Goal: Task Accomplishment & Management: Use online tool/utility

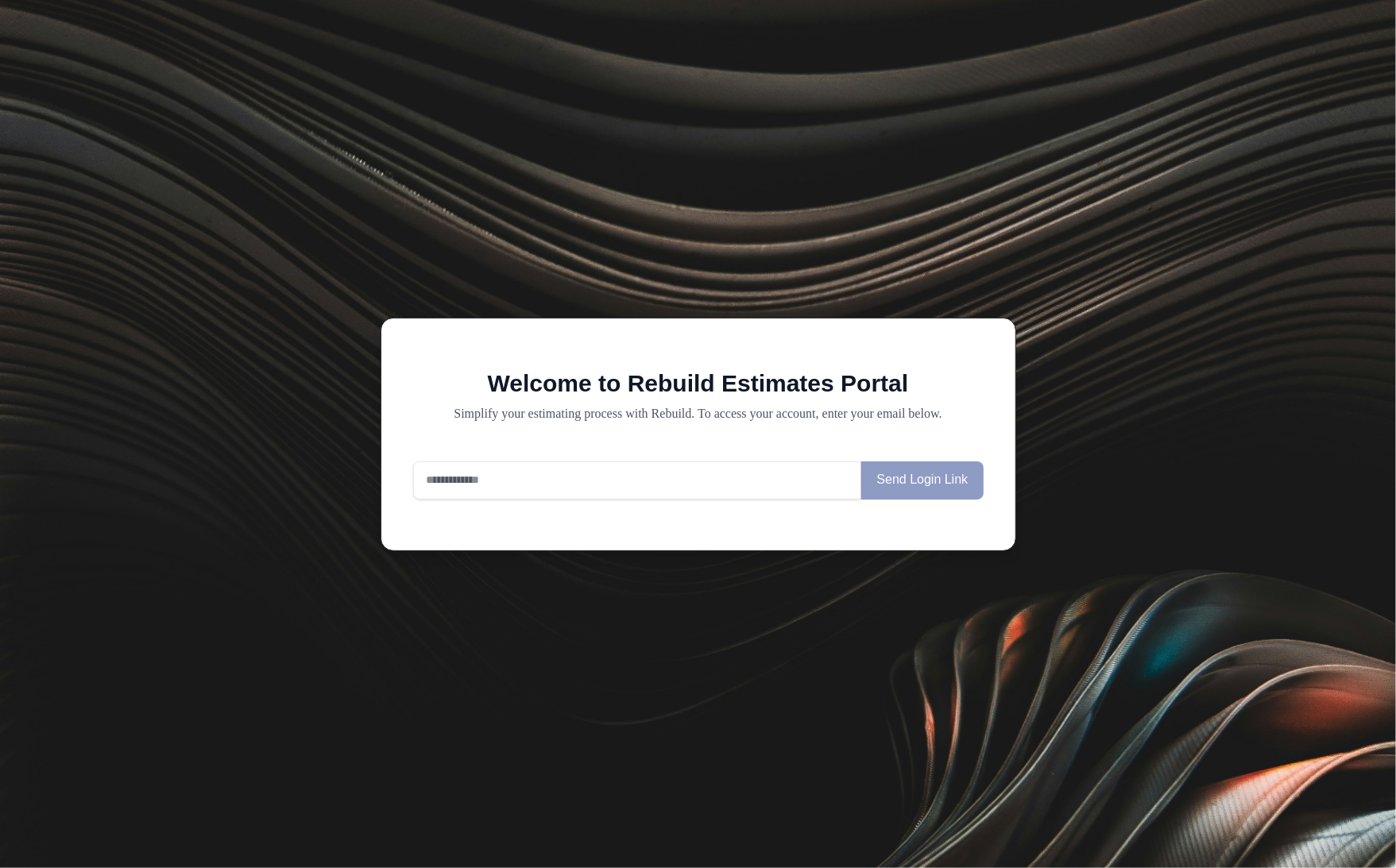
click at [663, 492] on input "email" at bounding box center [638, 481] width 449 height 38
type input "**********"
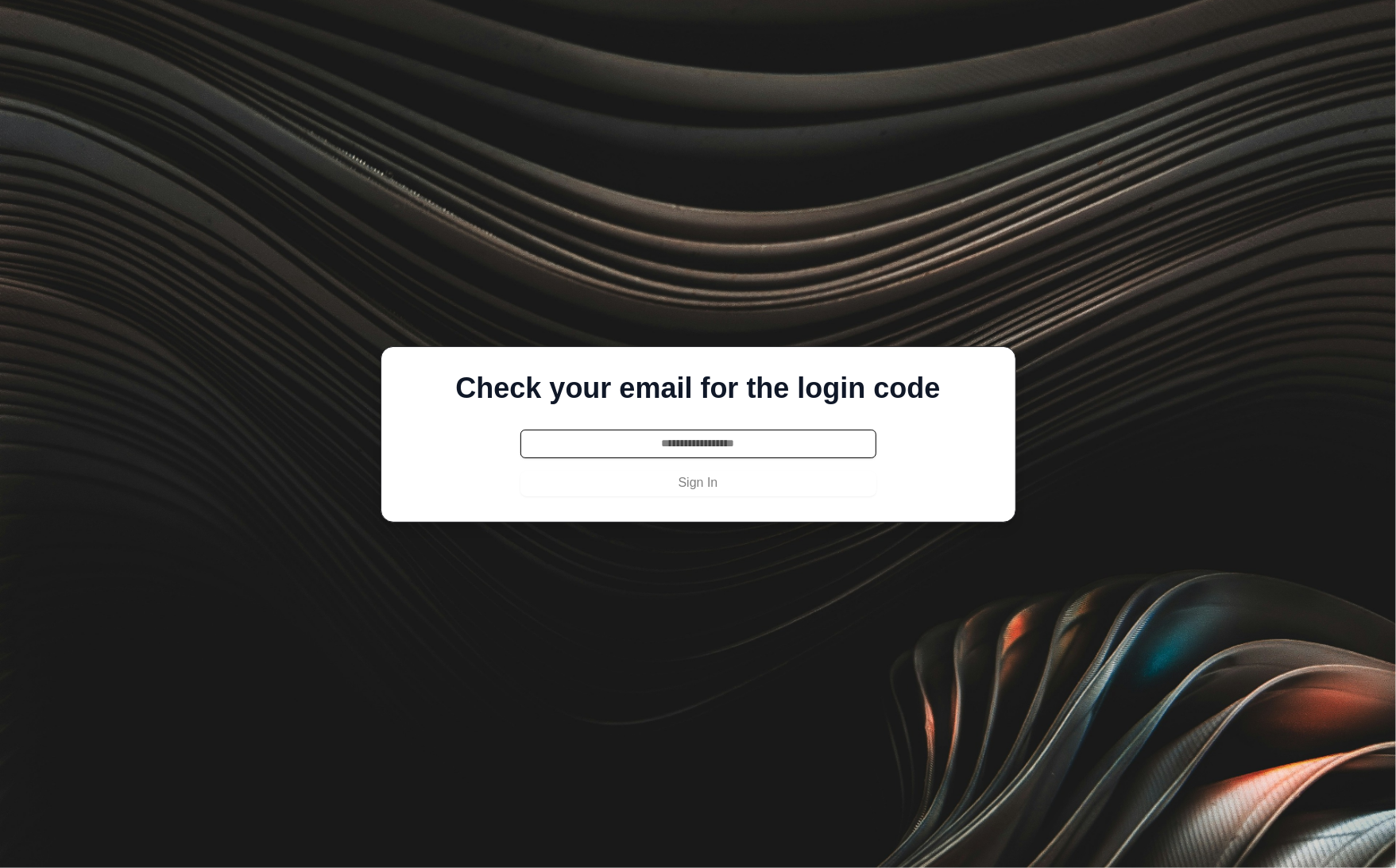
click at [643, 419] on div "Check your email for the login code Sign In" at bounding box center [698, 434] width 583 height 124
click at [643, 443] on input "text" at bounding box center [698, 444] width 356 height 29
paste input "******"
type input "******"
click at [629, 485] on button "Sign In" at bounding box center [698, 484] width 356 height 26
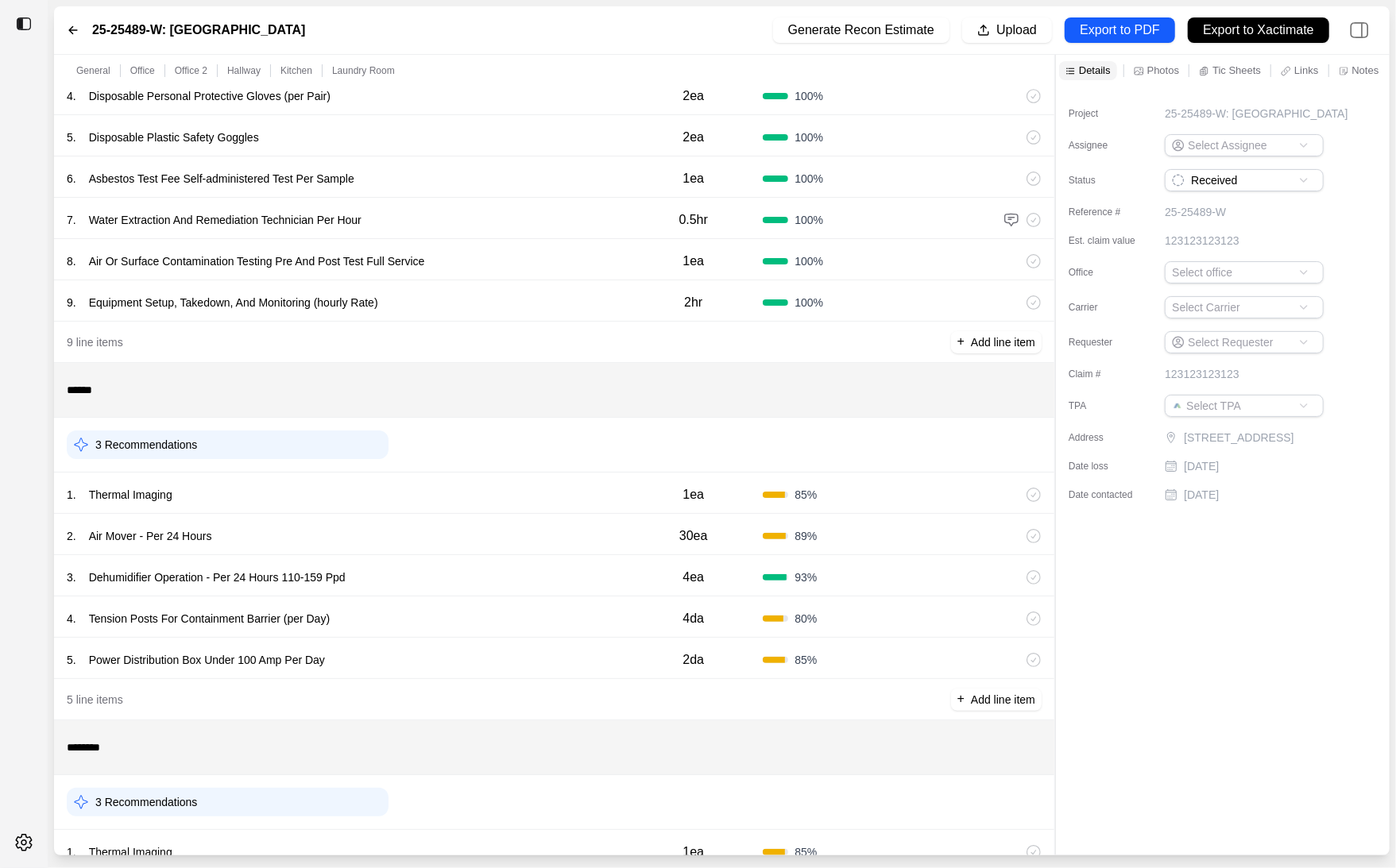
scroll to position [379, 0]
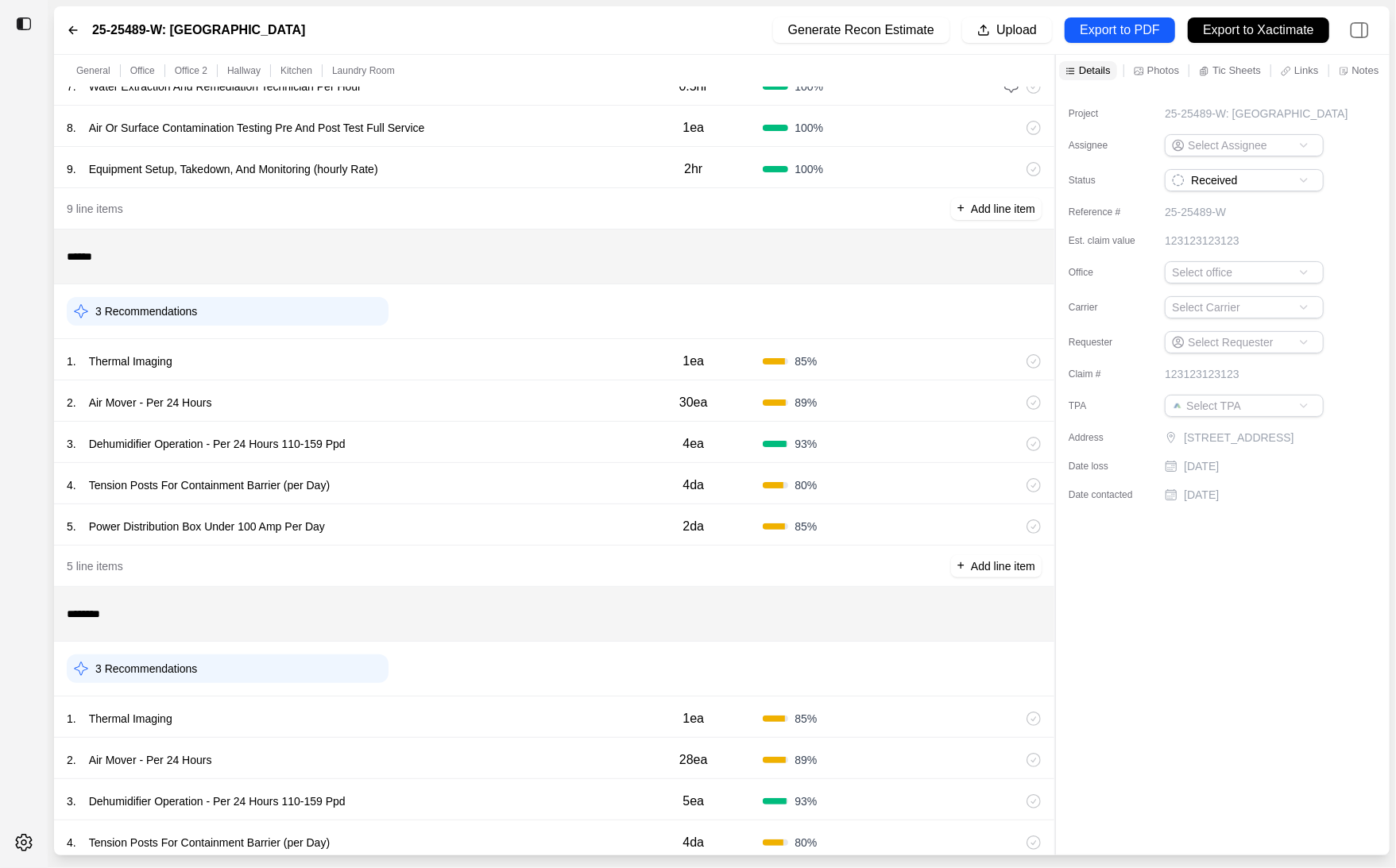
click at [577, 367] on div "1 . Thermal Imaging" at bounding box center [345, 362] width 557 height 22
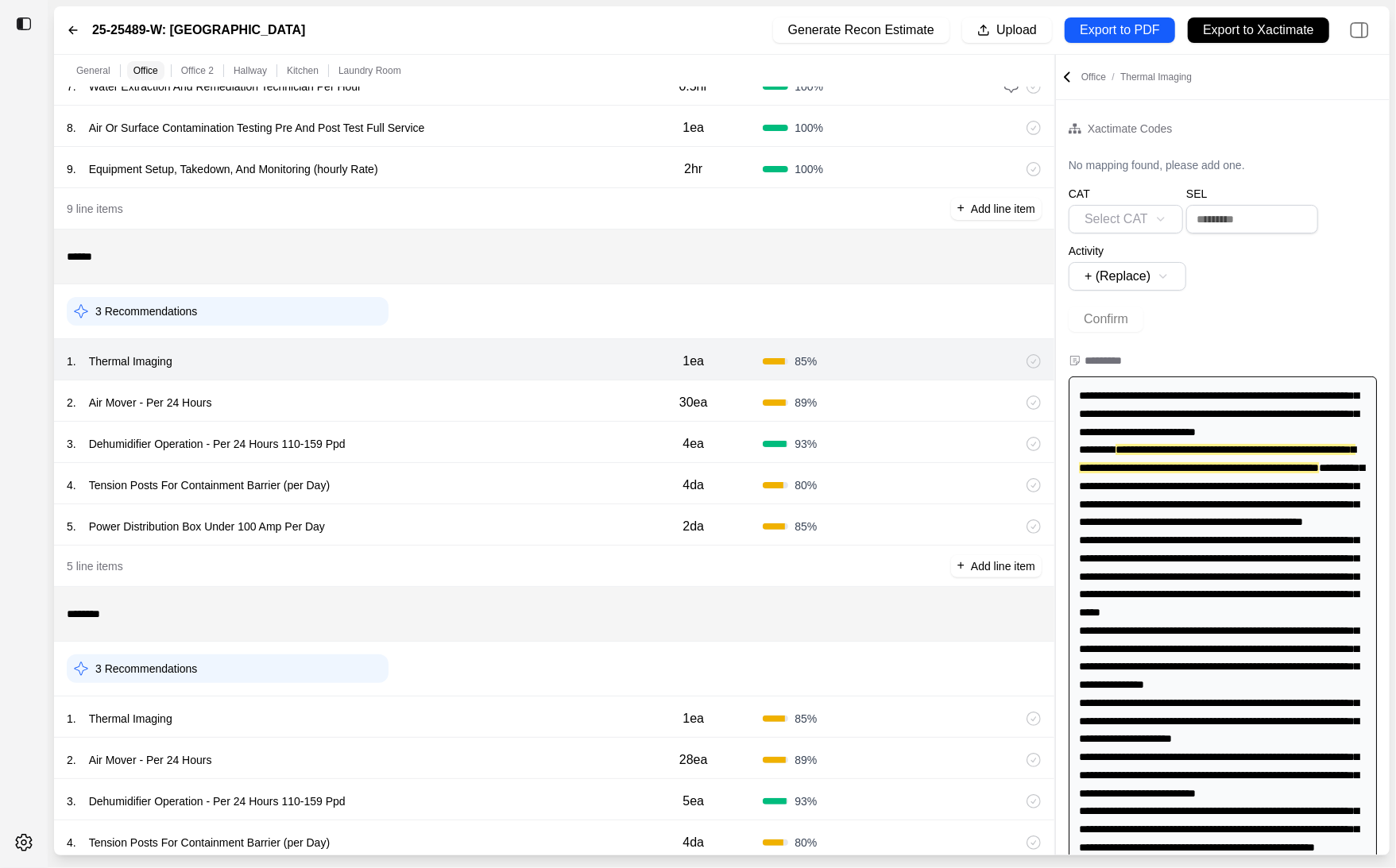
scroll to position [8, 0]
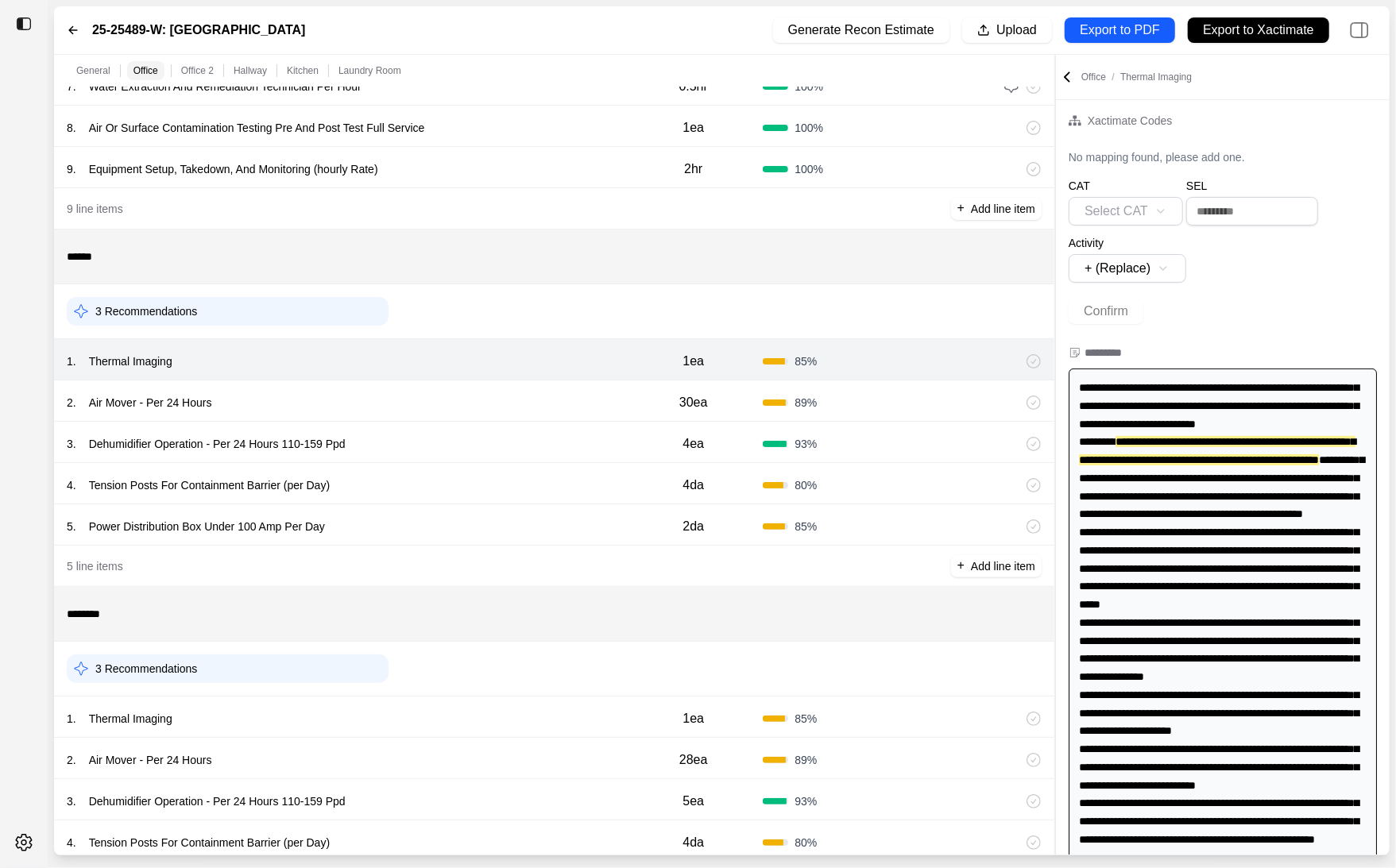
click at [558, 399] on div "2 . Air Mover - Per 24 Hours" at bounding box center [345, 402] width 557 height 22
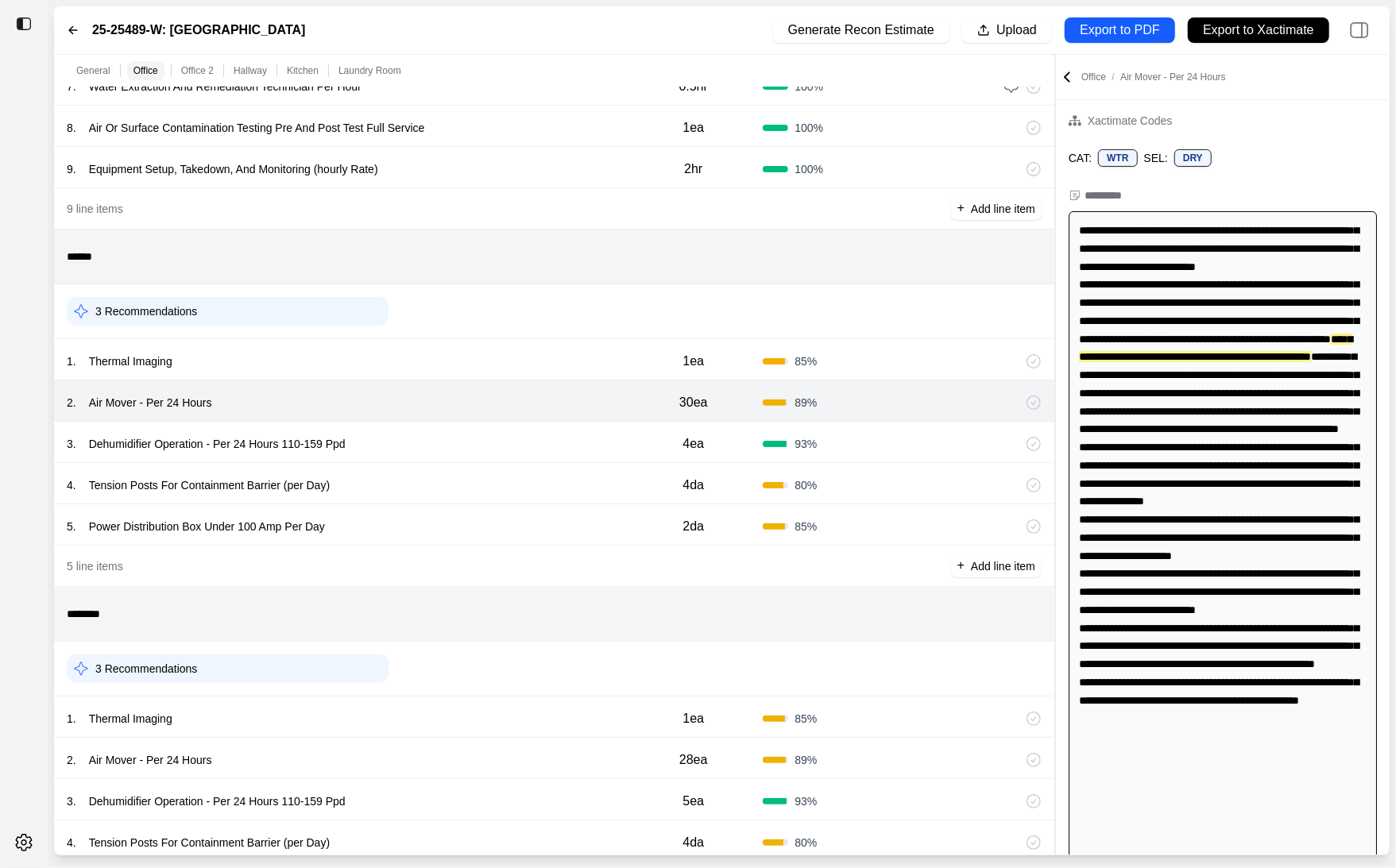
scroll to position [0, 0]
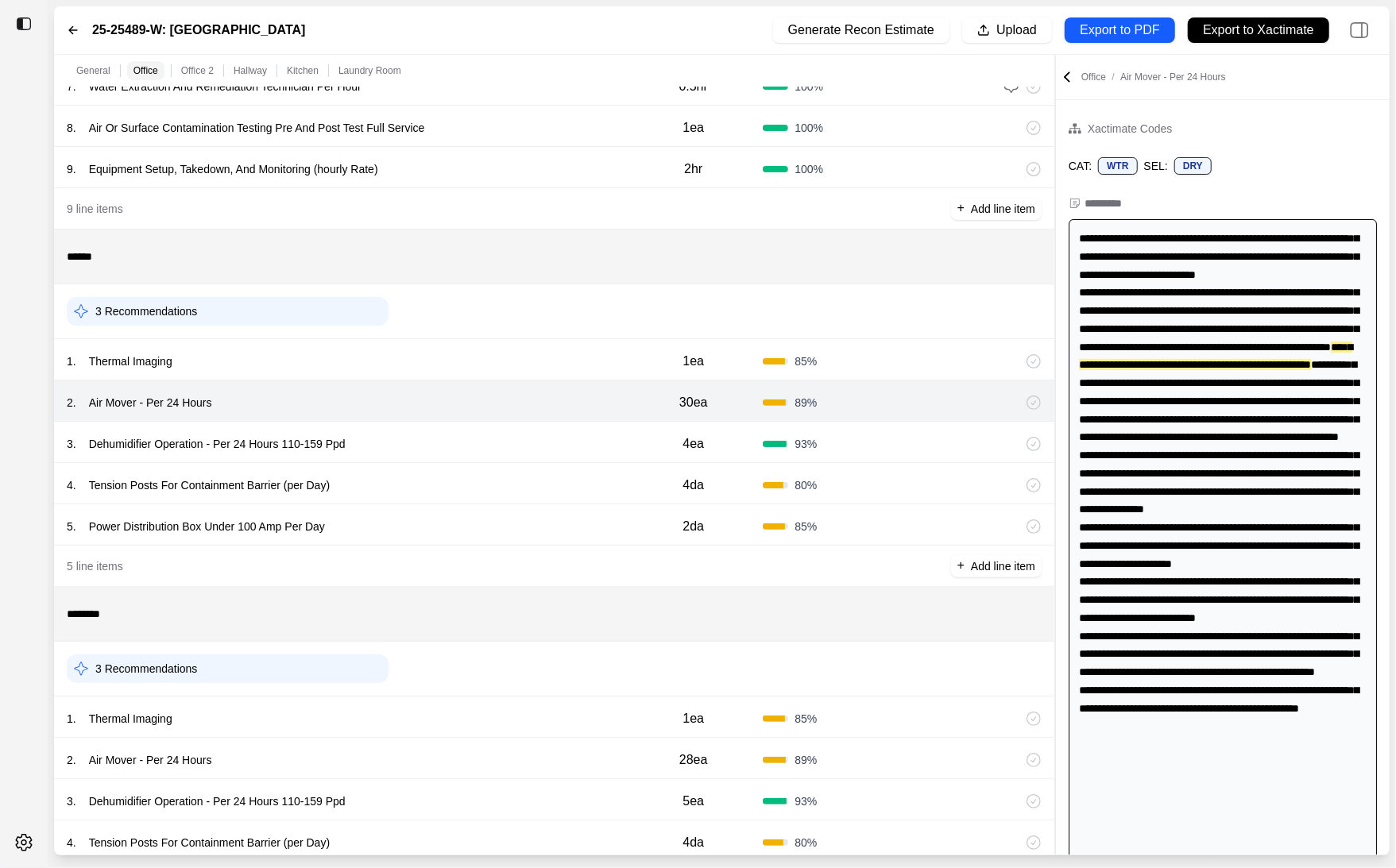
click at [533, 431] on div "3 . Dehumidifier Operation - Per 24 Hours 110-159 Ppd 4ea 93 %" at bounding box center [553, 443] width 1001 height 42
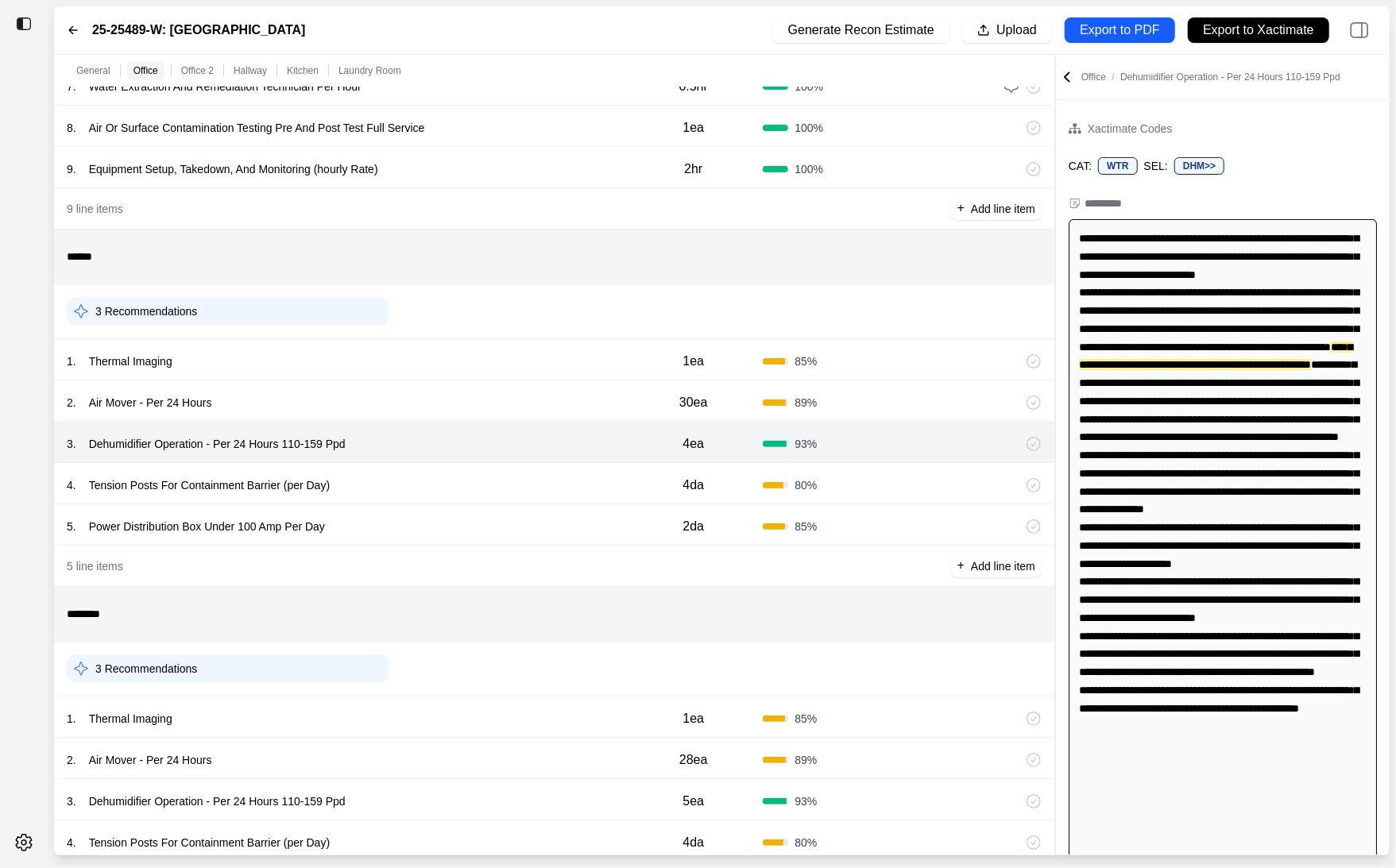
click at [530, 490] on div "4 . Tension Posts For Containment Barrier (per Day)" at bounding box center [345, 486] width 557 height 22
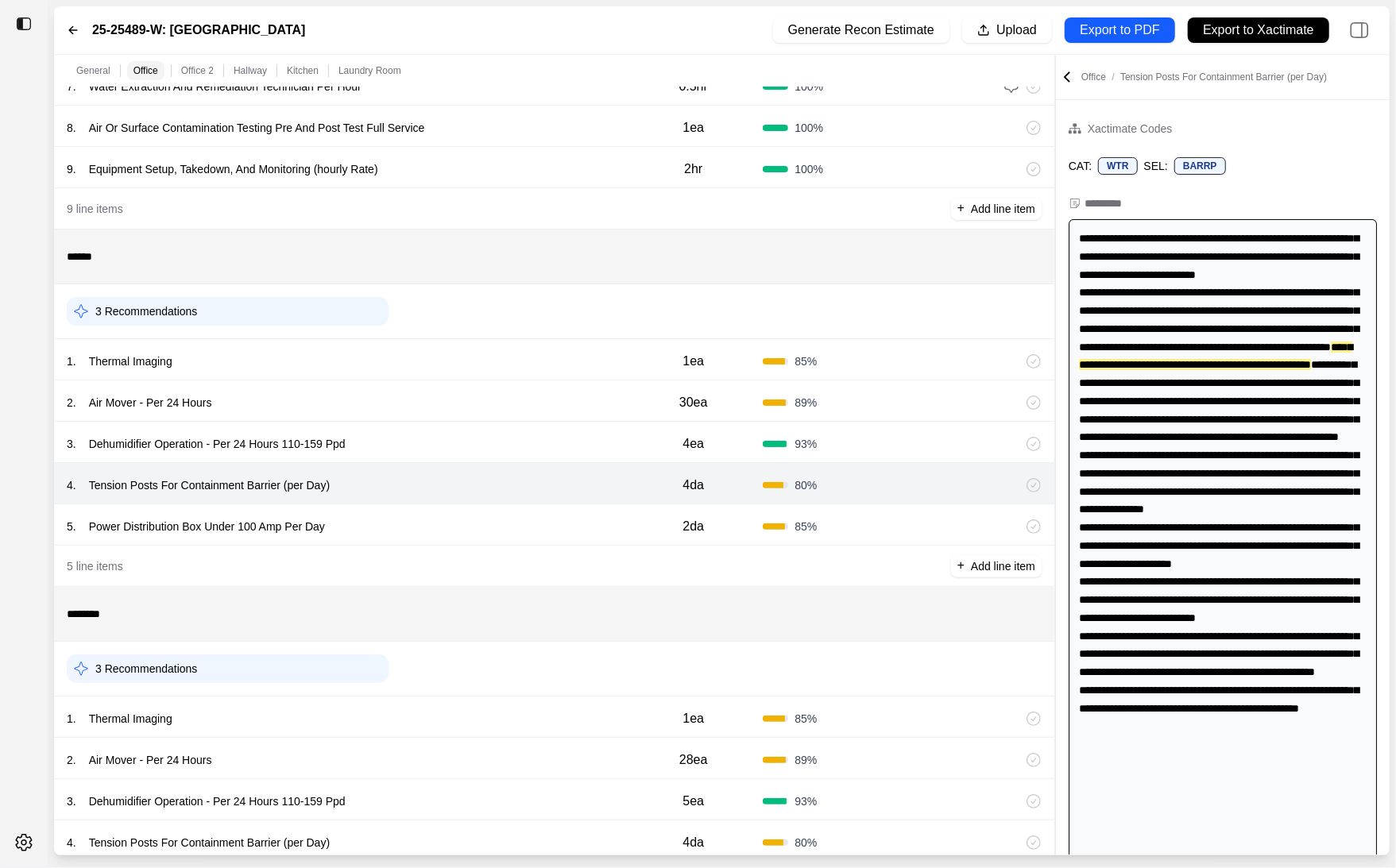
click at [528, 524] on div "5 . Power Distribution Box Under 100 Amp Per Day" at bounding box center [345, 526] width 557 height 22
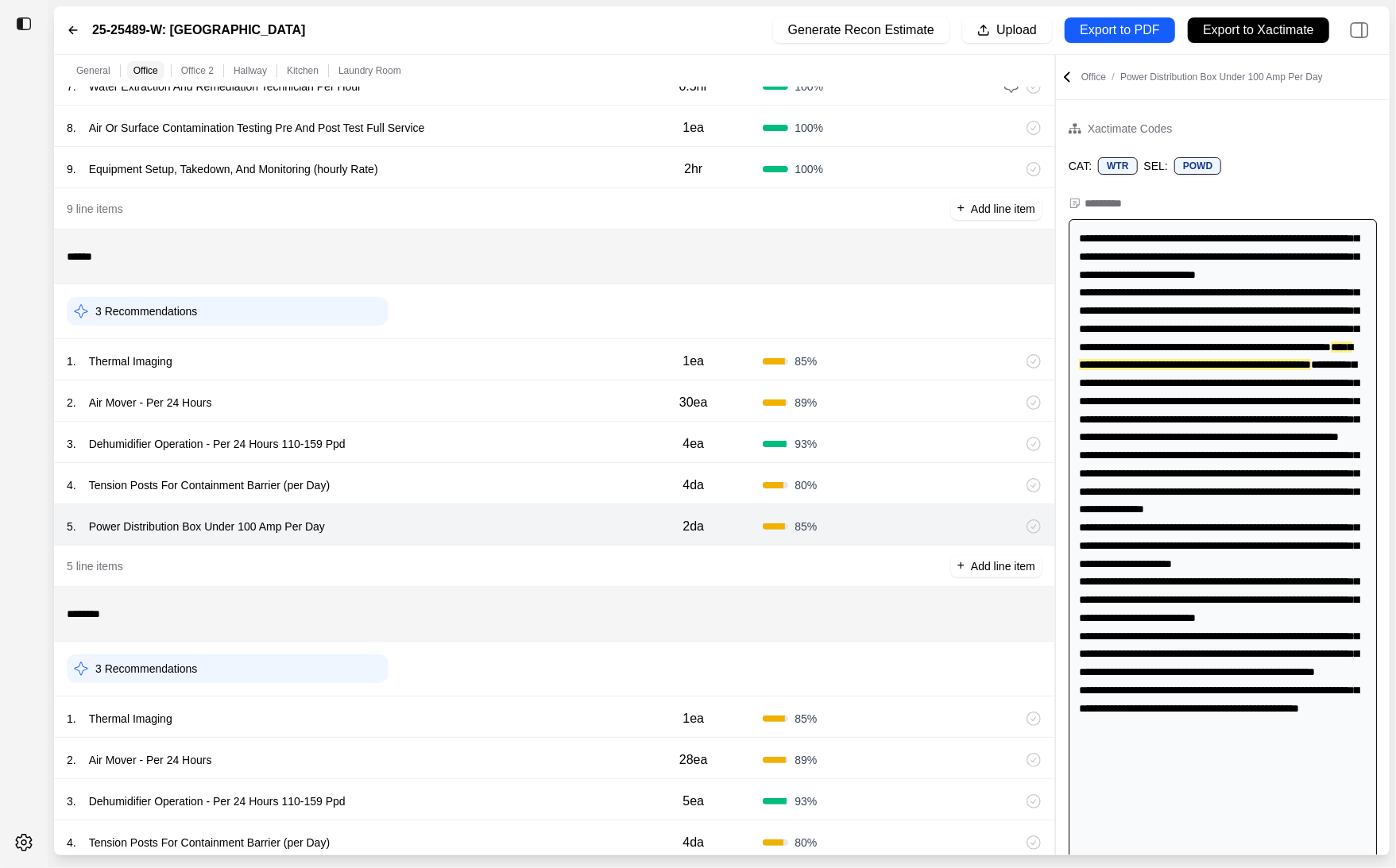
click at [576, 438] on div "3 . Dehumidifier Operation - Per 24 Hours 110-159 Ppd" at bounding box center [345, 444] width 557 height 22
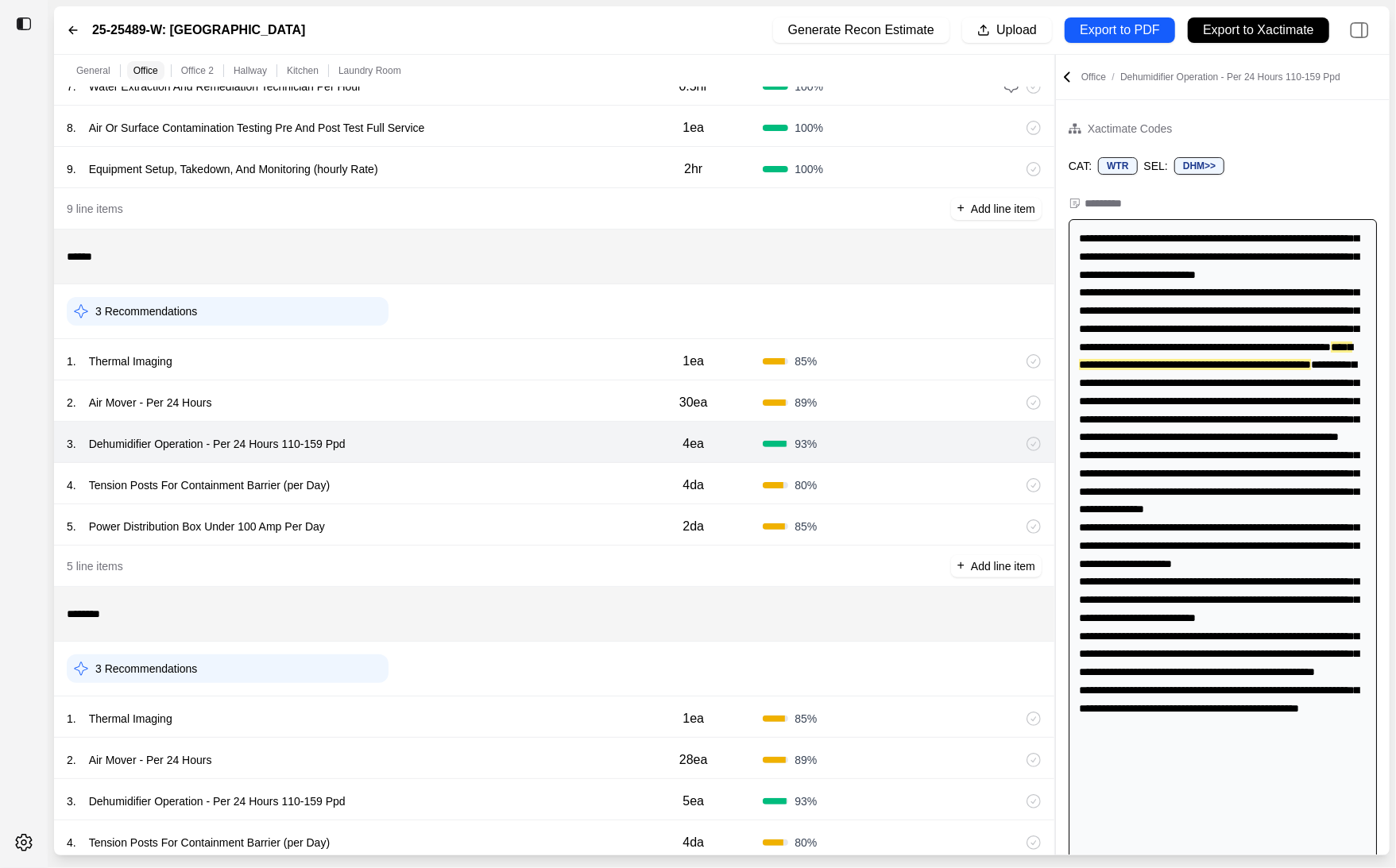
click at [576, 485] on div "4 . Tension Posts For Containment Barrier (per Day)" at bounding box center [345, 486] width 557 height 22
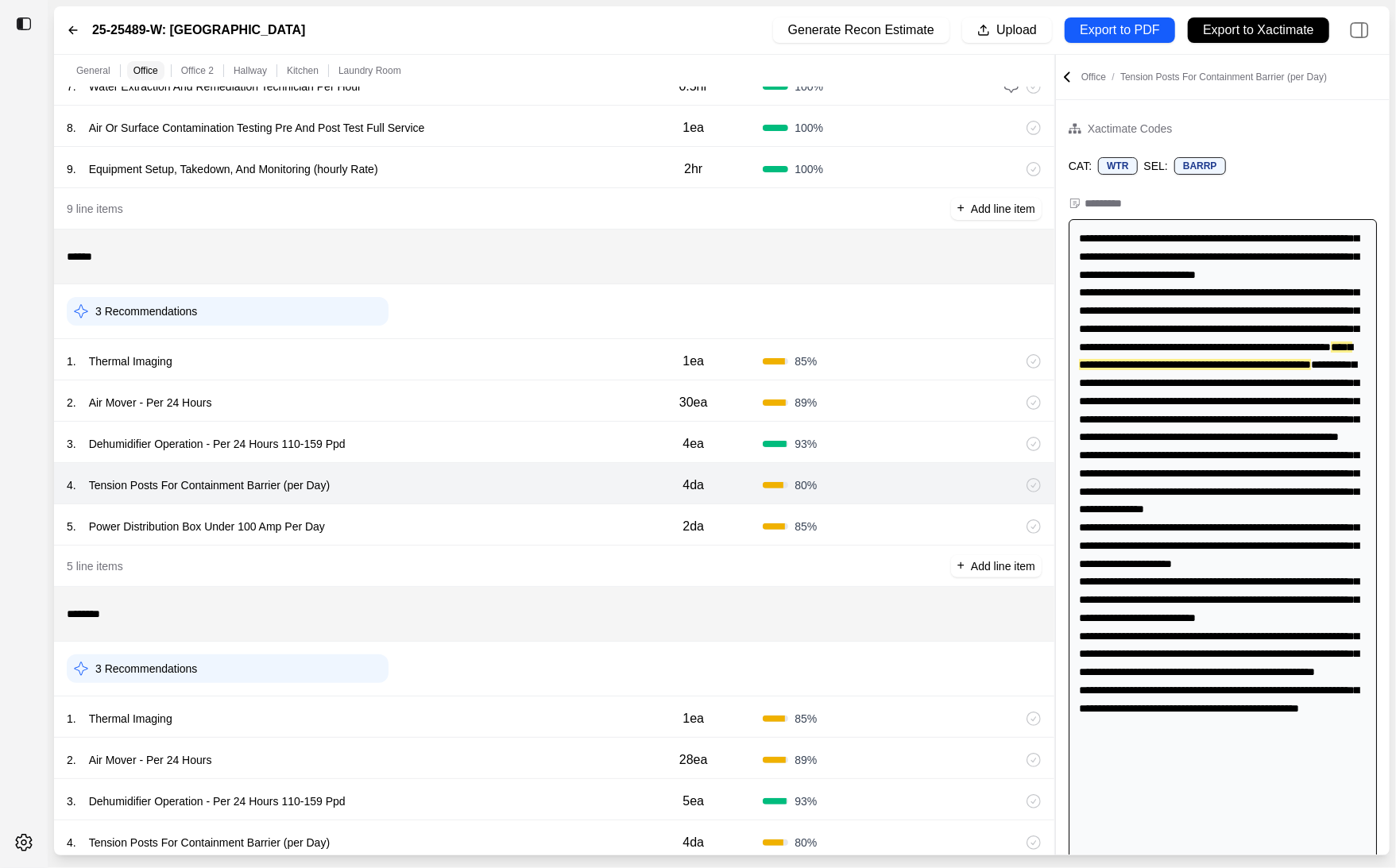
click at [577, 541] on div "5 . Power Distribution Box Under 100 Amp Per Day 2da 85 %" at bounding box center [553, 525] width 1001 height 42
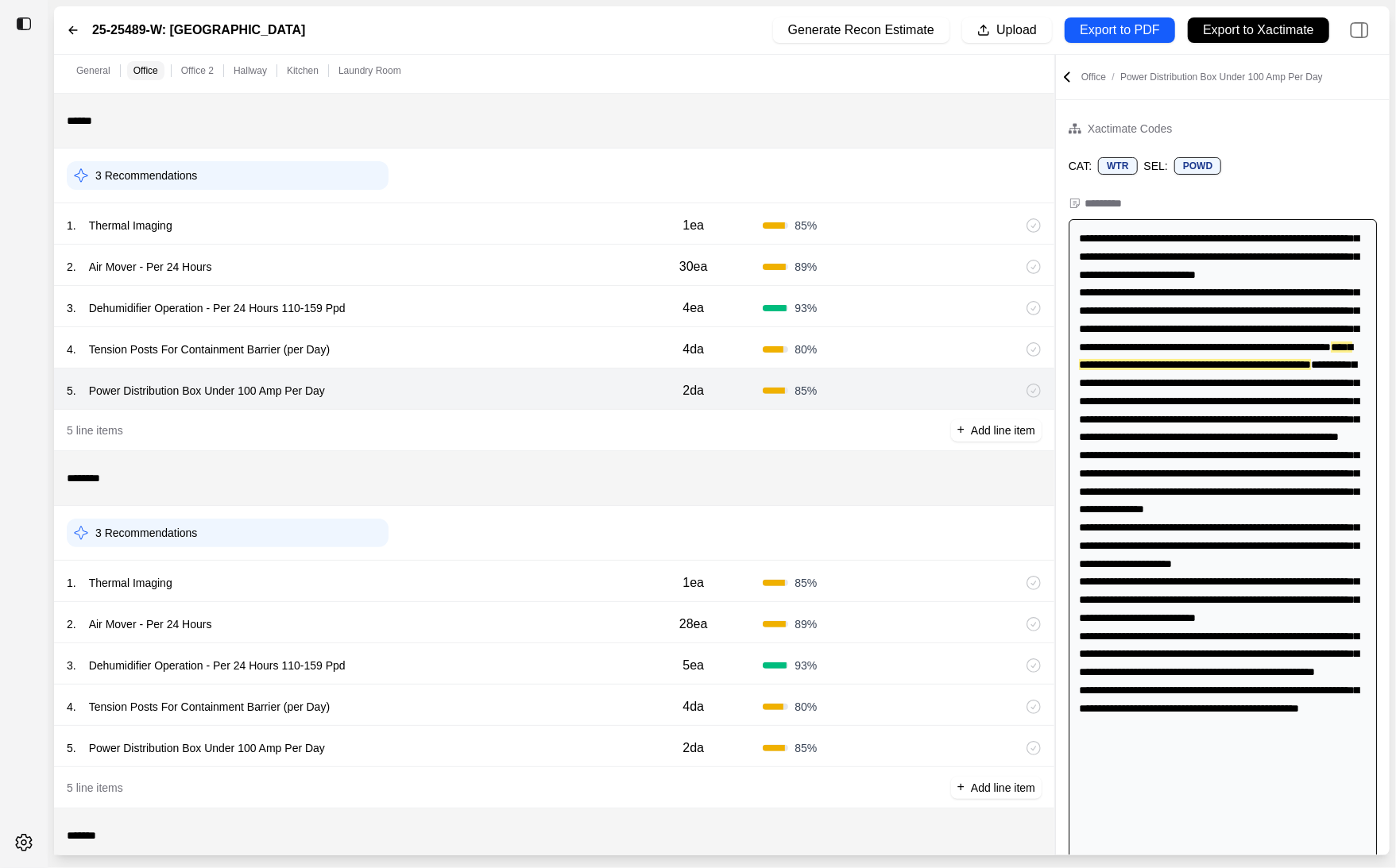
scroll to position [521, 0]
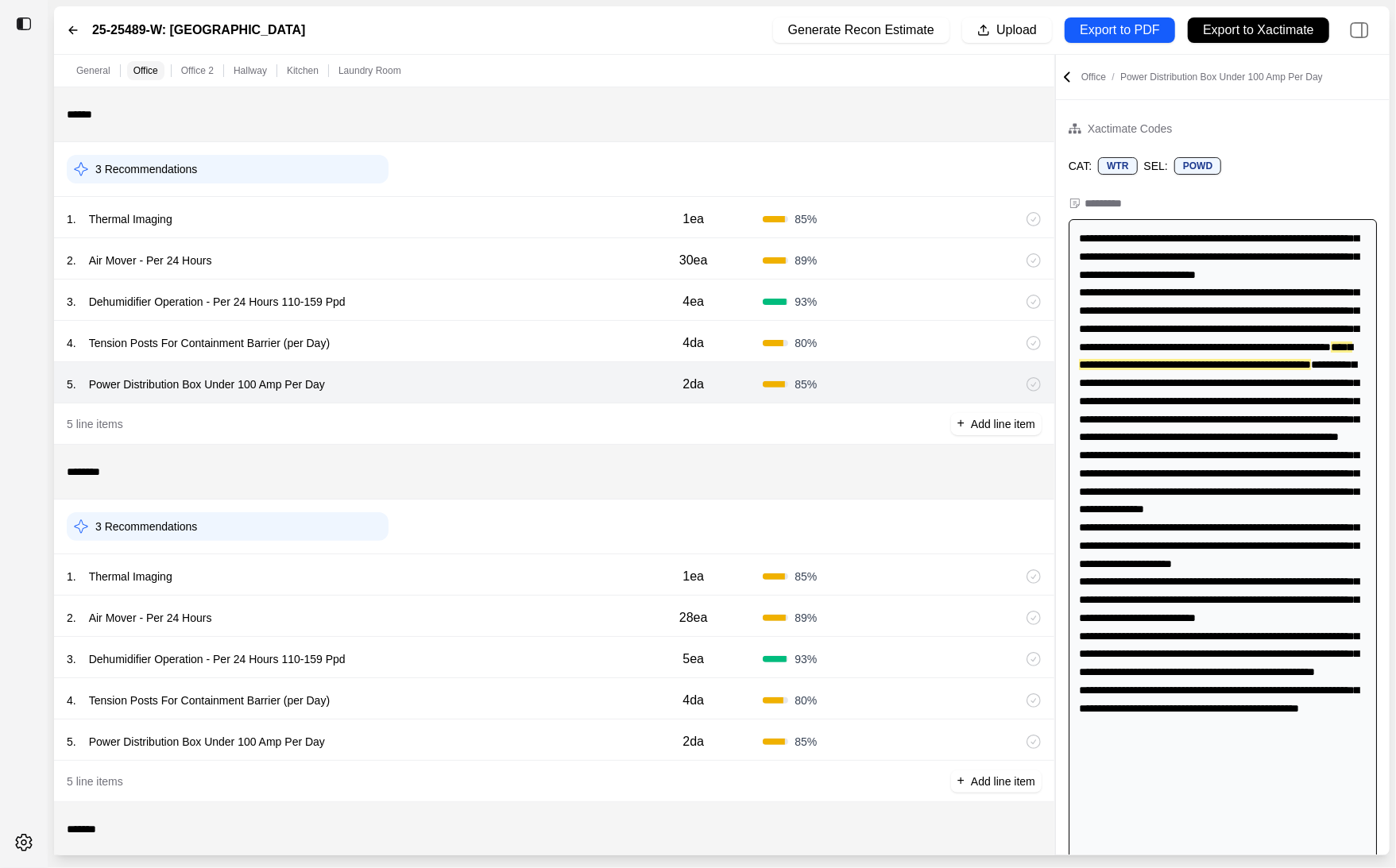
click at [573, 586] on div "1 . Thermal Imaging" at bounding box center [345, 576] width 557 height 22
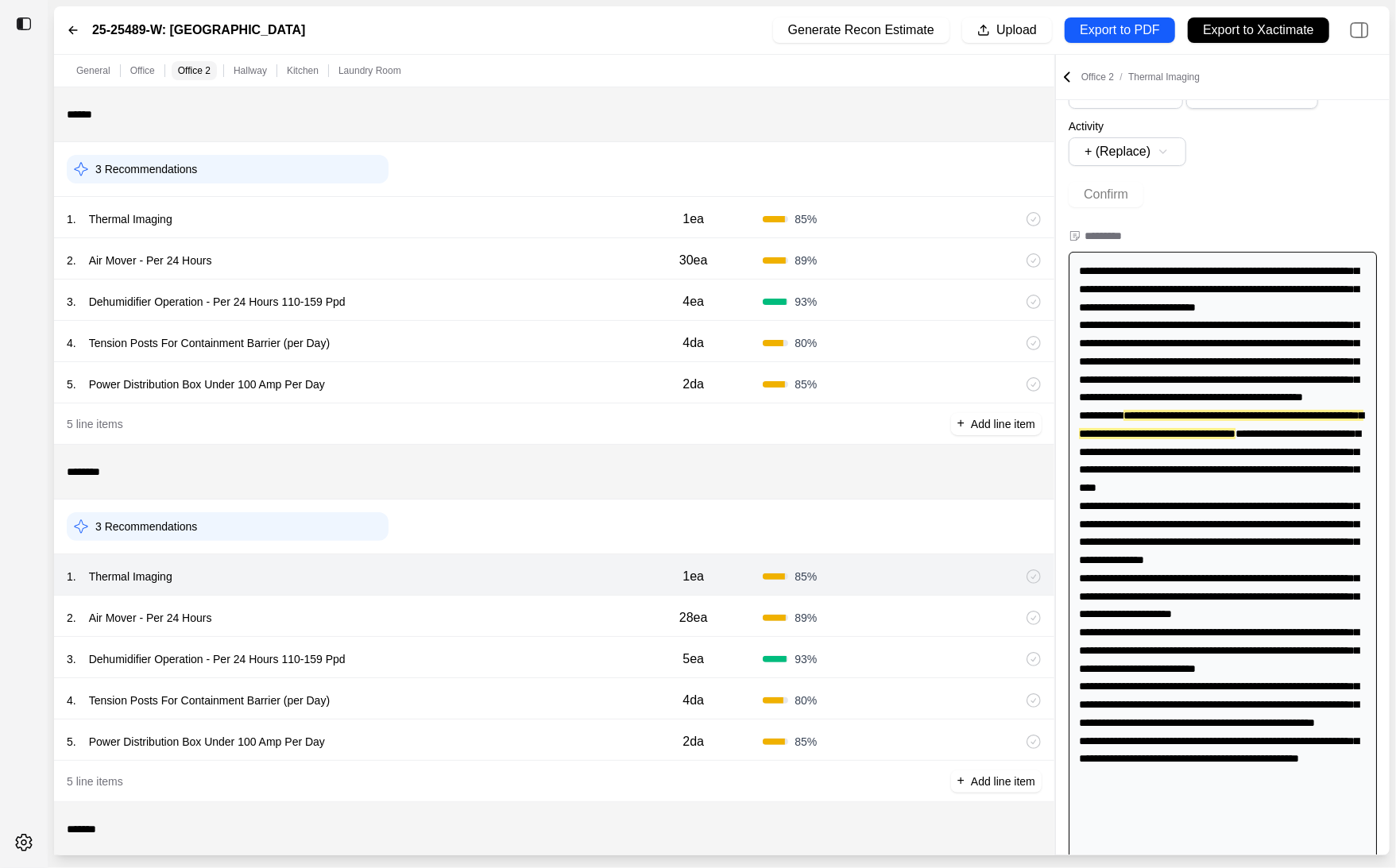
scroll to position [125, 0]
click at [565, 633] on div "2 . Air Mover - Per 24 Hours 28ea 89 %" at bounding box center [553, 617] width 1001 height 42
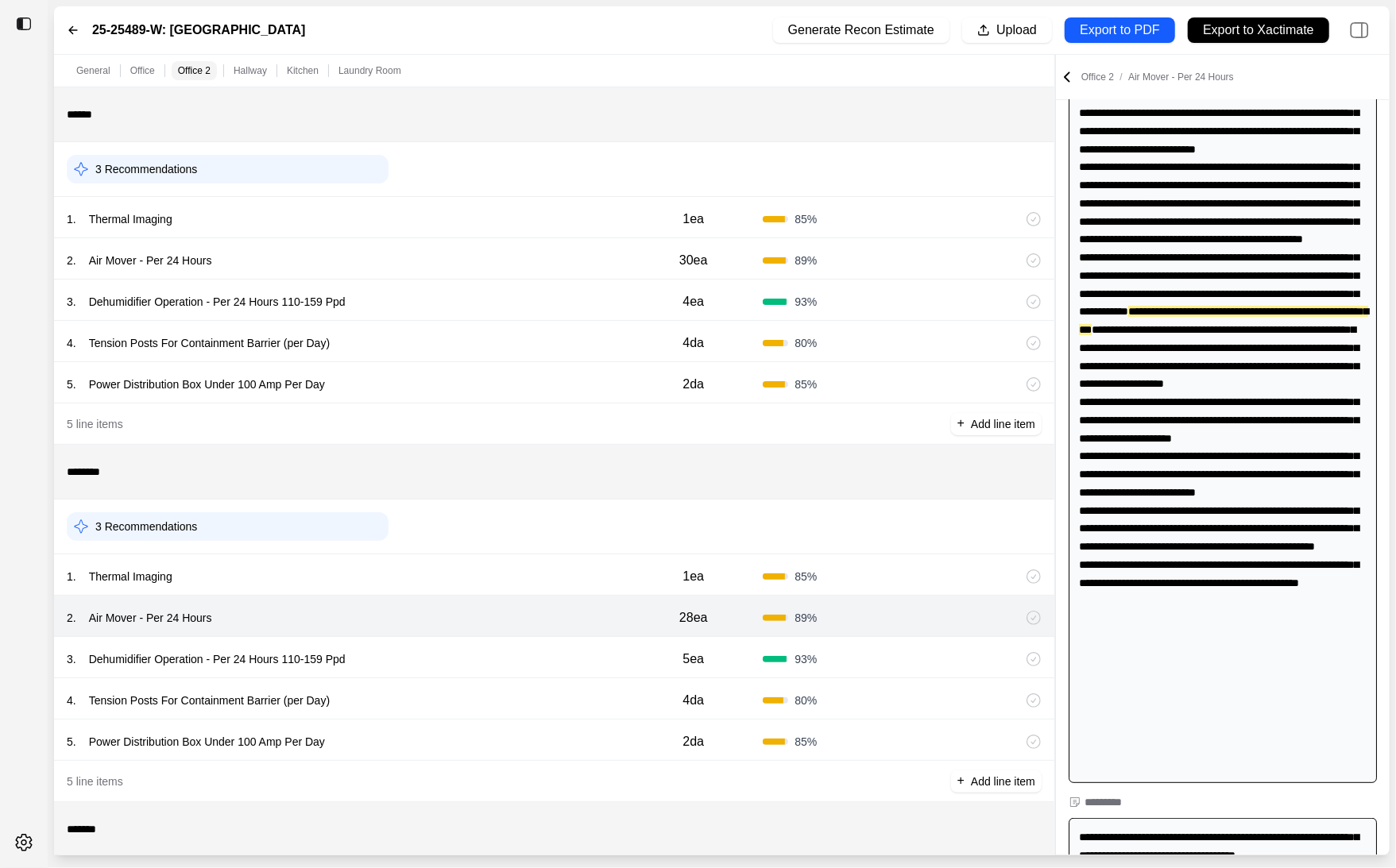
scroll to position [42, 0]
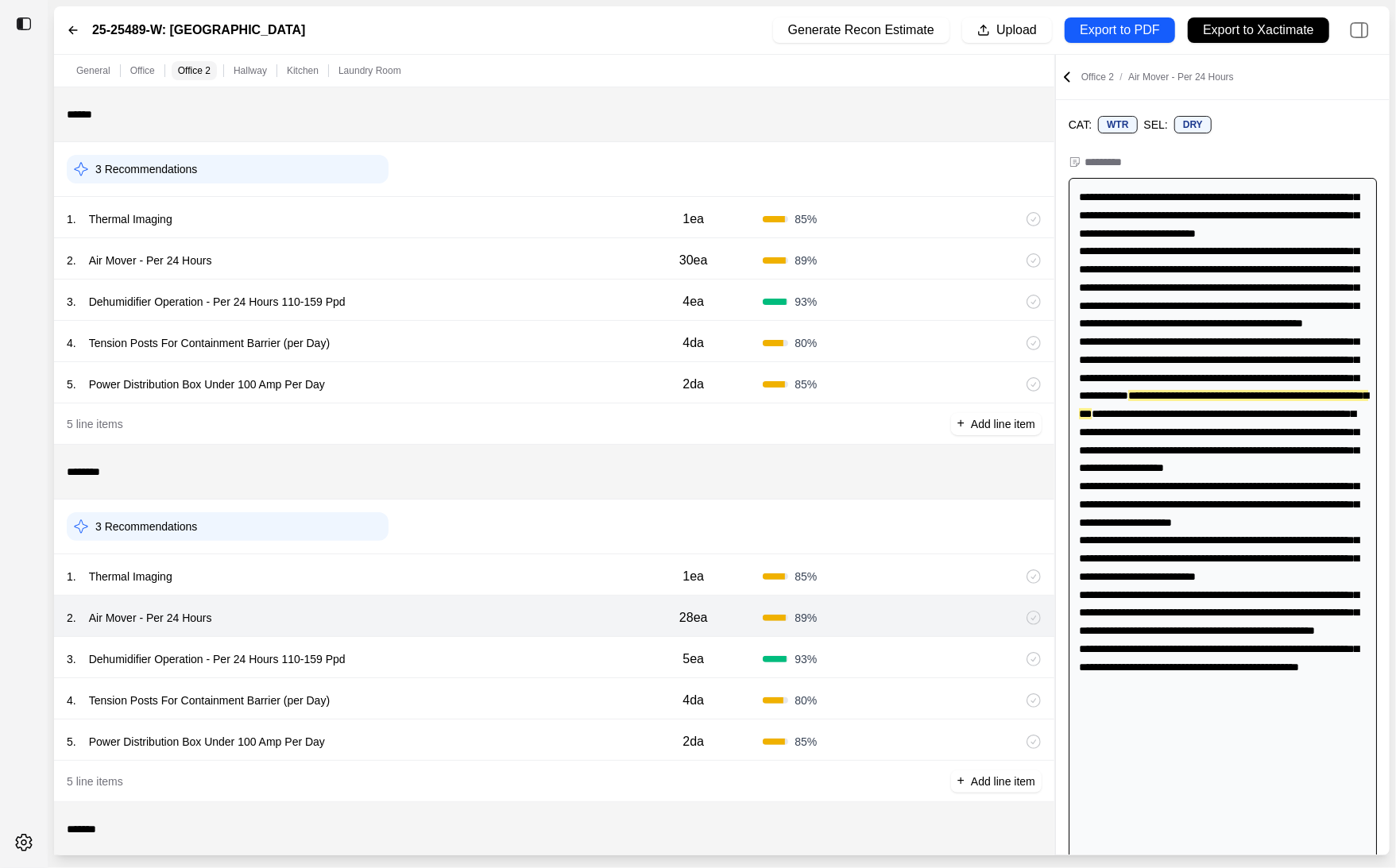
click at [562, 656] on div "3 . Dehumidifier Operation - Per 24 Hours 110-159 Ppd" at bounding box center [345, 659] width 557 height 22
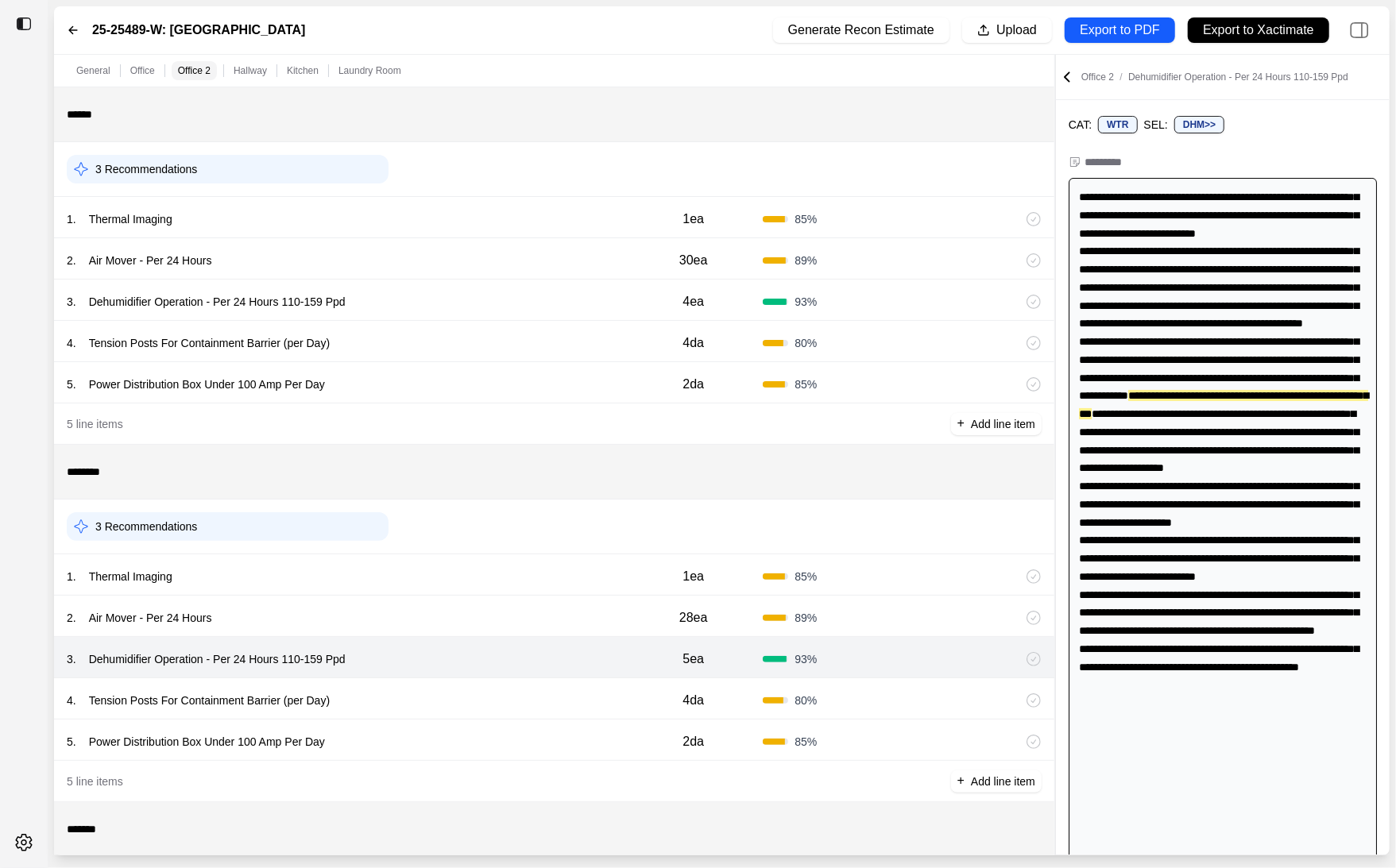
click at [553, 701] on div "4 . Tension Posts For Containment Barrier (per Day)" at bounding box center [345, 700] width 557 height 22
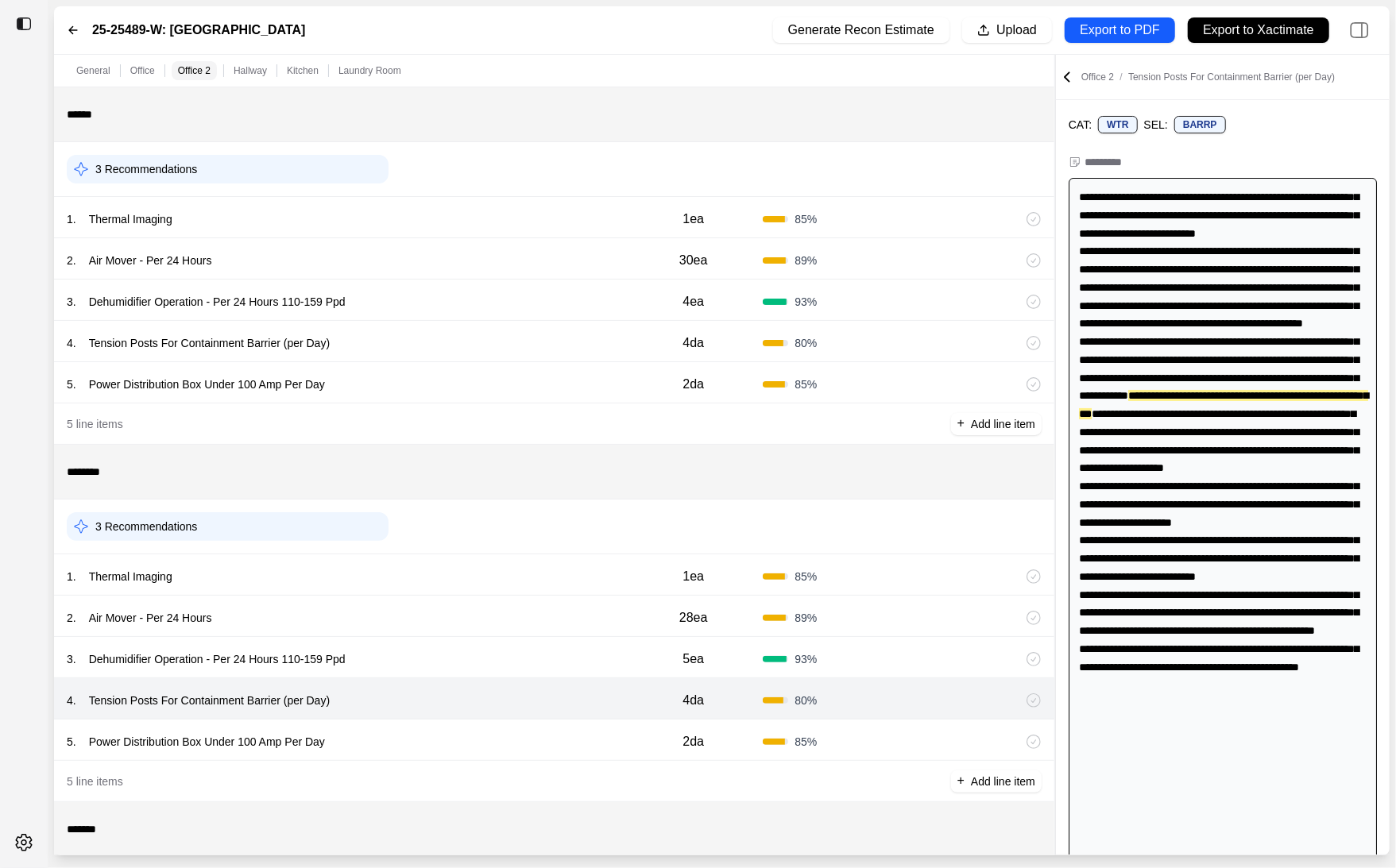
click at [553, 741] on div "5 . Power Distribution Box Under 100 Amp Per Day" at bounding box center [345, 742] width 557 height 22
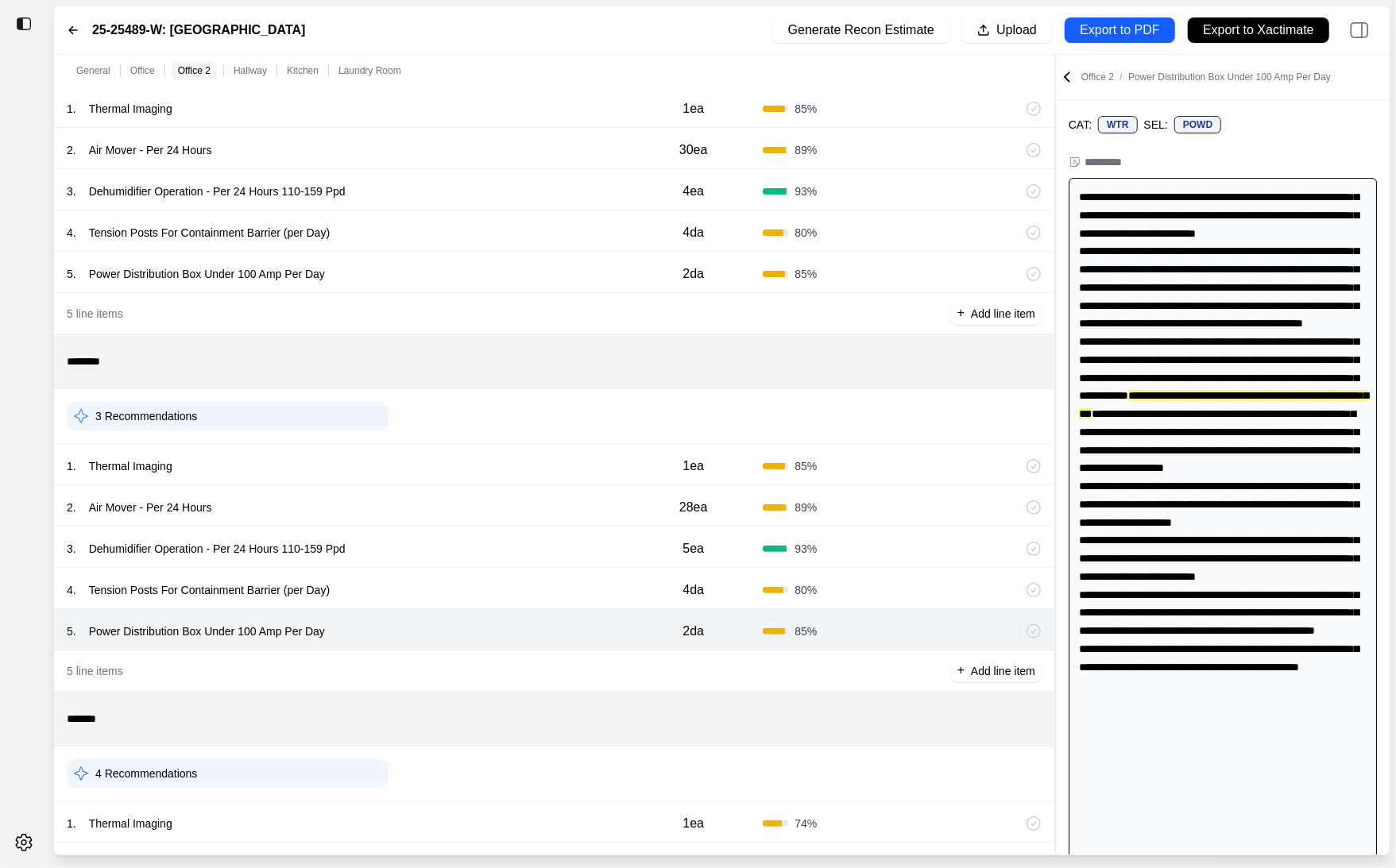
scroll to position [680, 0]
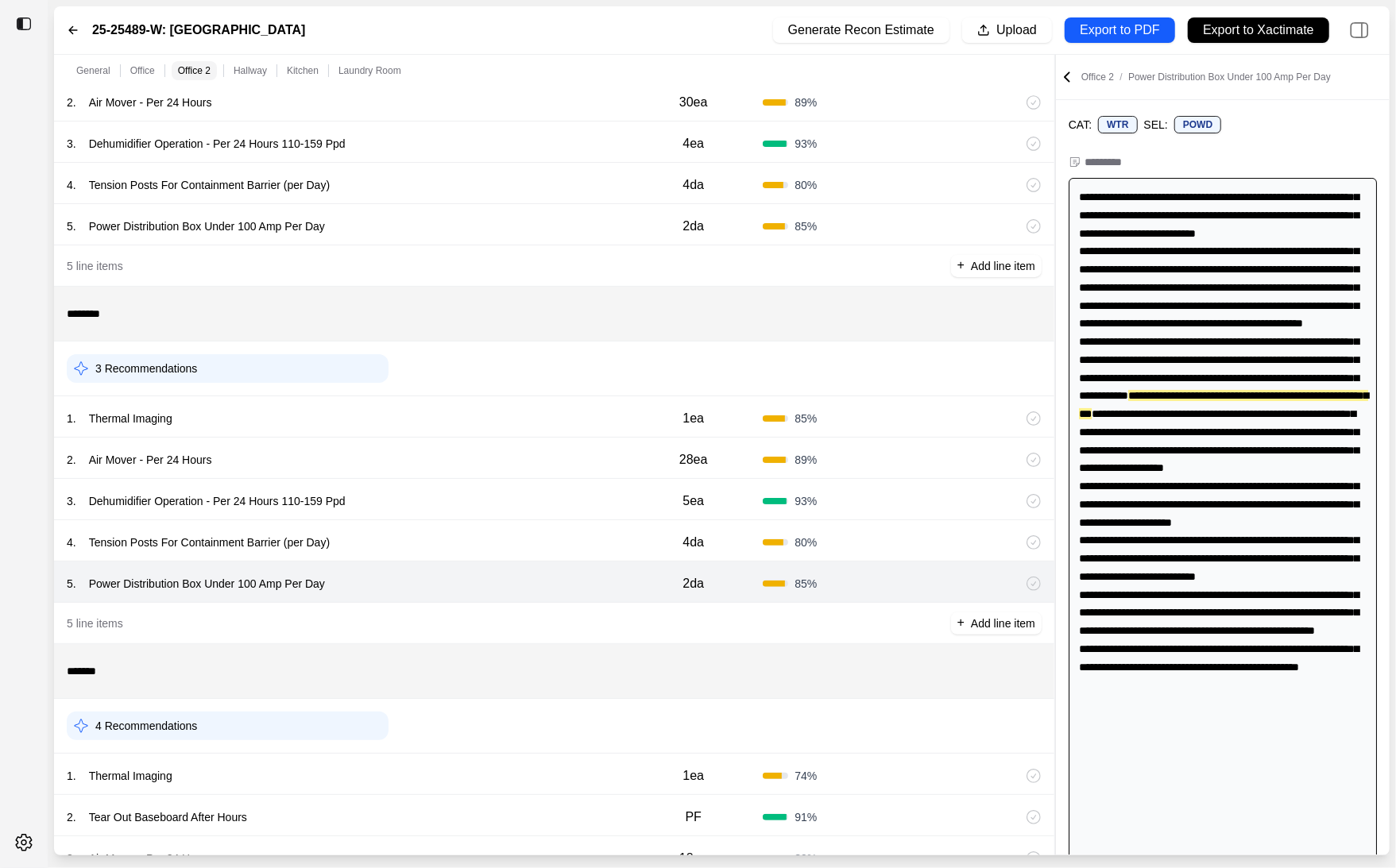
click at [557, 725] on div "4 Recommendations" at bounding box center [553, 726] width 975 height 42
click at [557, 775] on div "1 . Thermal Imaging" at bounding box center [345, 776] width 557 height 22
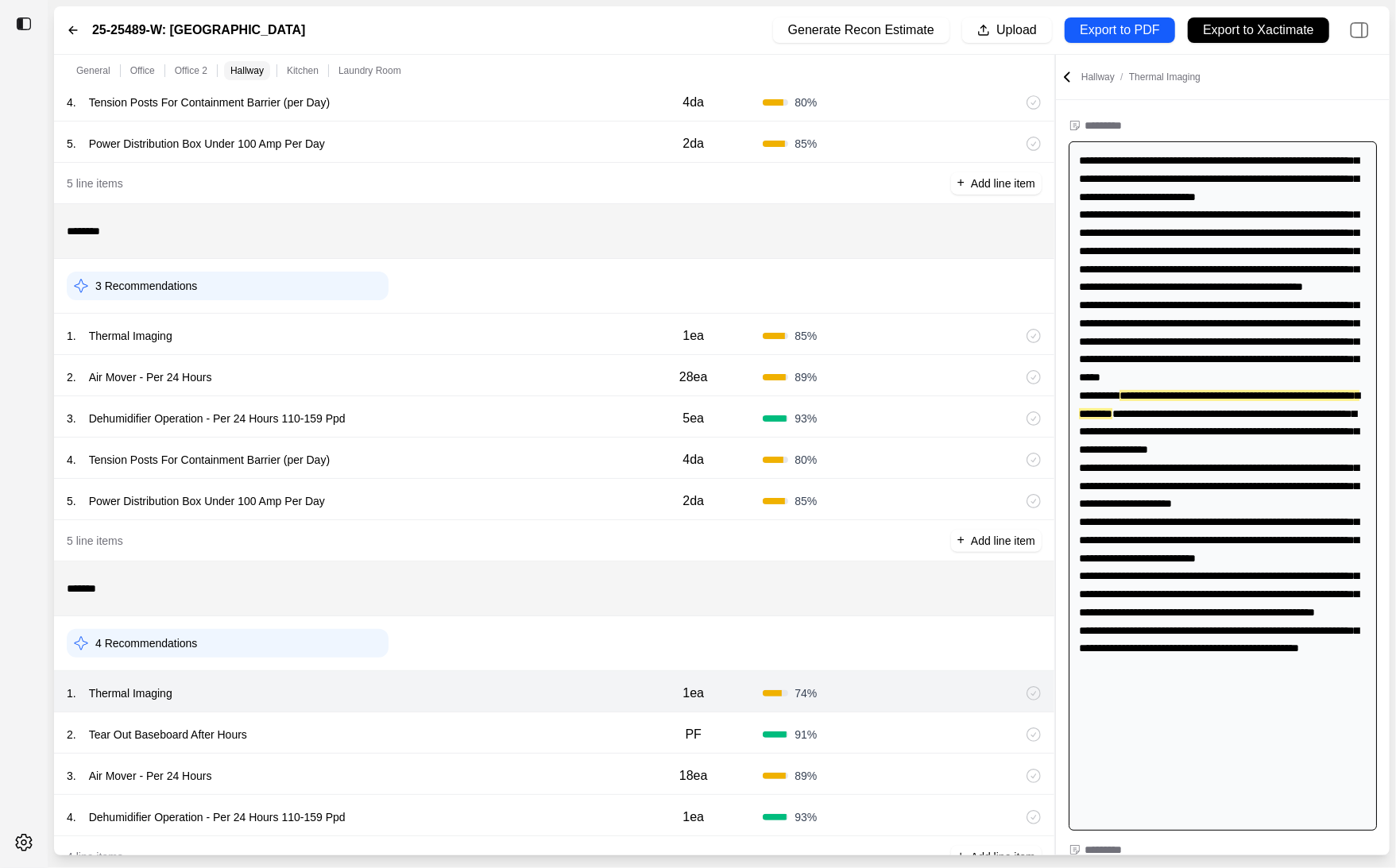
scroll to position [780, 0]
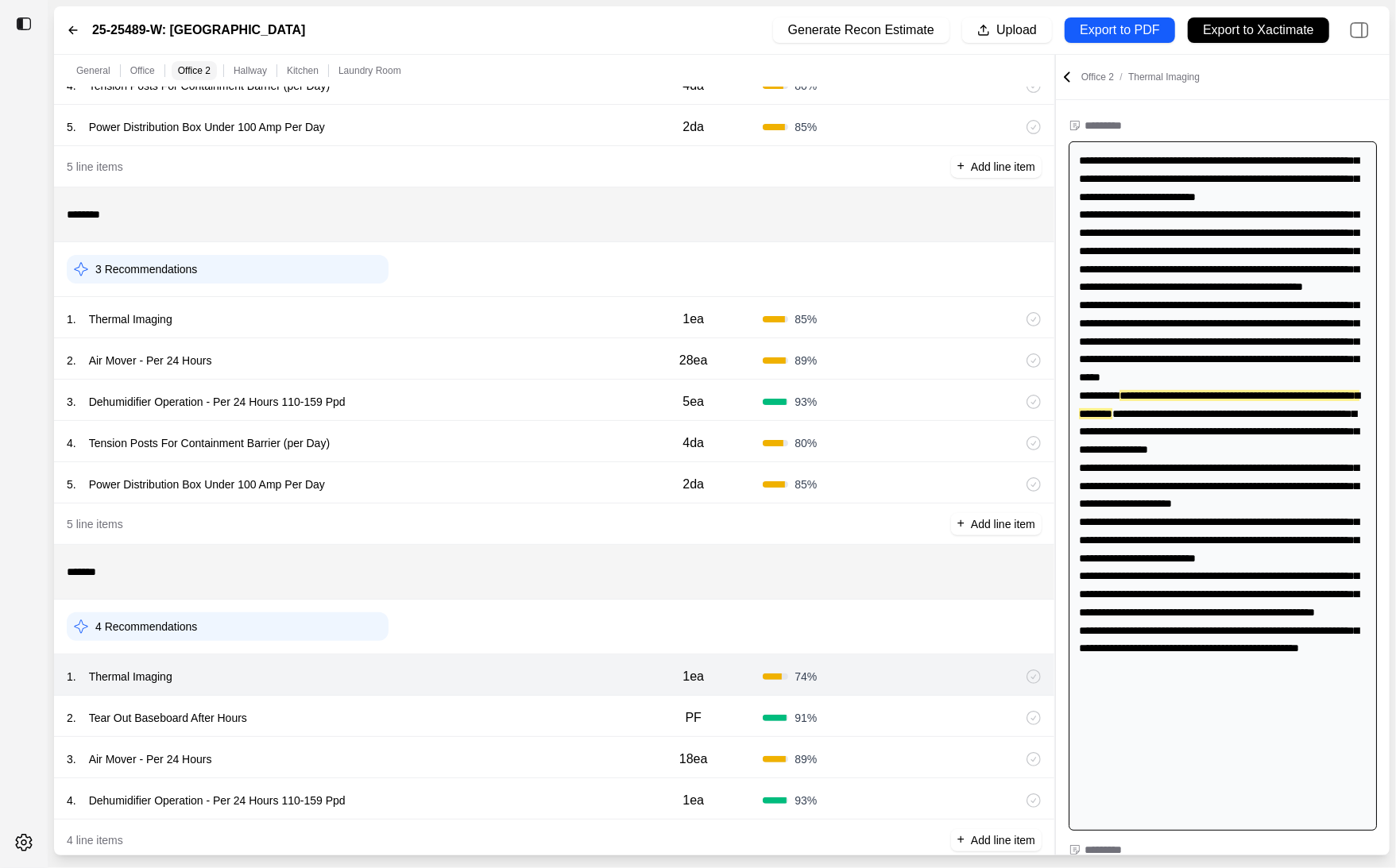
click at [550, 712] on div "2 . Tear Out Baseboard After Hours" at bounding box center [345, 718] width 557 height 22
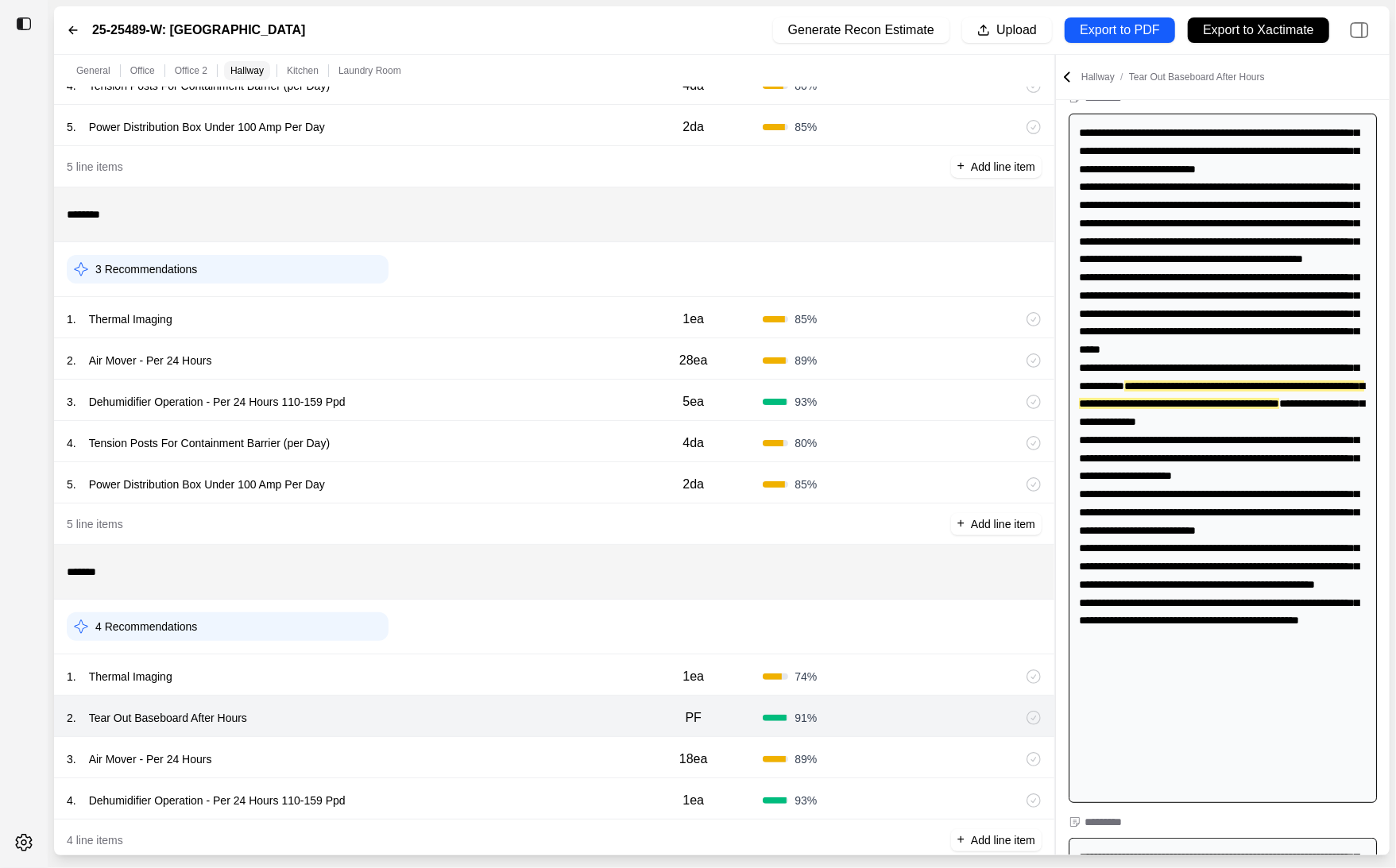
scroll to position [105, 0]
click at [550, 771] on div "3 . Air Mover - Per 24 Hours" at bounding box center [345, 759] width 557 height 22
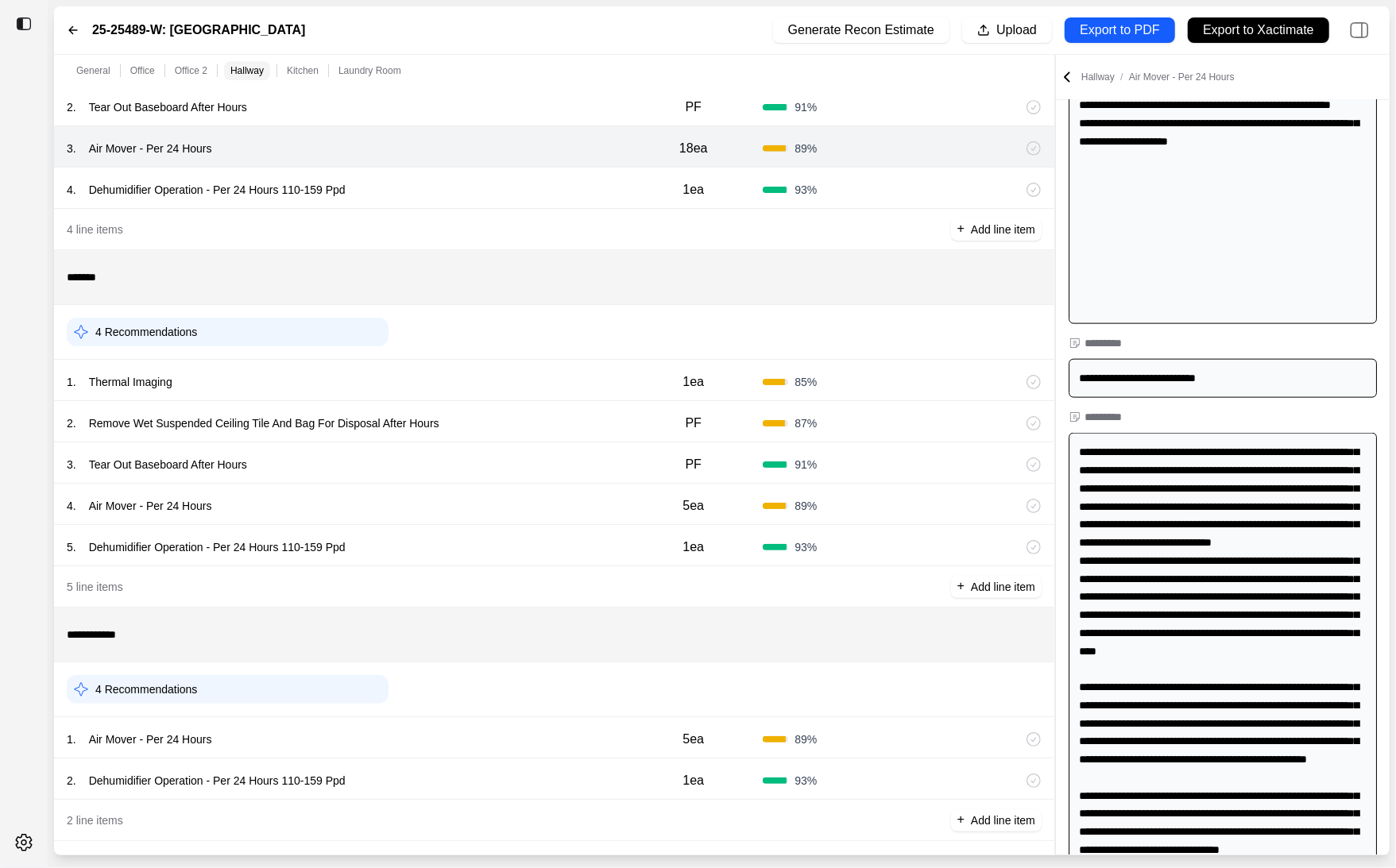
scroll to position [1404, 0]
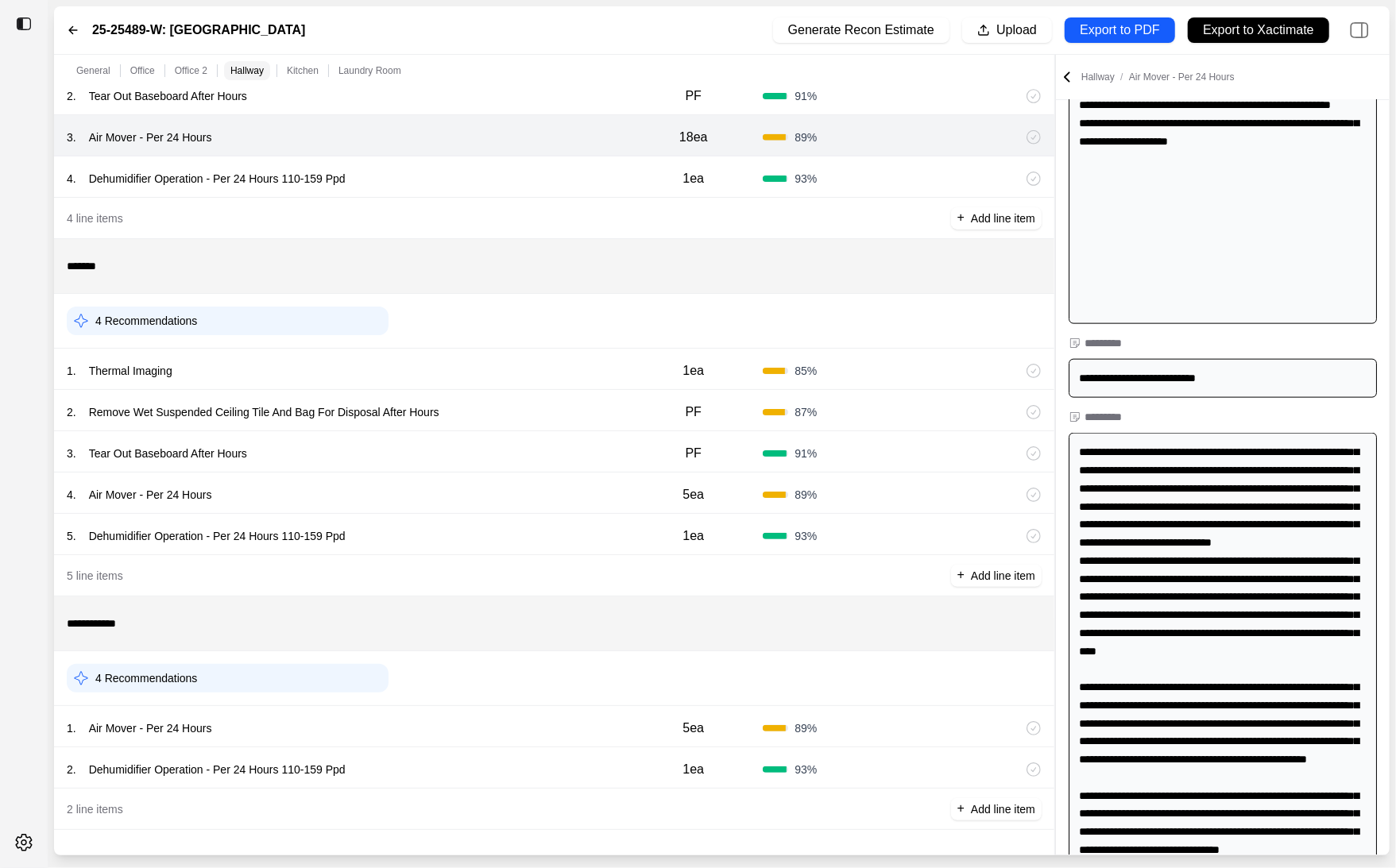
click at [496, 734] on div "1 . Air Mover - Per 24 Hours" at bounding box center [345, 728] width 557 height 22
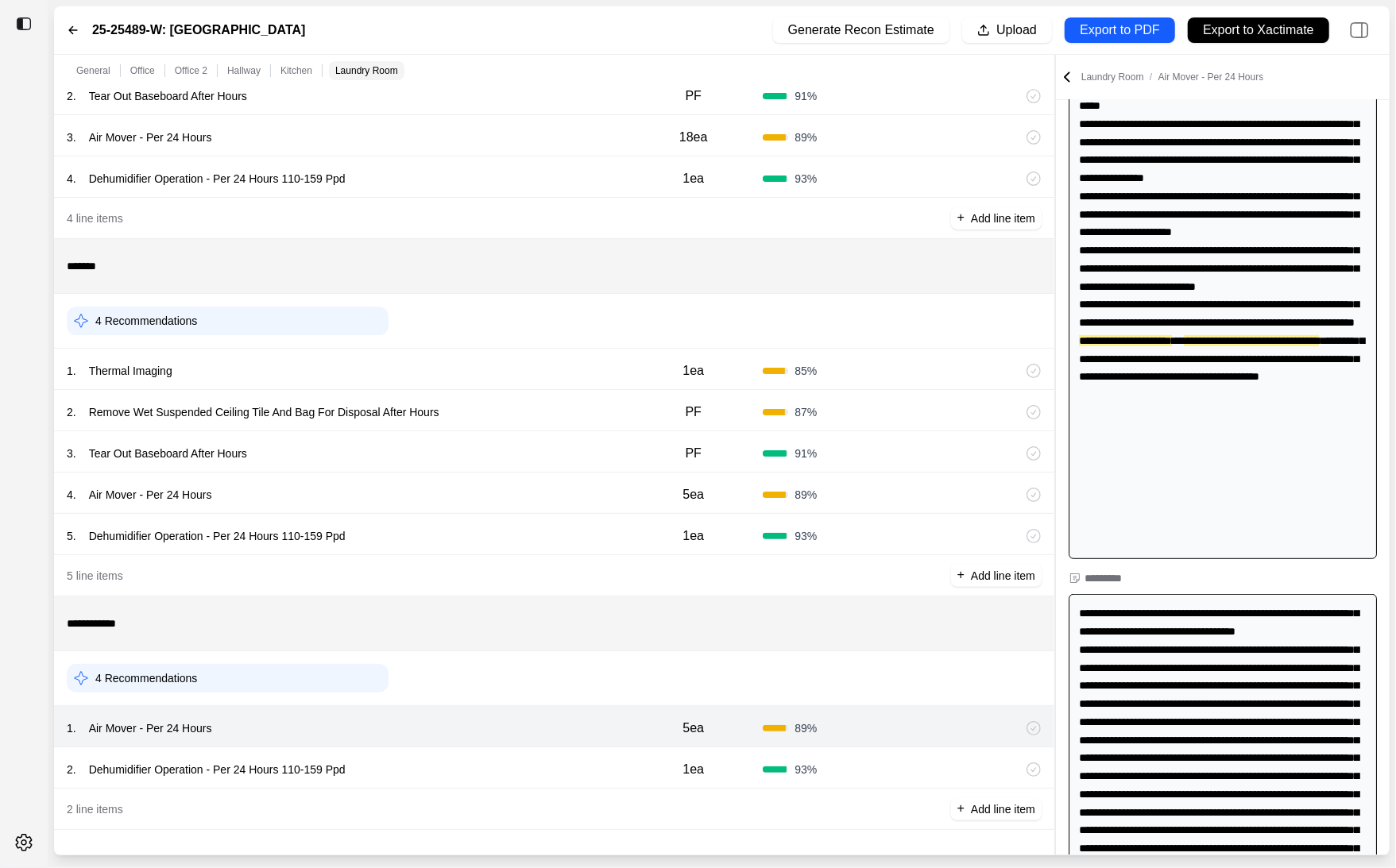
click at [501, 777] on div "2 . Dehumidifier Operation - Per 24 Hours 110-159 Ppd" at bounding box center [345, 770] width 557 height 22
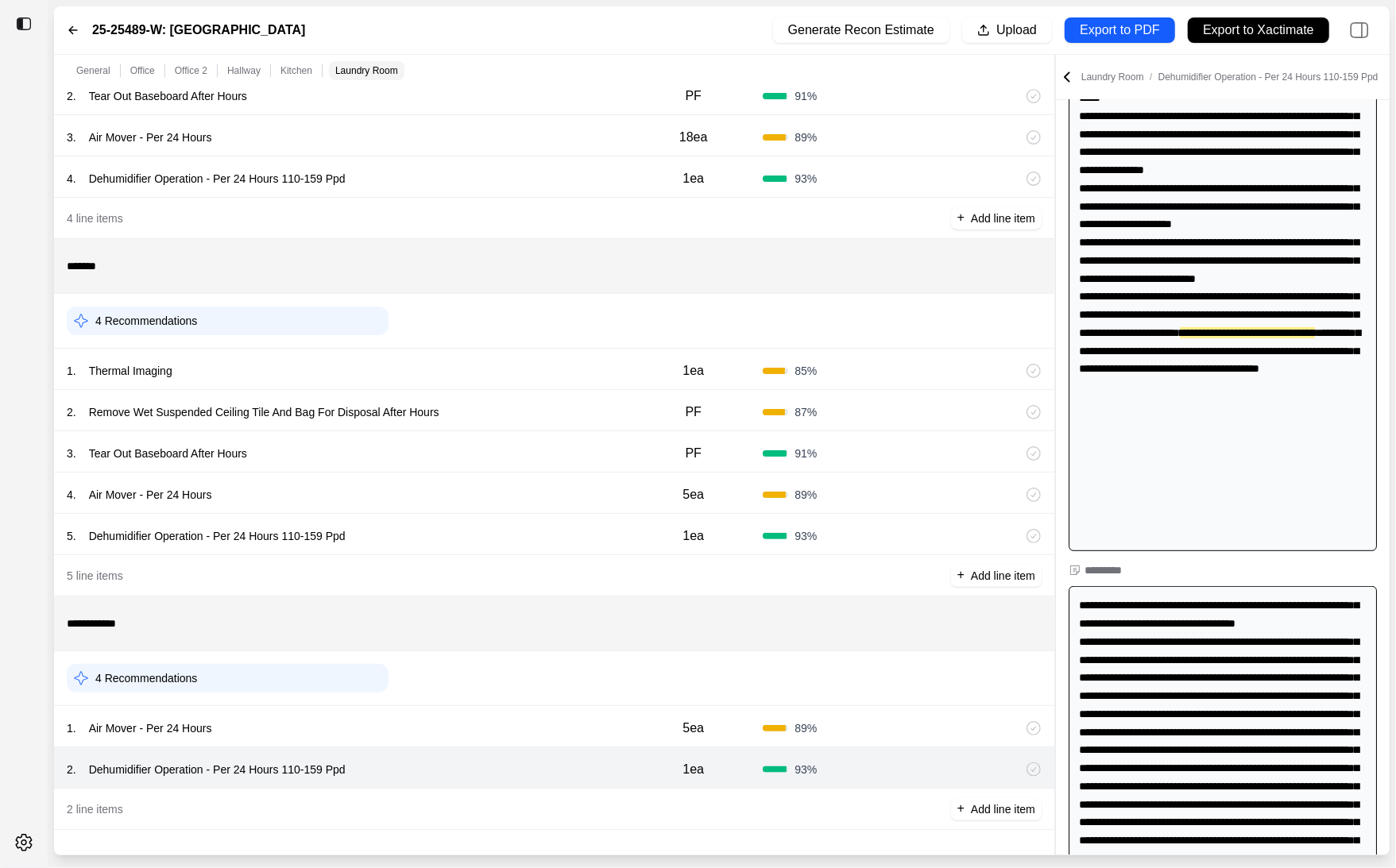
click at [509, 733] on div "1 . Air Mover - Per 24 Hours" at bounding box center [345, 728] width 557 height 22
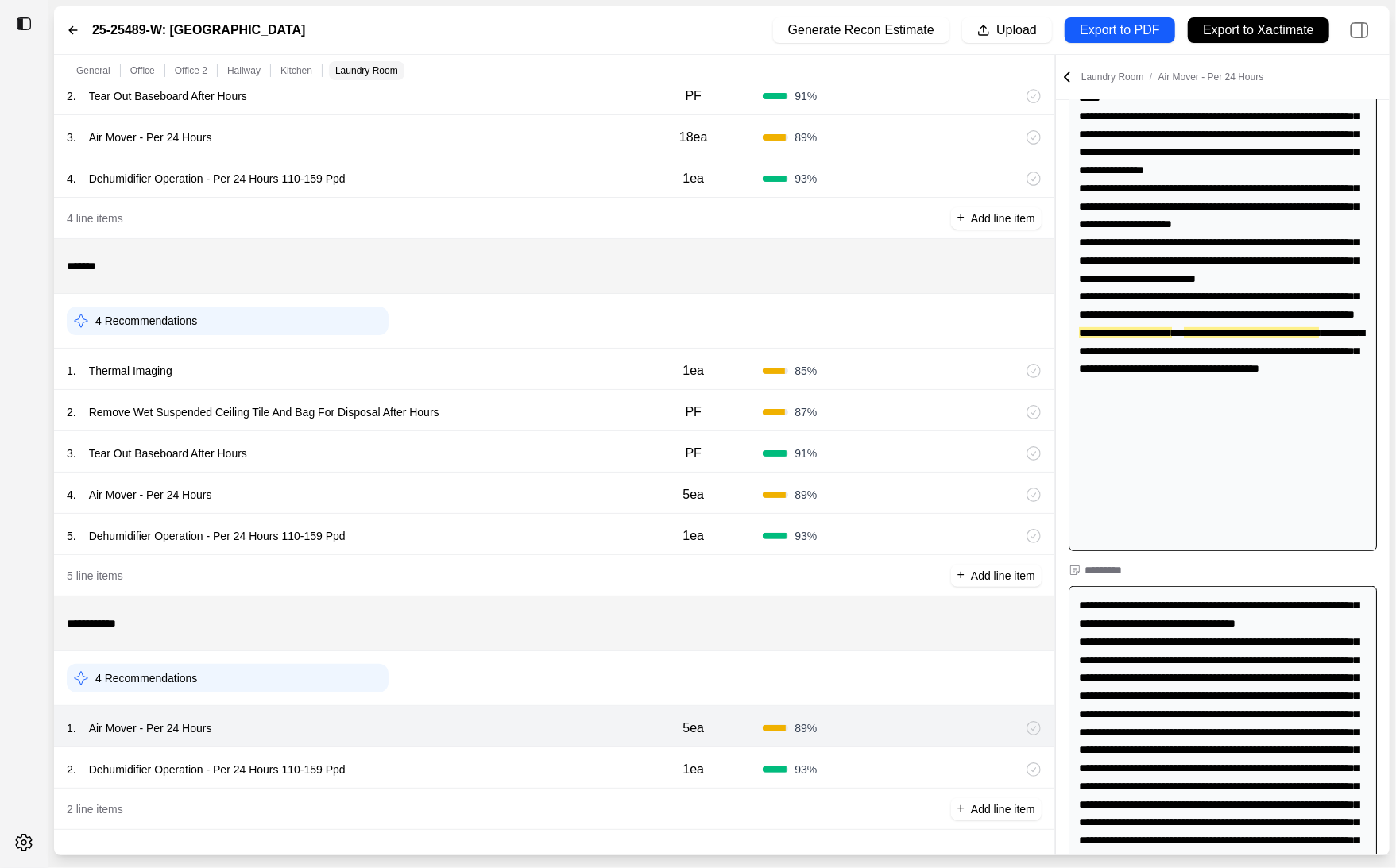
scroll to position [350, 0]
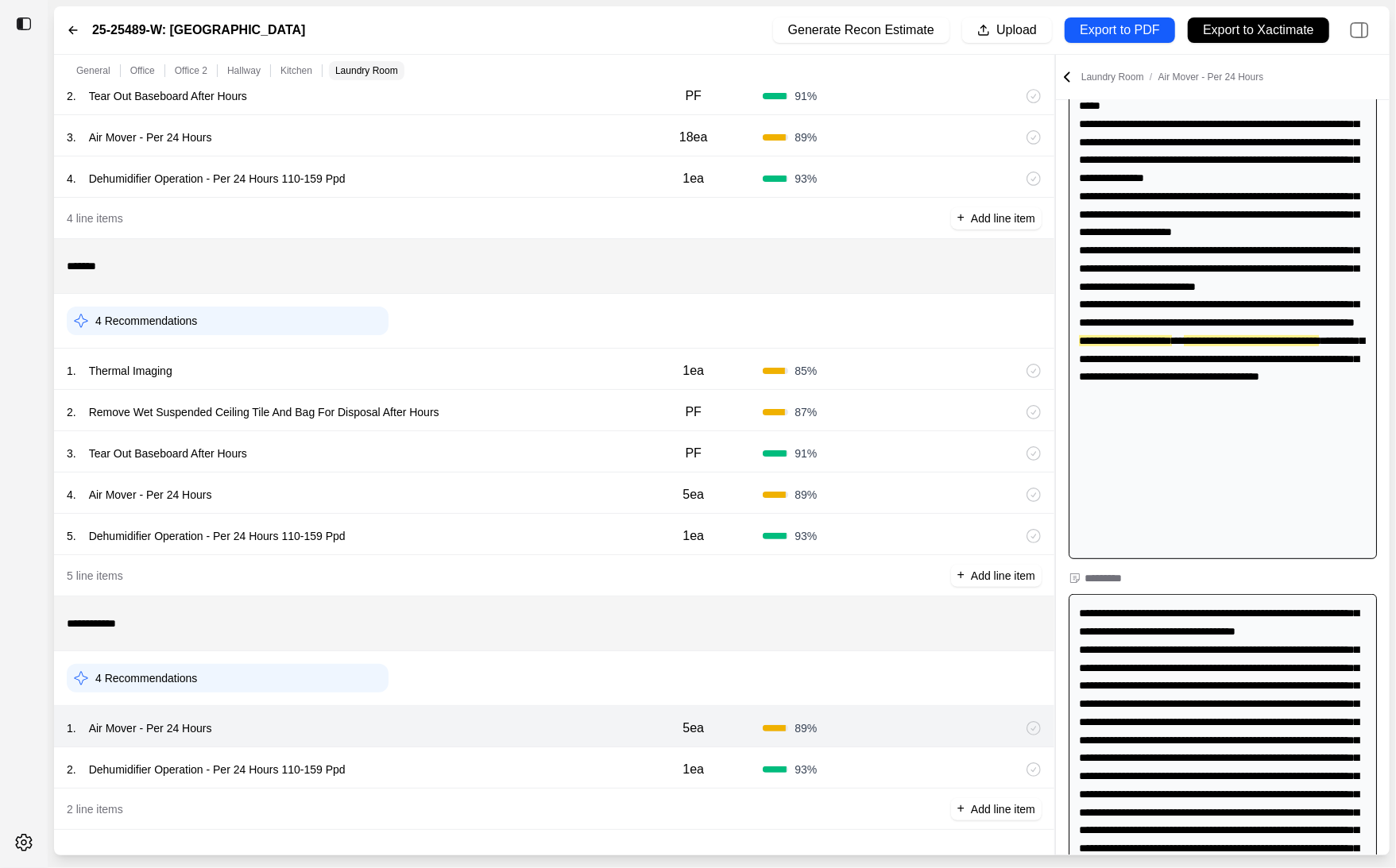
click at [551, 532] on div "5 . Dehumidifier Operation - Per 24 Hours 110-159 Ppd" at bounding box center [345, 536] width 557 height 22
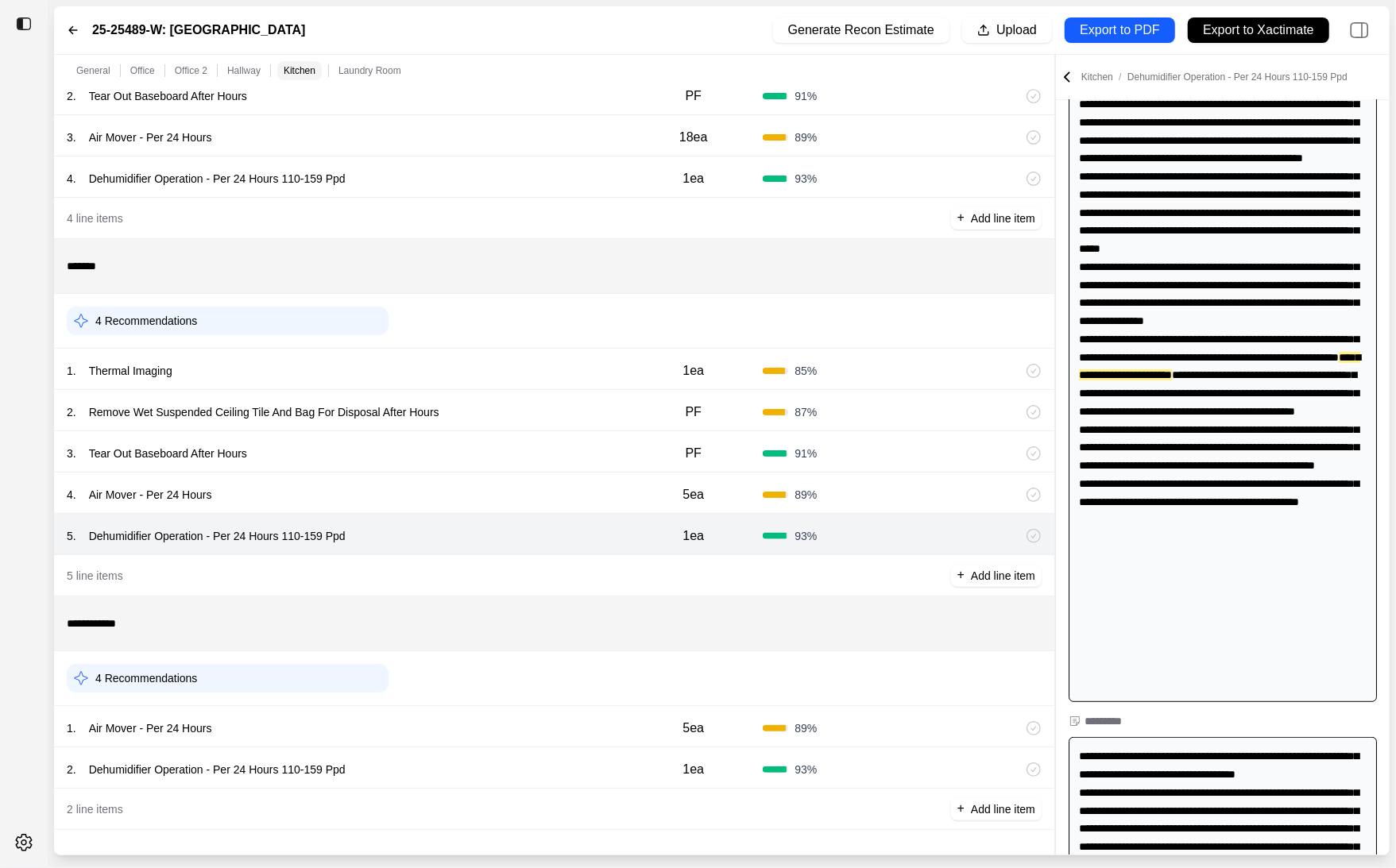
scroll to position [205, 0]
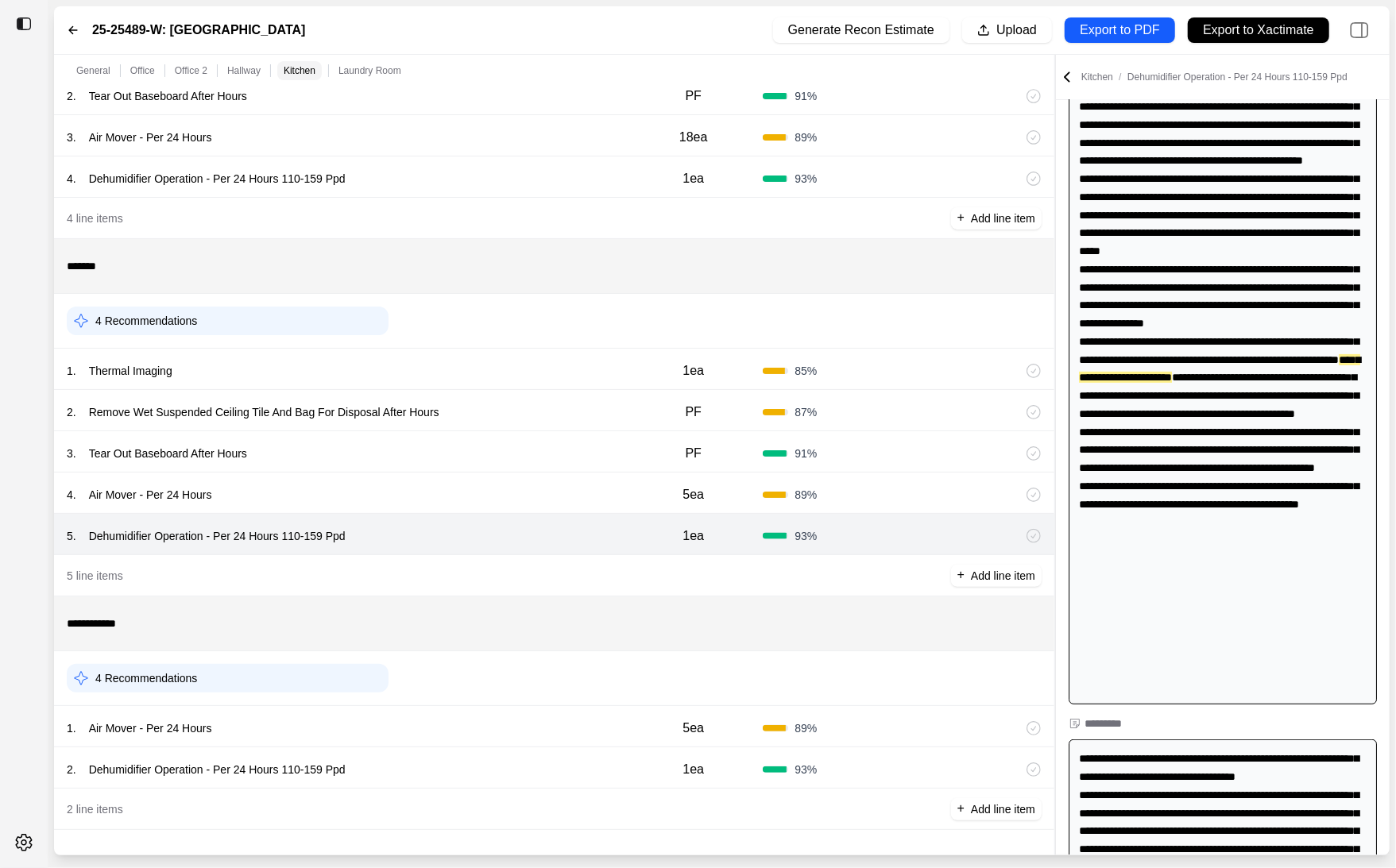
click at [546, 499] on div "4 . Air Mover - Per 24 Hours" at bounding box center [345, 495] width 557 height 22
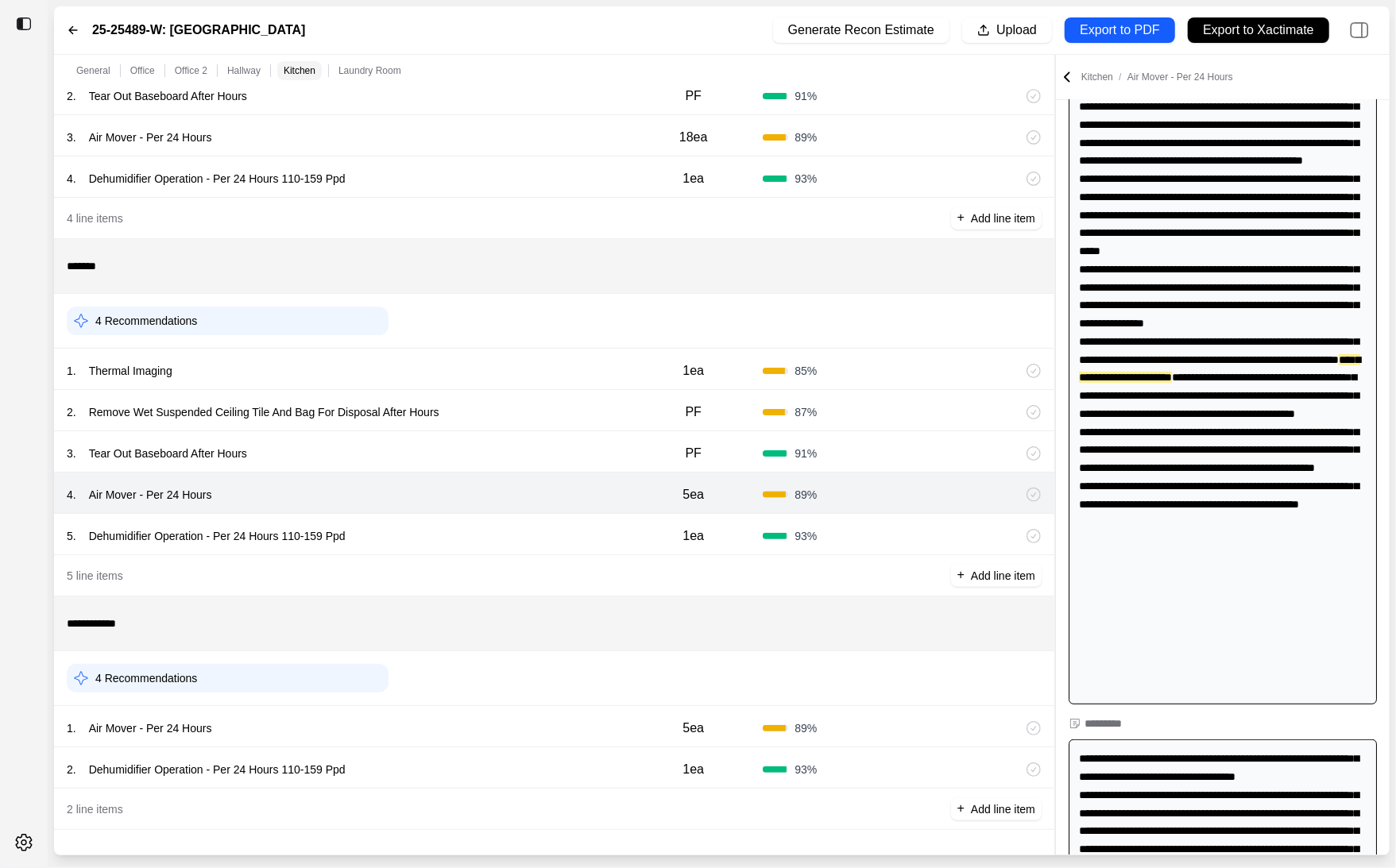
click at [554, 450] on div "3 . Tear Out Baseboard After Hours" at bounding box center [345, 454] width 557 height 22
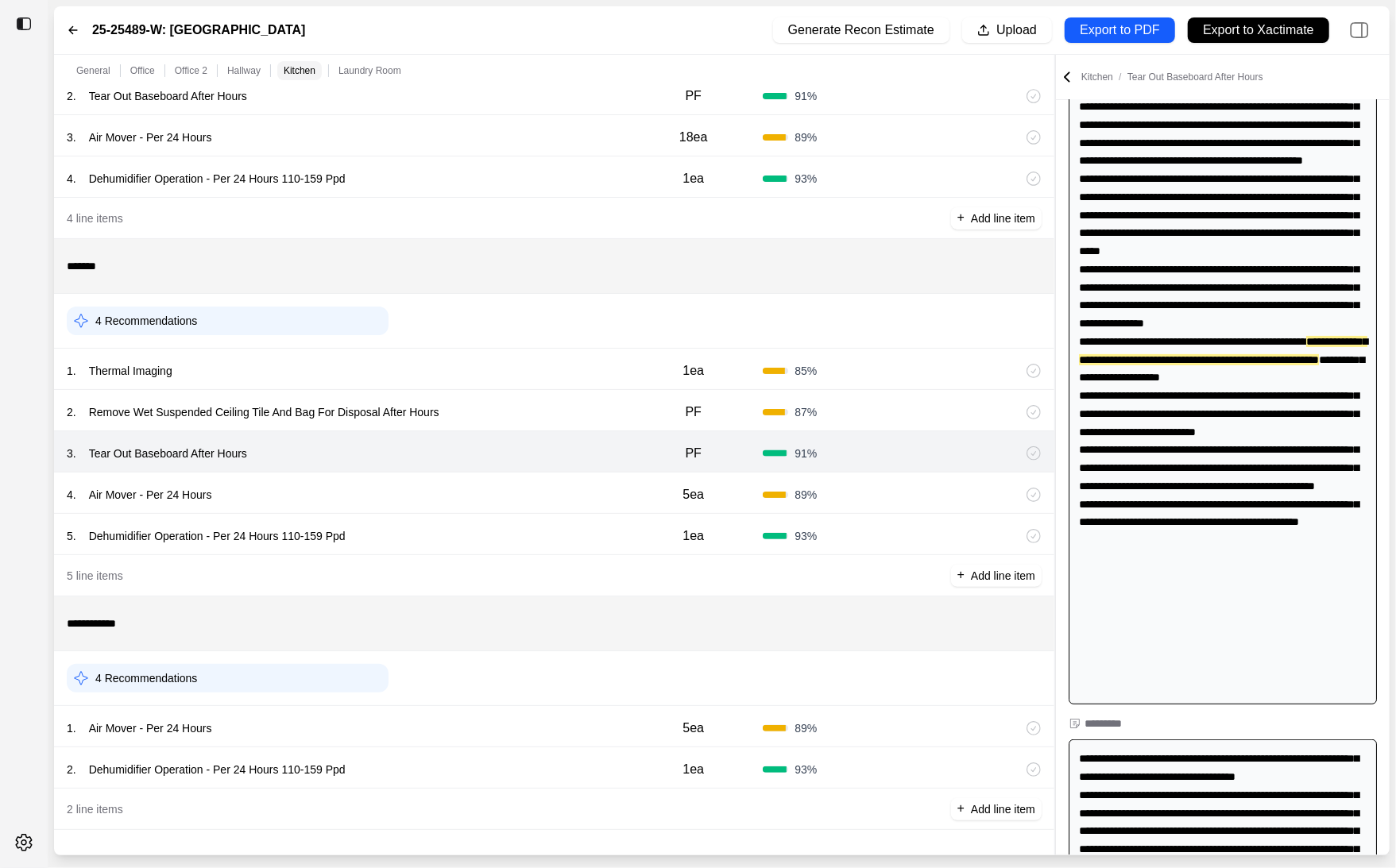
scroll to position [186, 0]
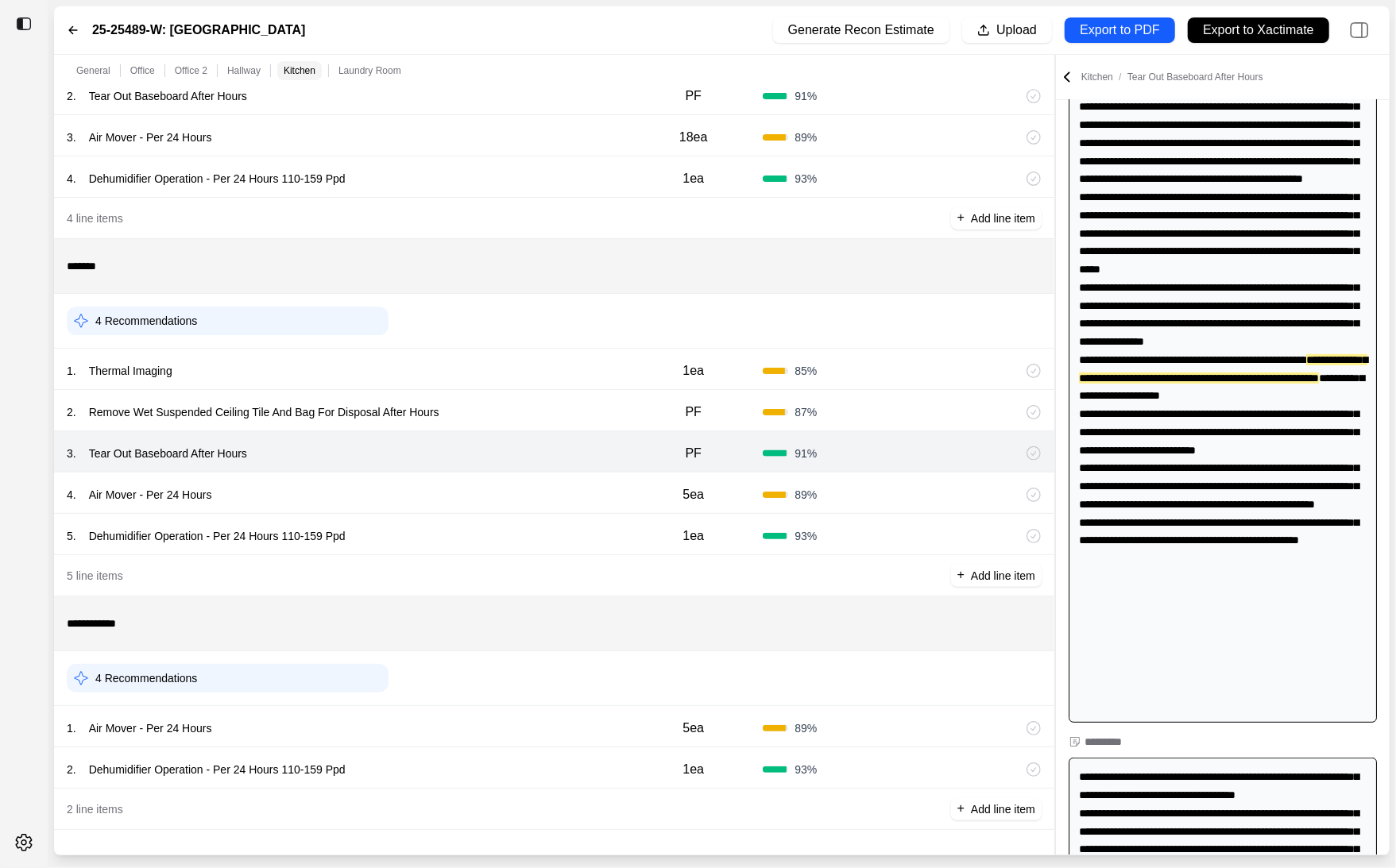
click at [555, 420] on div "2 . Remove Wet Suspended Ceiling Tile And Bag For Disposal After Hours" at bounding box center [345, 412] width 557 height 22
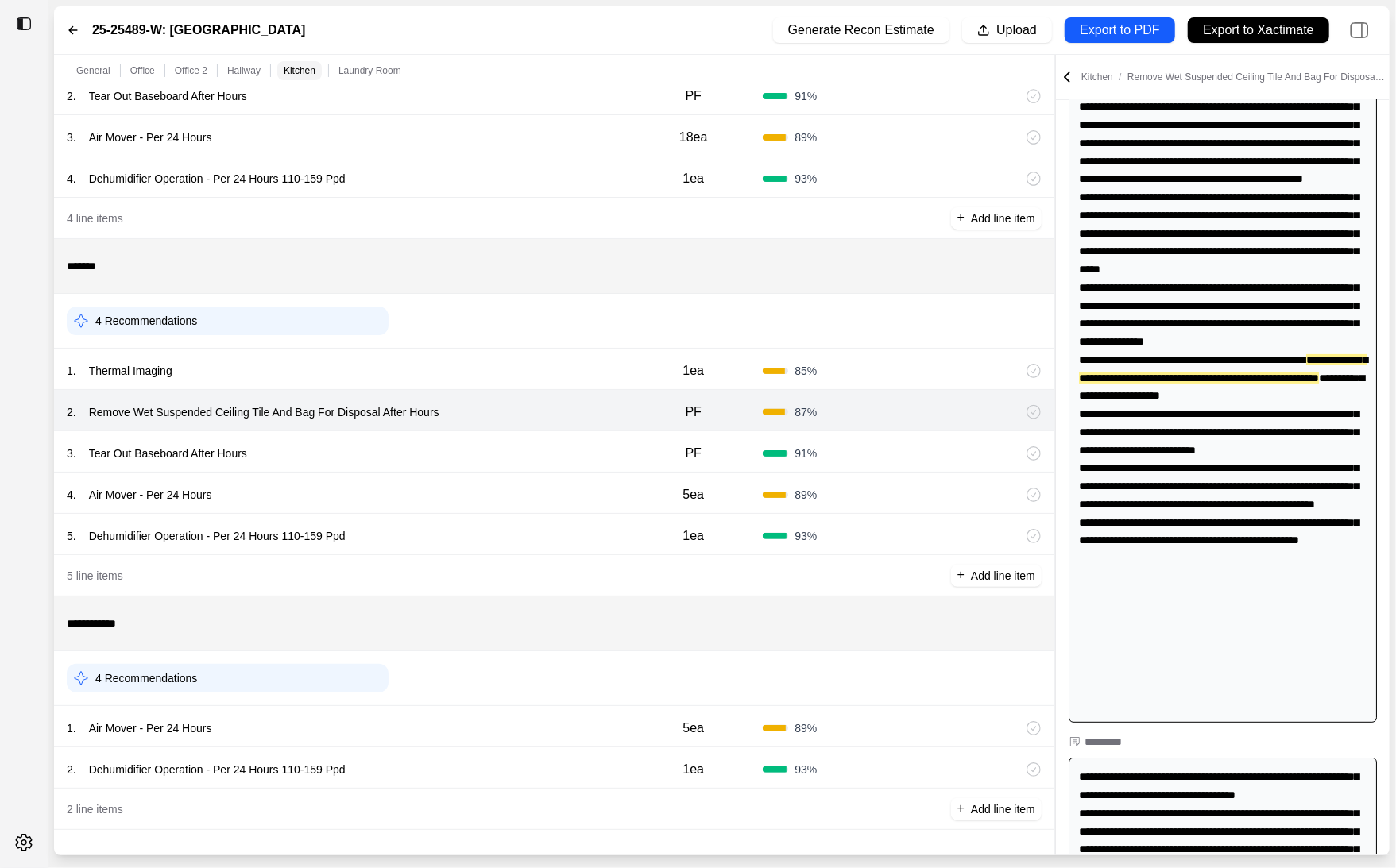
click at [914, 511] on div "General Office Office 2 Hallway Kitchen Laundry Room ******* 1 Recommendation 1…" at bounding box center [721, 455] width 1336 height 800
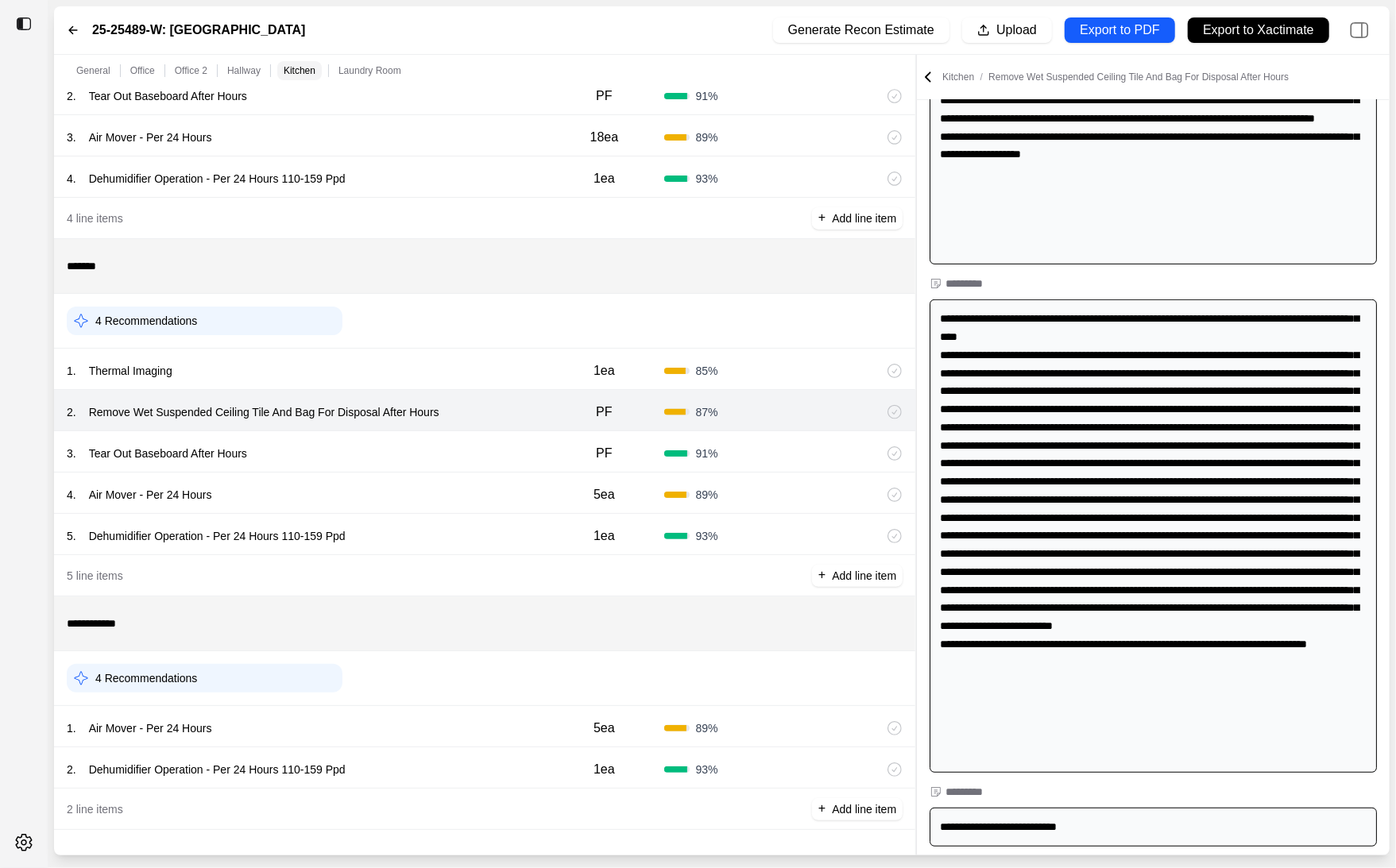
scroll to position [0, 0]
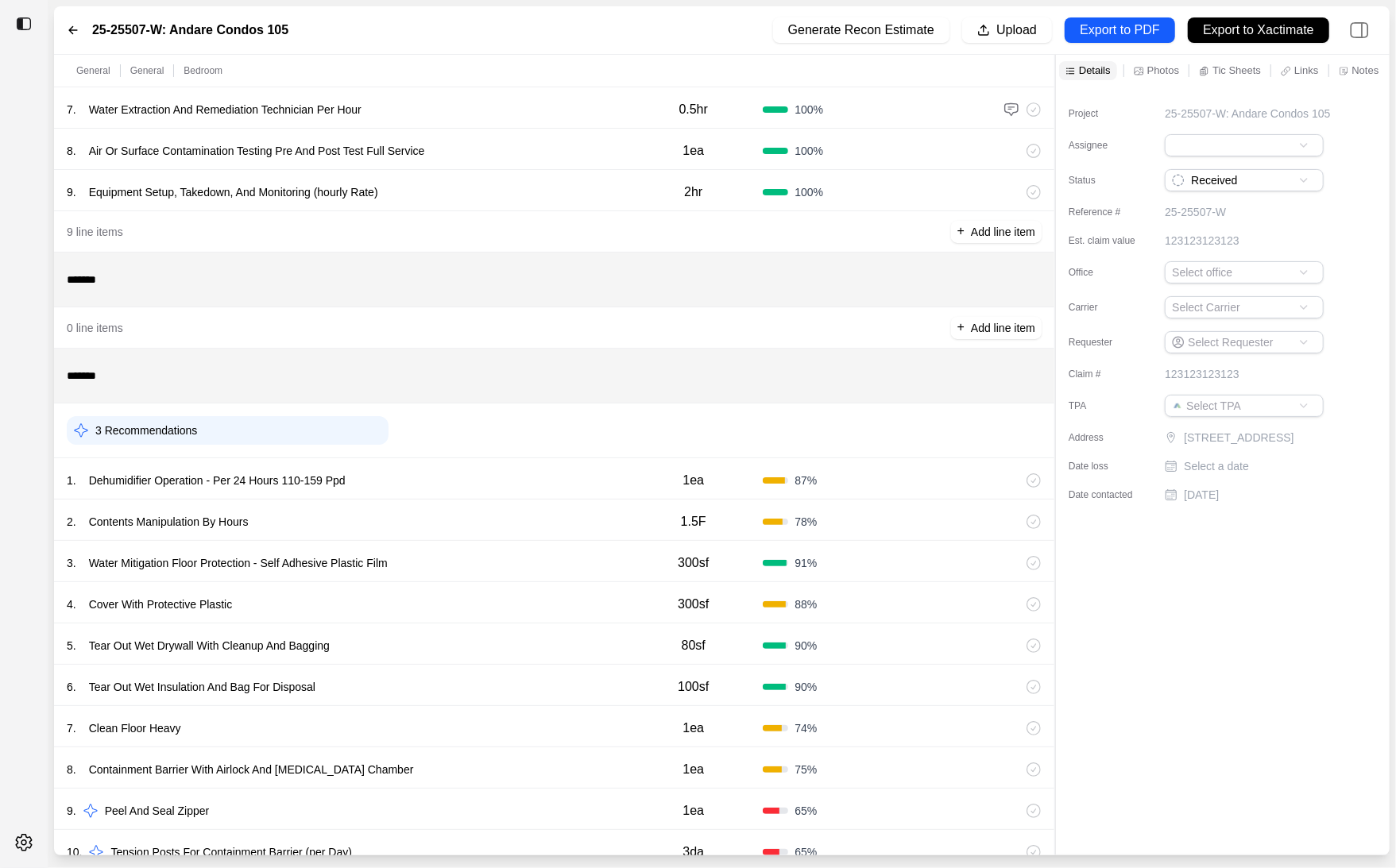
scroll to position [423, 0]
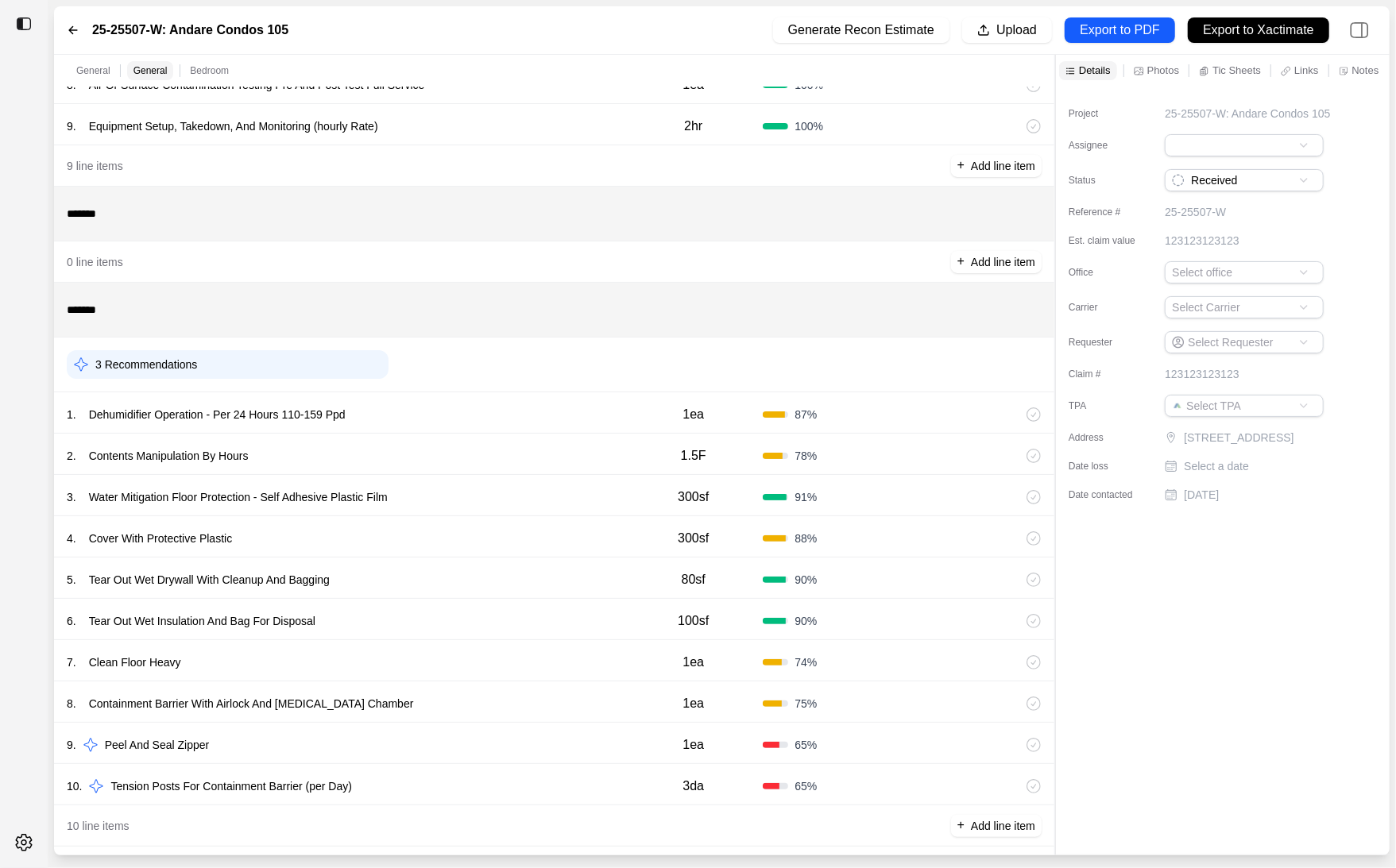
click at [549, 424] on div "1 . Dehumidifier Operation - Per 24 Hours 110-159 Ppd" at bounding box center [345, 414] width 557 height 22
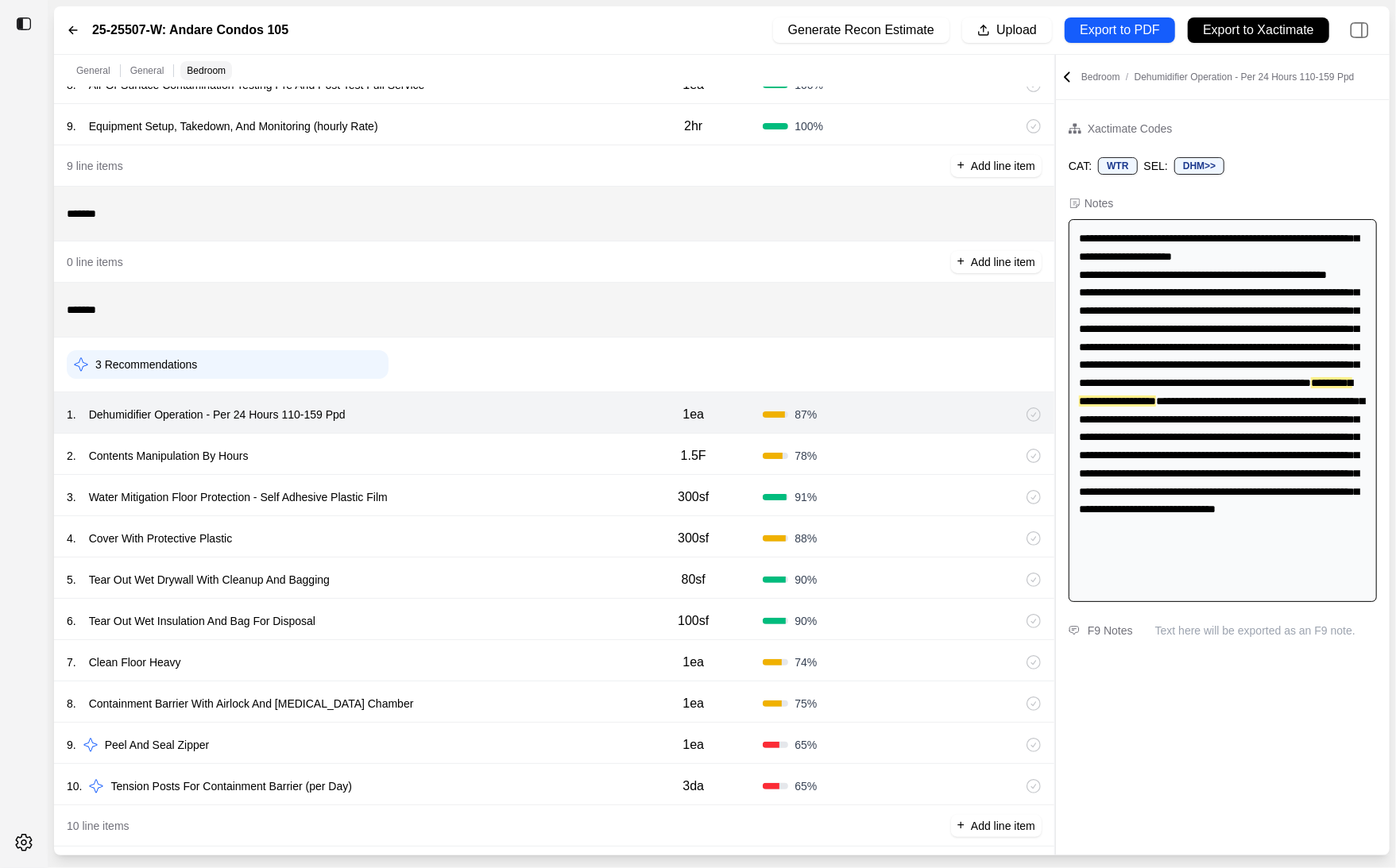
click at [549, 463] on div "2 . Contents Manipulation By Hours" at bounding box center [345, 456] width 557 height 22
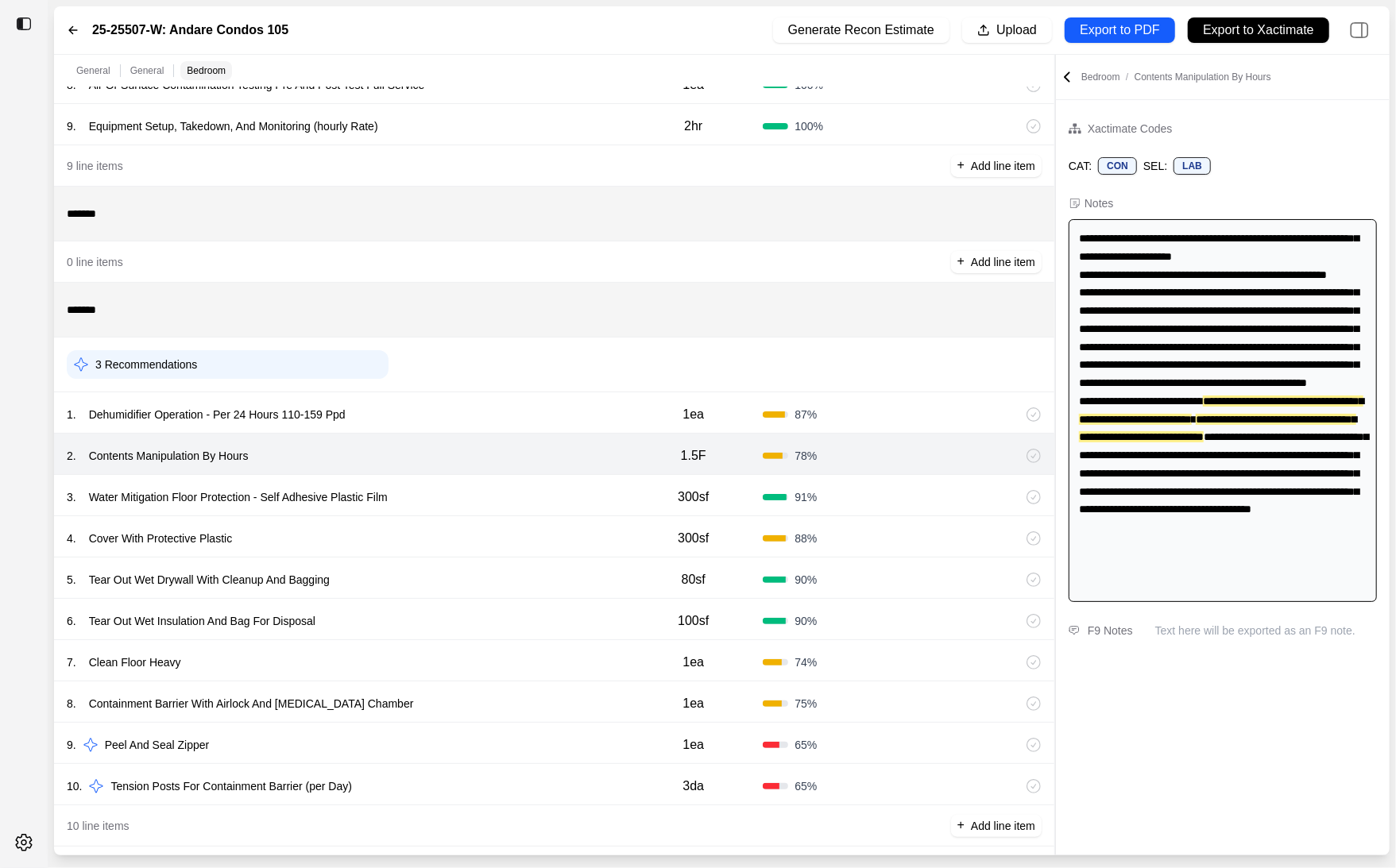
click at [547, 503] on div "3 . Water Mitigation Floor Protection - Self Adhesive Plastic Film" at bounding box center [345, 497] width 557 height 22
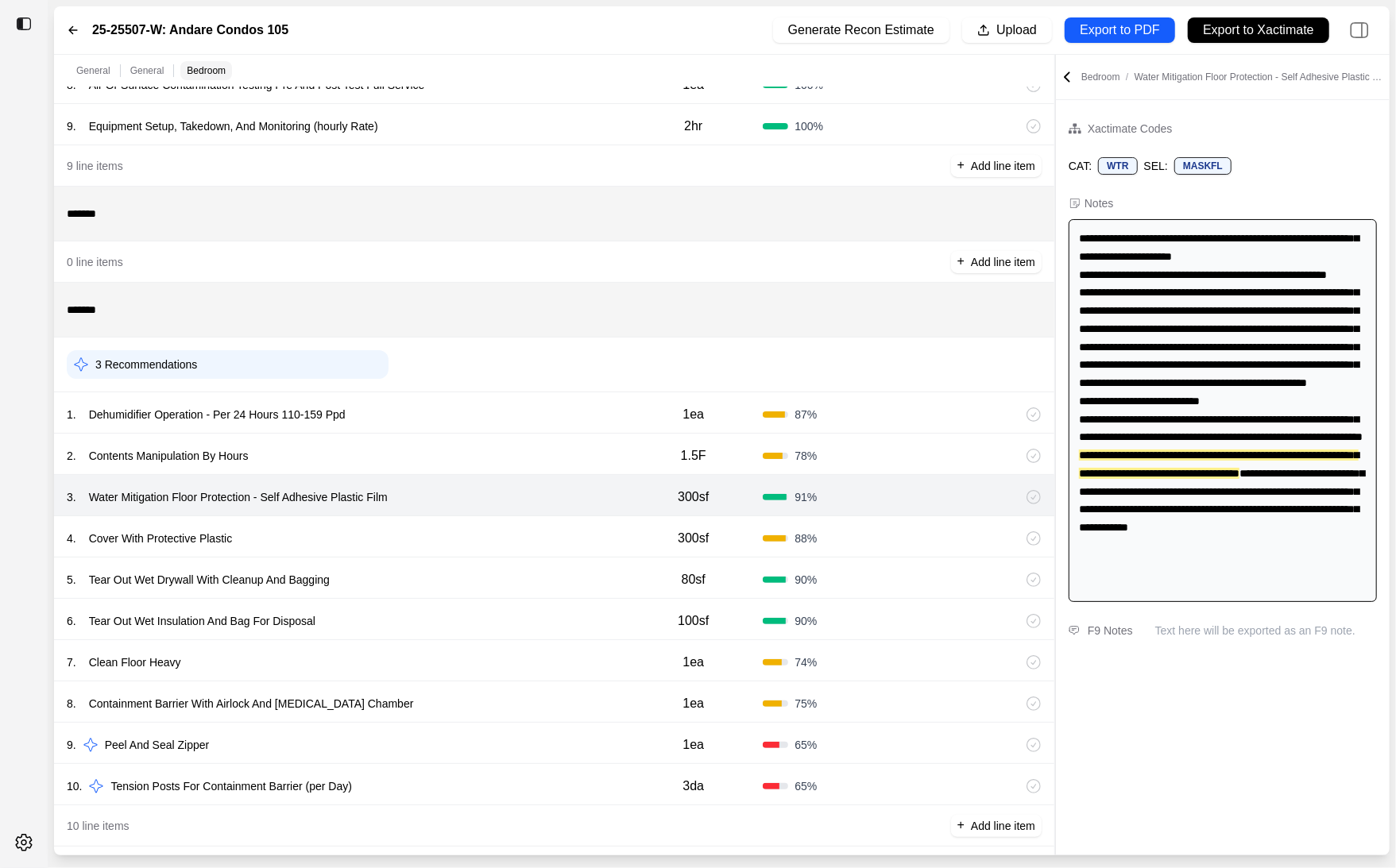
click at [546, 538] on div "4 . Cover With Protective Plastic" at bounding box center [345, 538] width 557 height 22
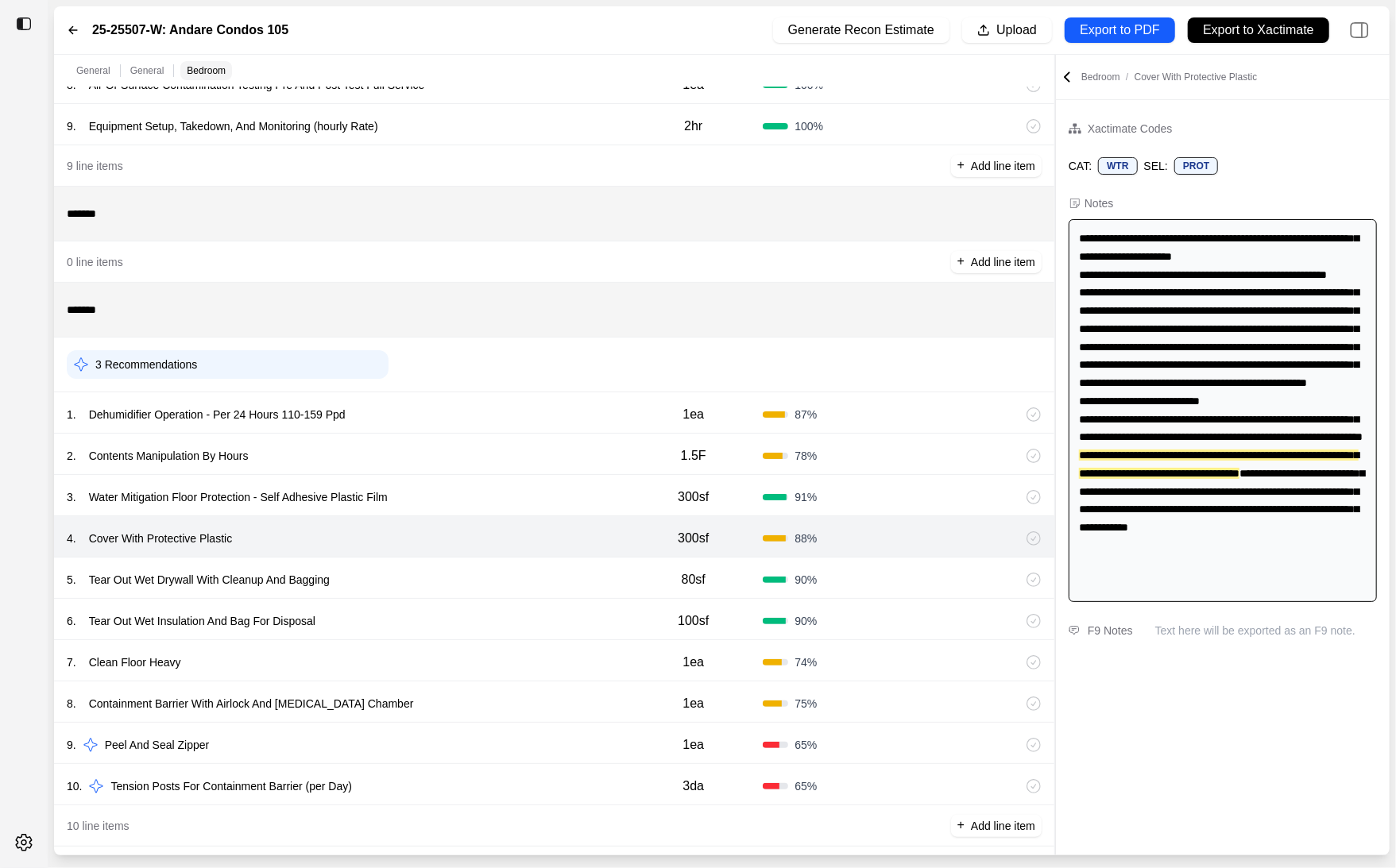
click at [553, 585] on div "5 . Tear Out Wet Drywall With Cleanup And Bagging" at bounding box center [345, 580] width 557 height 22
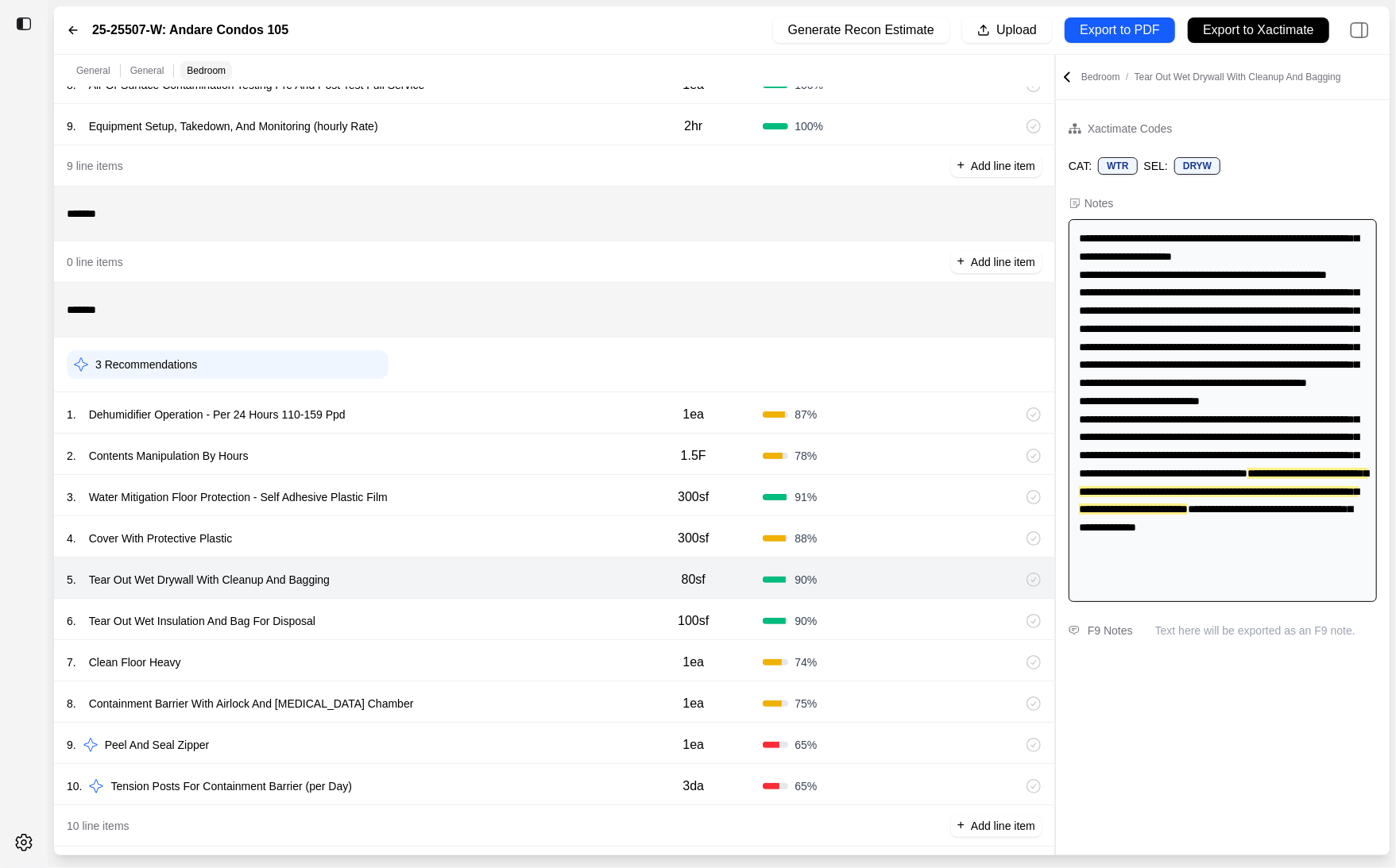
click at [556, 605] on div "6 . Tear Out Wet Insulation And Bag For Disposal 100sf 90 %" at bounding box center [553, 620] width 1001 height 42
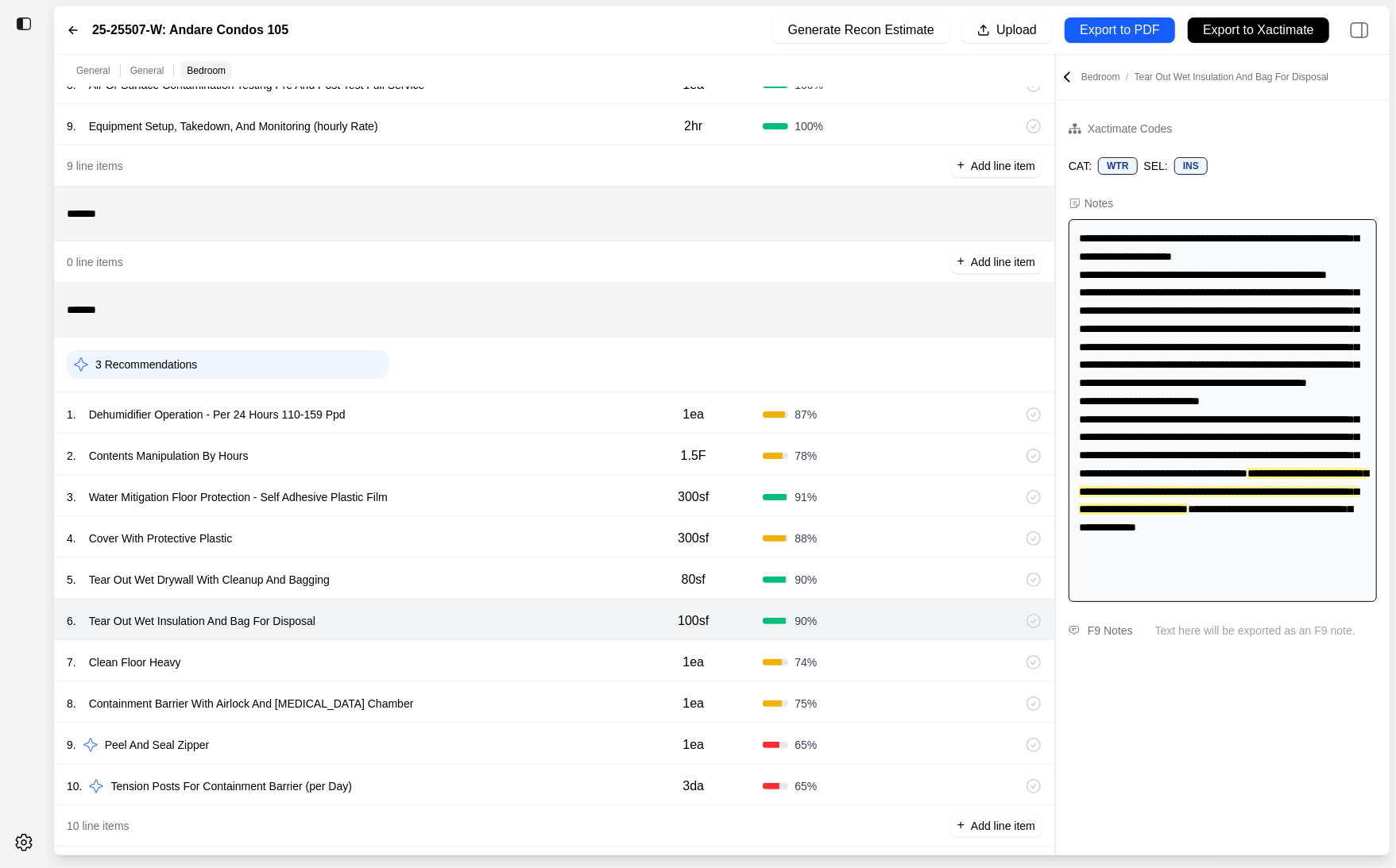
click at [561, 677] on div "7 . Clean Floor Heavy 1ea 74 %" at bounding box center [553, 661] width 1001 height 42
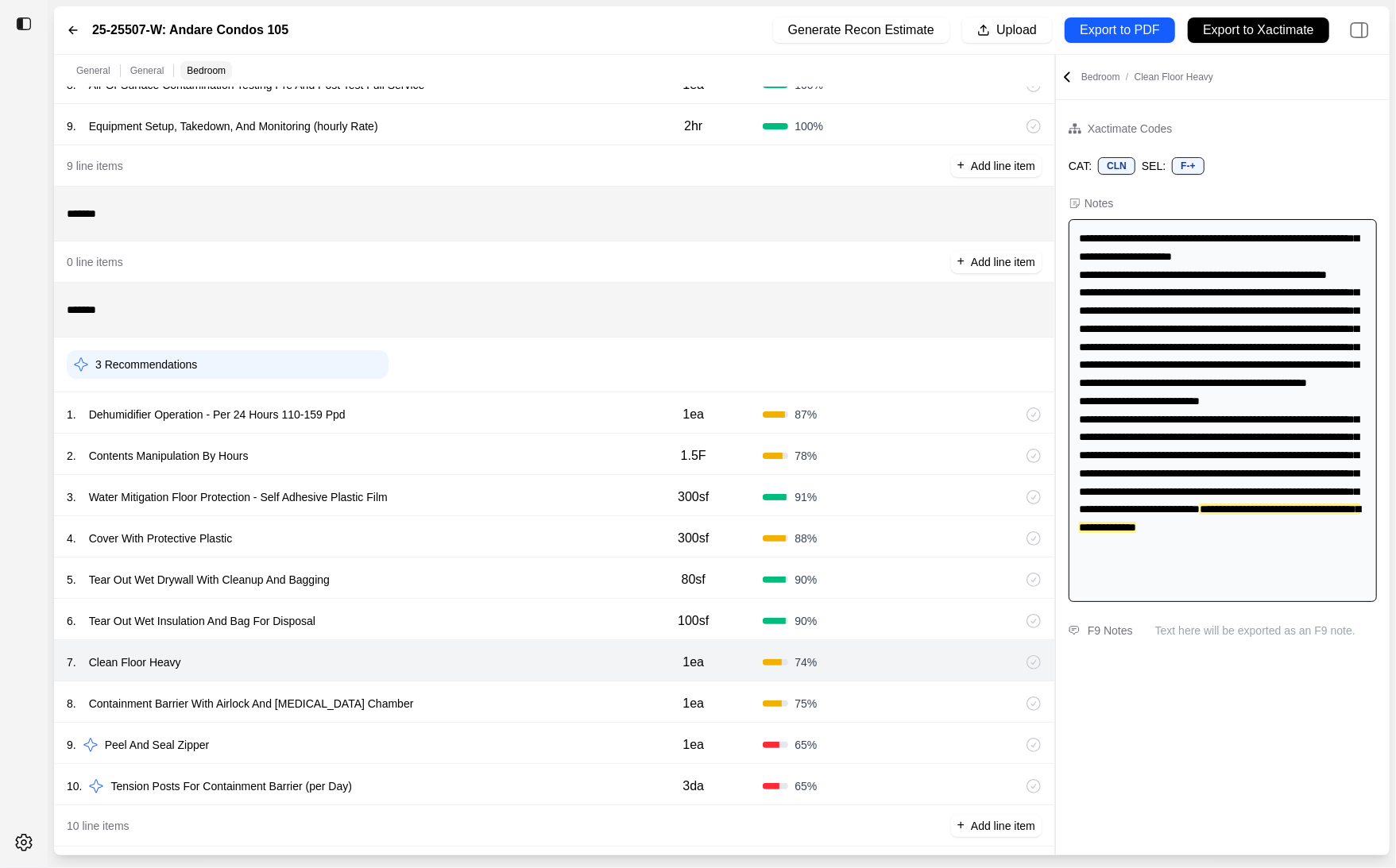
click at [568, 696] on div "8 . Containment Barrier With Airlock And Decontamination Chamber" at bounding box center [345, 703] width 557 height 22
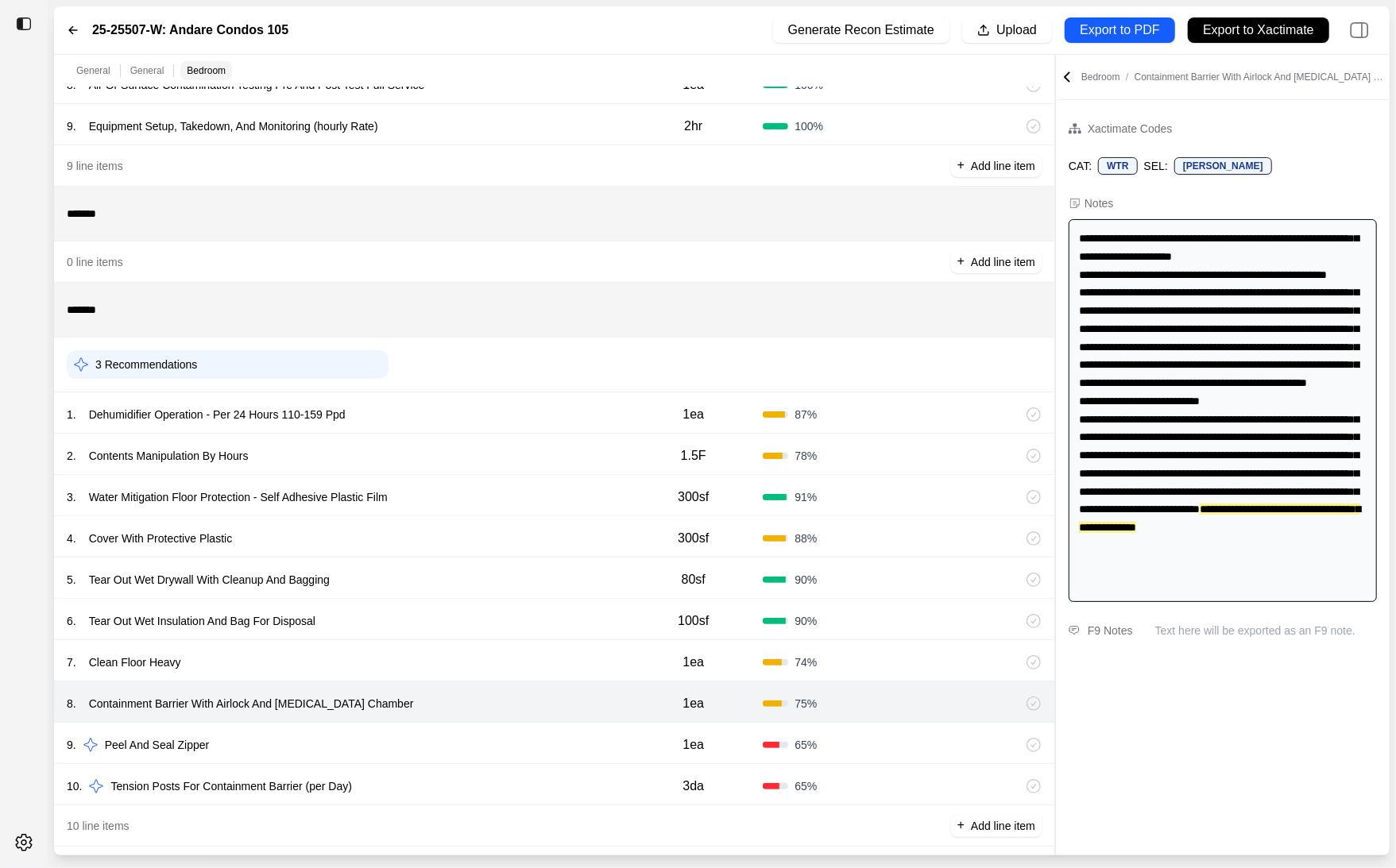
click at [568, 741] on div "9 . Peel And Seal Zipper" at bounding box center [345, 745] width 557 height 22
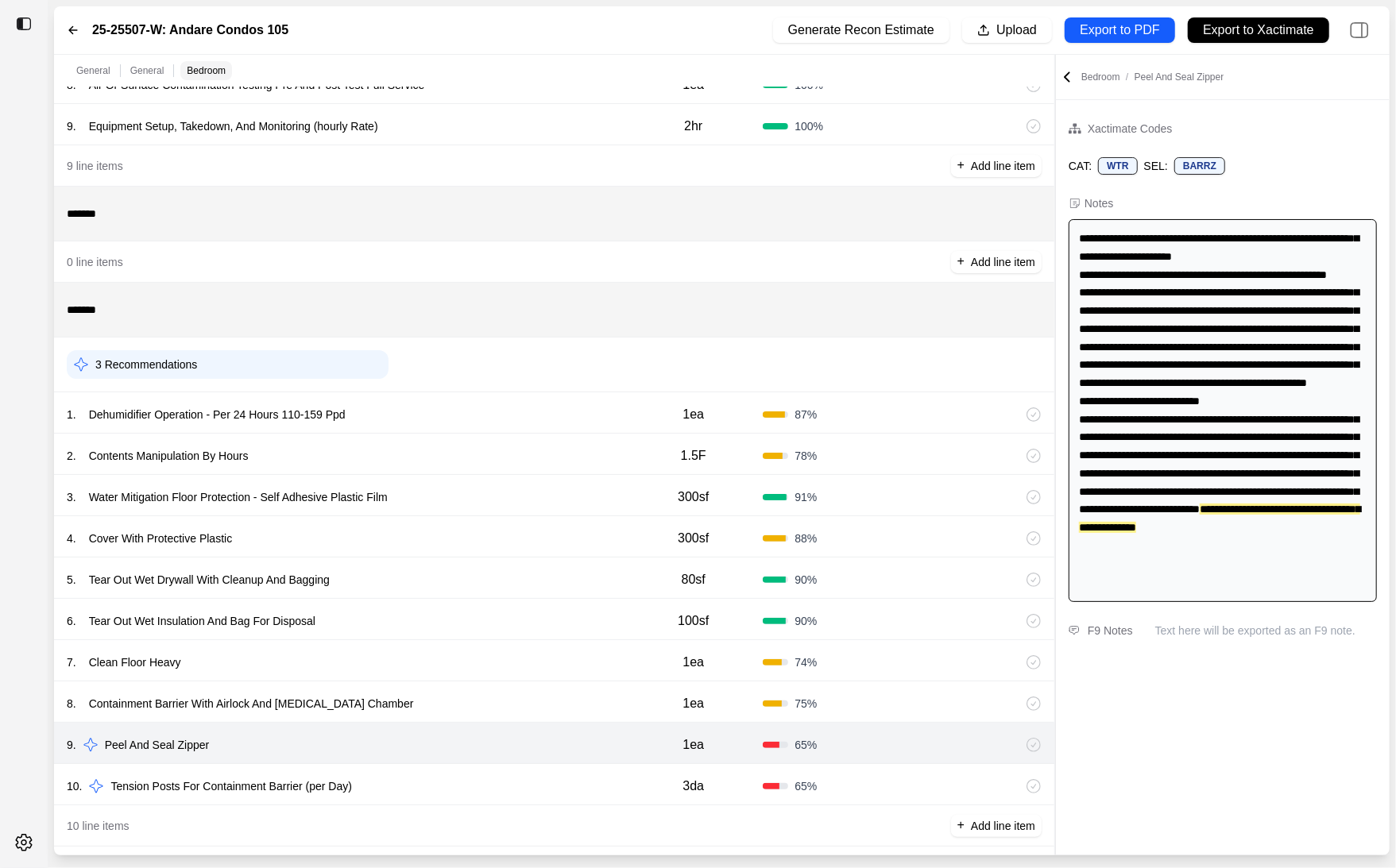
click at [569, 780] on div "10 . Tension Posts For Containment Barrier (per Day)" at bounding box center [345, 787] width 557 height 22
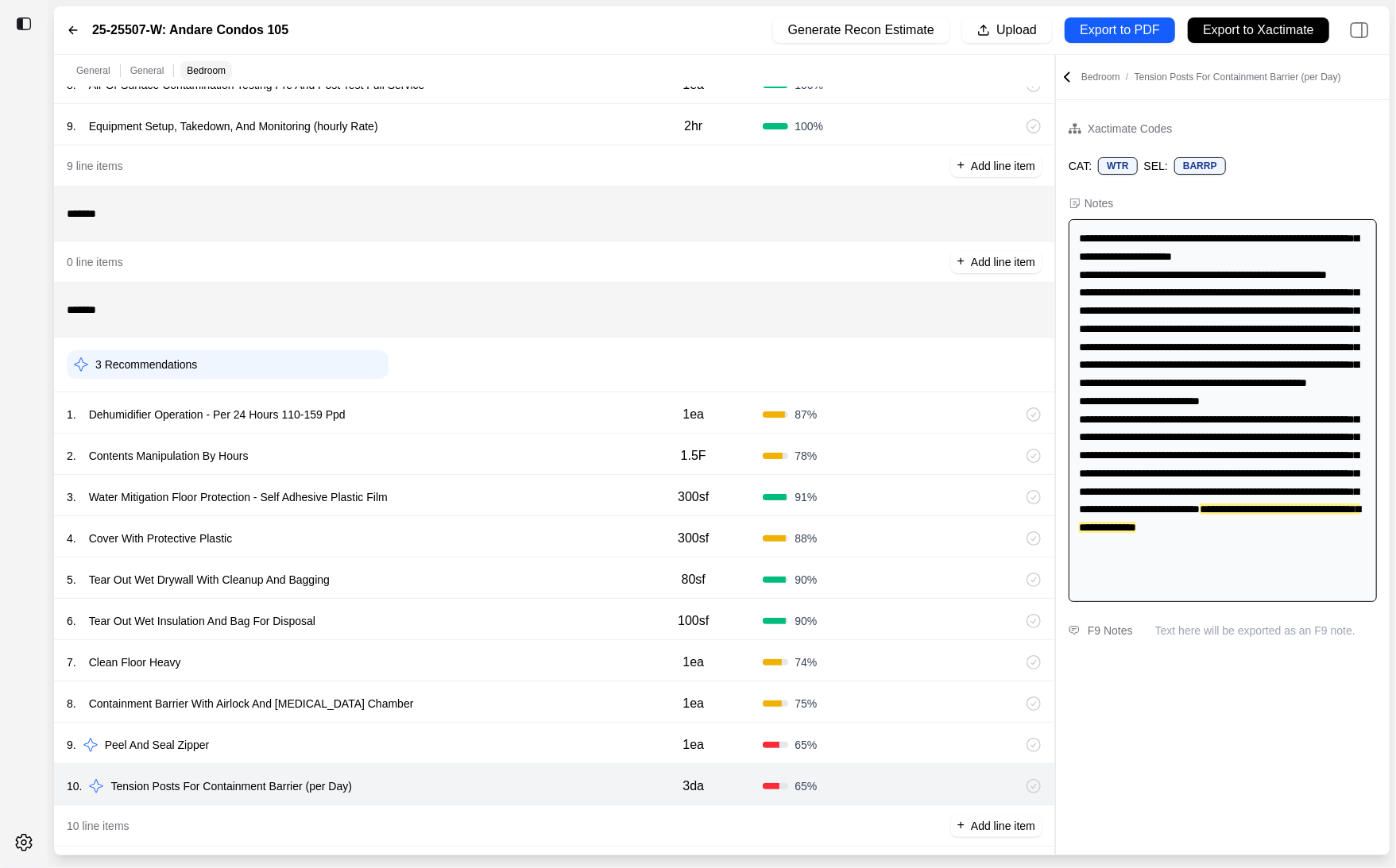
click at [543, 659] on div "7 . Clean Floor Heavy" at bounding box center [345, 662] width 557 height 22
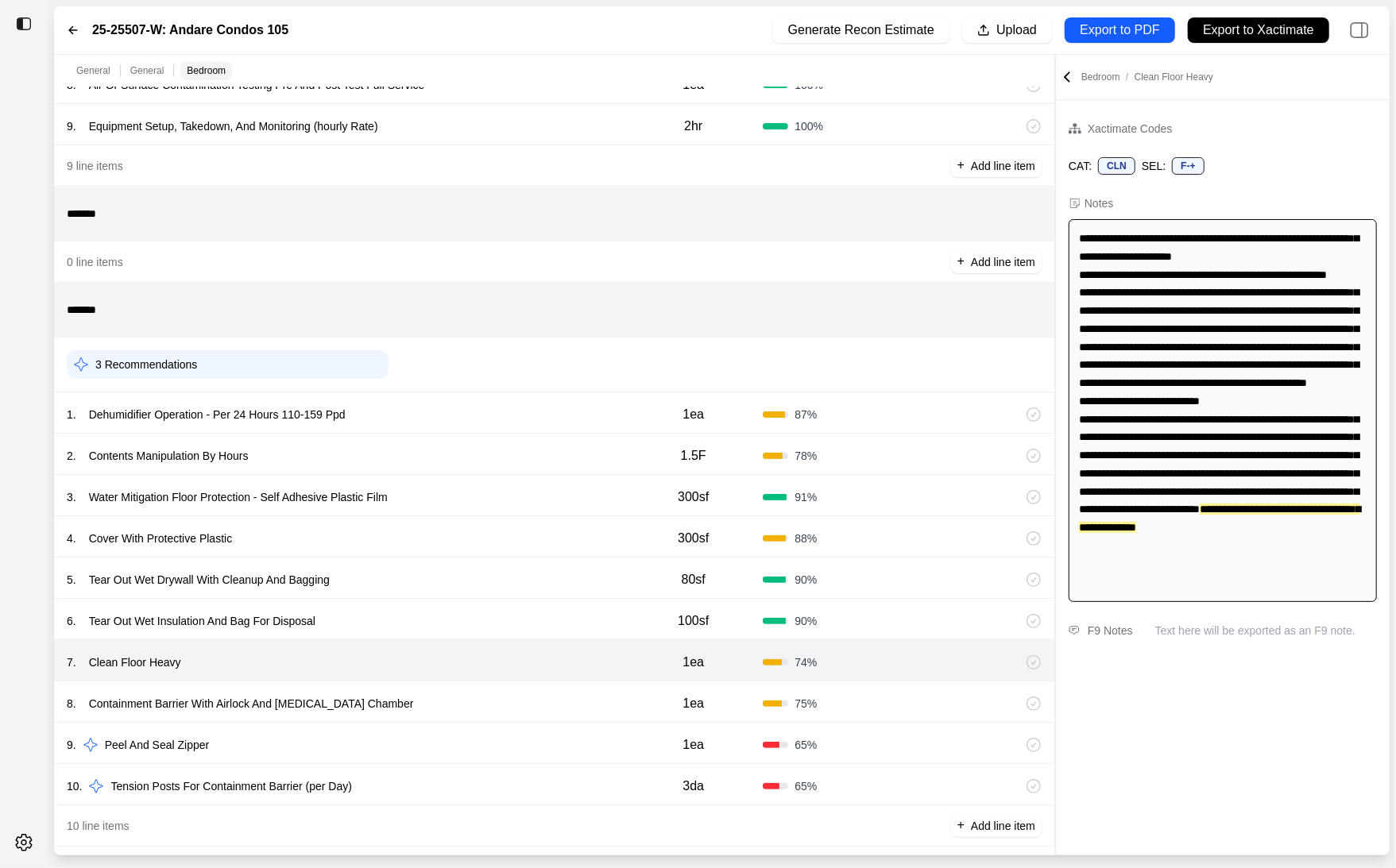
click at [543, 696] on div "8 . Containment Barrier With Airlock And Decontamination Chamber" at bounding box center [345, 703] width 557 height 22
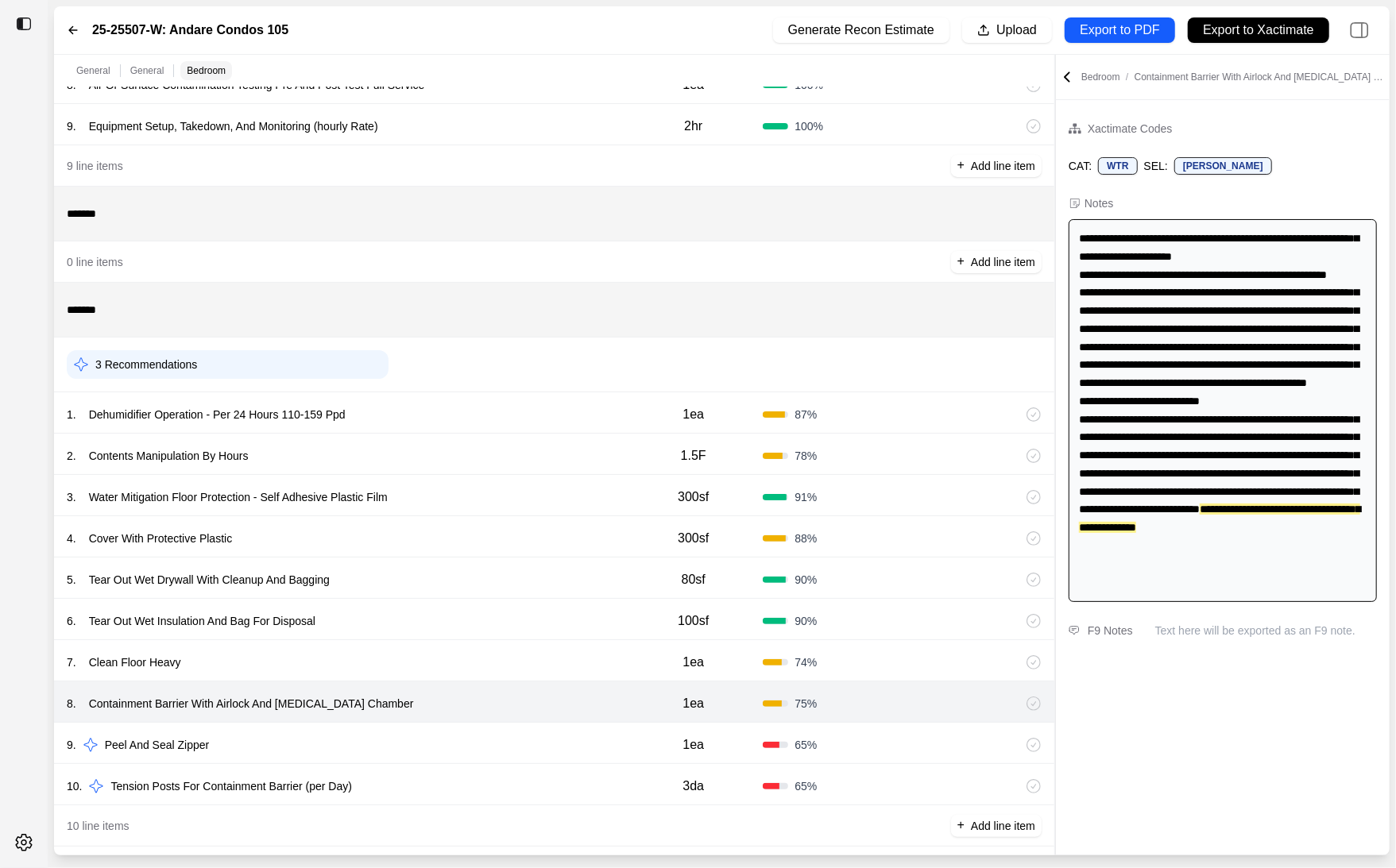
click at [535, 660] on div "7 . Clean Floor Heavy" at bounding box center [345, 662] width 557 height 22
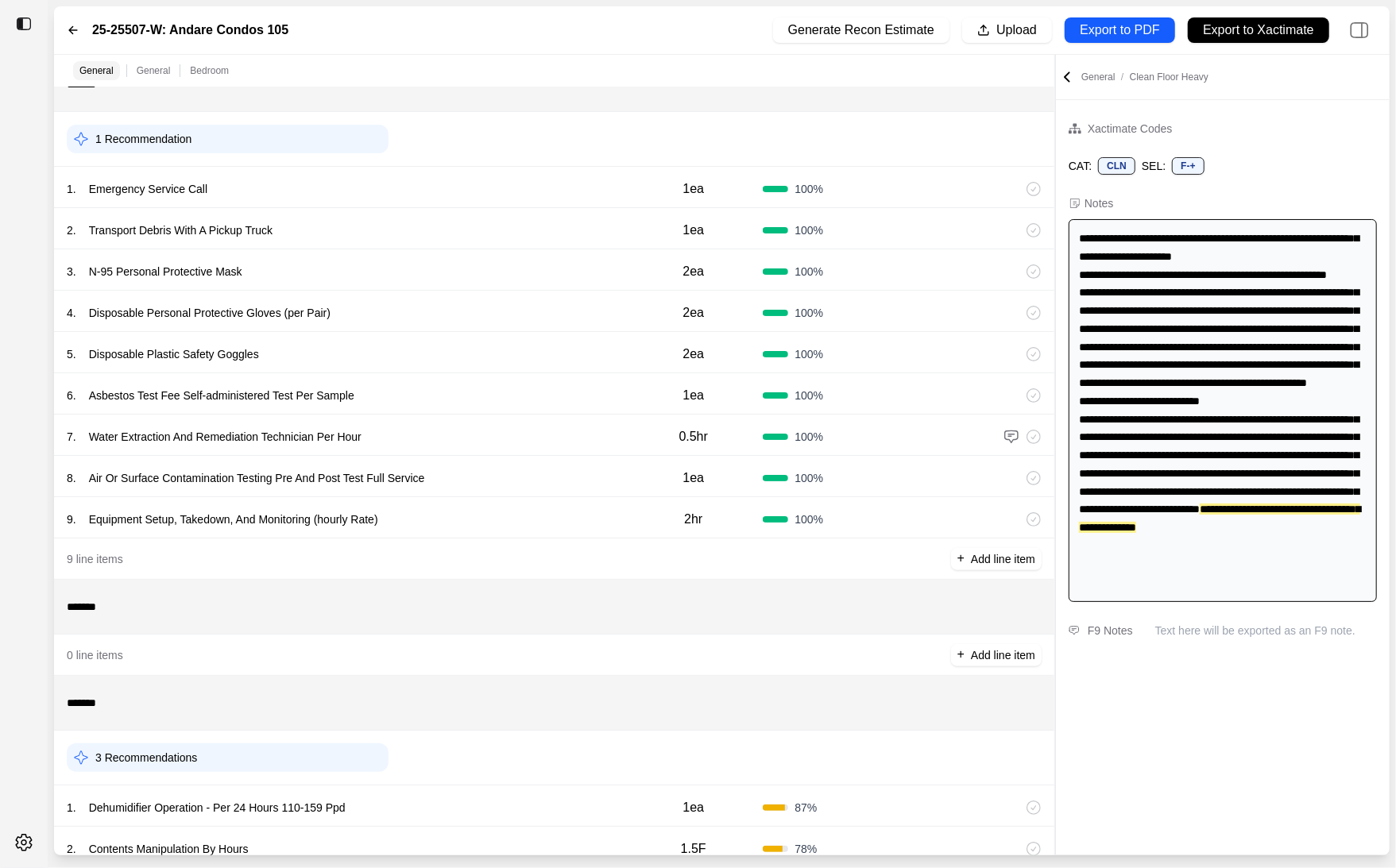
scroll to position [0, 0]
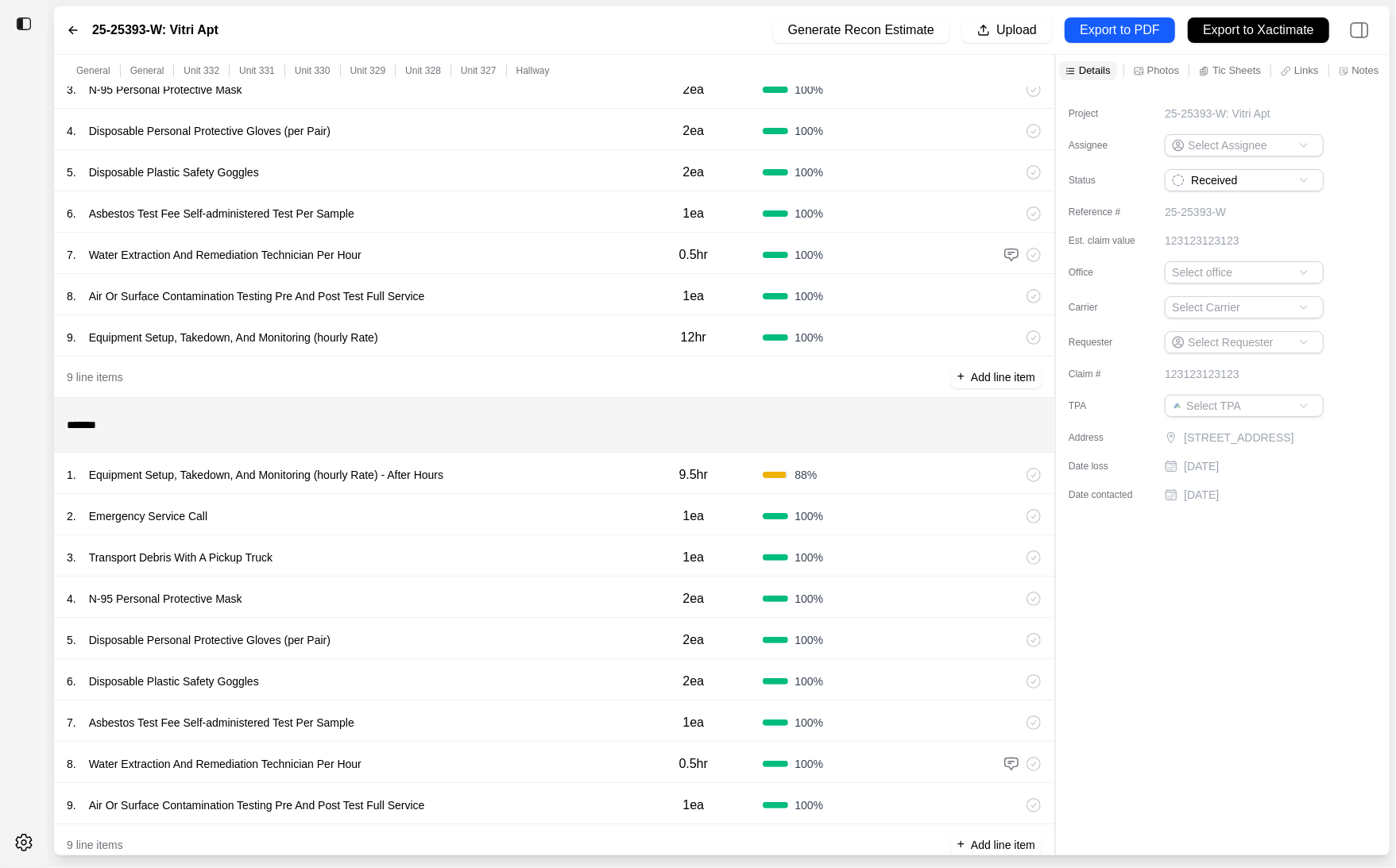
scroll to position [535, 0]
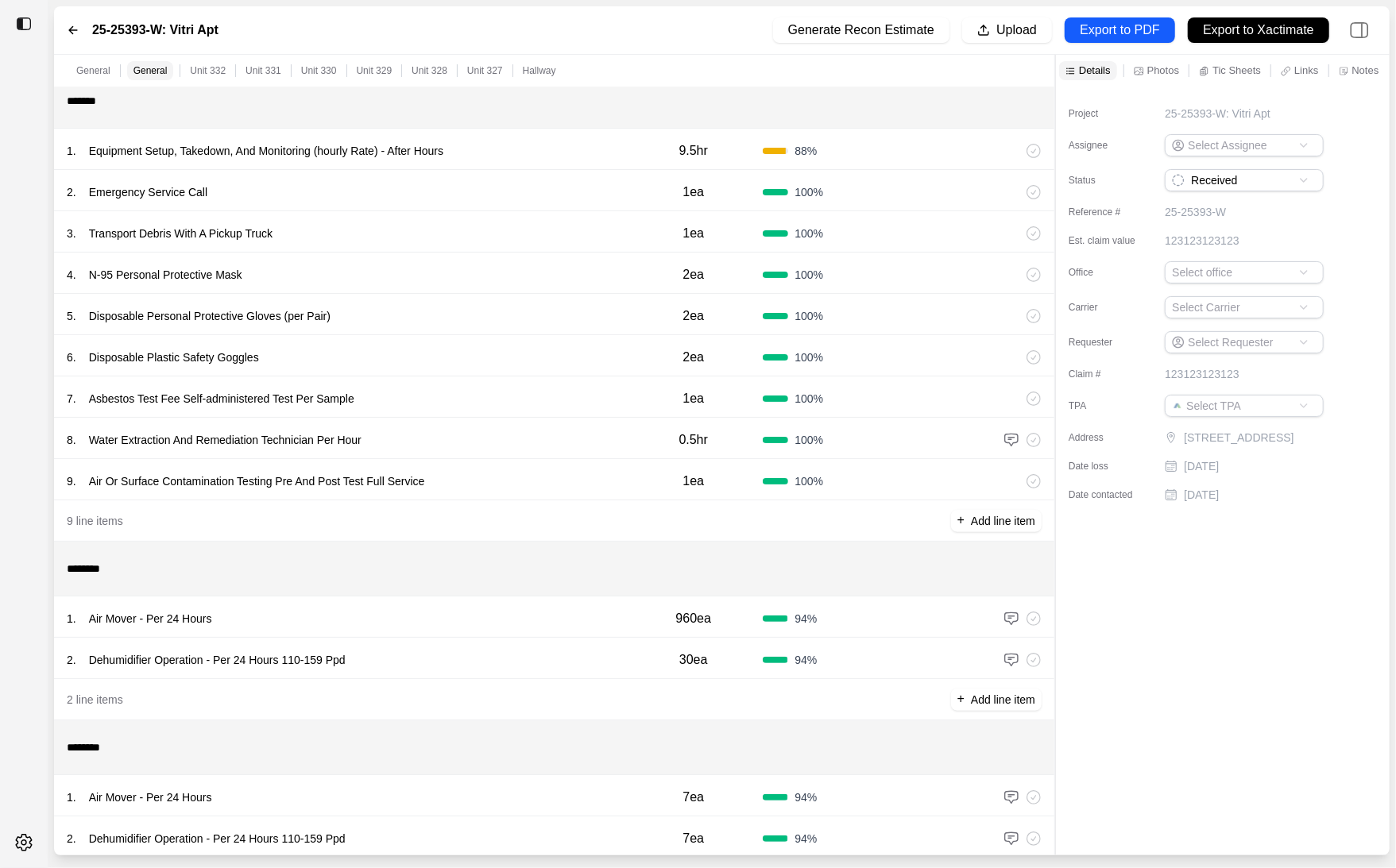
click at [533, 156] on div "1 . Equipment Setup, Takedown, And Monitoring (hourly Rate) - After Hours" at bounding box center [345, 151] width 557 height 22
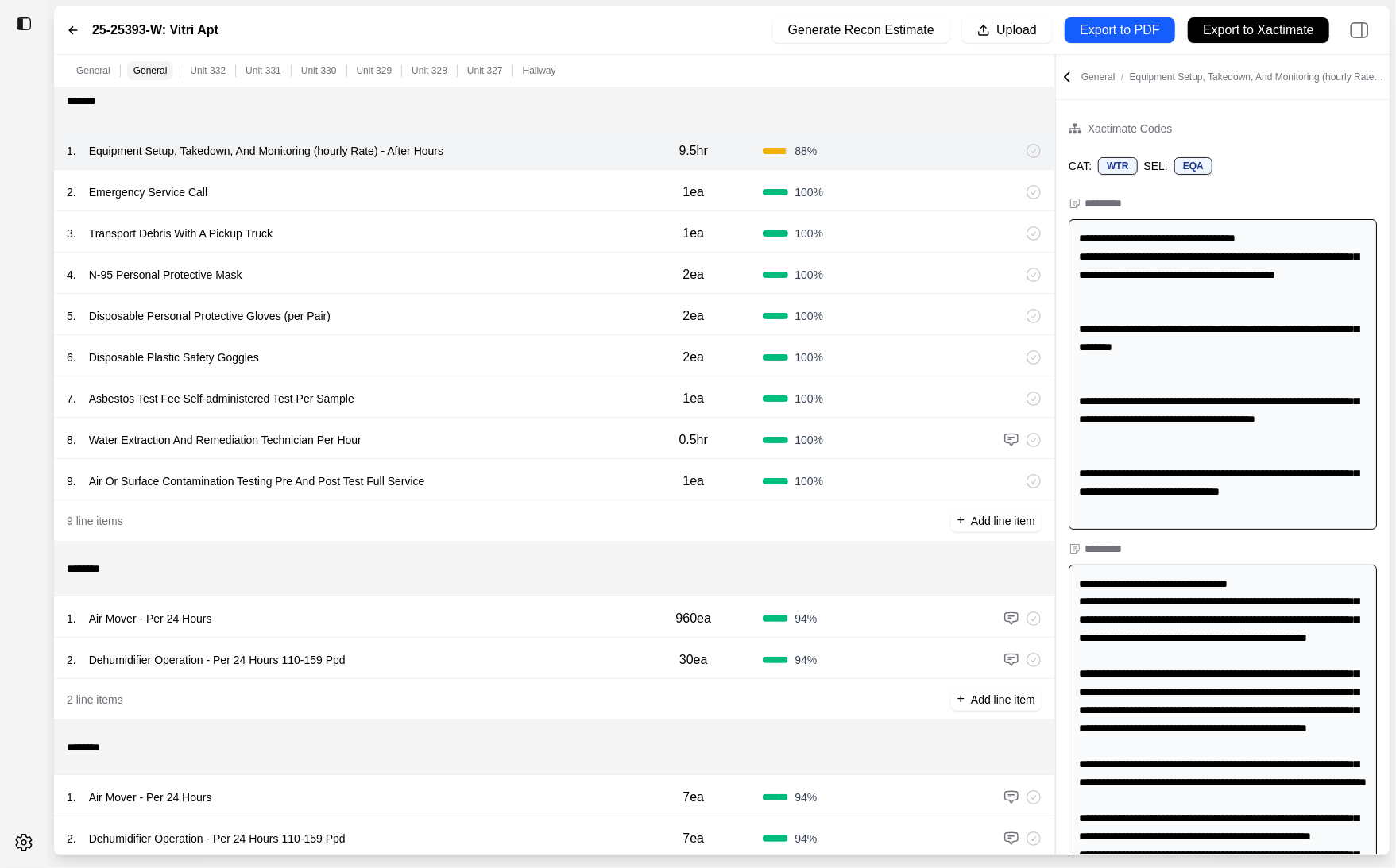
click at [533, 189] on div "2 . Emergency Service Call" at bounding box center [345, 192] width 557 height 22
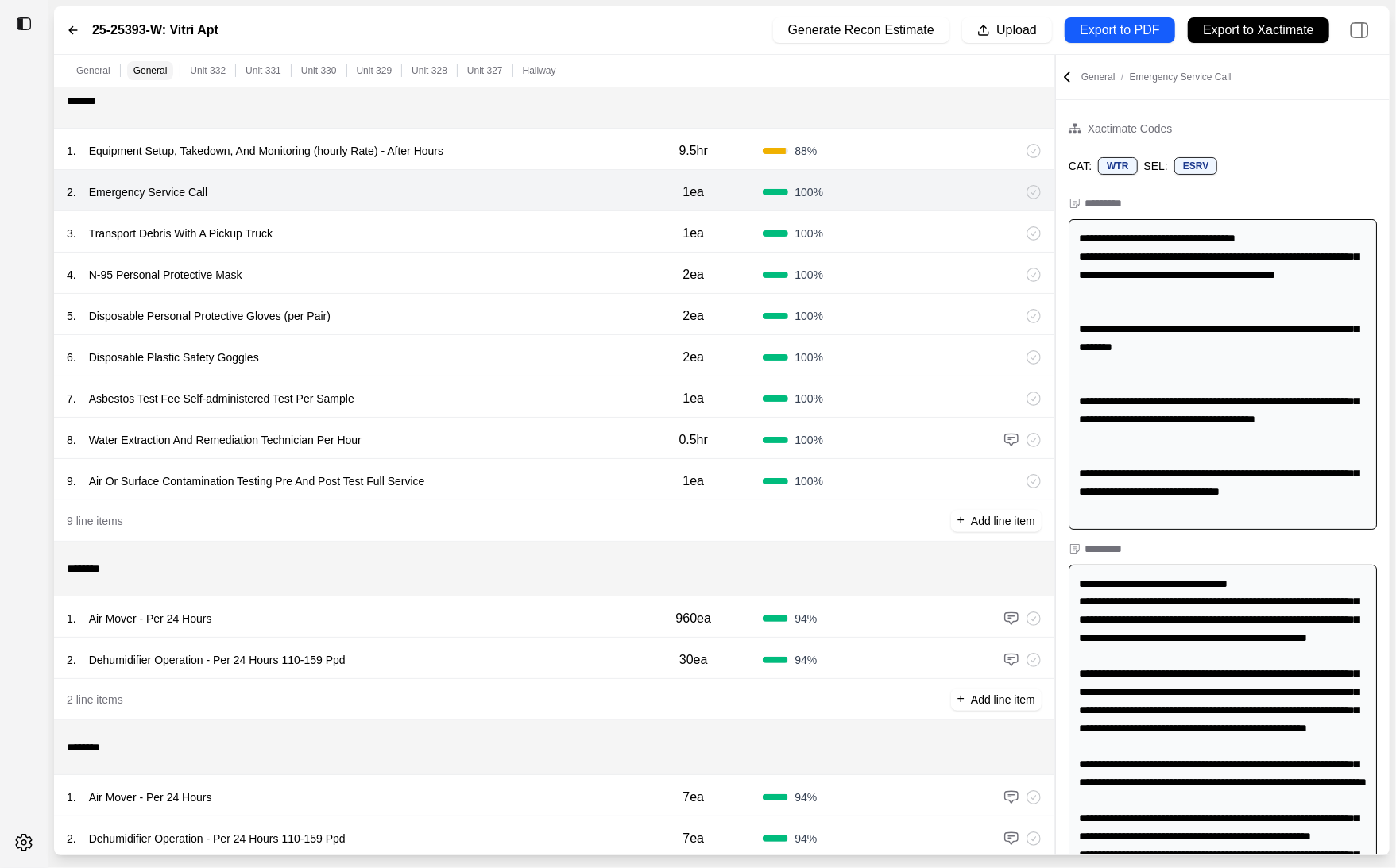
click at [525, 321] on div "5 . Disposable Personal Protective Gloves (per Pair)" at bounding box center [345, 316] width 557 height 22
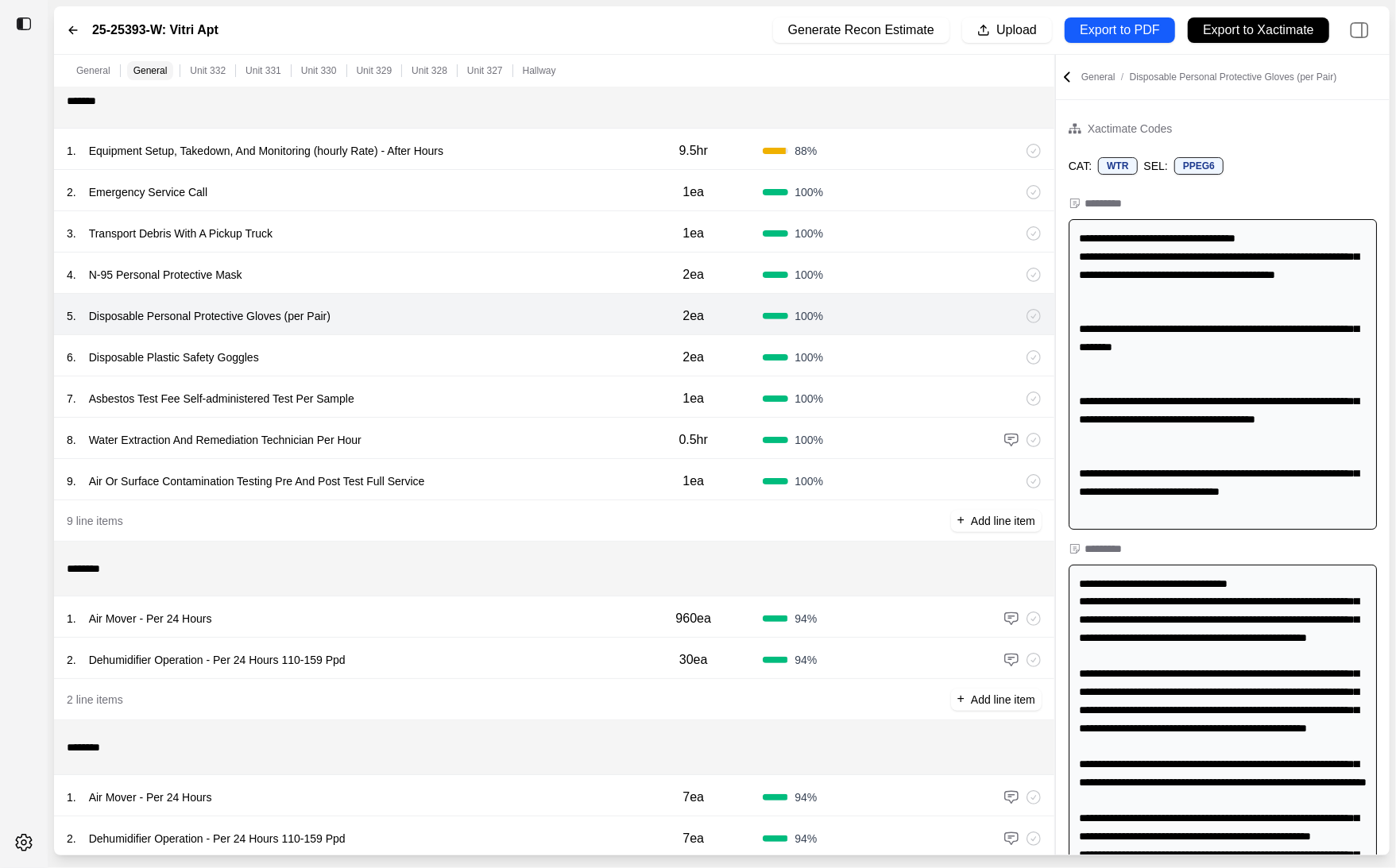
click at [518, 429] on div "8 . Water Extraction And Remediation Technician Per Hour" at bounding box center [345, 440] width 557 height 22
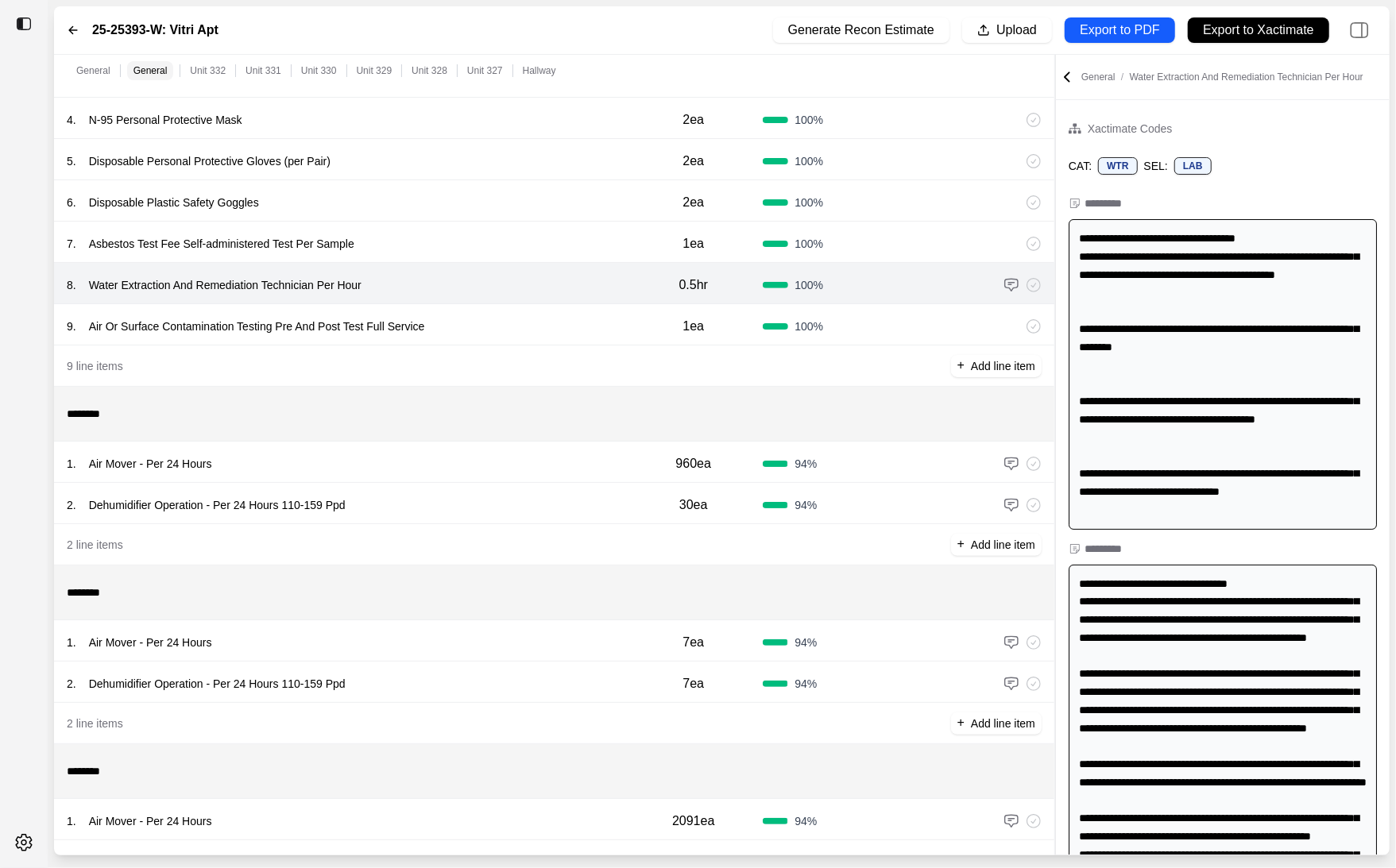
scroll to position [706, 0]
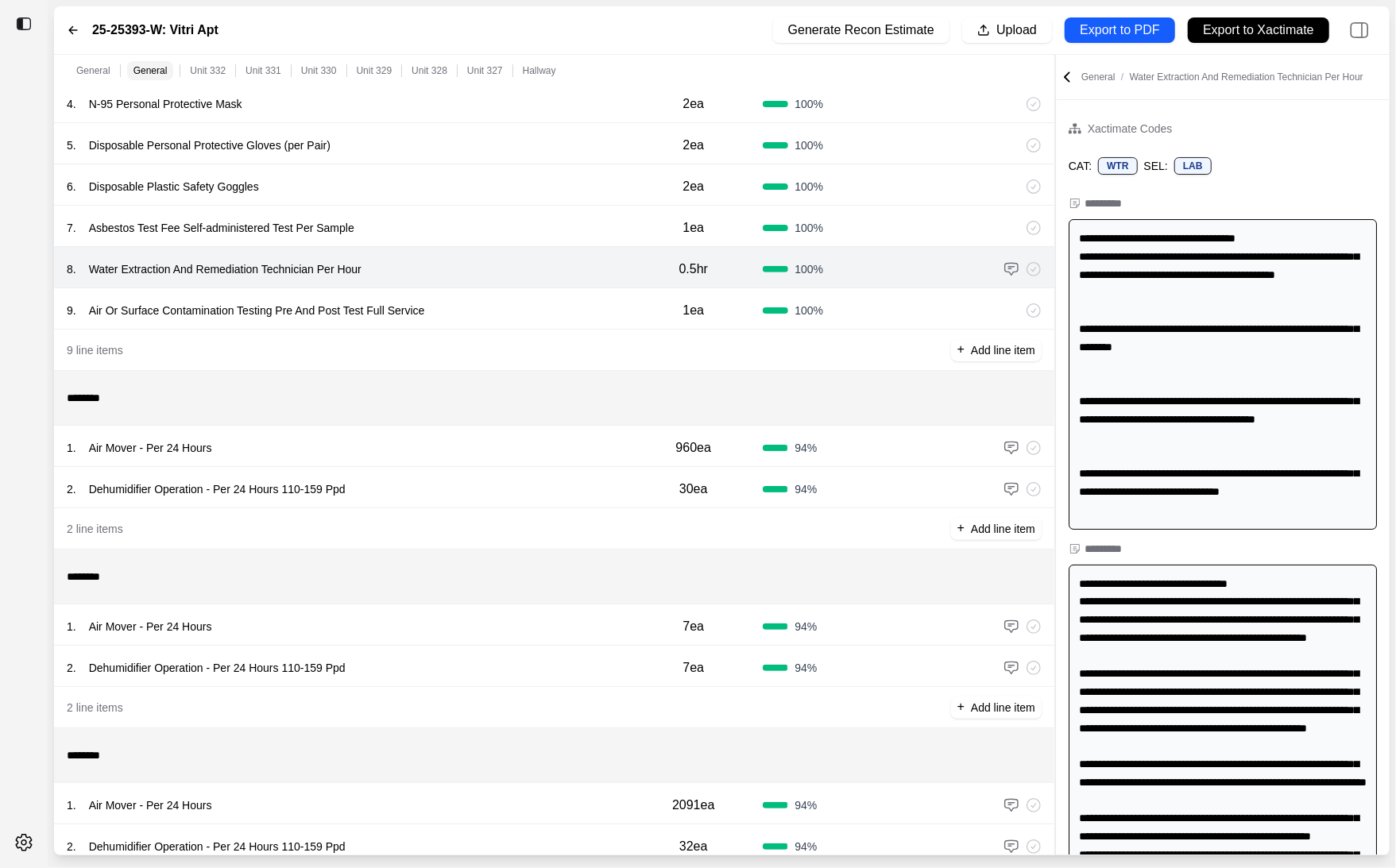
click at [518, 429] on div "1 . Air Mover - Per 24 Hours 960ea 94 %" at bounding box center [553, 447] width 1001 height 42
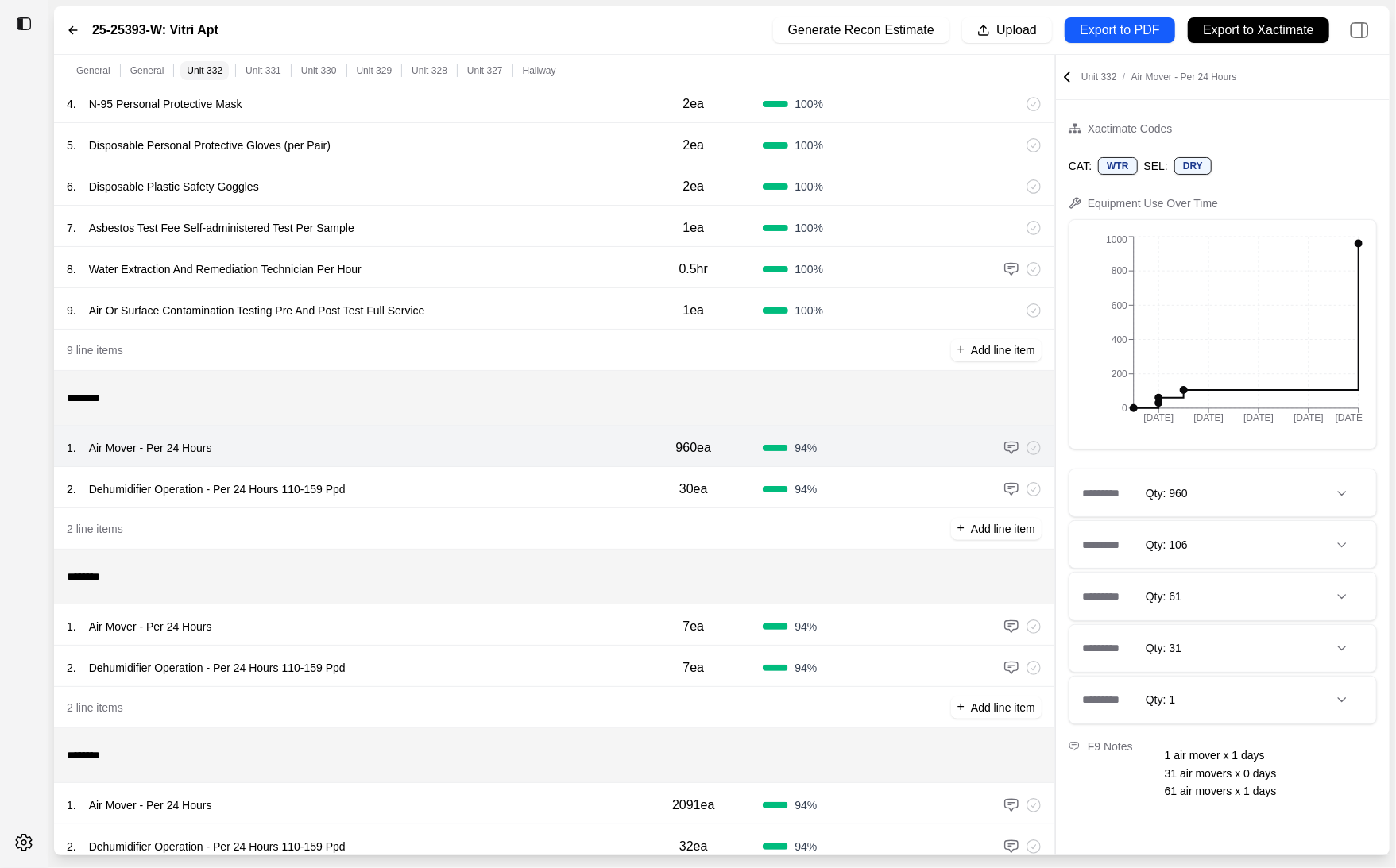
click at [1250, 498] on div "********* Qty: 960" at bounding box center [1223, 493] width 307 height 47
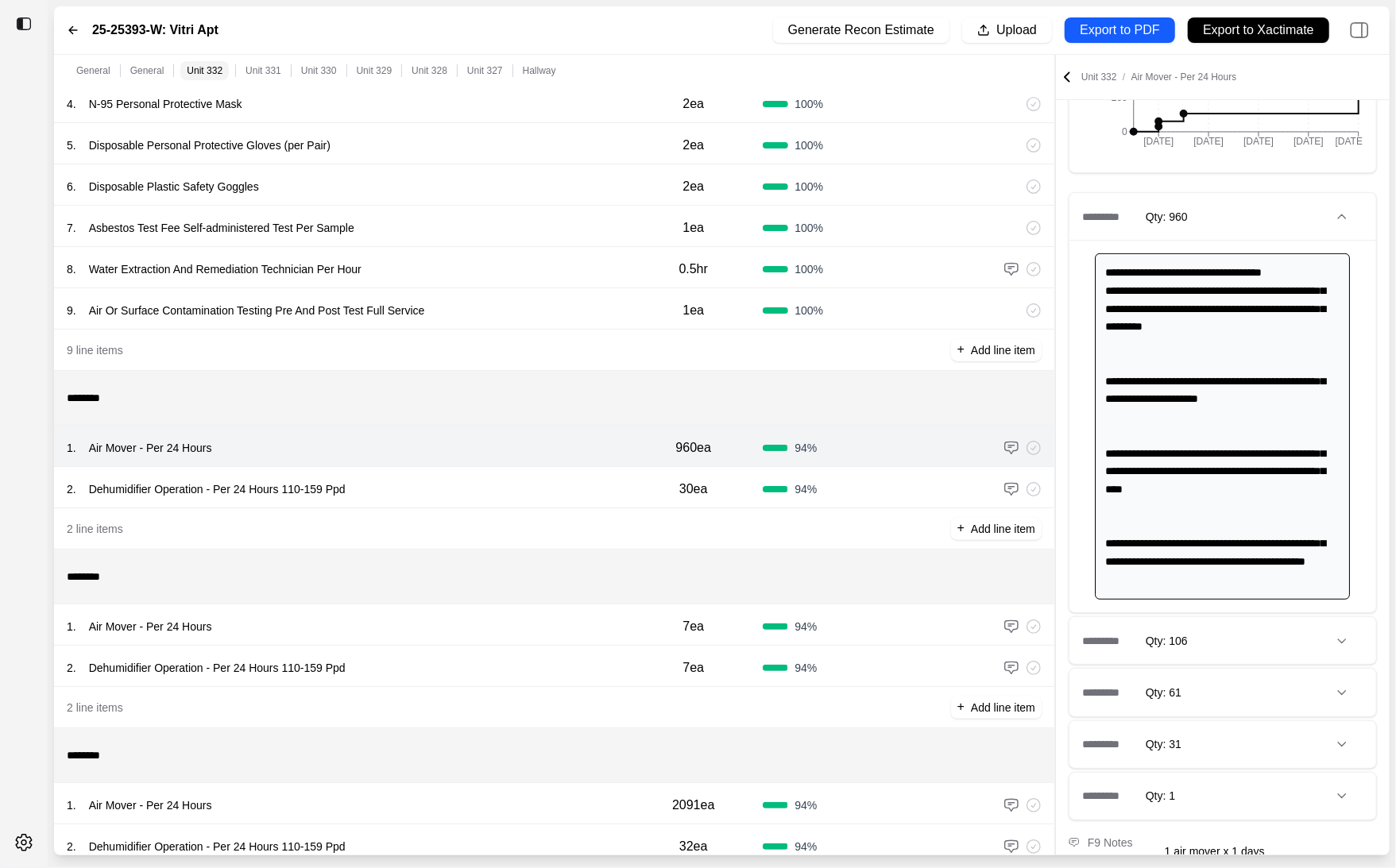
scroll to position [358, 0]
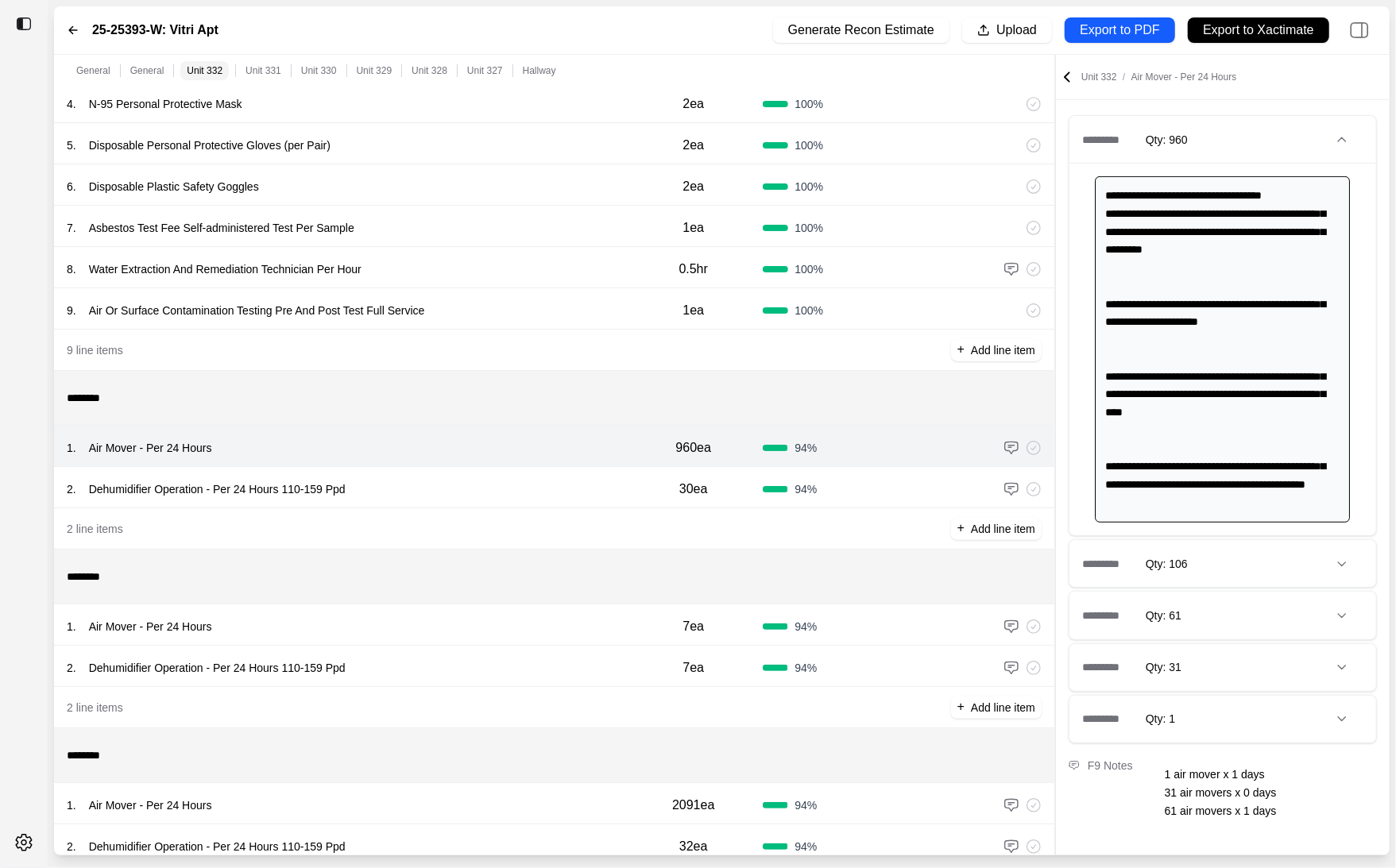
click at [450, 492] on div "2 . Dehumidifier Operation - Per 24 Hours 110-159 Ppd" at bounding box center [345, 489] width 557 height 22
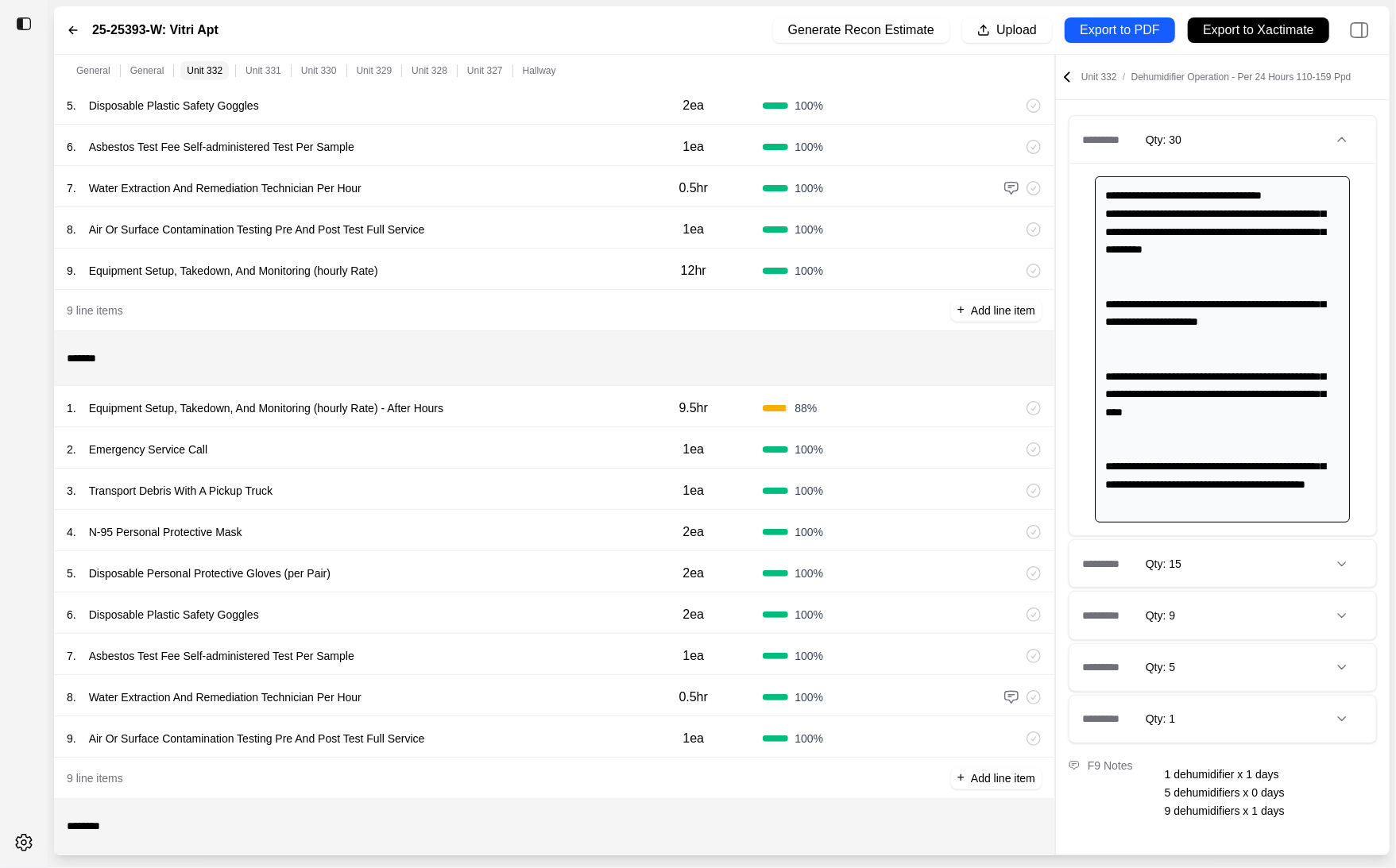
scroll to position [0, 0]
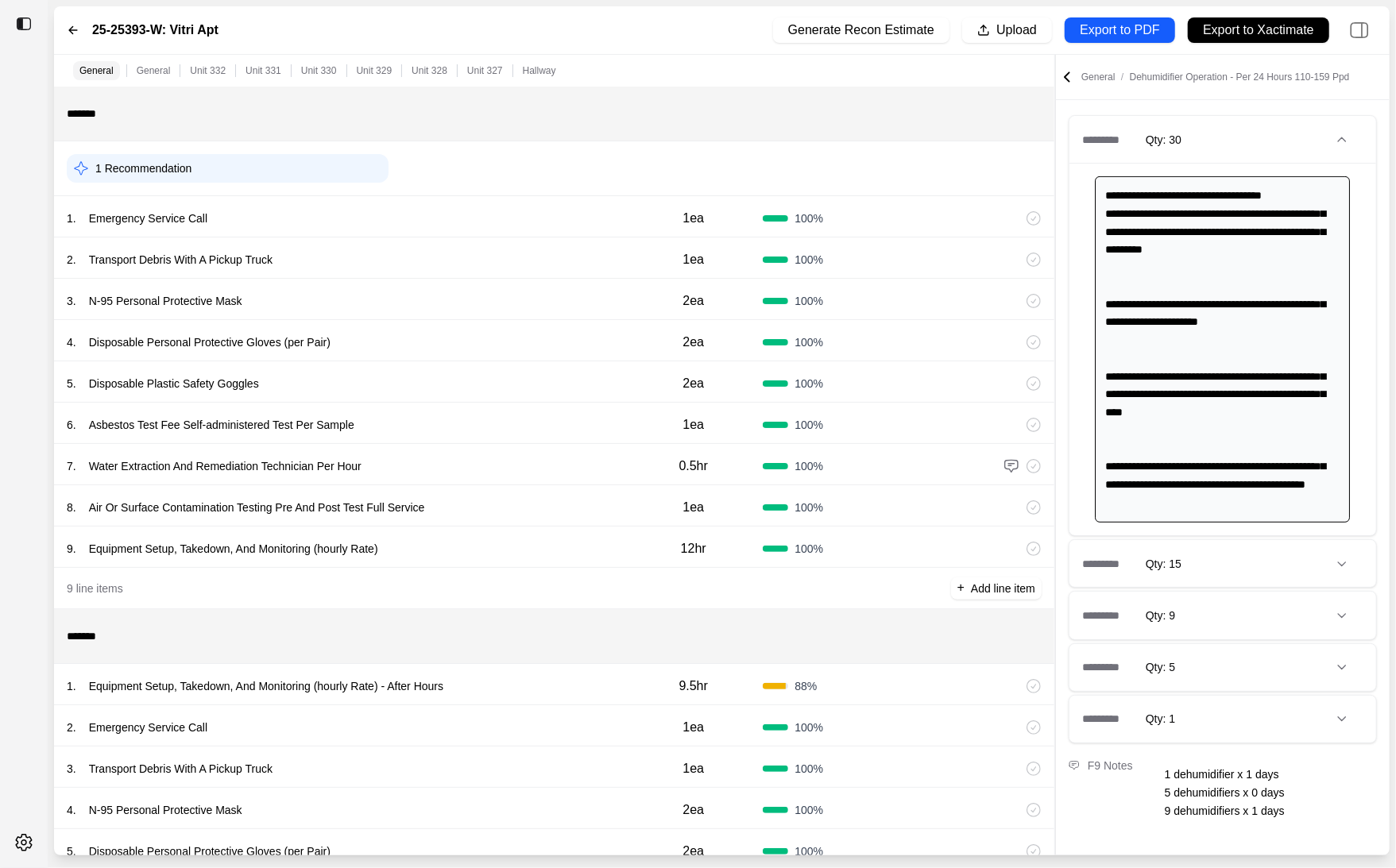
click at [1063, 70] on icon at bounding box center [1067, 77] width 16 height 16
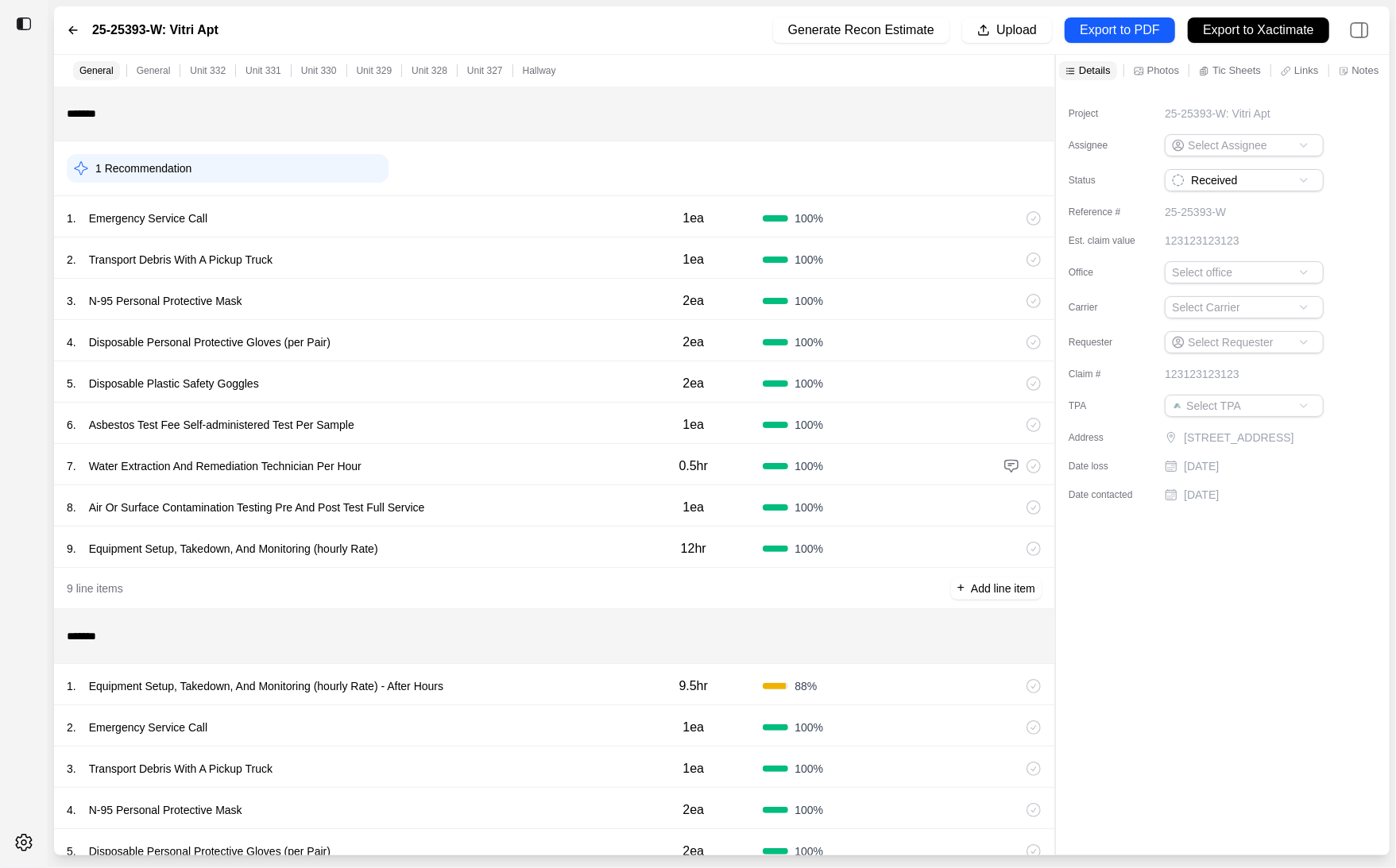
click at [1155, 70] on p "Photos" at bounding box center [1163, 71] width 32 height 14
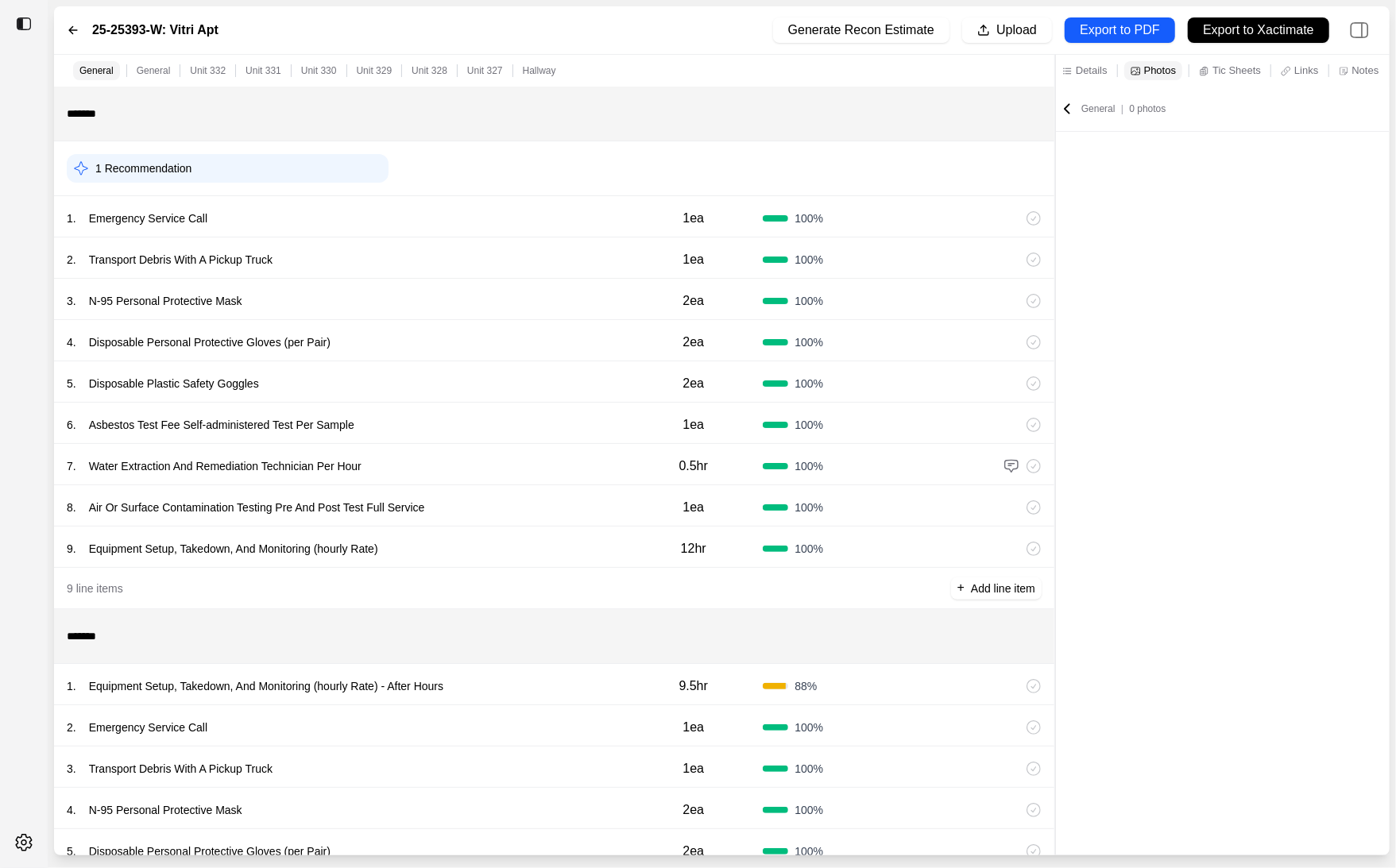
click at [1356, 65] on p "Notes" at bounding box center [1365, 71] width 27 height 14
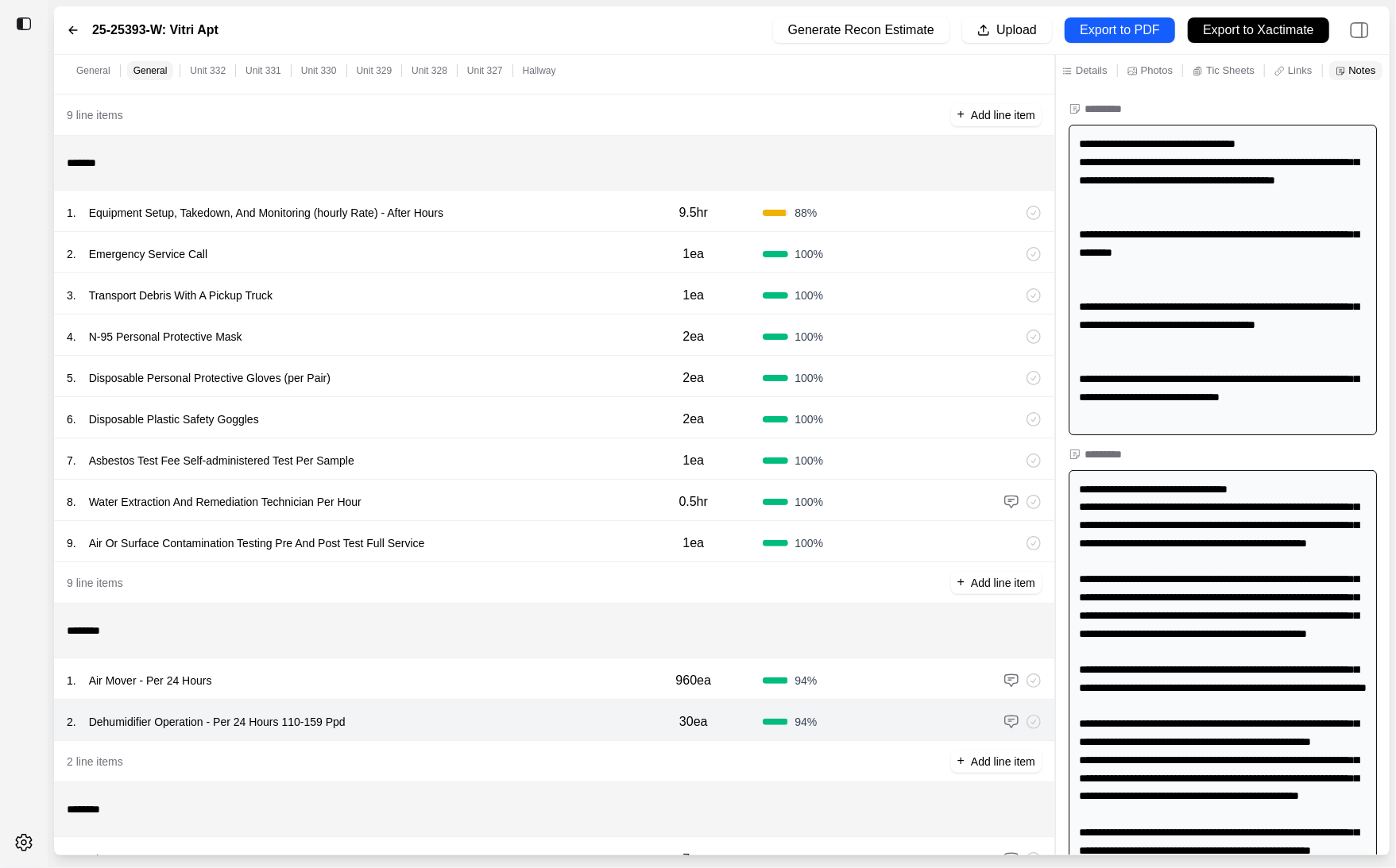
scroll to position [435, 0]
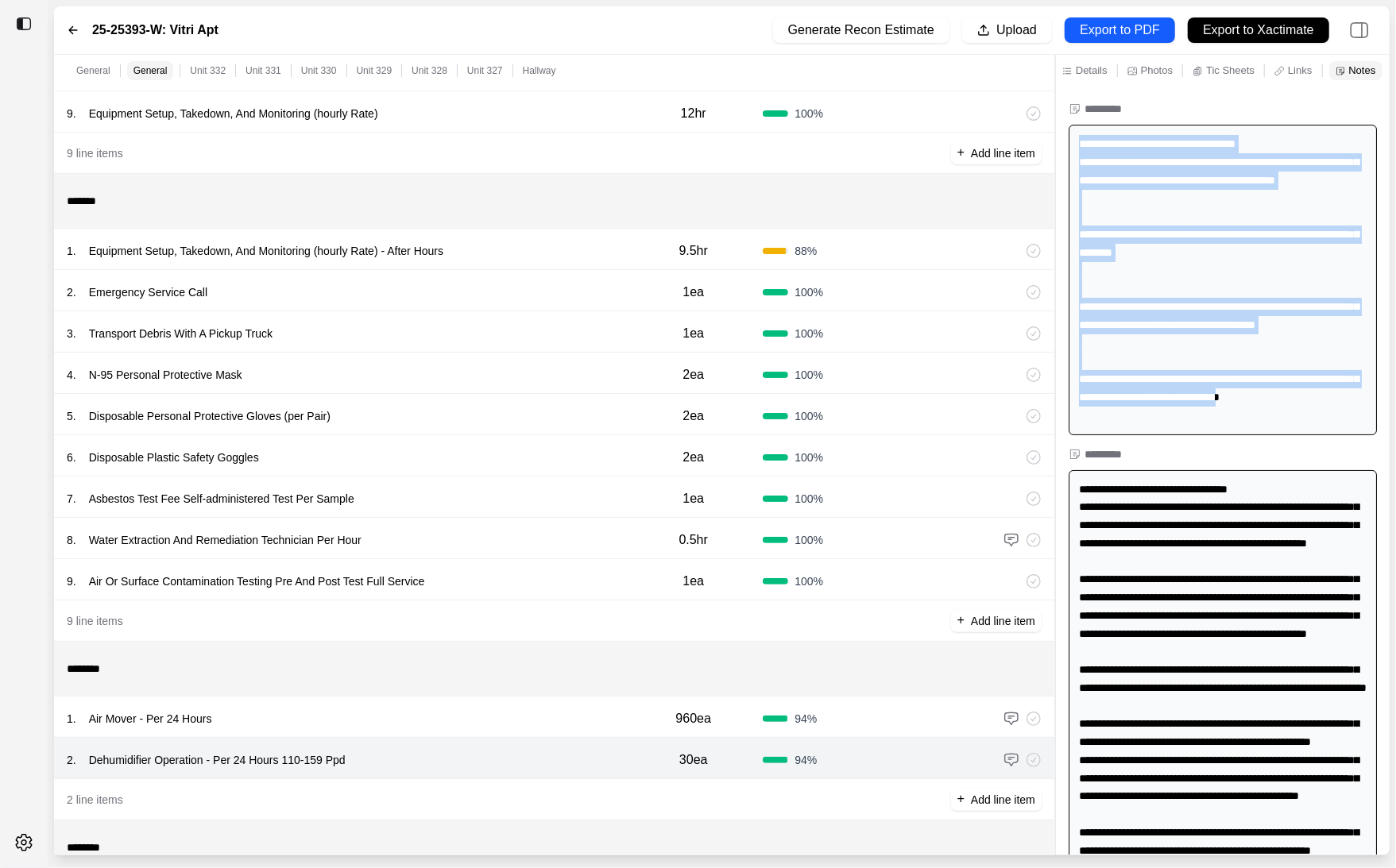
drag, startPoint x: 1078, startPoint y: 147, endPoint x: 1377, endPoint y: 421, distance: 405.6
click at [1377, 421] on div "**********" at bounding box center [1223, 280] width 308 height 311
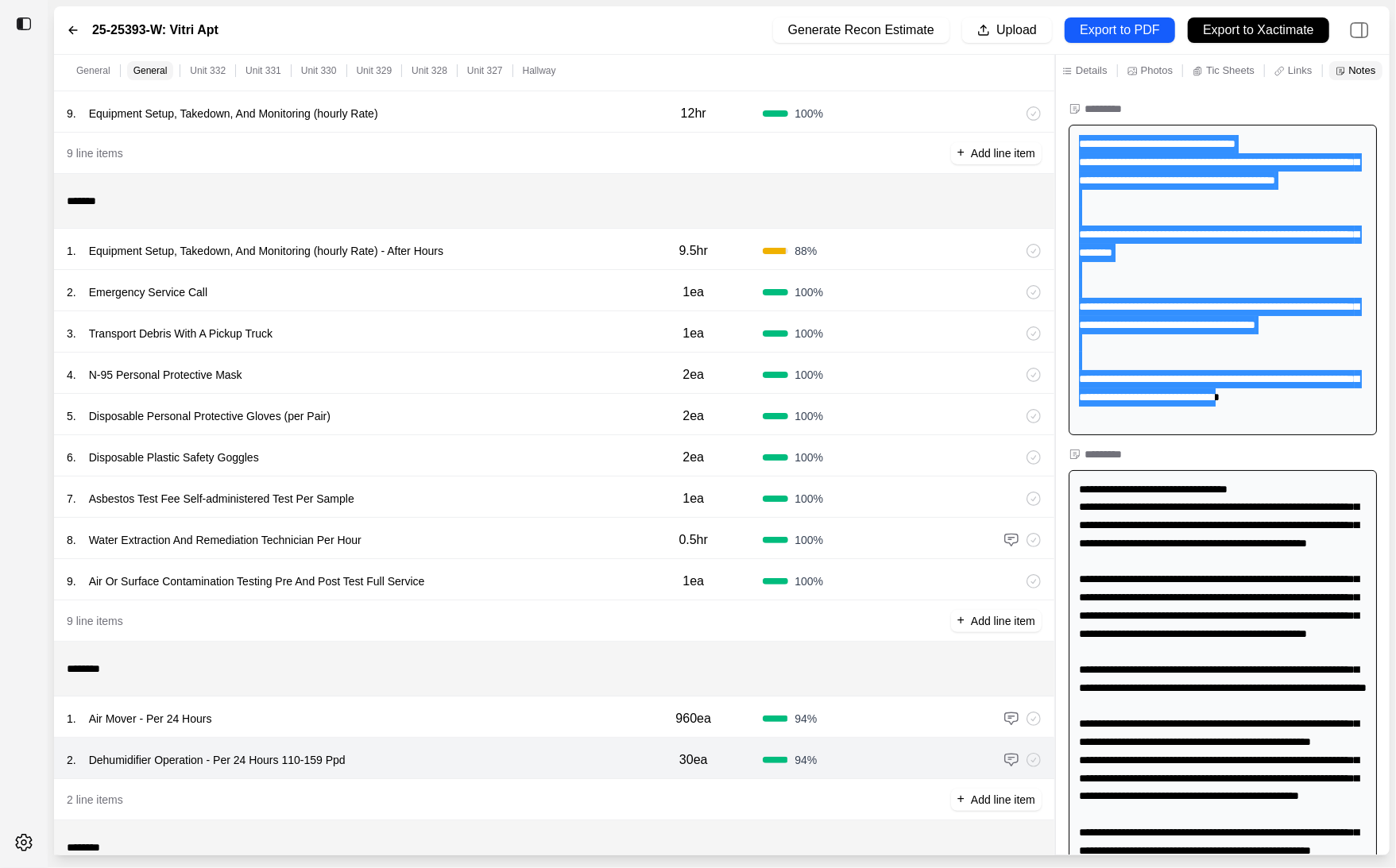
copy div "**********"
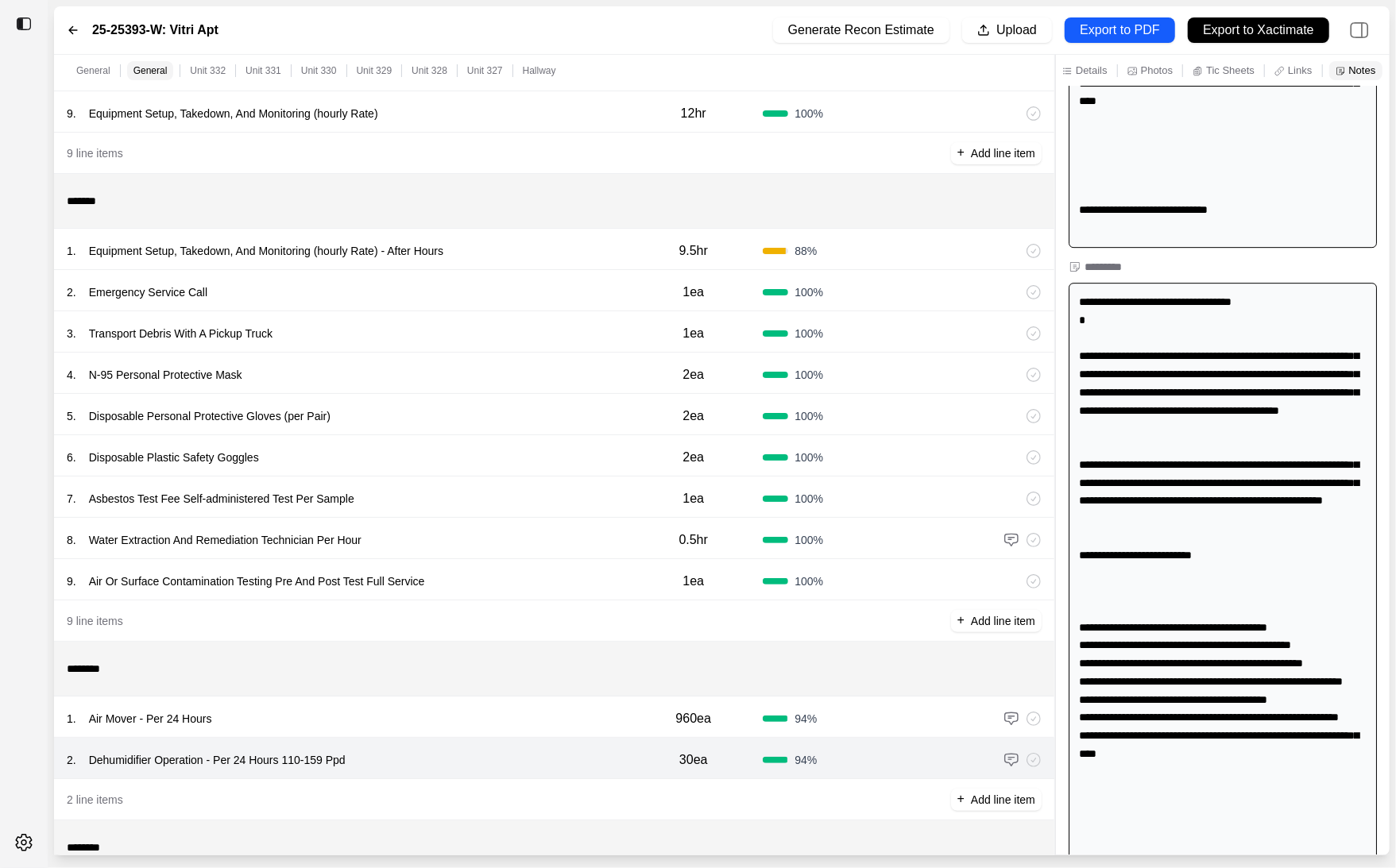
scroll to position [3689, 0]
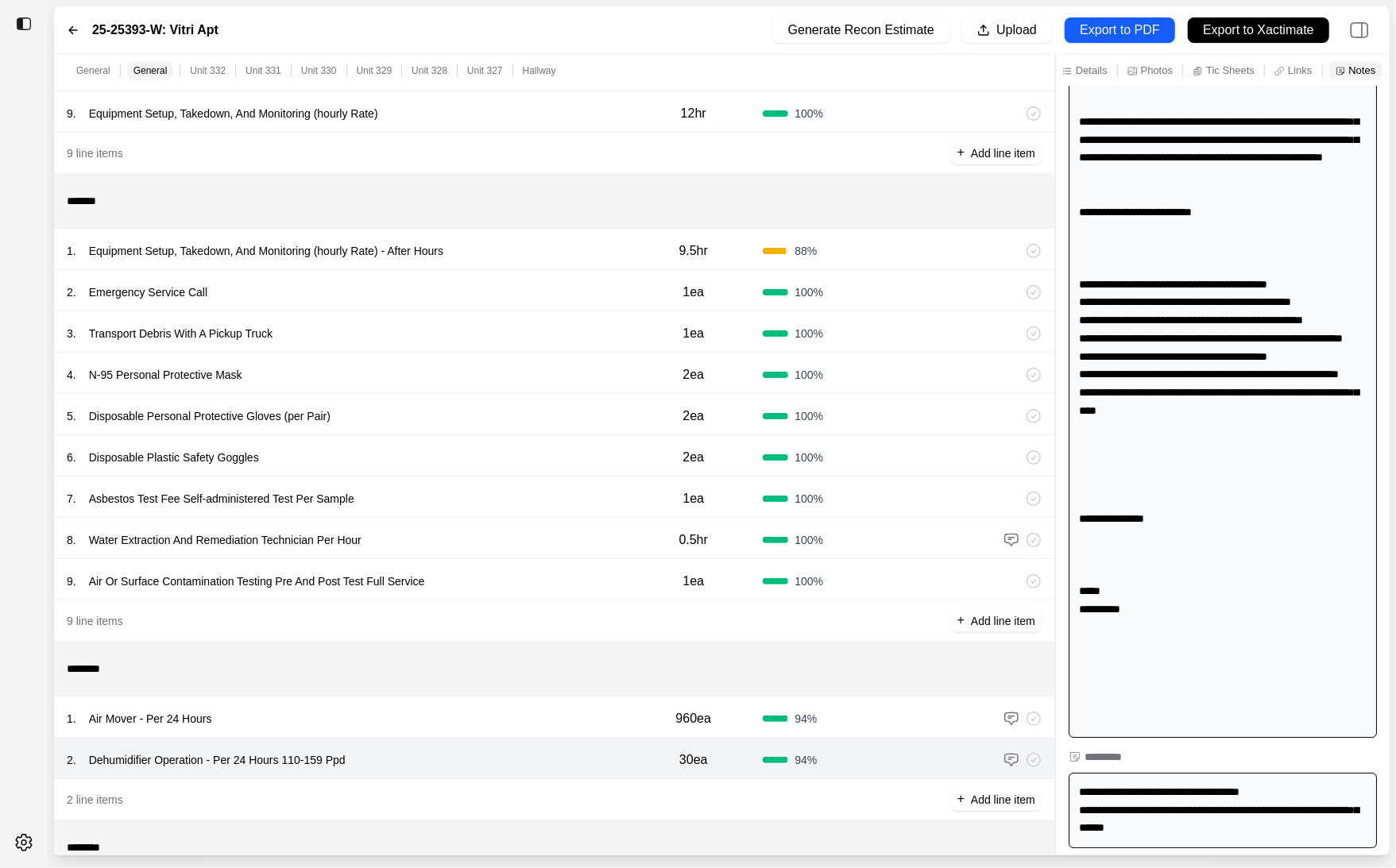
click at [1055, 621] on div at bounding box center [1055, 455] width 1 height 800
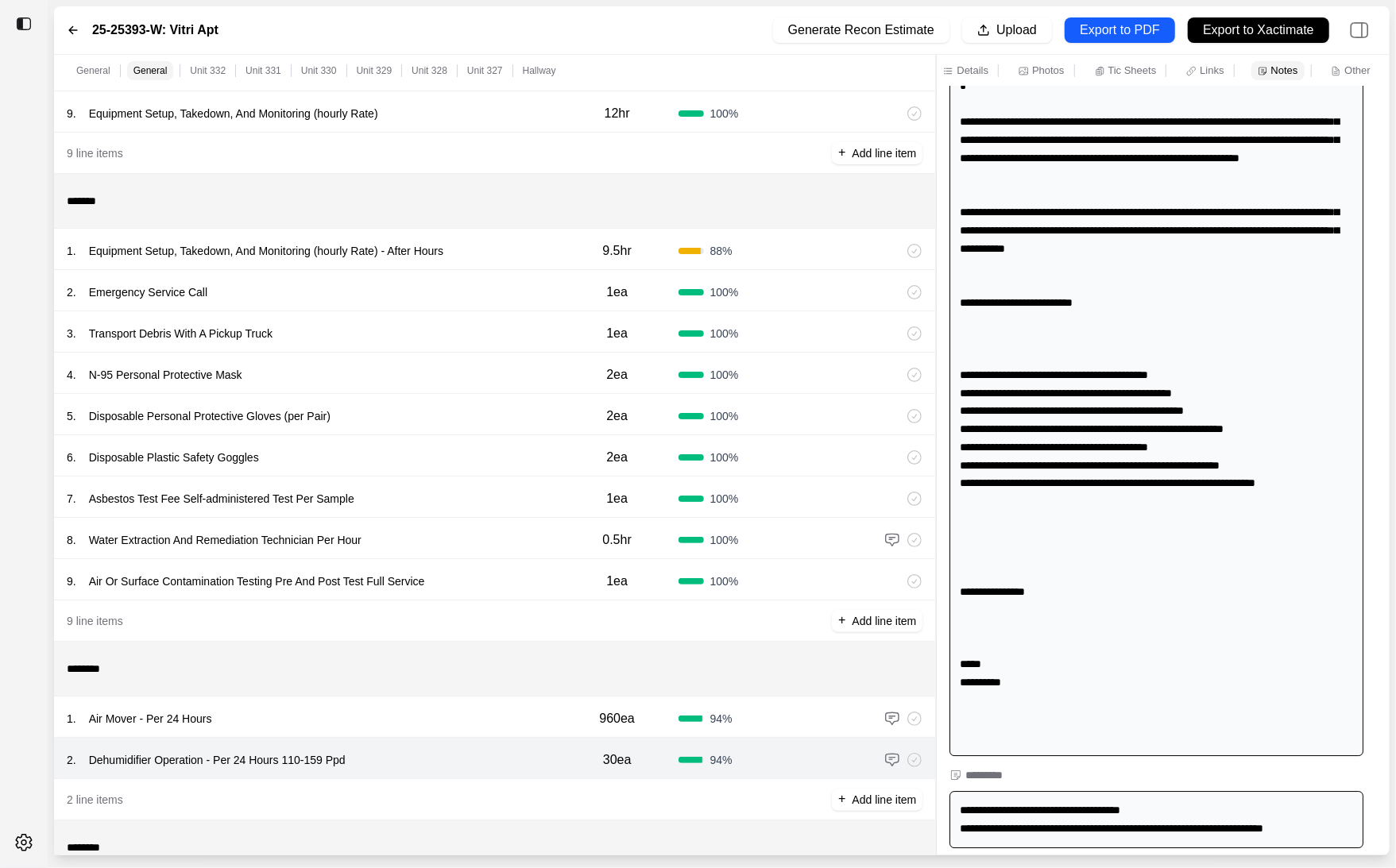
scroll to position [3076, 0]
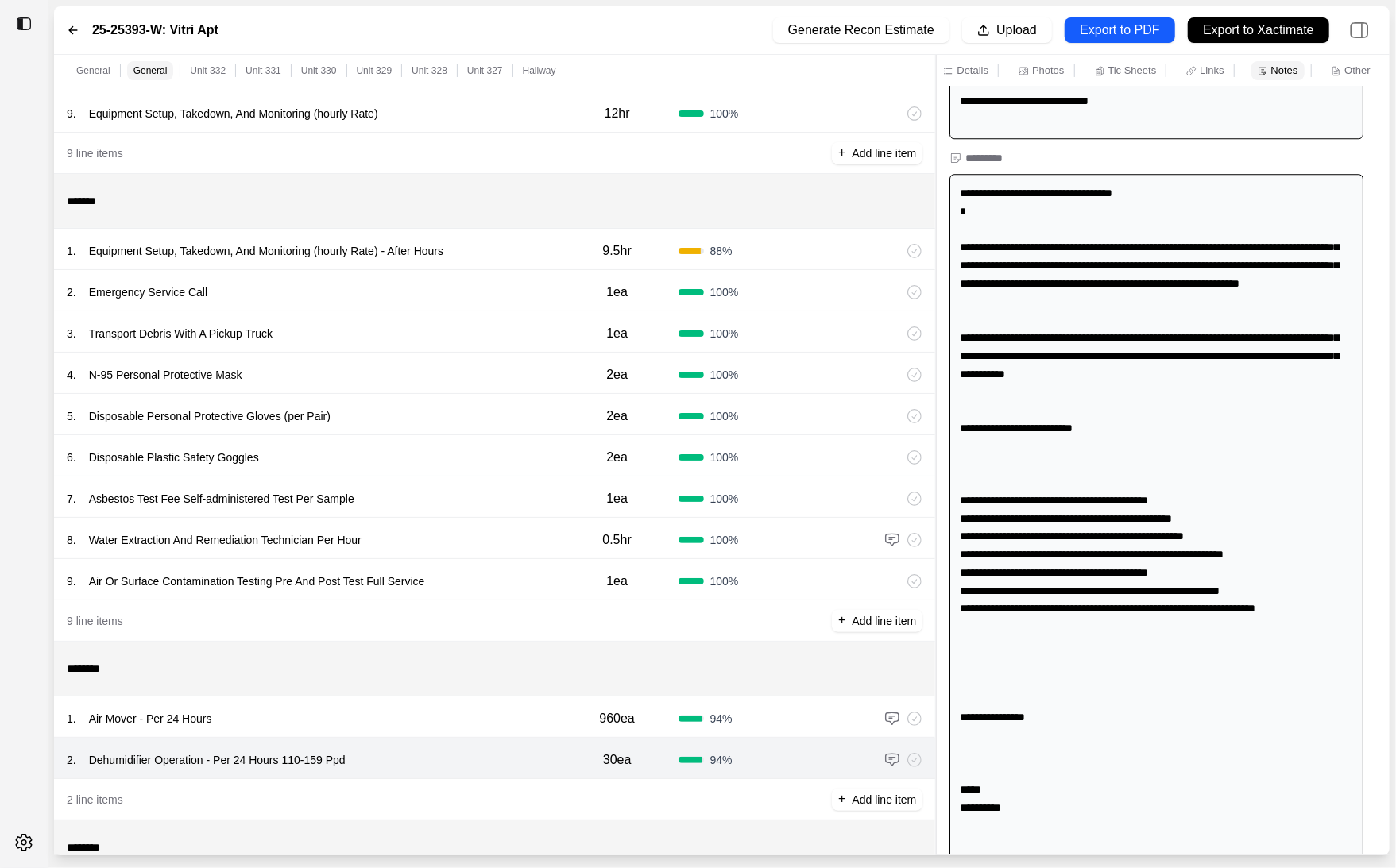
click at [919, 620] on div "General General Unit 332 Unit 331 Unit 330 Unit 329 Unit 328 Unit 327 Hallway *…" at bounding box center [721, 455] width 1336 height 800
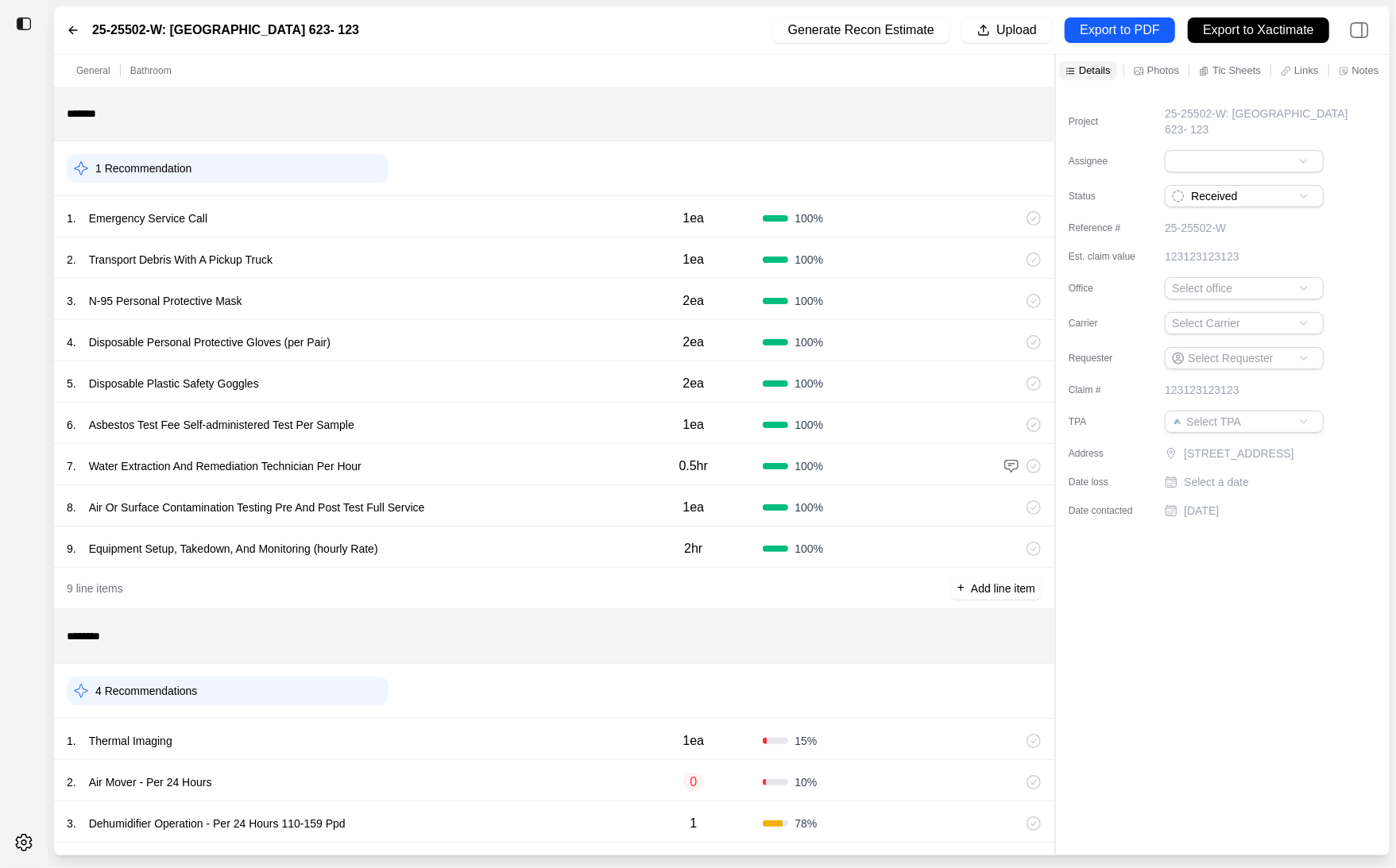
scroll to position [179, 0]
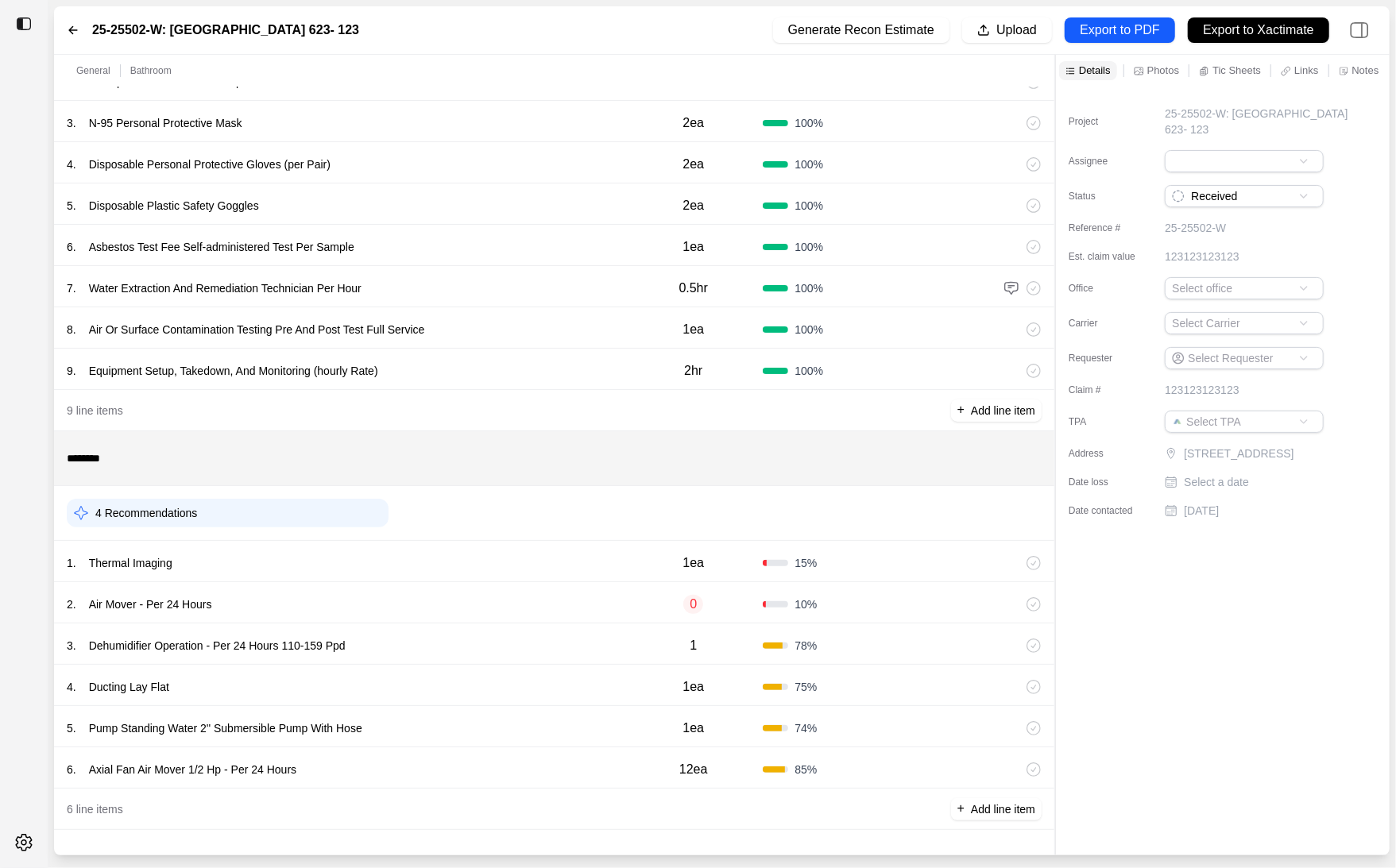
click at [319, 543] on div "1 . Thermal Imaging 1ea 15 %" at bounding box center [553, 562] width 1001 height 42
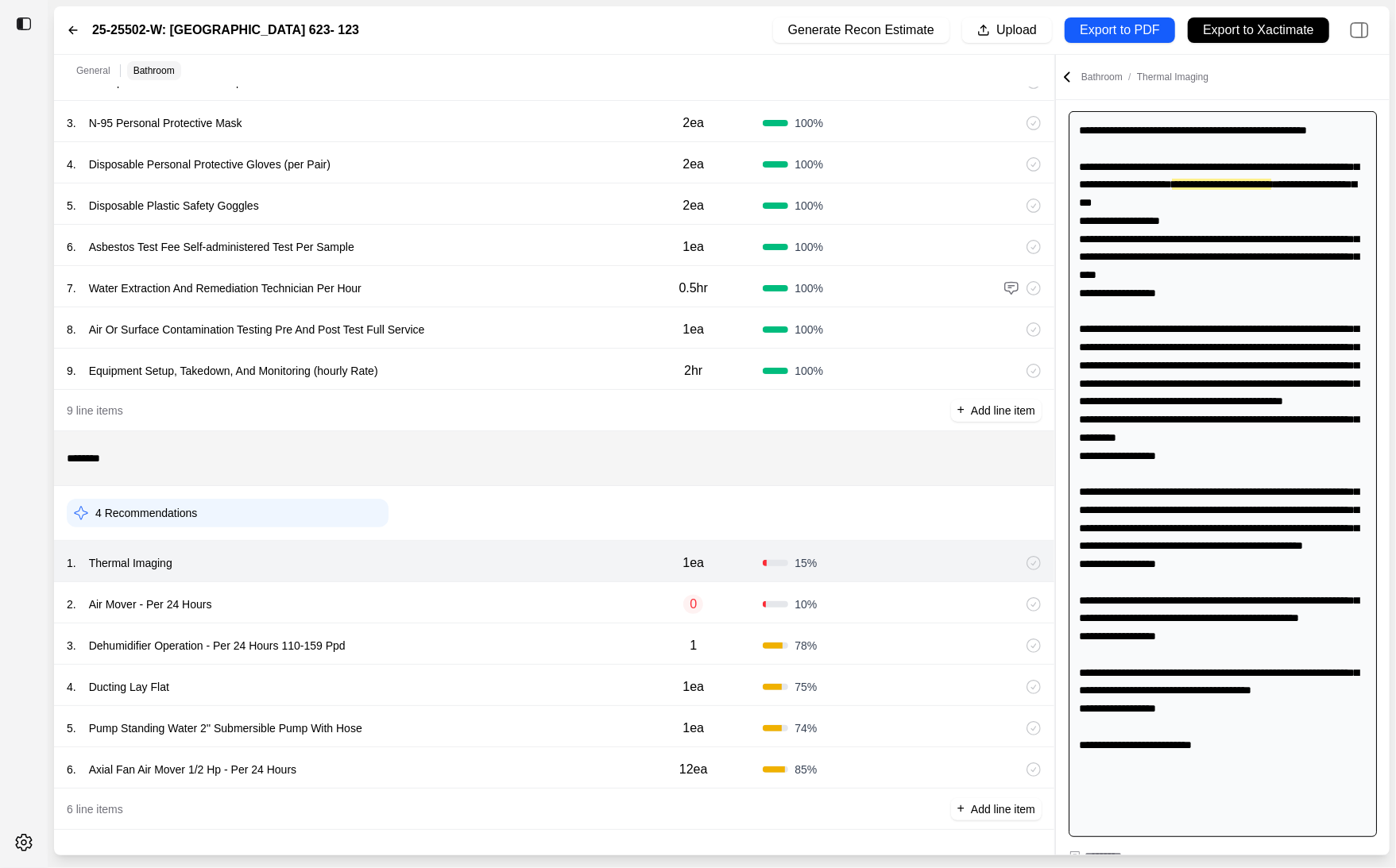
scroll to position [201, 0]
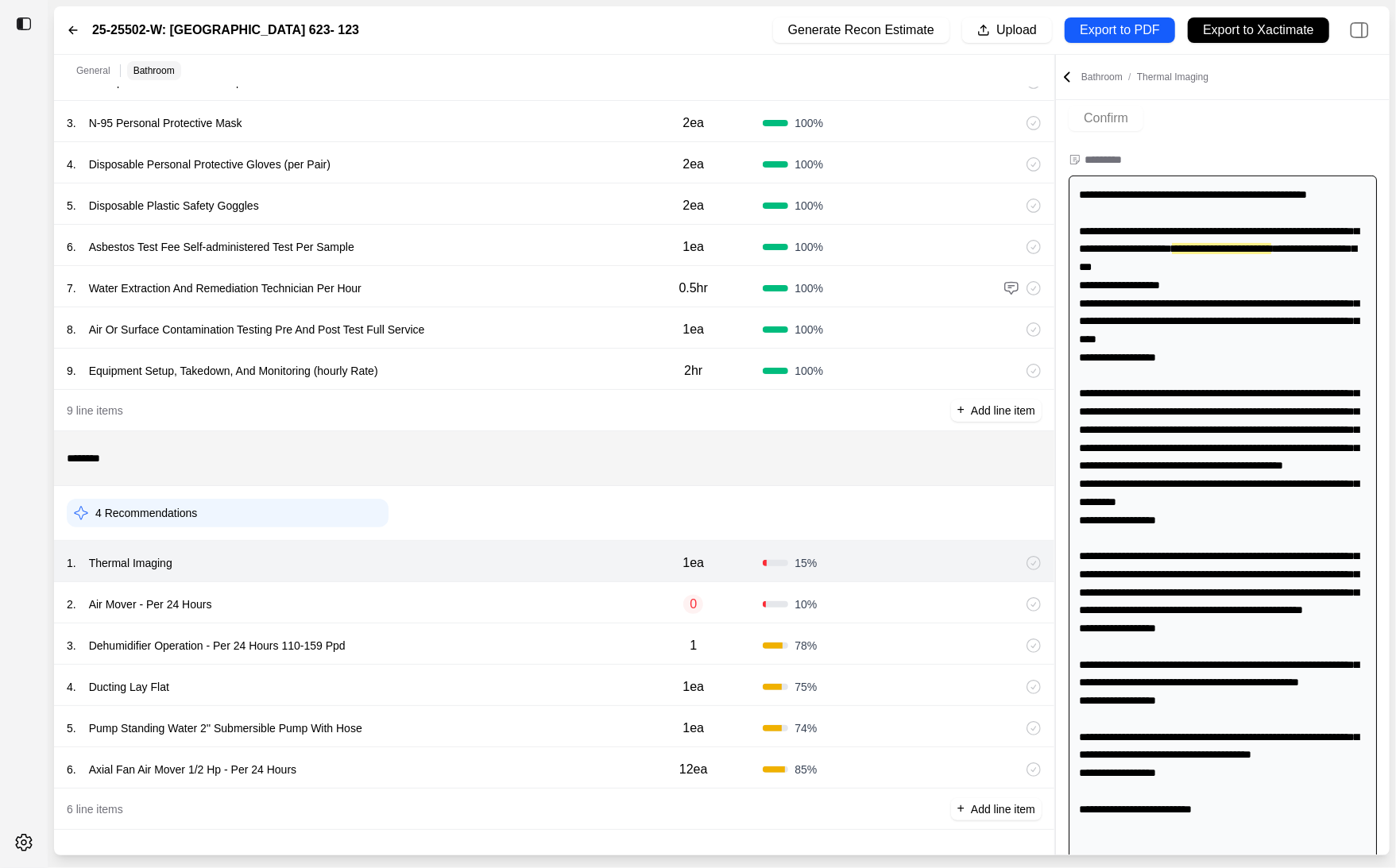
click at [561, 599] on div "2 . Air Mover - Per 24 Hours" at bounding box center [345, 604] width 557 height 22
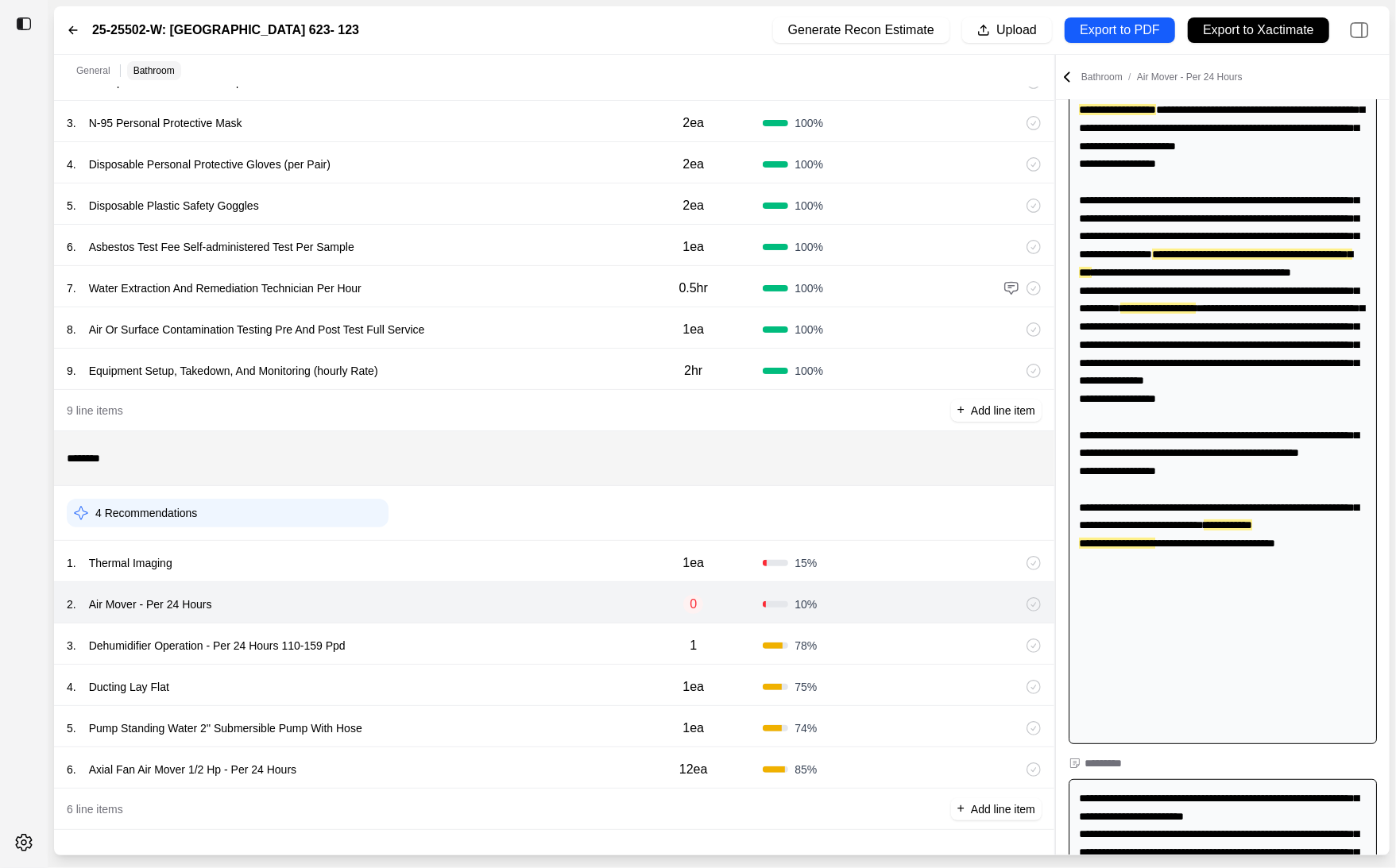
scroll to position [27, 0]
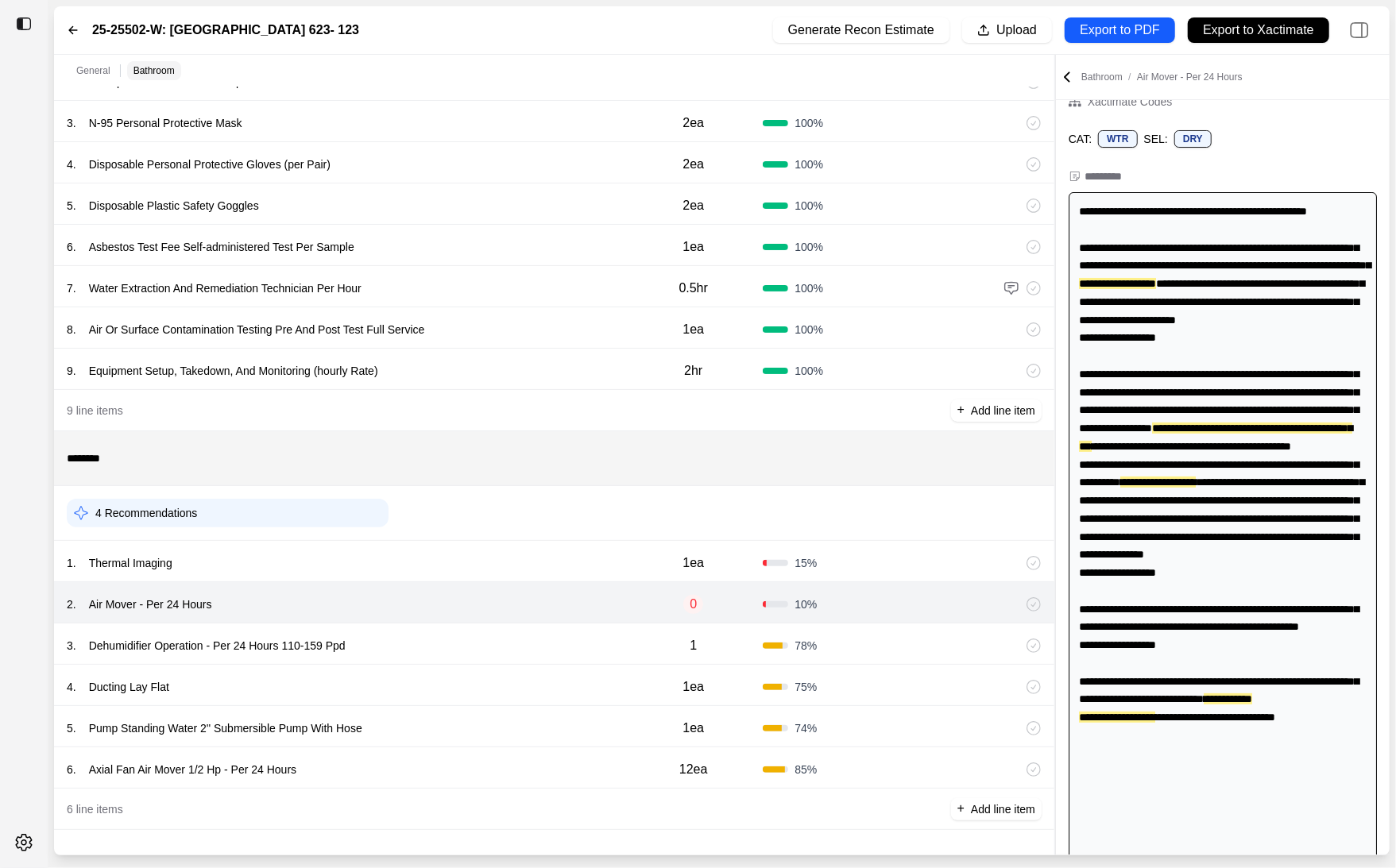
click at [453, 641] on div "3 . Dehumidifier Operation - Per 24 Hours 110-159 Ppd" at bounding box center [345, 646] width 557 height 22
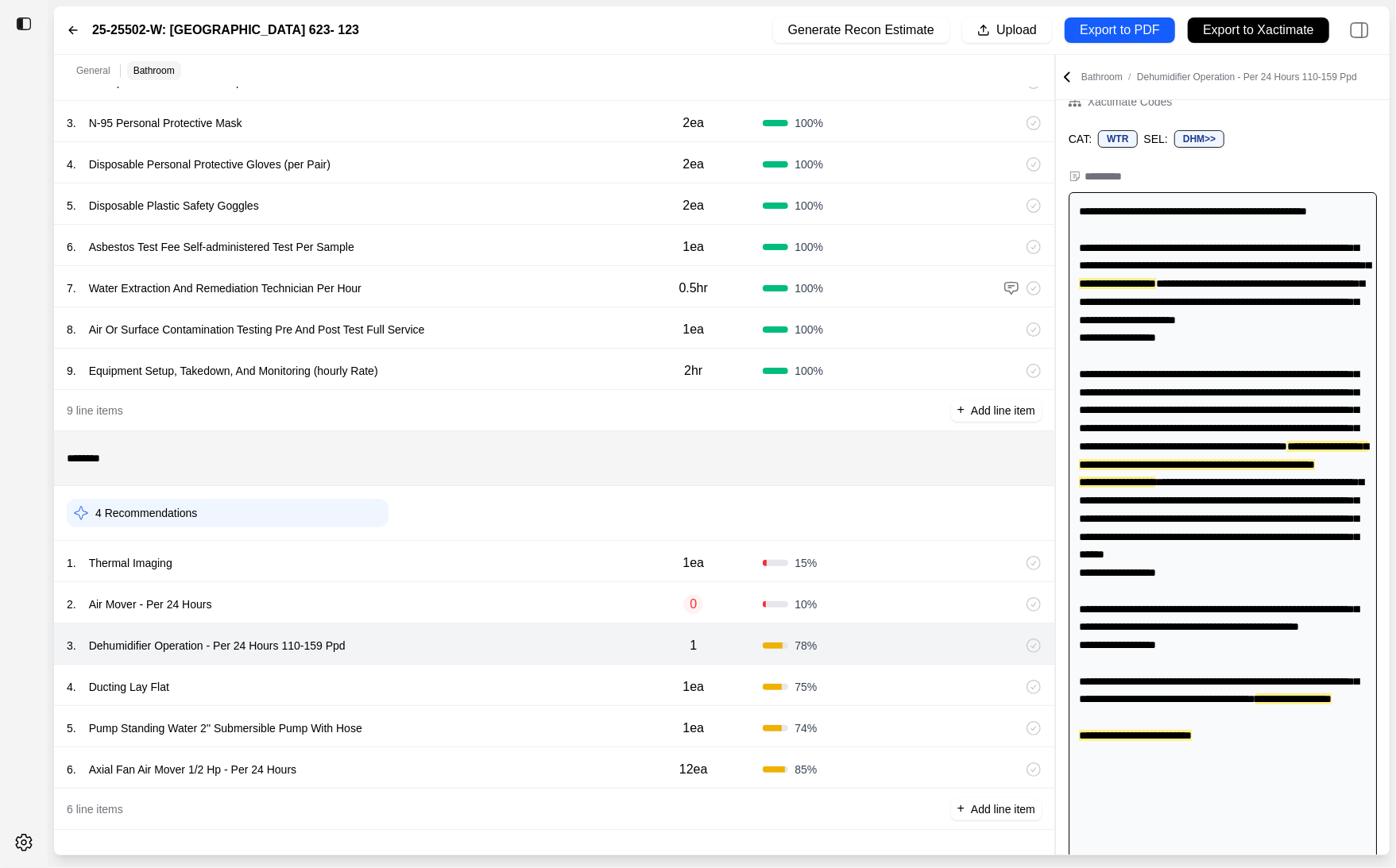
scroll to position [0, 0]
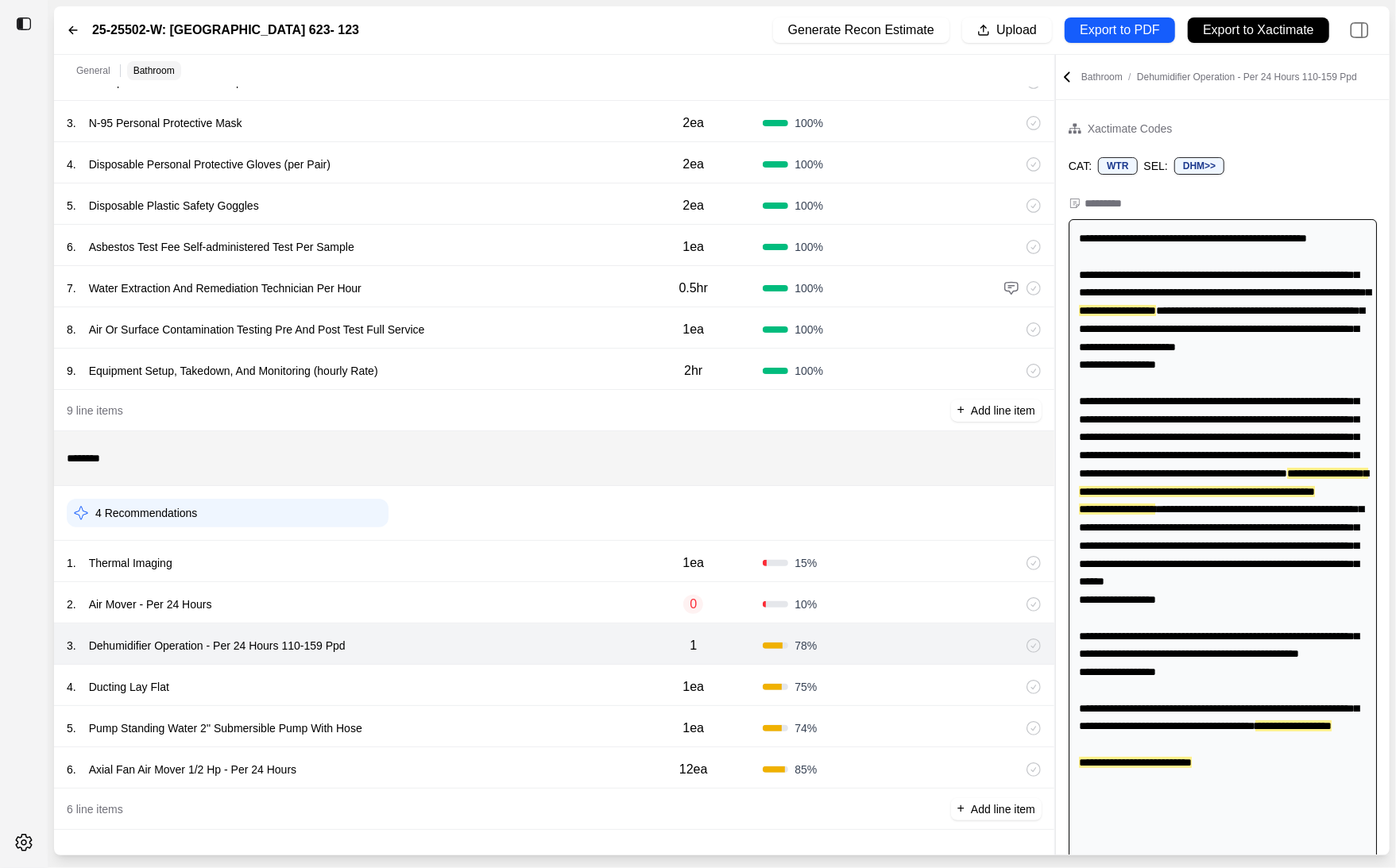
click at [451, 676] on div "4 . Ducting Lay Flat" at bounding box center [345, 687] width 557 height 22
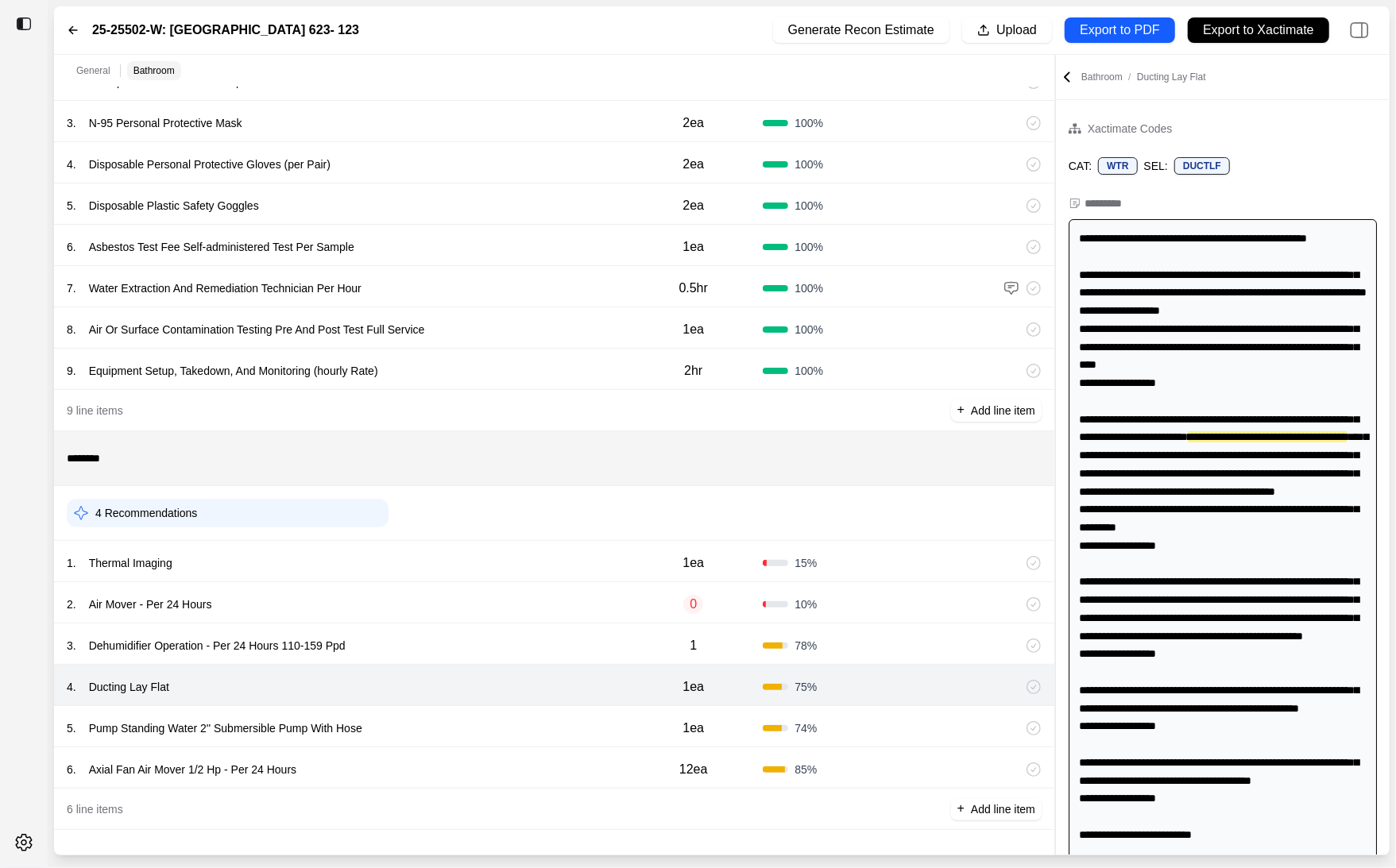
click at [449, 720] on div "5 . Pump Standing Water 2'' Submersible Pump With Hose" at bounding box center [345, 728] width 557 height 22
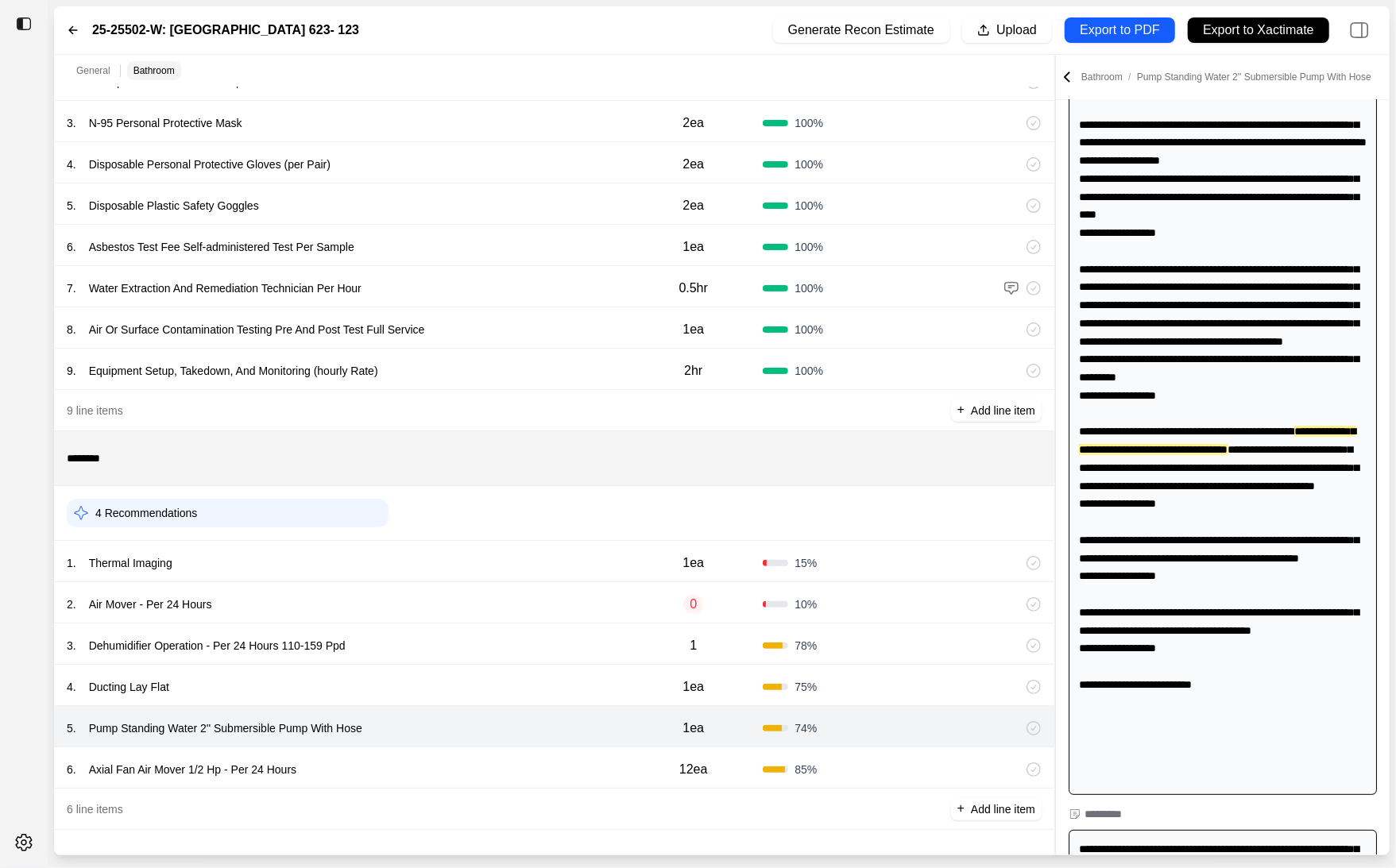
click at [449, 764] on div "6 . Axial Fan Air Mover 1/2 Hp - Per 24 Hours" at bounding box center [345, 770] width 557 height 22
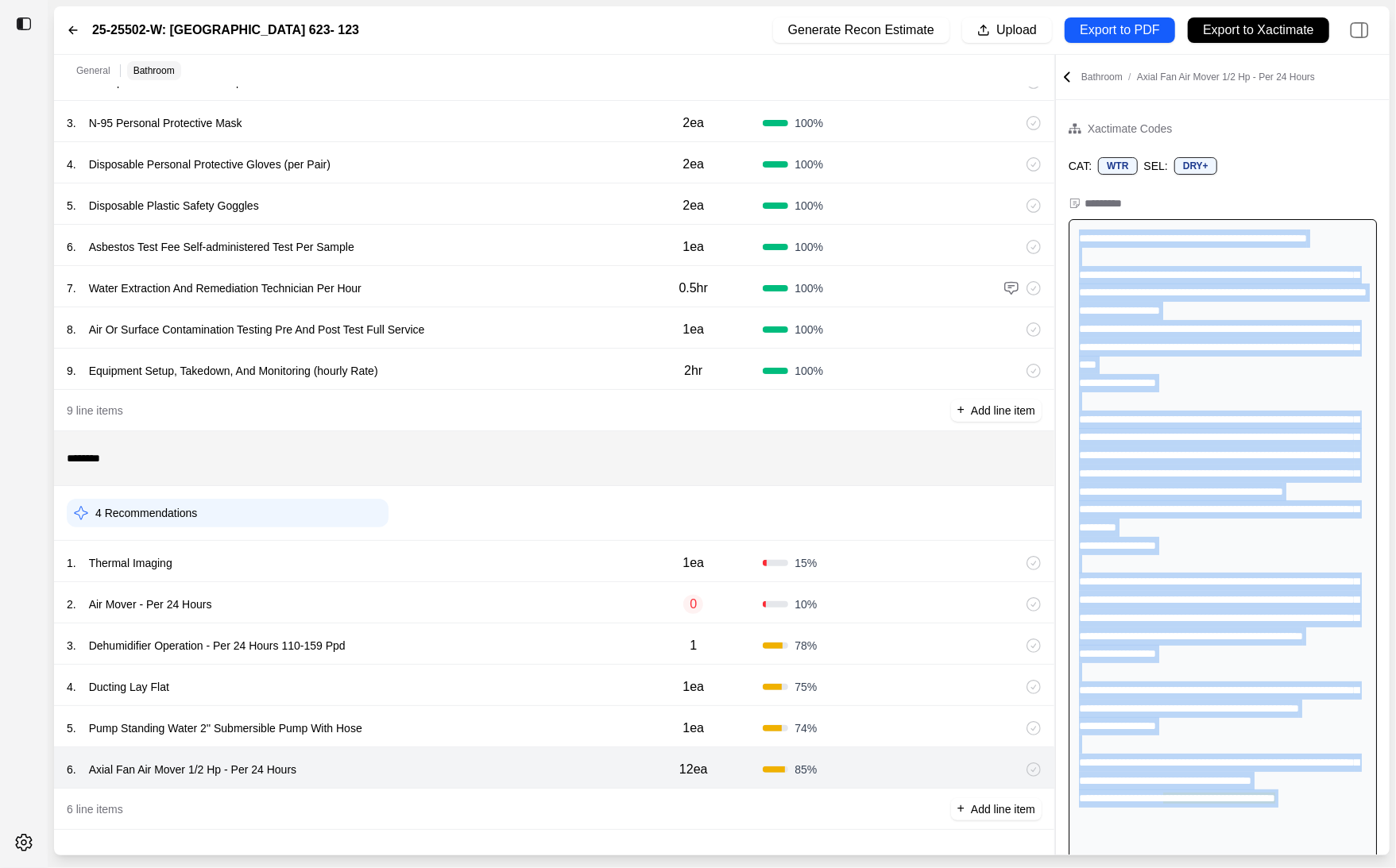
scroll to position [662, 0]
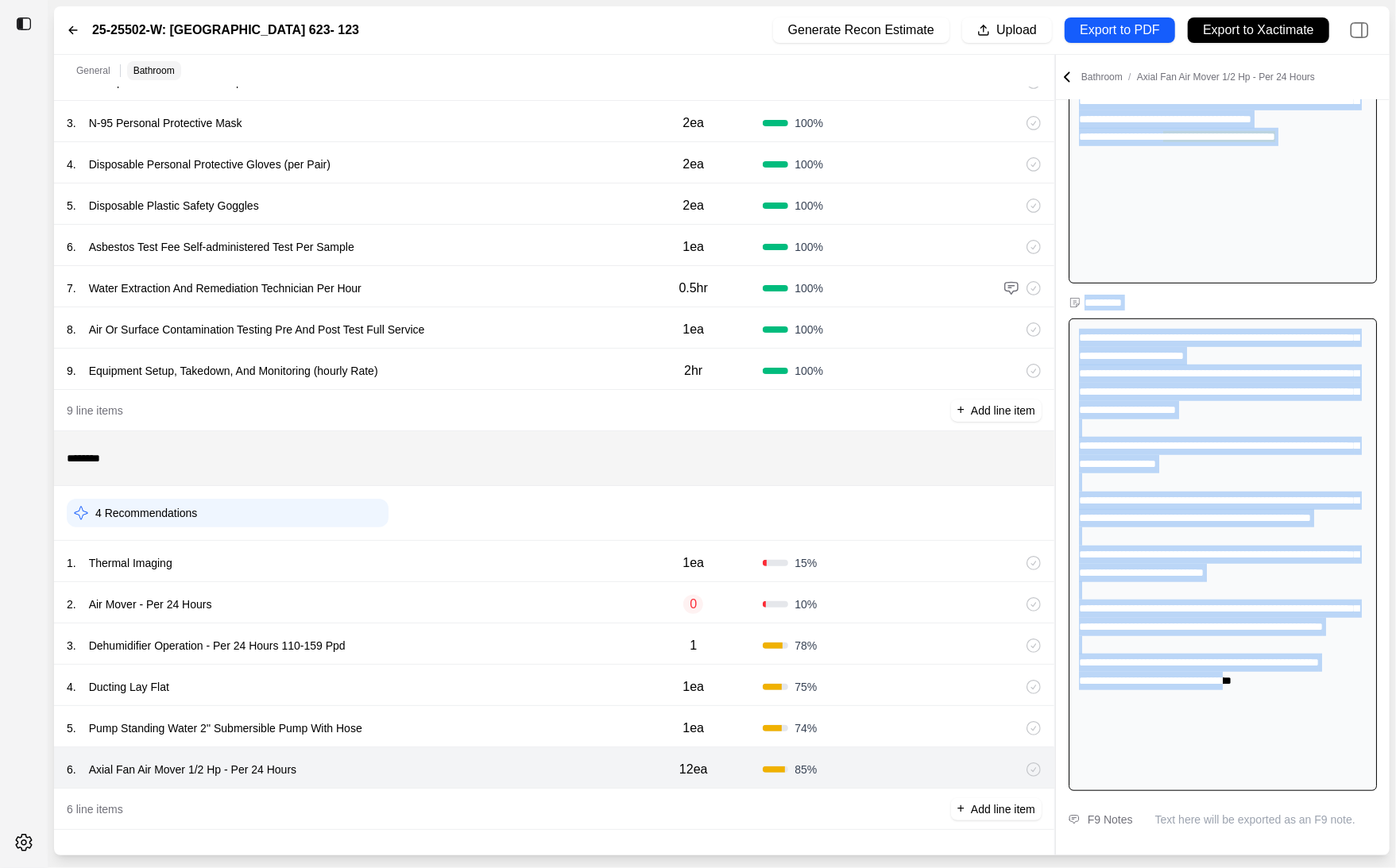
drag, startPoint x: 1081, startPoint y: 235, endPoint x: 1357, endPoint y: 750, distance: 584.3
click at [1357, 750] on div "**********" at bounding box center [1223, 165] width 334 height 1265
copy div "**********"
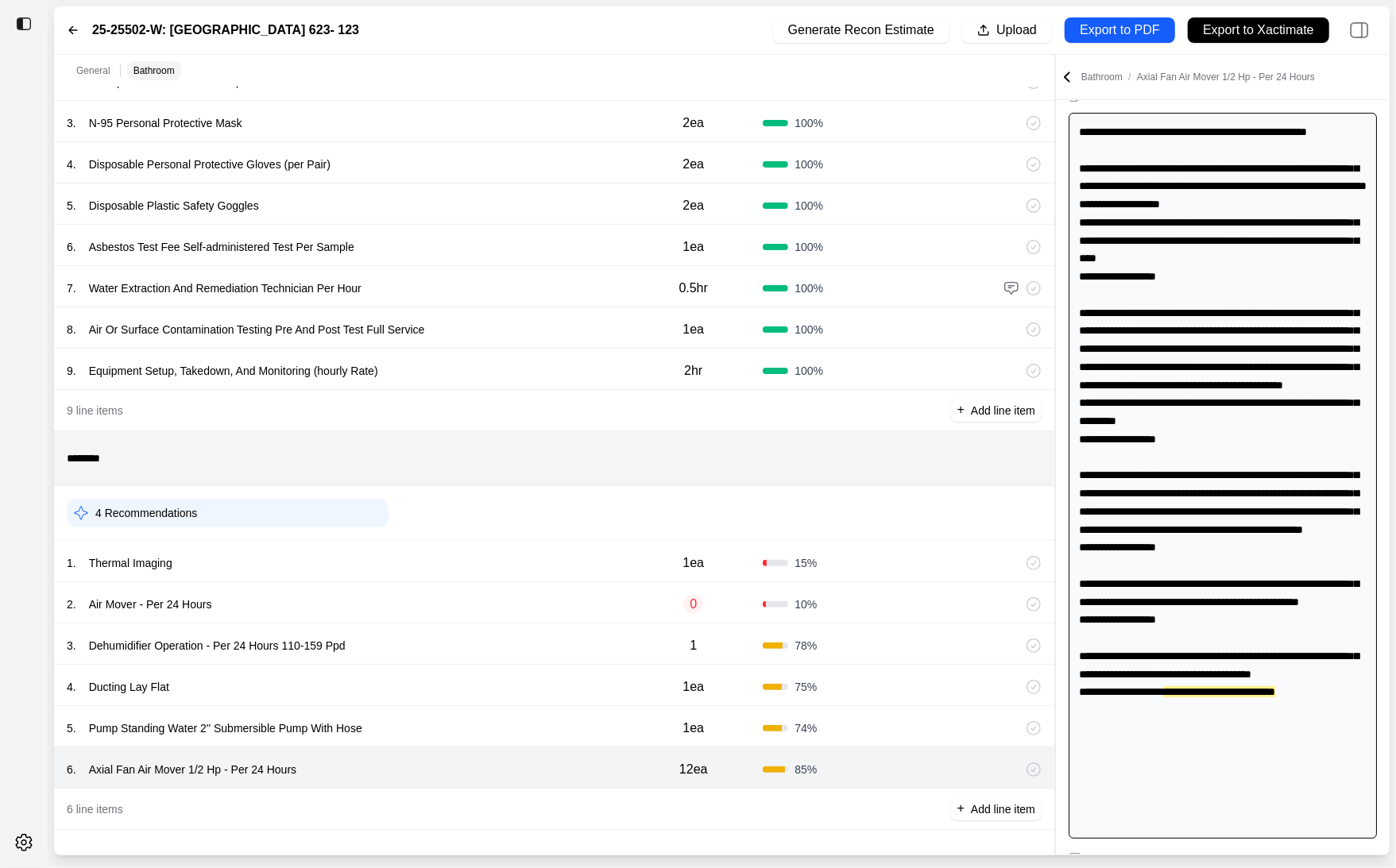
click at [1166, 404] on div "**********" at bounding box center [1223, 476] width 308 height 726
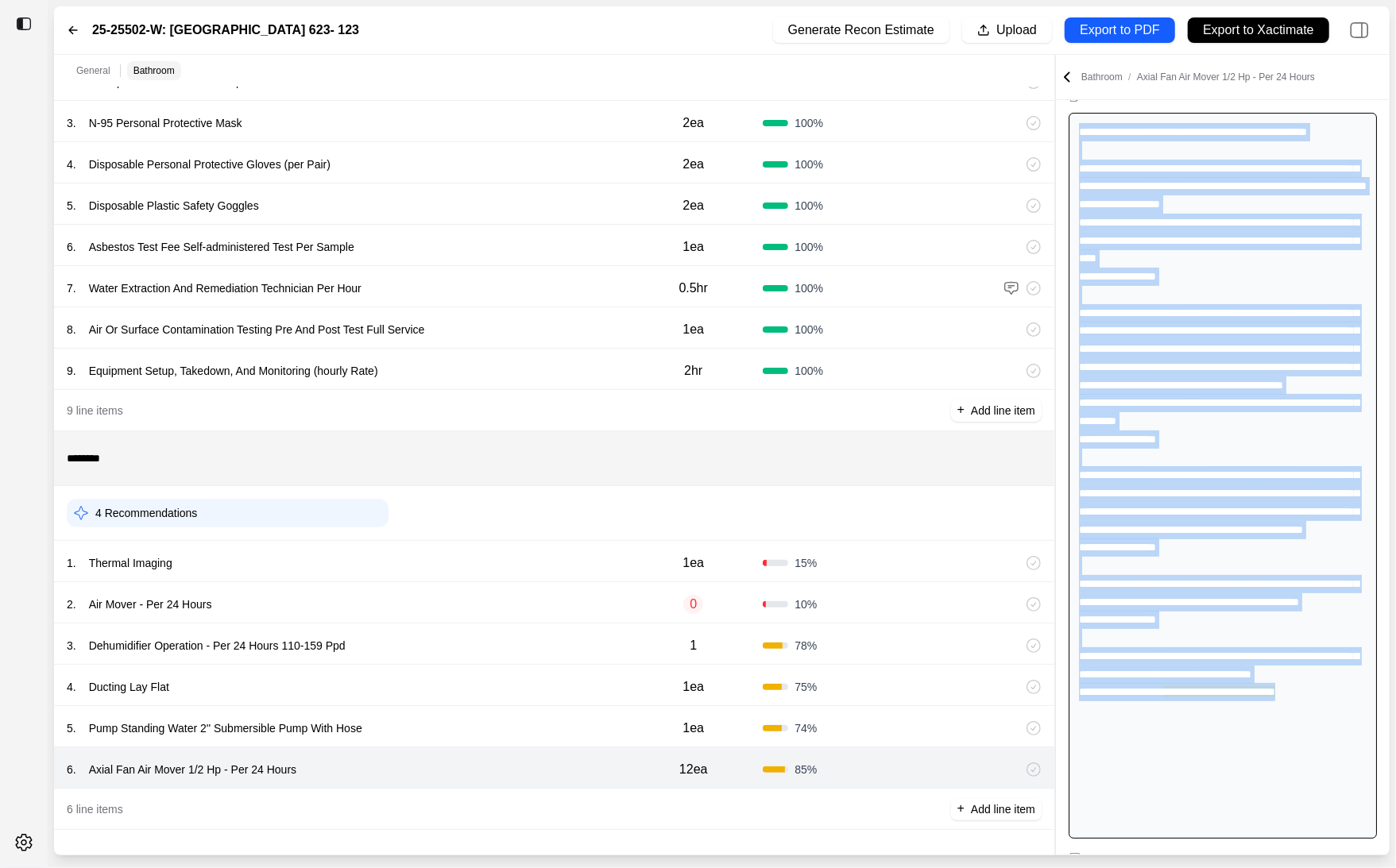
drag, startPoint x: 1241, startPoint y: 820, endPoint x: 1074, endPoint y: 127, distance: 712.8
click at [1074, 127] on div "**********" at bounding box center [1223, 476] width 308 height 726
copy div "**********"
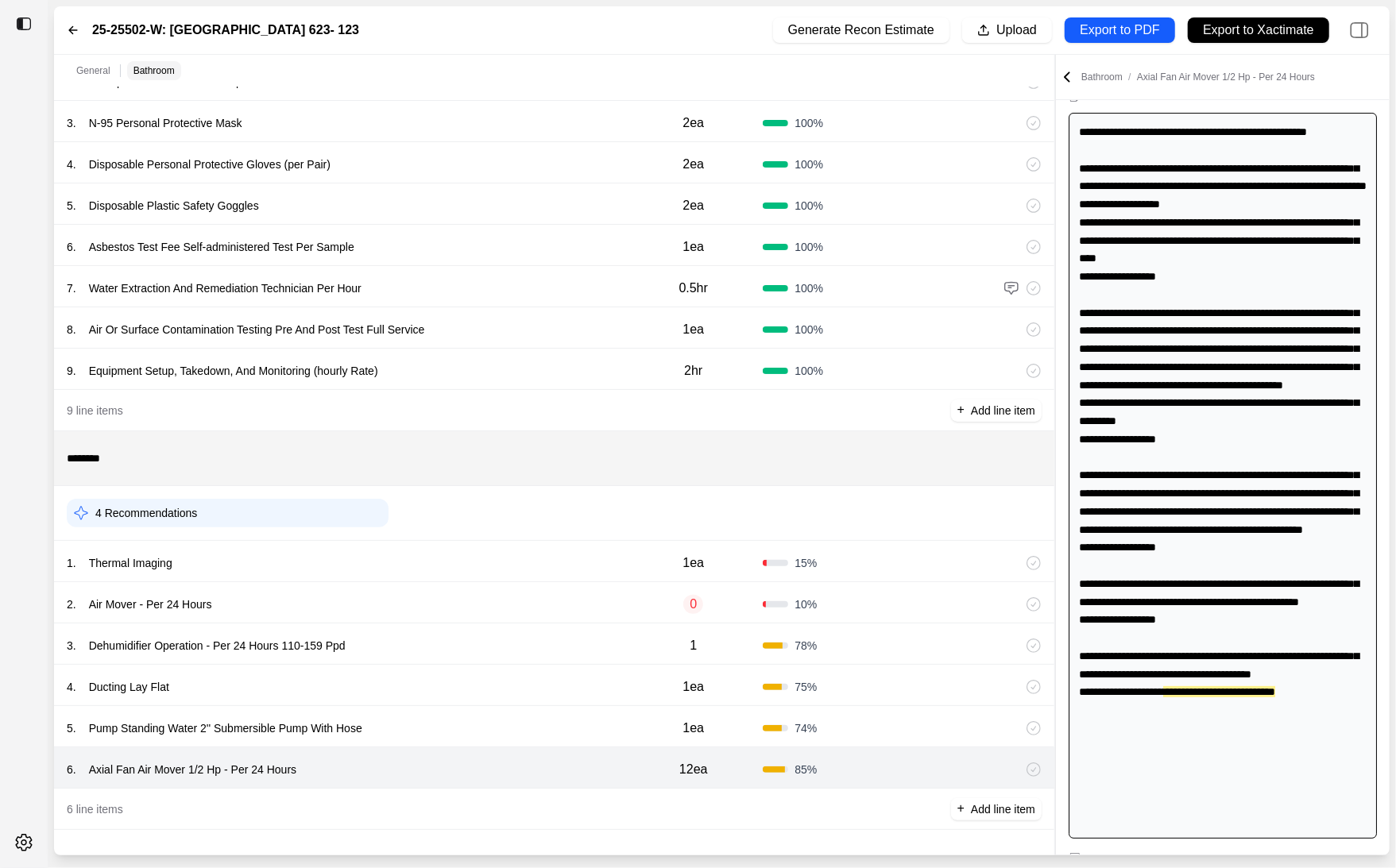
click at [1244, 276] on div "**********" at bounding box center [1223, 476] width 308 height 726
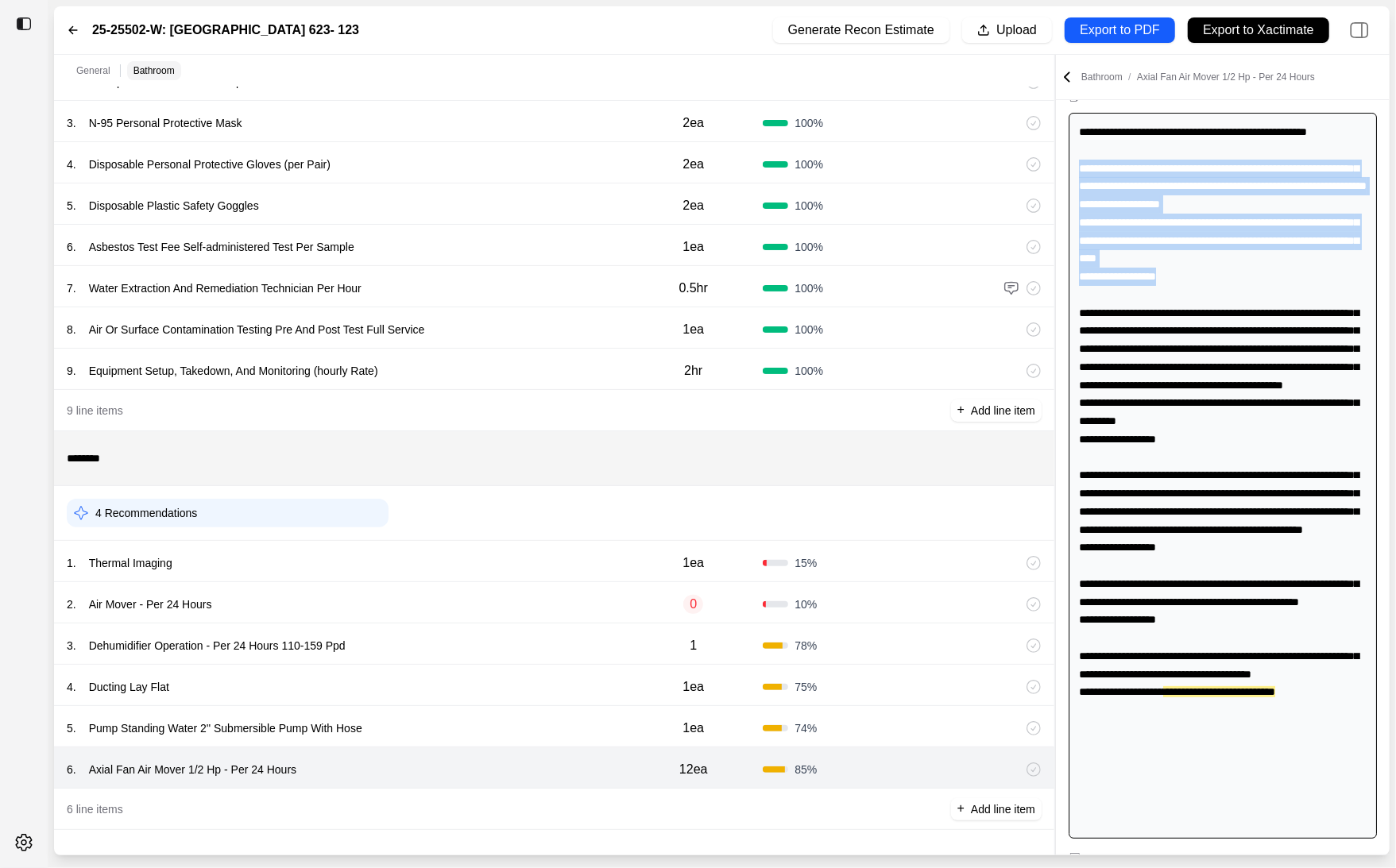
drag, startPoint x: 1192, startPoint y: 296, endPoint x: 1078, endPoint y: 172, distance: 168.4
click at [1078, 172] on div "**********" at bounding box center [1223, 476] width 308 height 726
copy div "**********"
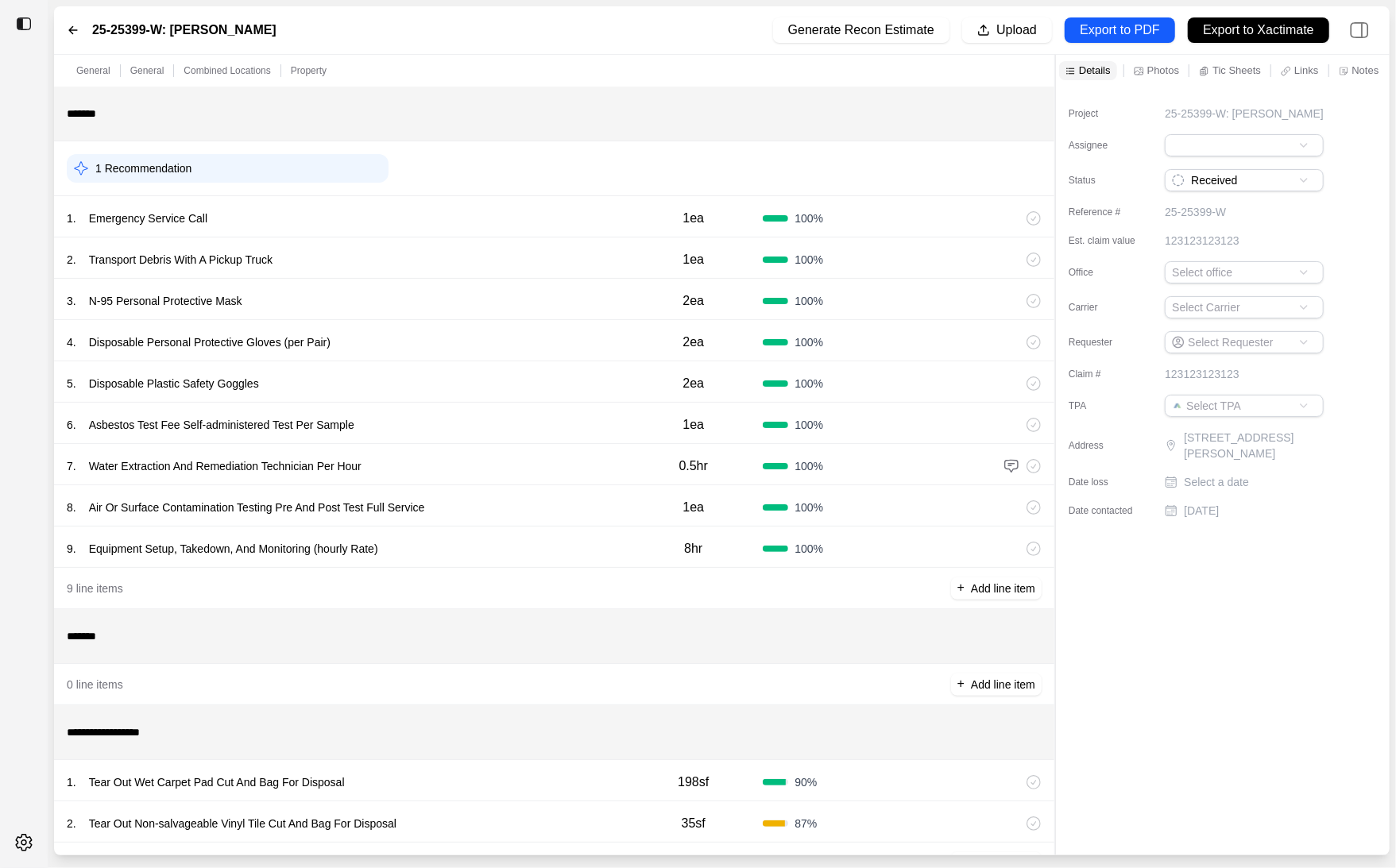
scroll to position [193, 0]
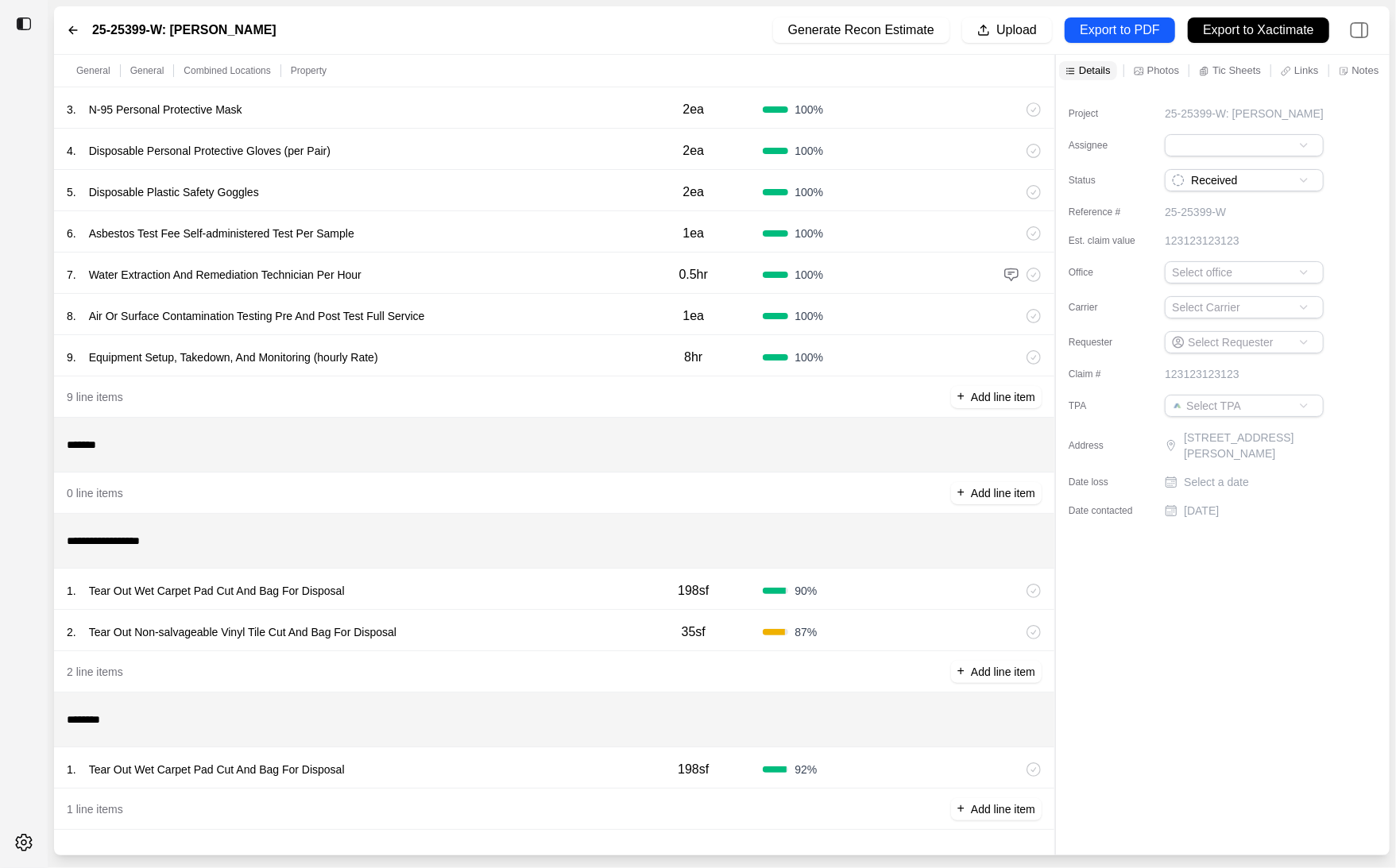
click at [561, 586] on div "1 . Tear Out Wet Carpet Pad Cut And Bag For Disposal" at bounding box center [345, 591] width 557 height 22
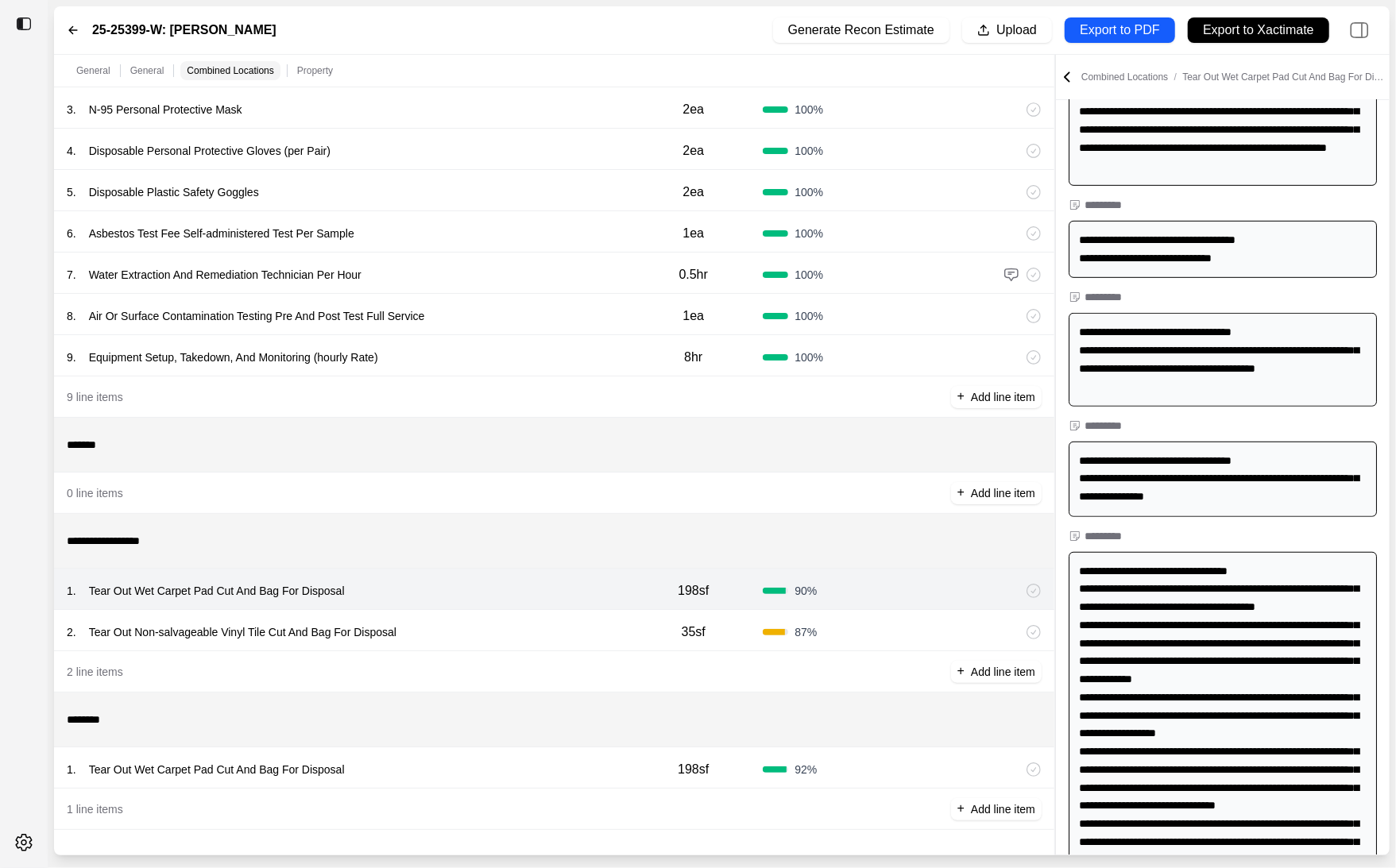
scroll to position [724, 0]
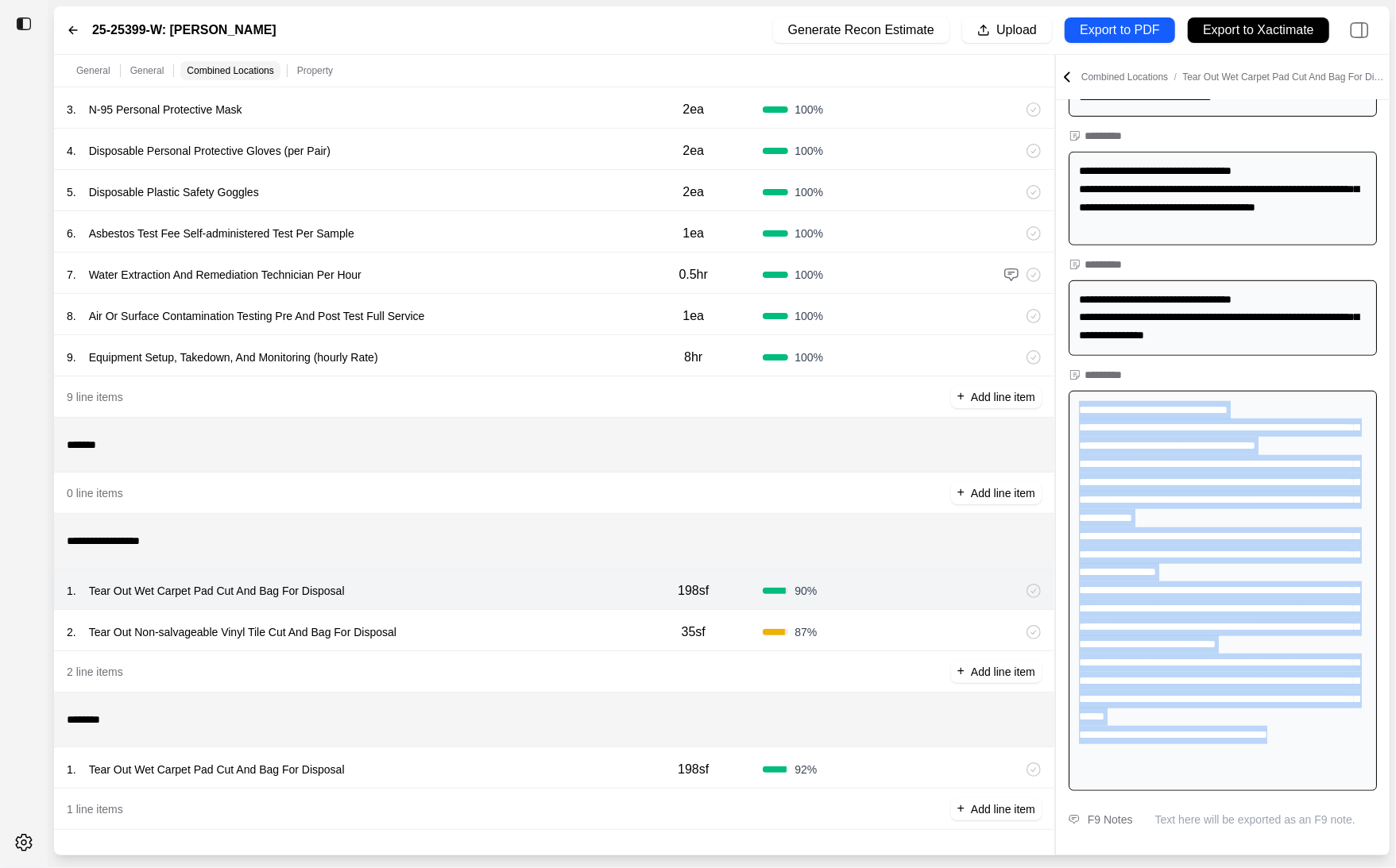
drag, startPoint x: 1079, startPoint y: 411, endPoint x: 1364, endPoint y: 769, distance: 457.6
click at [1364, 769] on div at bounding box center [1223, 591] width 308 height 400
copy div "**********"
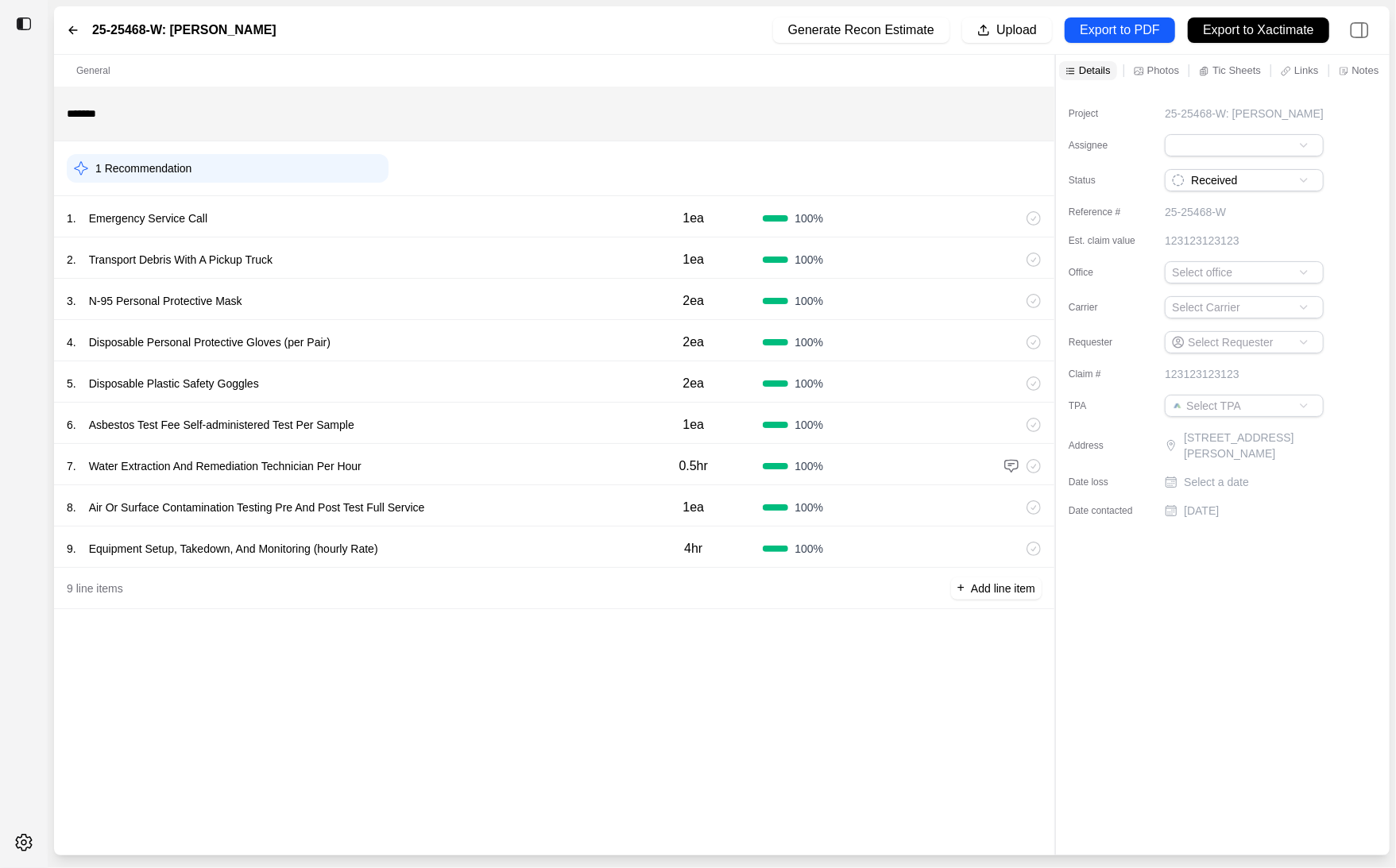
click at [1347, 70] on icon at bounding box center [1344, 71] width 10 height 10
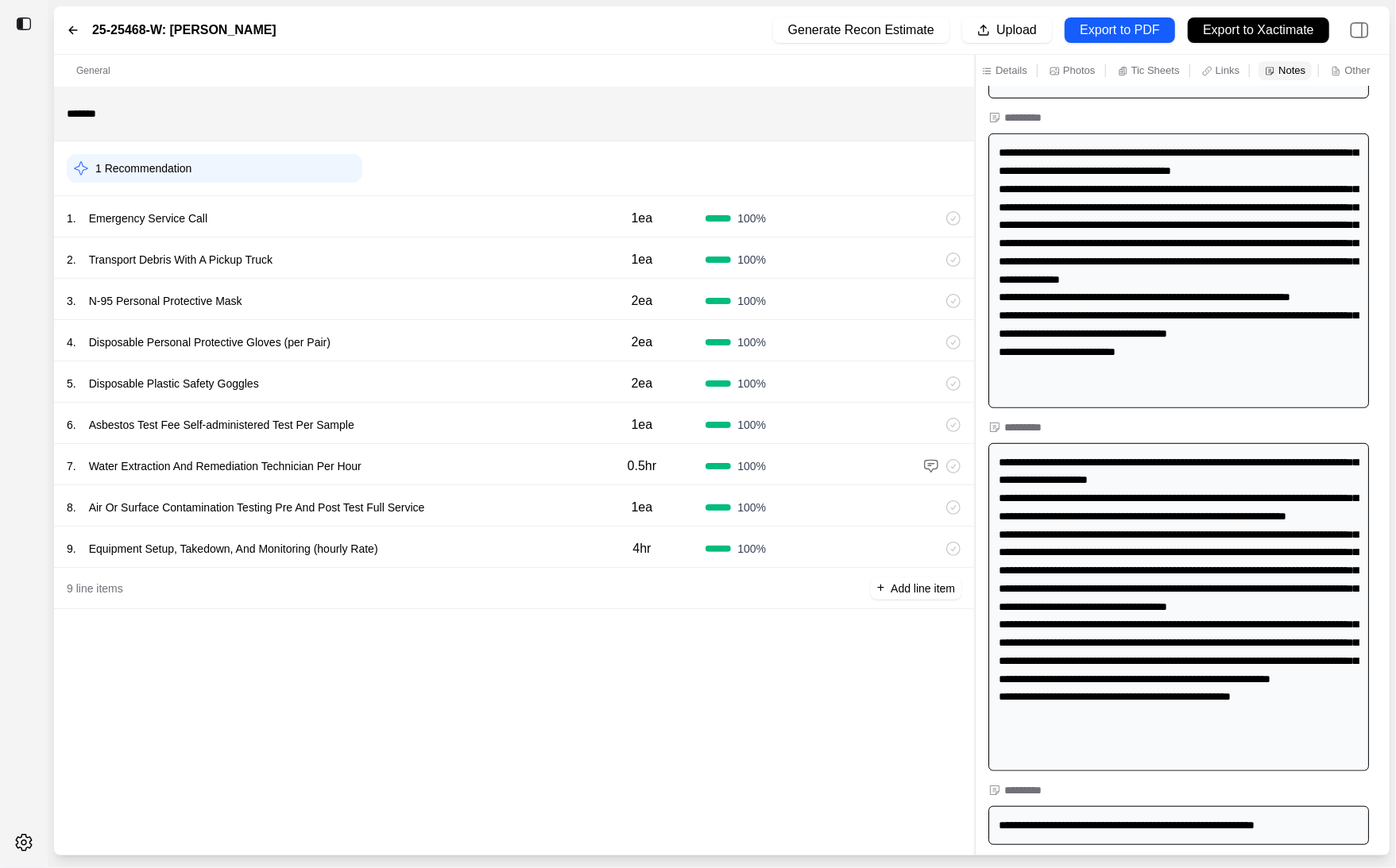
scroll to position [544, 0]
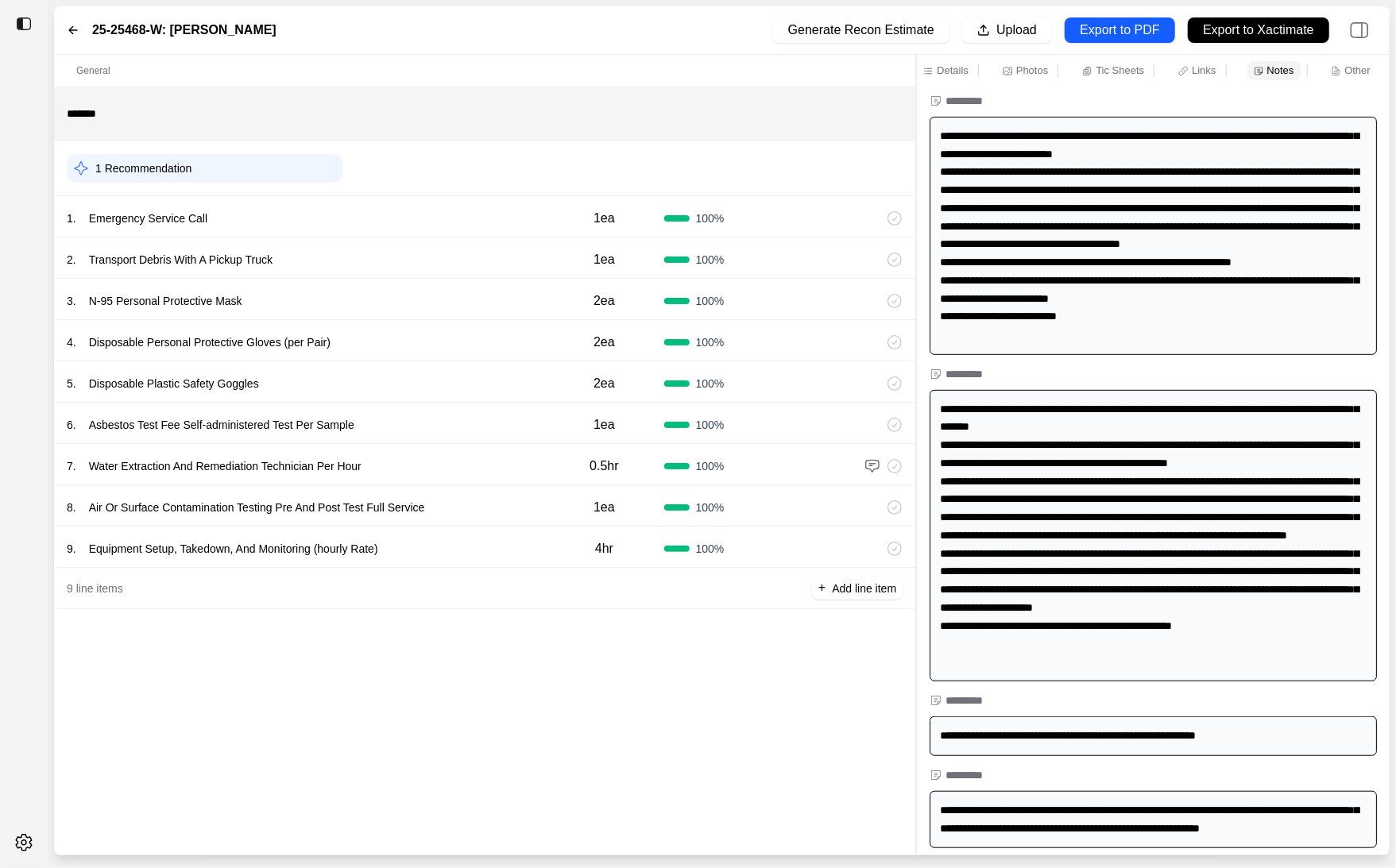
click at [916, 521] on div at bounding box center [916, 455] width 1 height 800
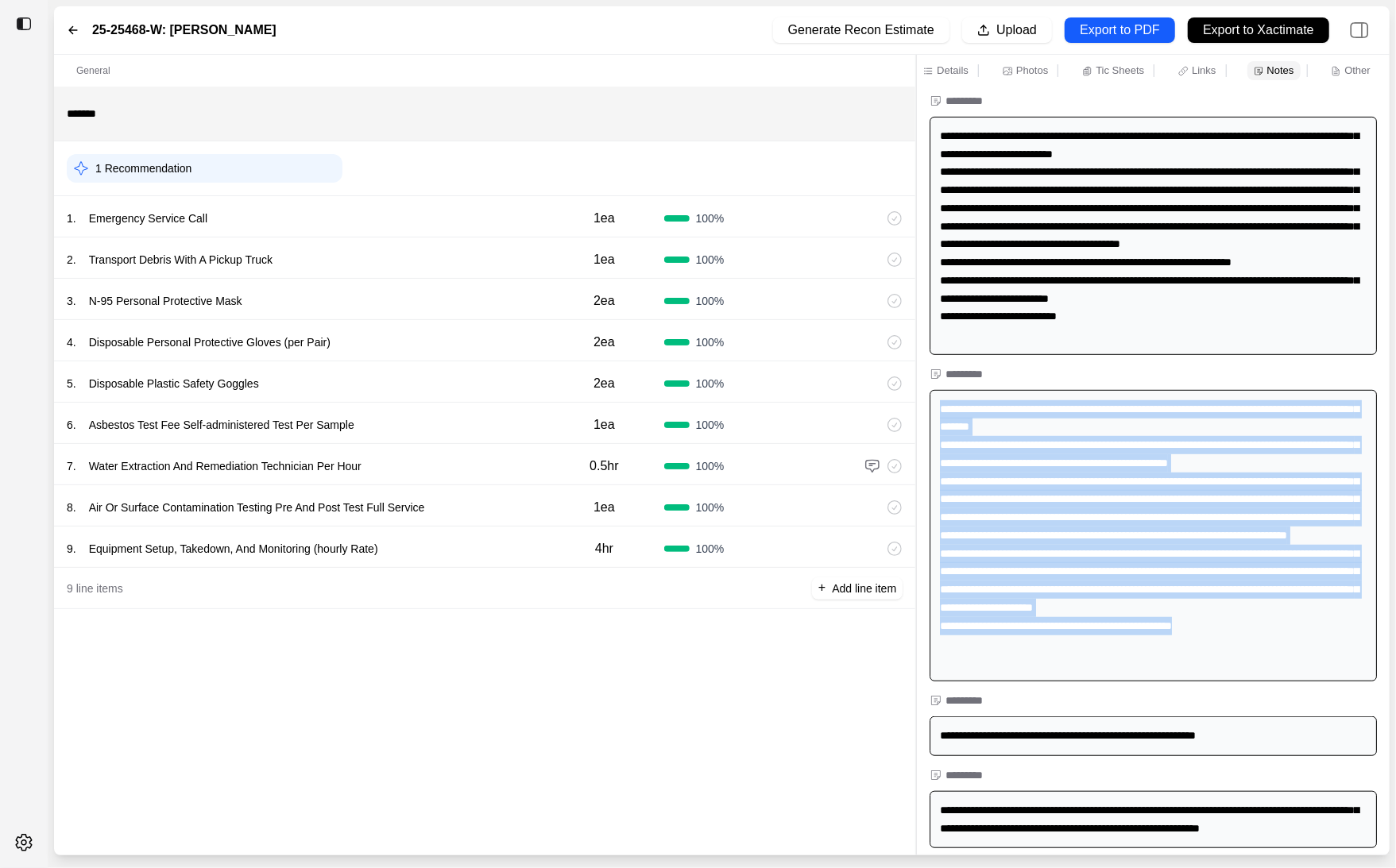
drag, startPoint x: 939, startPoint y: 407, endPoint x: 1307, endPoint y: 675, distance: 455.2
click at [1307, 675] on div at bounding box center [1154, 536] width 447 height 292
copy div "**********"
click at [1093, 570] on div at bounding box center [1154, 536] width 447 height 292
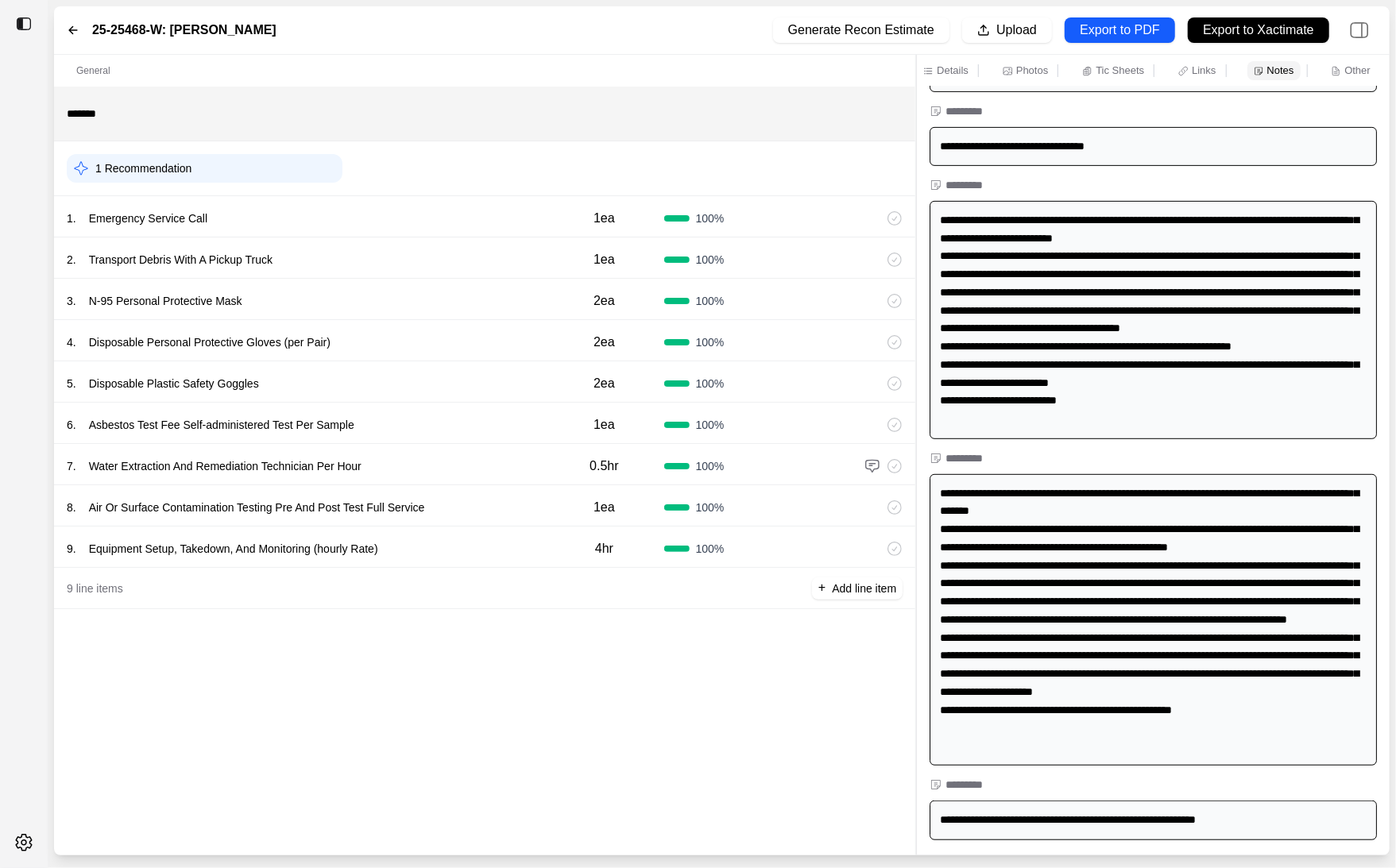
scroll to position [464, 0]
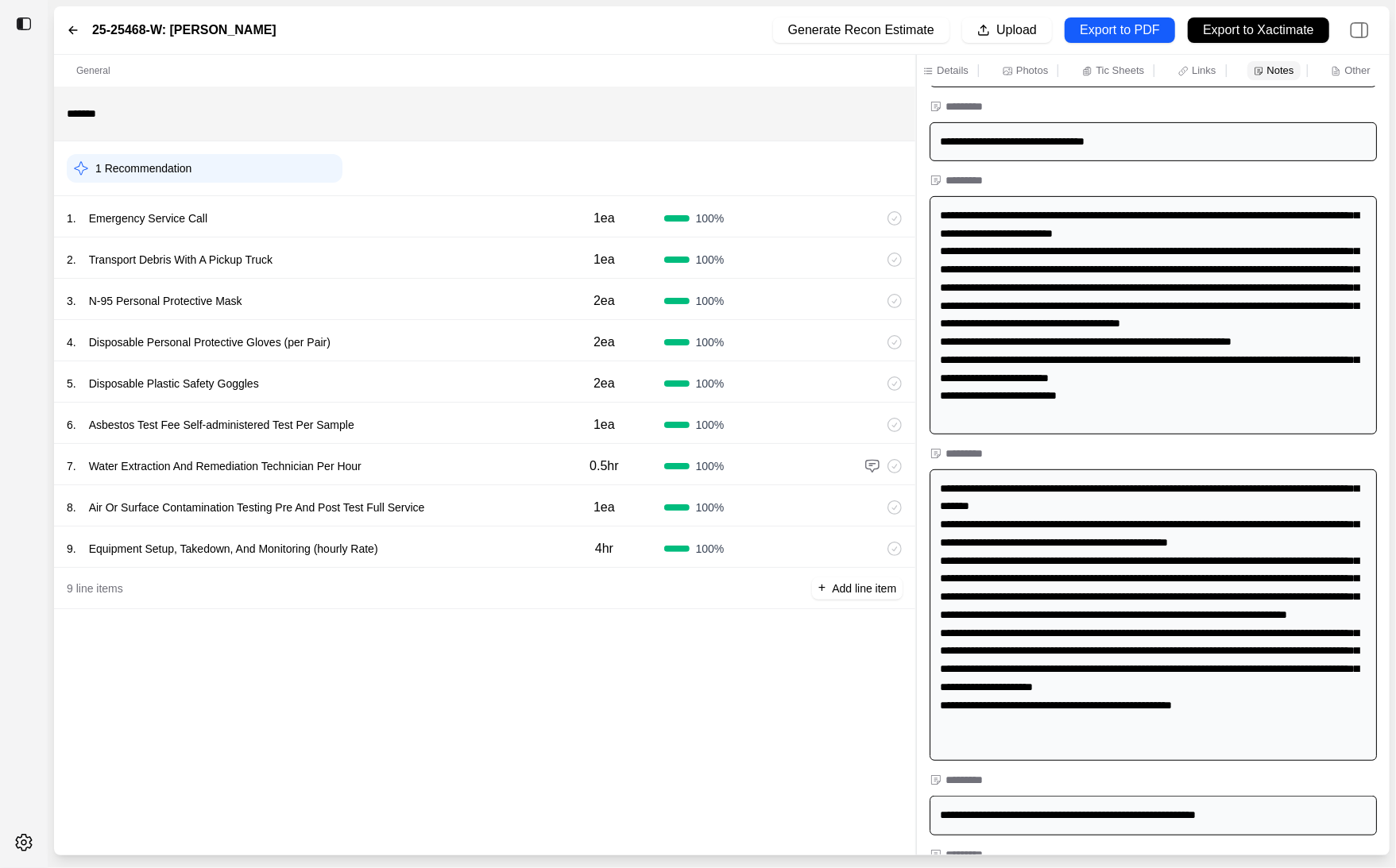
click at [1112, 420] on div "**********" at bounding box center [1154, 316] width 447 height 238
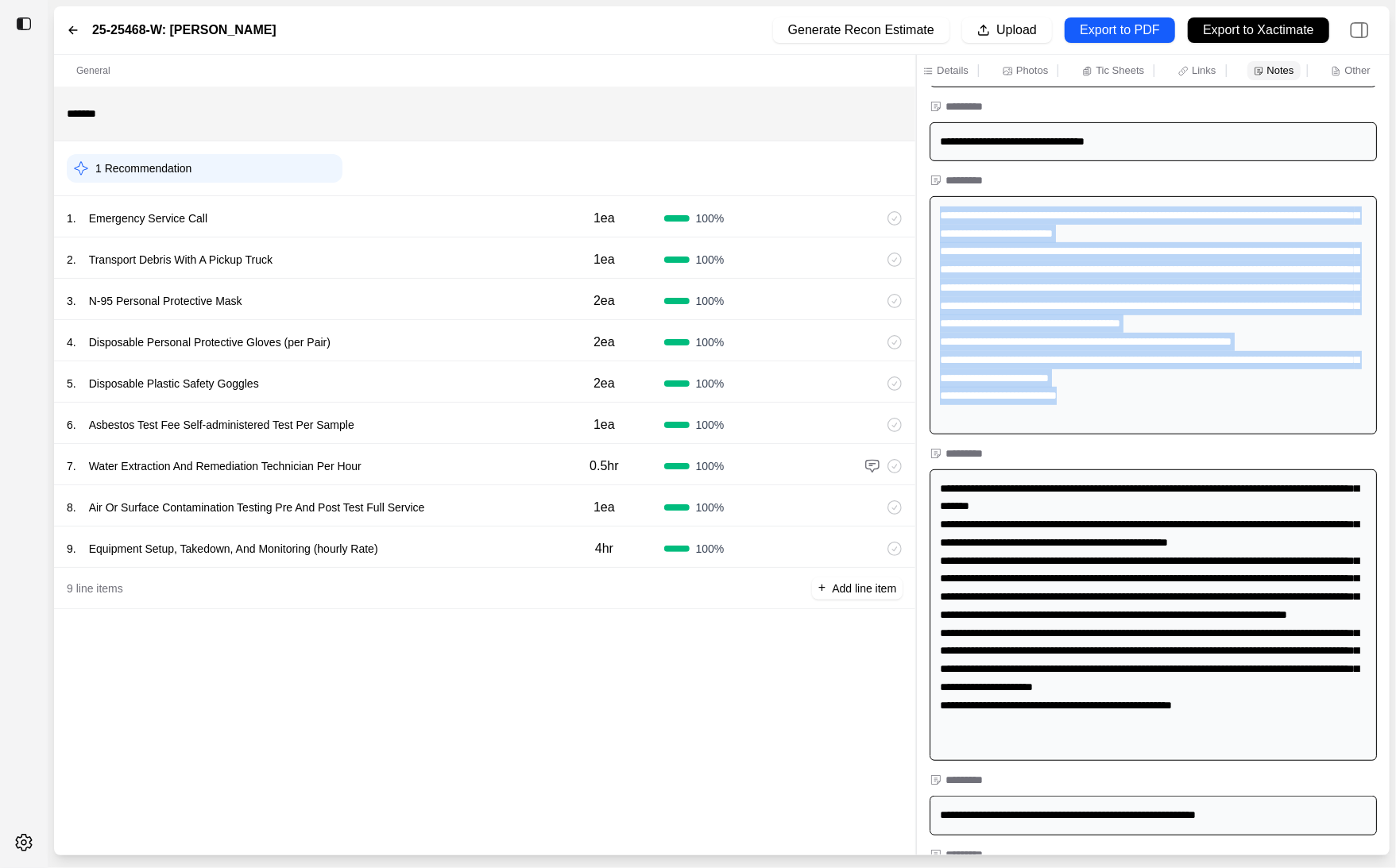
drag, startPoint x: 1102, startPoint y: 419, endPoint x: 938, endPoint y: 217, distance: 260.2
click at [938, 217] on div "**********" at bounding box center [1154, 316] width 447 height 238
copy div "**********"
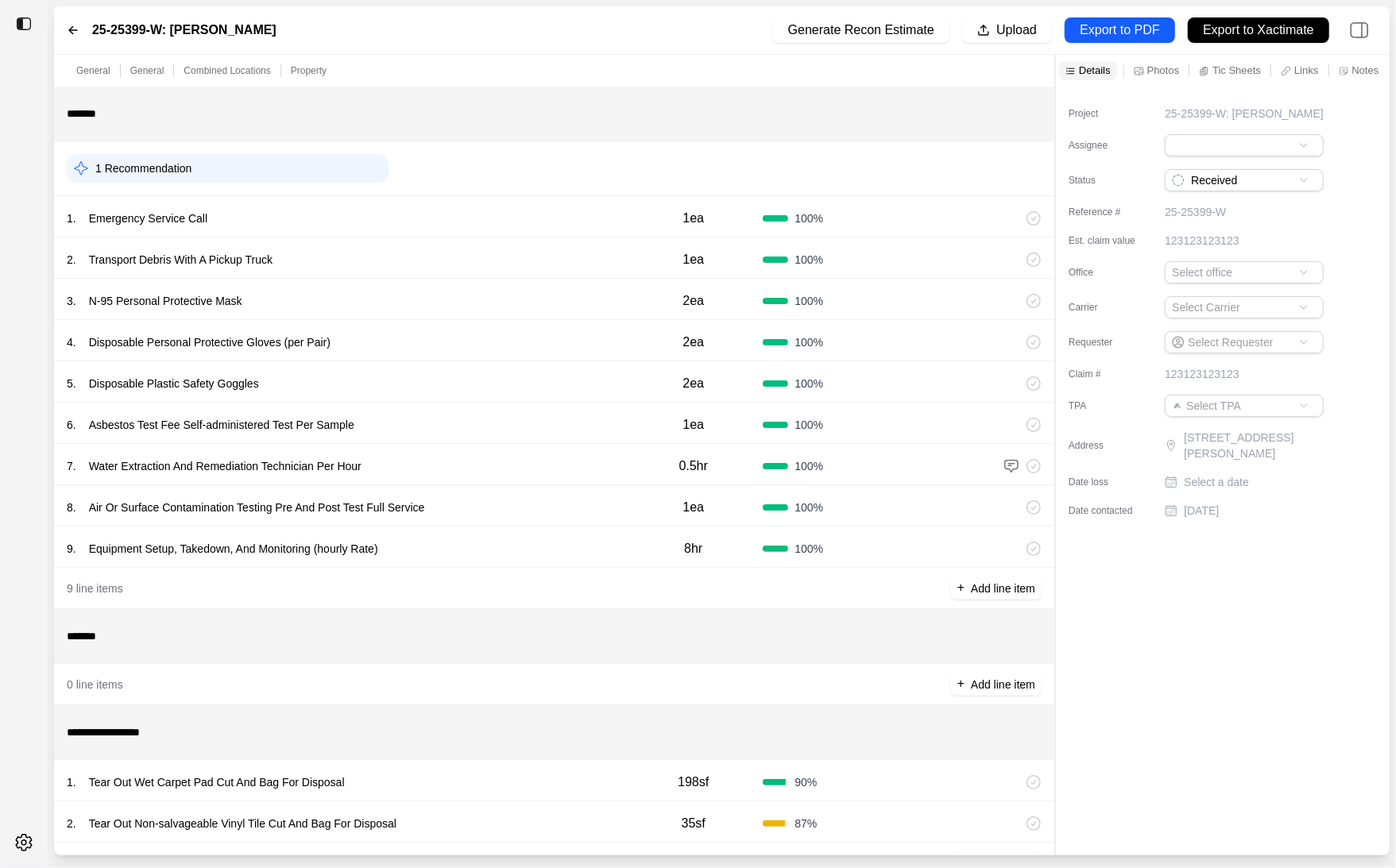
scroll to position [193, 0]
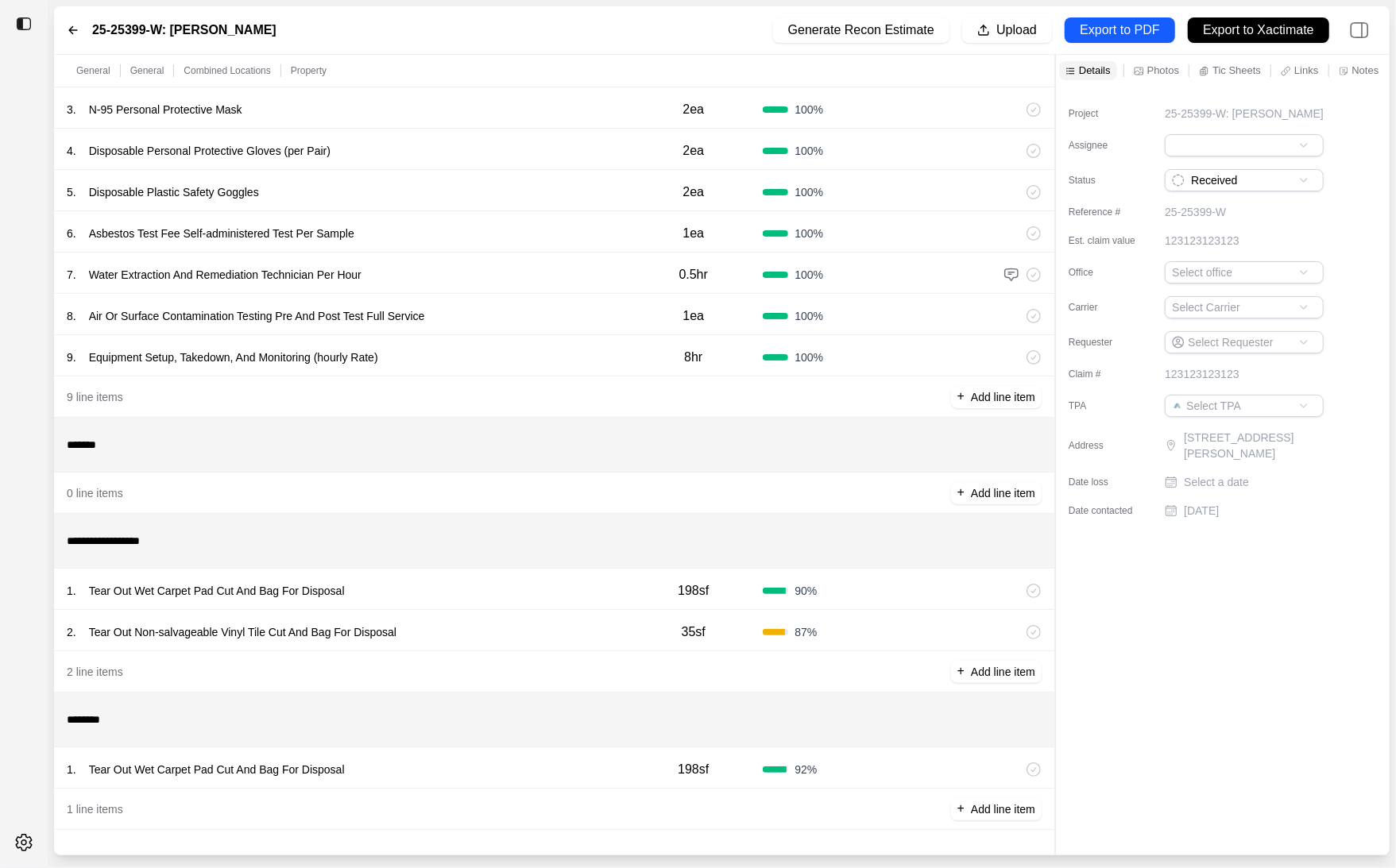
click at [505, 588] on div "1 . Tear Out Wet Carpet Pad Cut And Bag For Disposal" at bounding box center [345, 591] width 557 height 22
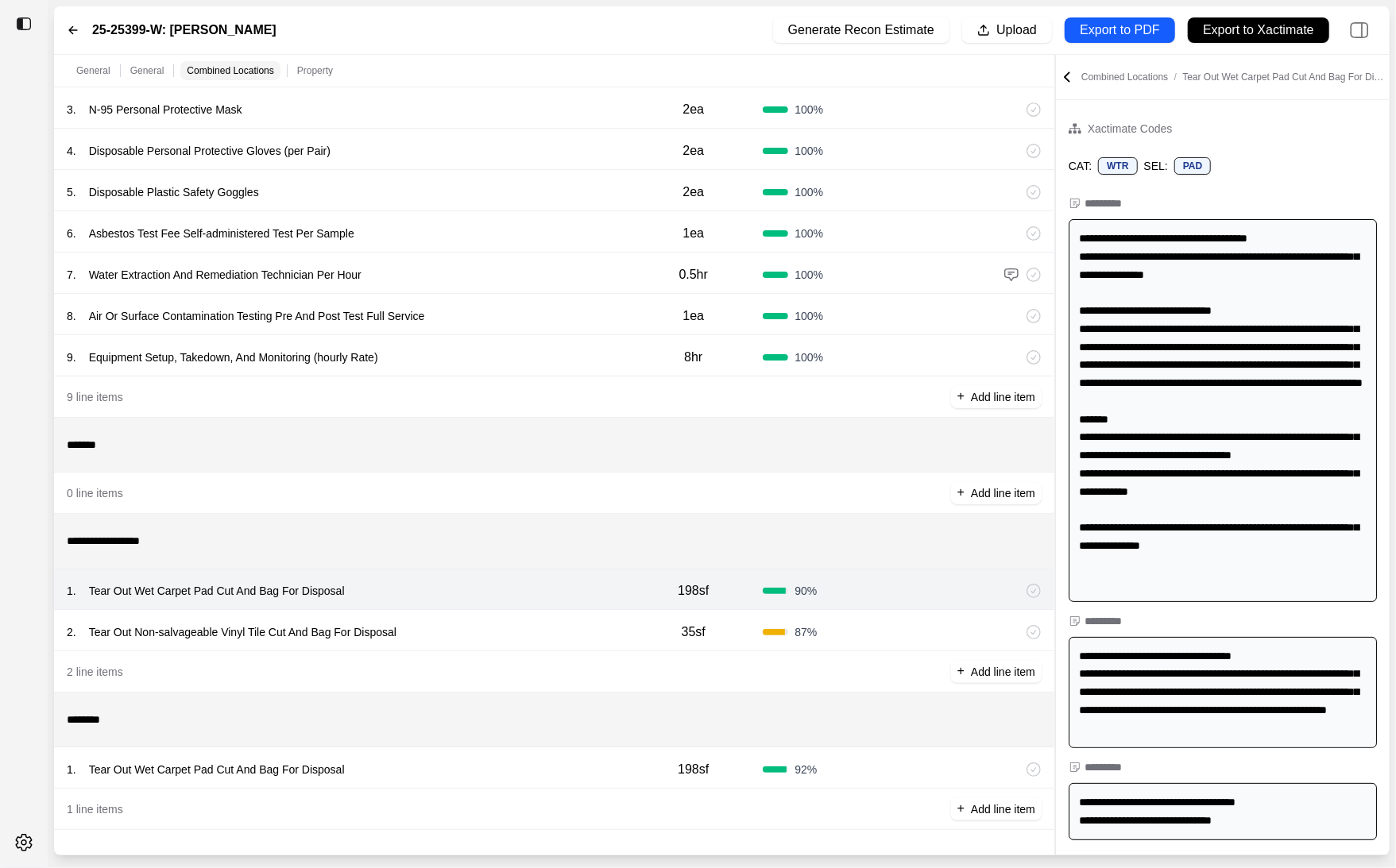
click at [505, 639] on div "2 . Tear Out Non-salvageable Vinyl Tile Cut And Bag For Disposal" at bounding box center [345, 632] width 557 height 22
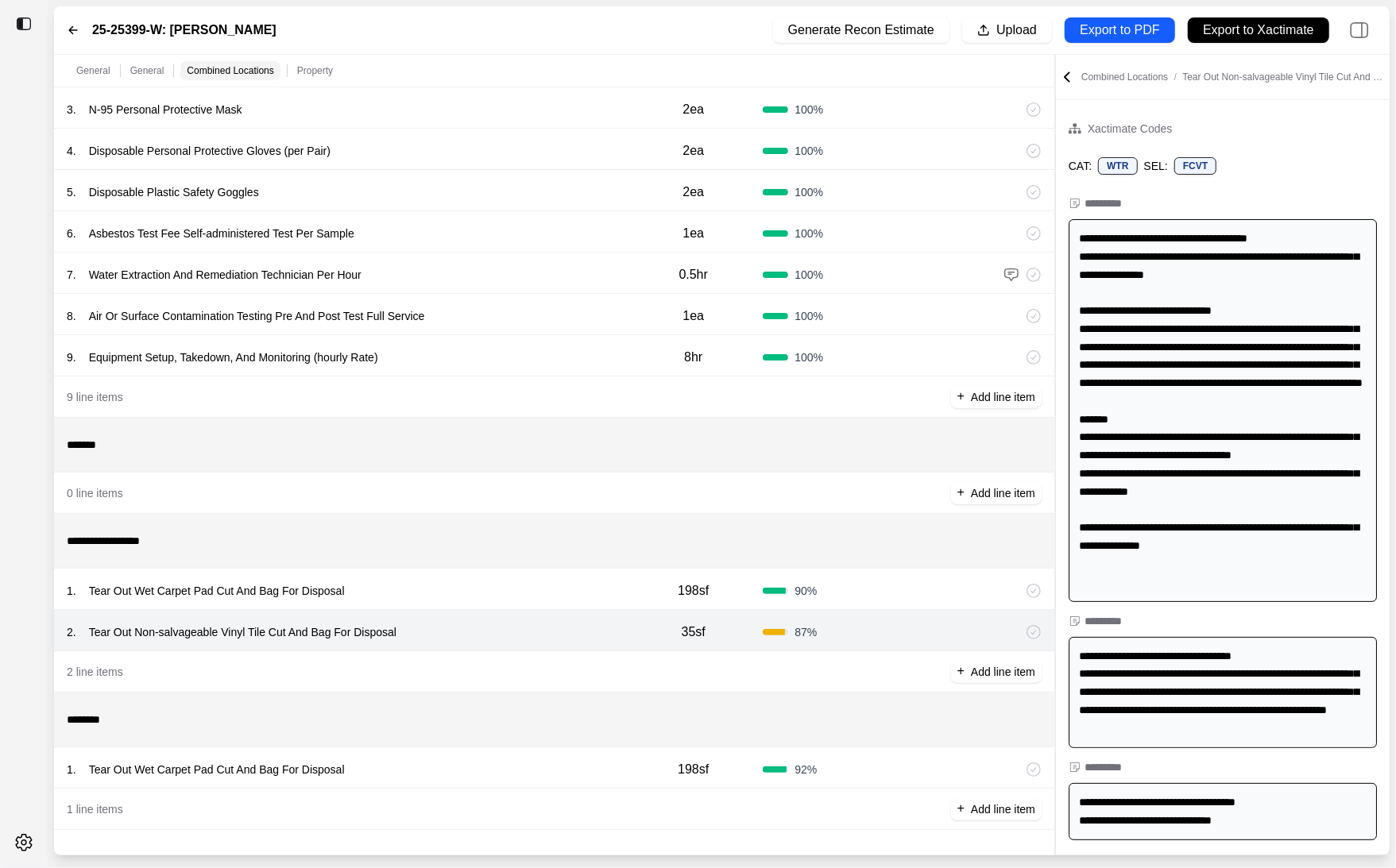
click at [512, 768] on div "1 . Tear Out Wet Carpet Pad Cut And Bag For Disposal" at bounding box center [345, 770] width 557 height 22
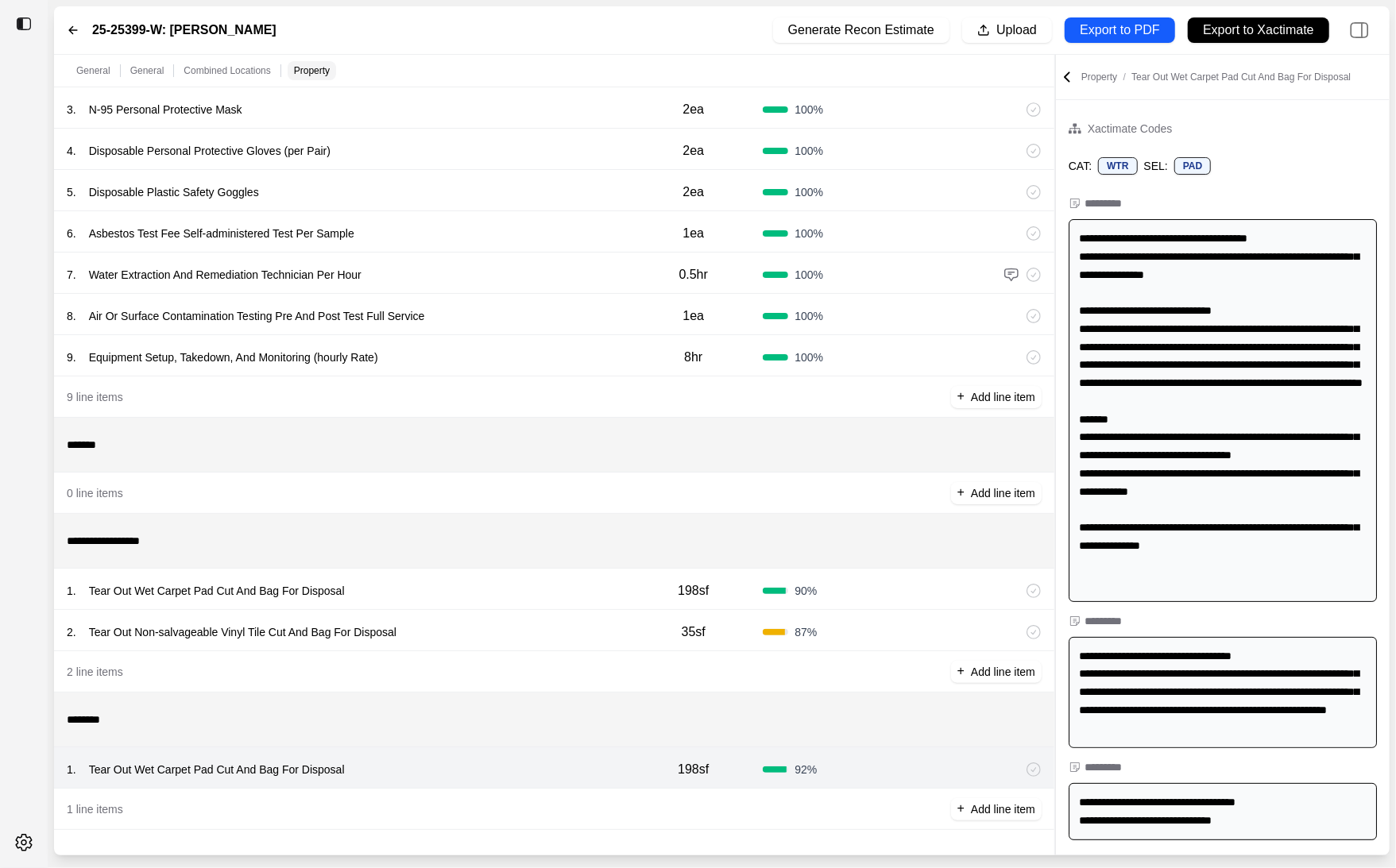
click at [600, 642] on div "2 . Tear Out Non-salvageable Vinyl Tile Cut And Bag For Disposal" at bounding box center [345, 632] width 557 height 22
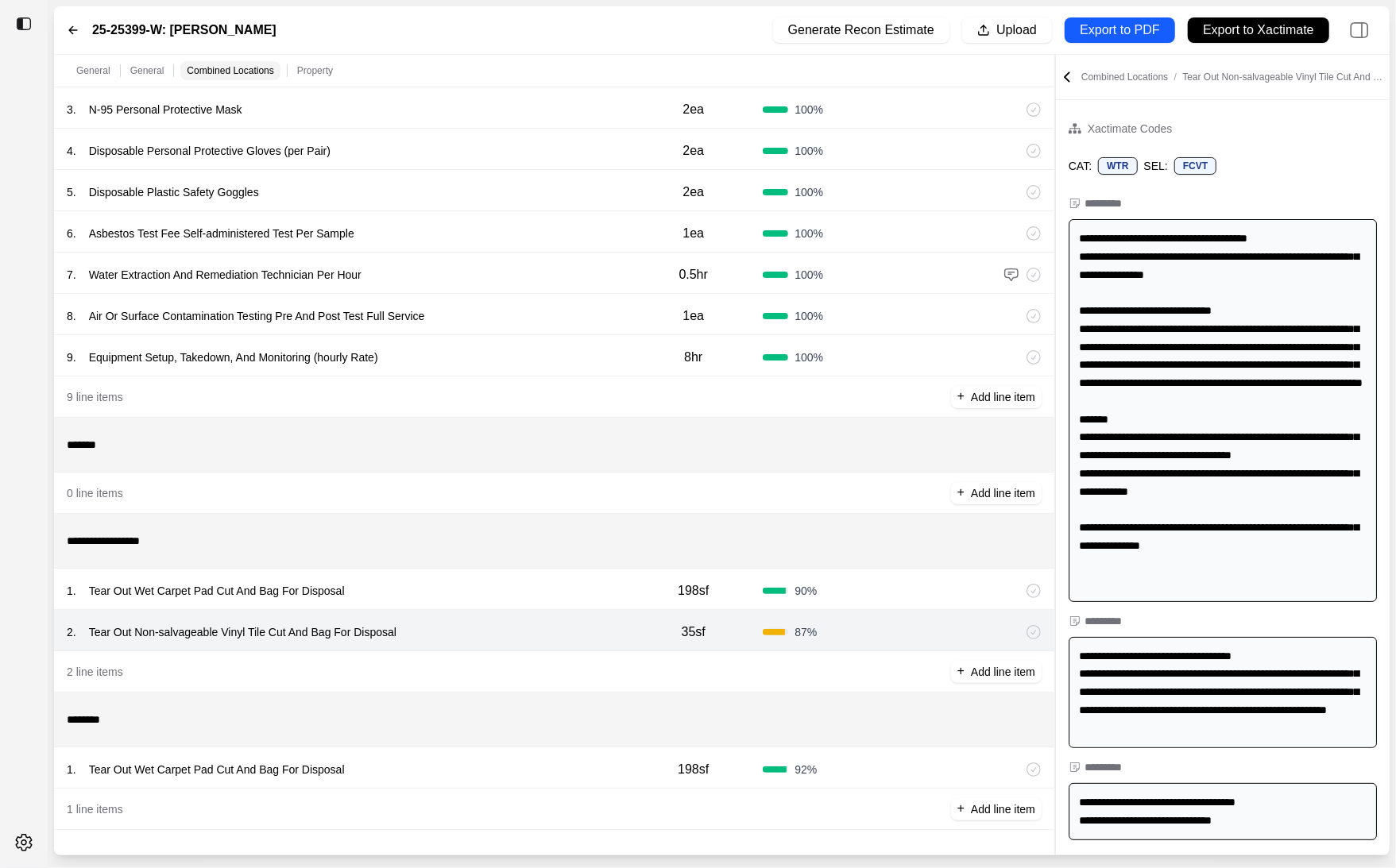
click at [589, 611] on div "2 . Tear Out Non-salvageable Vinyl Tile Cut And Bag For Disposal 35sf 87 %" at bounding box center [553, 631] width 1001 height 42
click at [588, 597] on div "1 . Tear Out Wet Carpet Pad Cut And Bag For Disposal" at bounding box center [345, 591] width 557 height 22
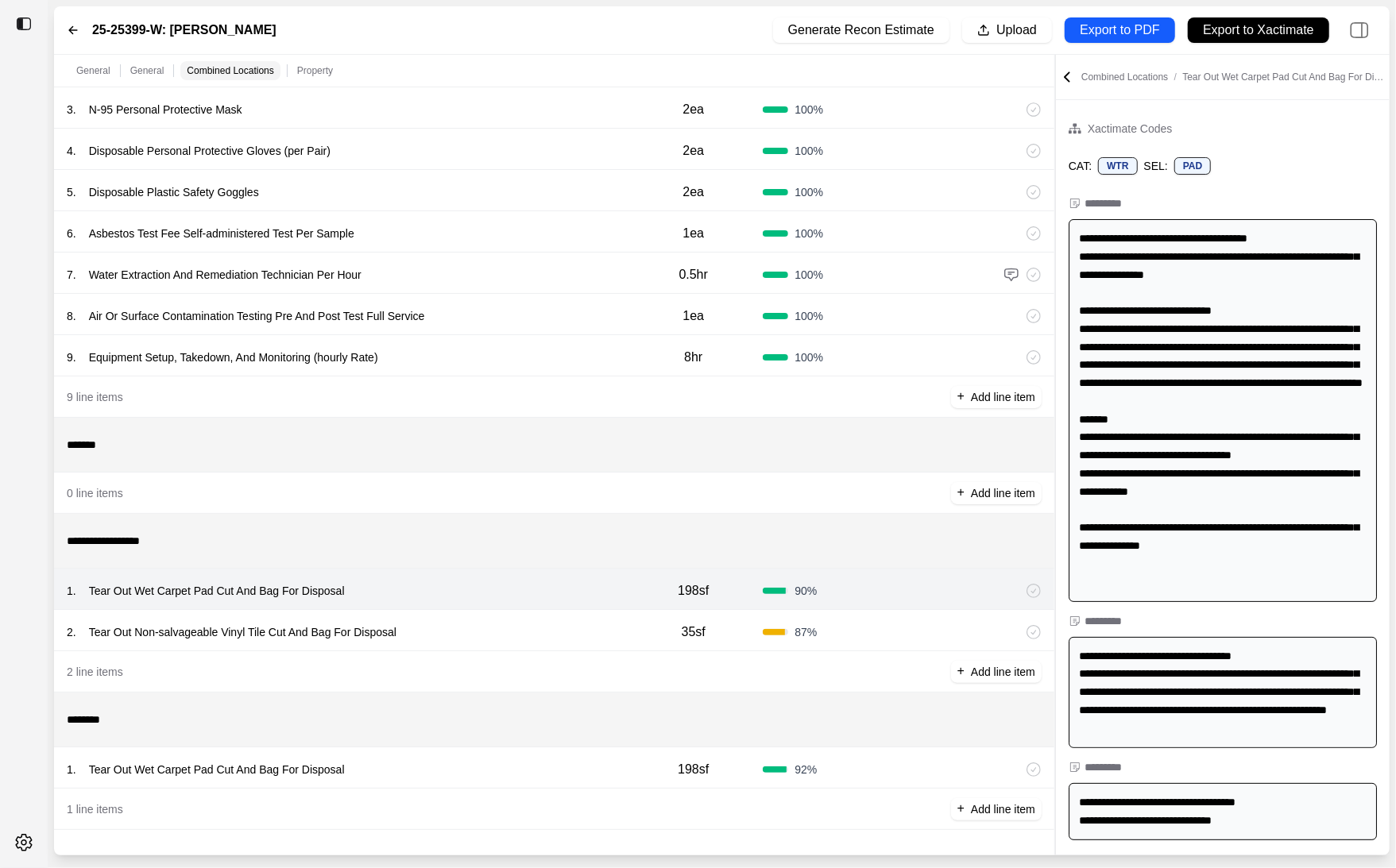
click at [503, 639] on div "2 . Tear Out Non-salvageable Vinyl Tile Cut And Bag For Disposal" at bounding box center [345, 632] width 557 height 22
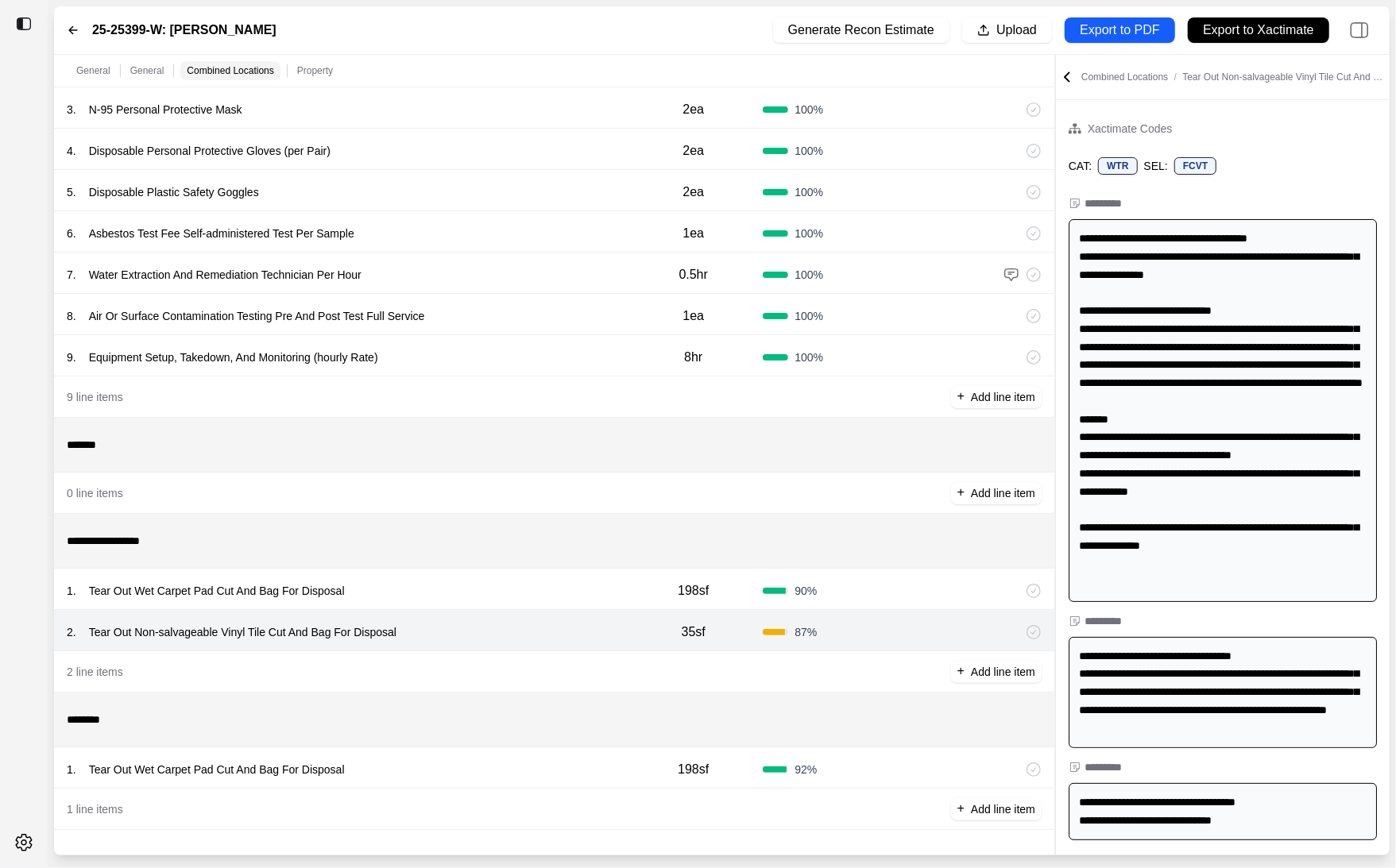
click at [502, 779] on div "1 . Tear Out Wet Carpet Pad Cut And Bag For Disposal" at bounding box center [345, 770] width 557 height 22
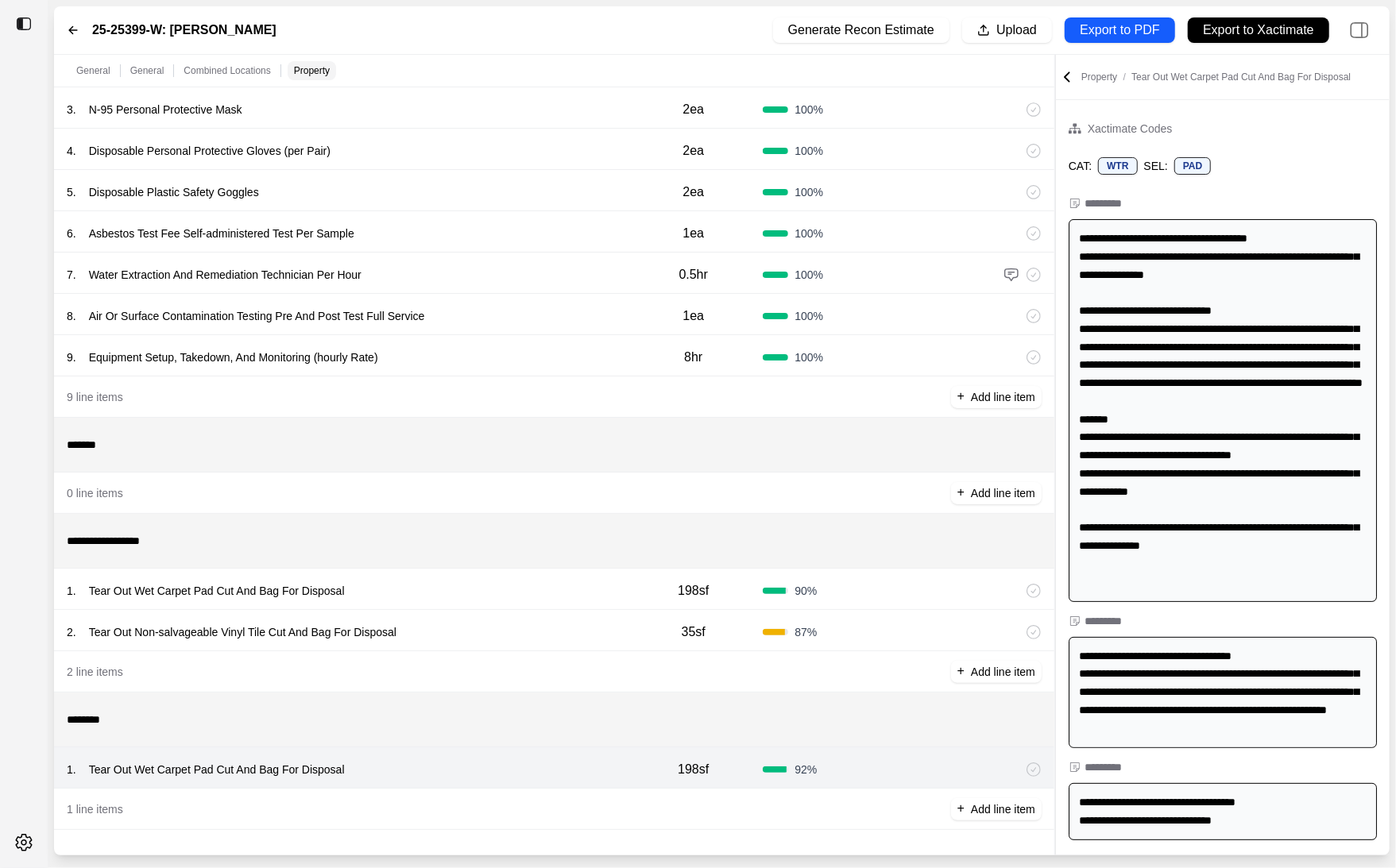
click at [430, 593] on div "1 . Tear Out Wet Carpet Pad Cut And Bag For Disposal" at bounding box center [345, 591] width 557 height 22
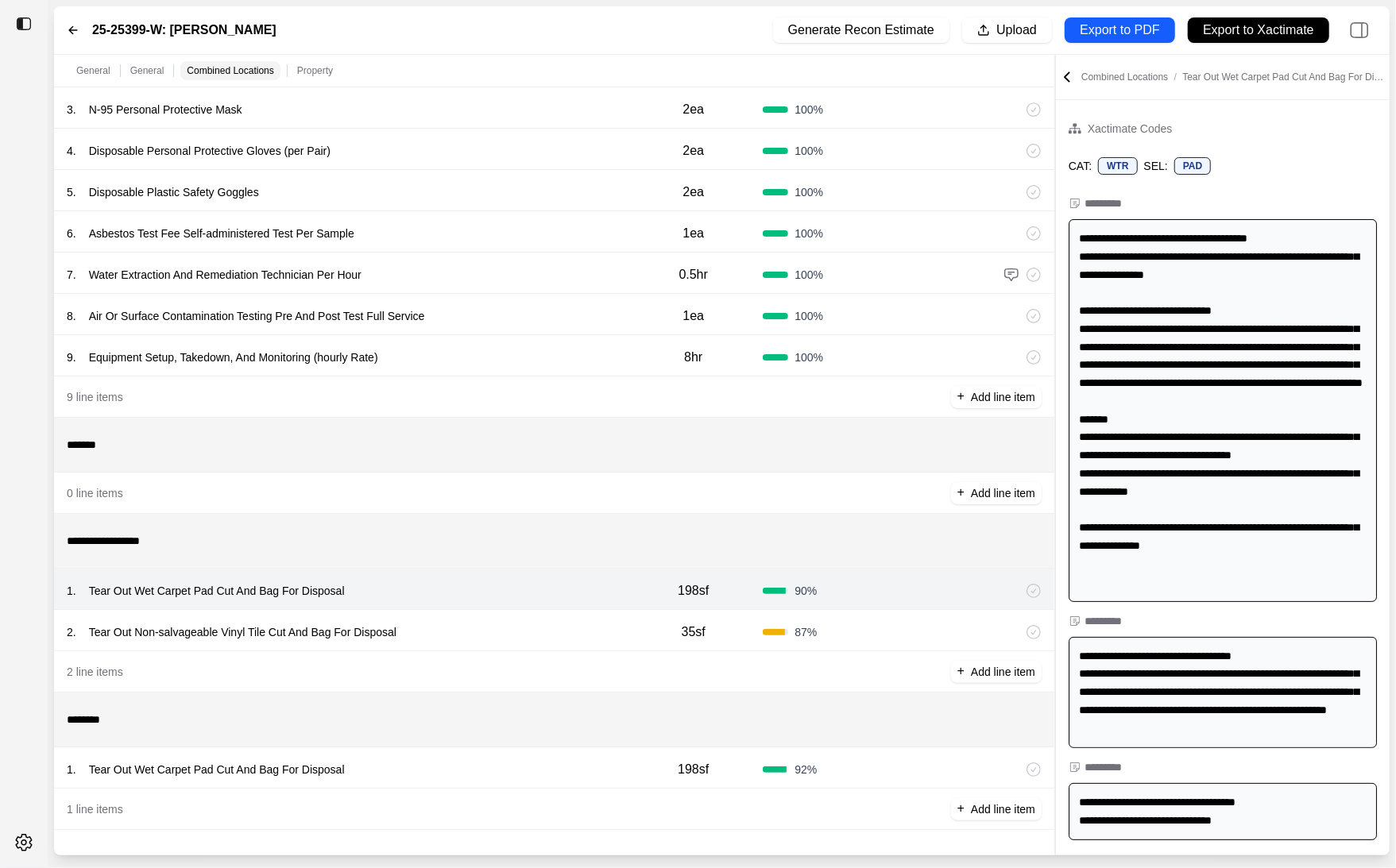
click at [472, 634] on div "2 . Tear Out Non-salvageable Vinyl Tile Cut And Bag For Disposal" at bounding box center [345, 632] width 557 height 22
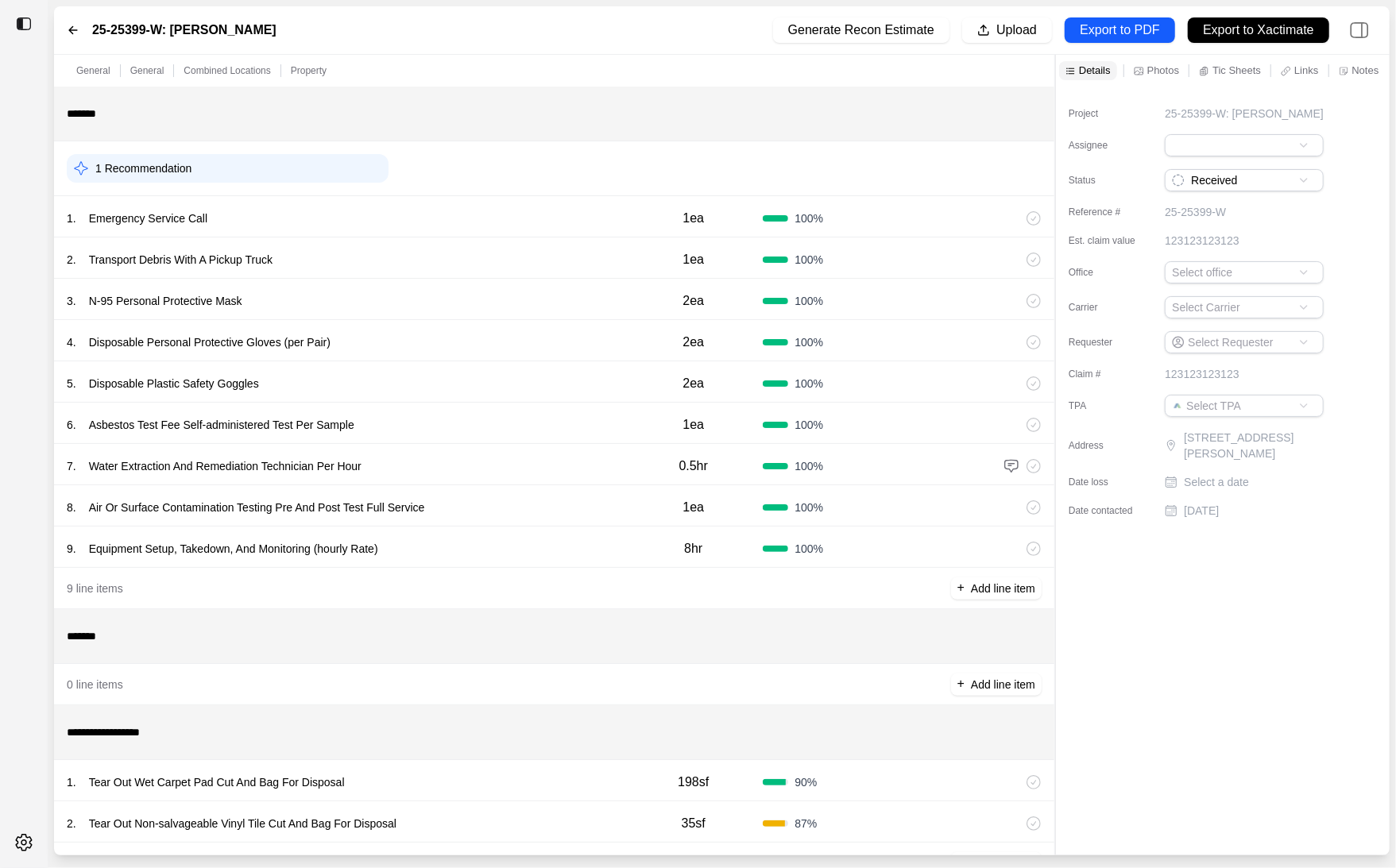
scroll to position [193, 0]
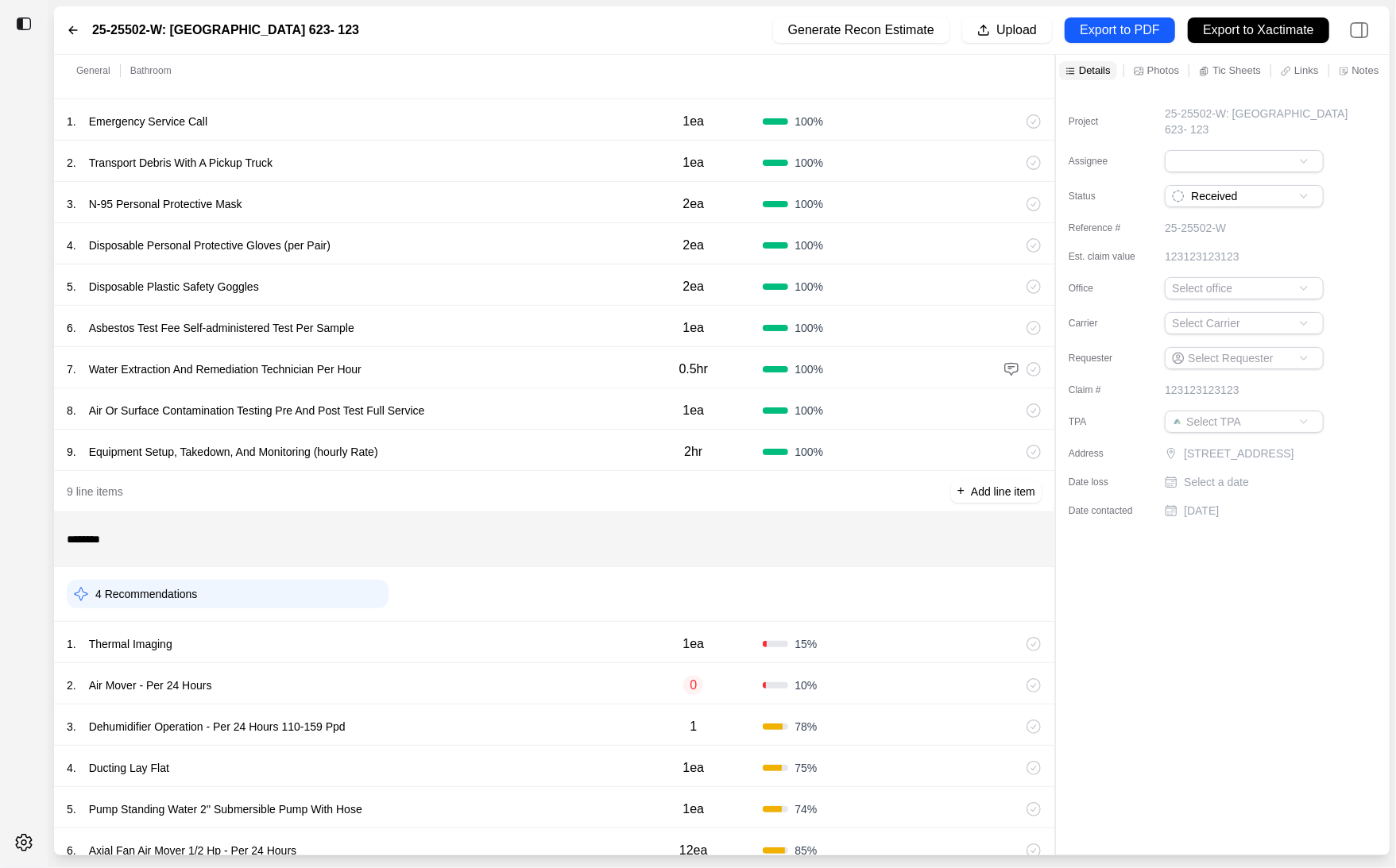
scroll to position [179, 0]
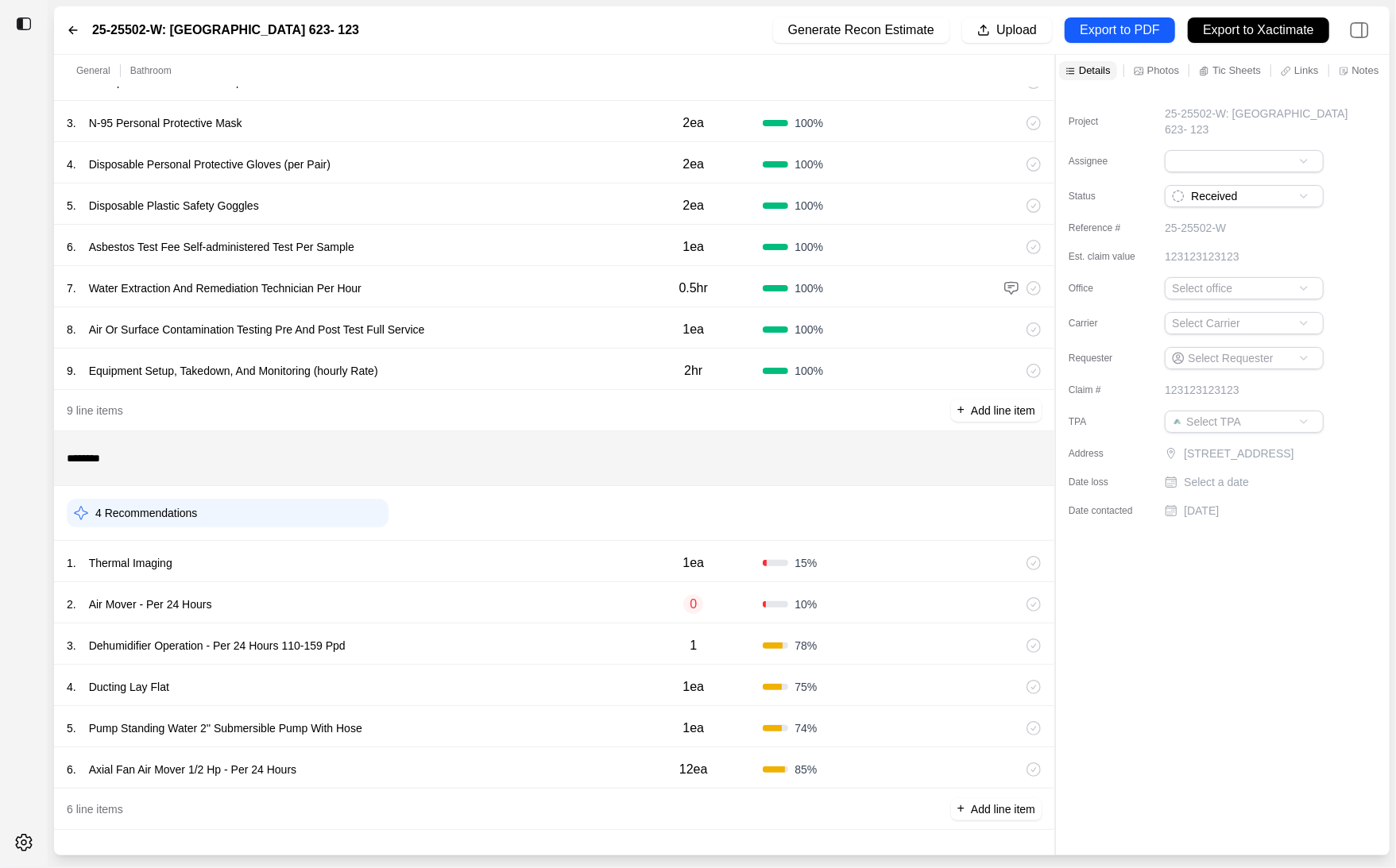
click at [440, 548] on div "1 . Thermal Imaging 1ea 15 %" at bounding box center [553, 562] width 1001 height 42
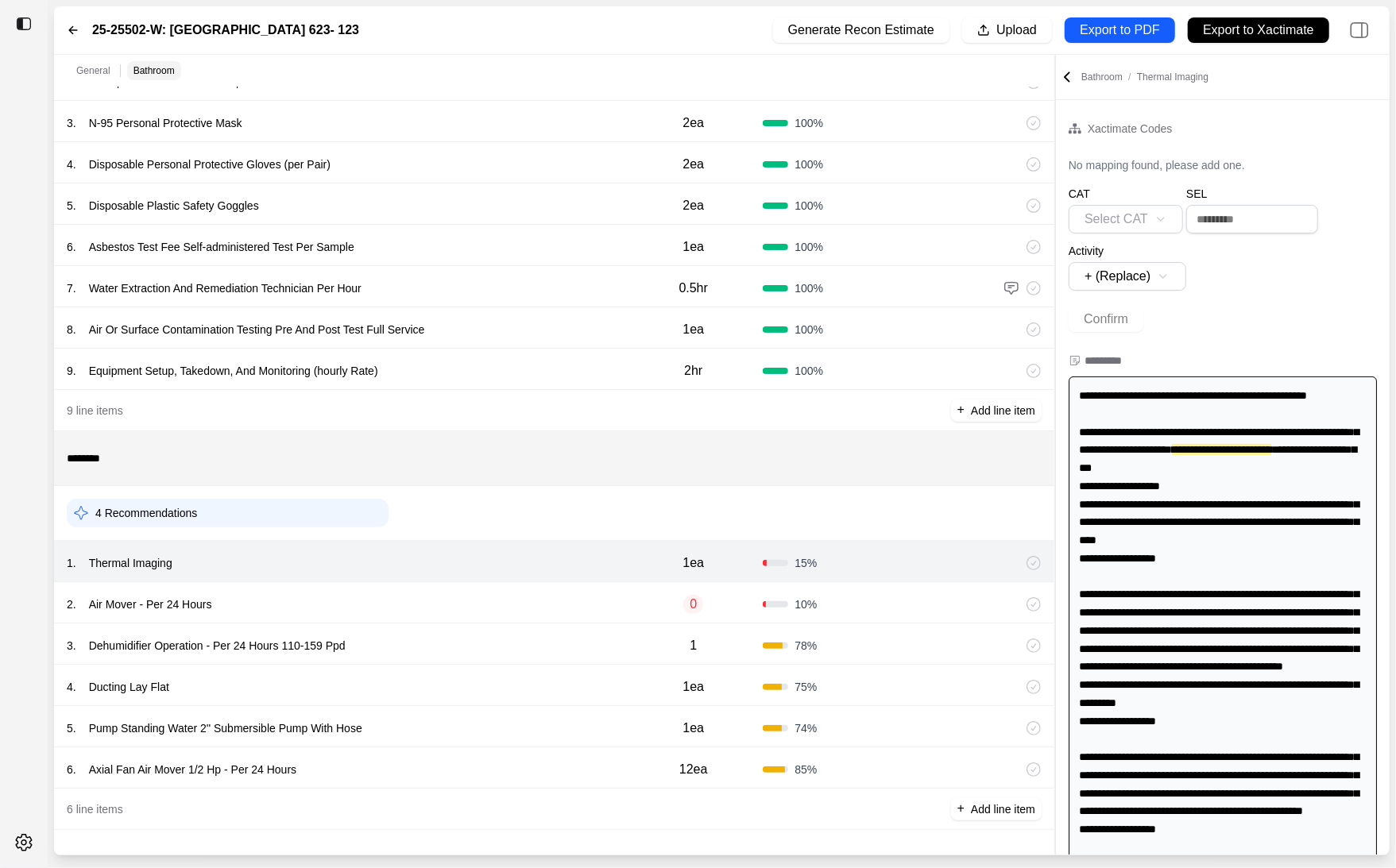
click at [451, 594] on div "2 . Air Mover - Per 24 Hours" at bounding box center [345, 604] width 557 height 22
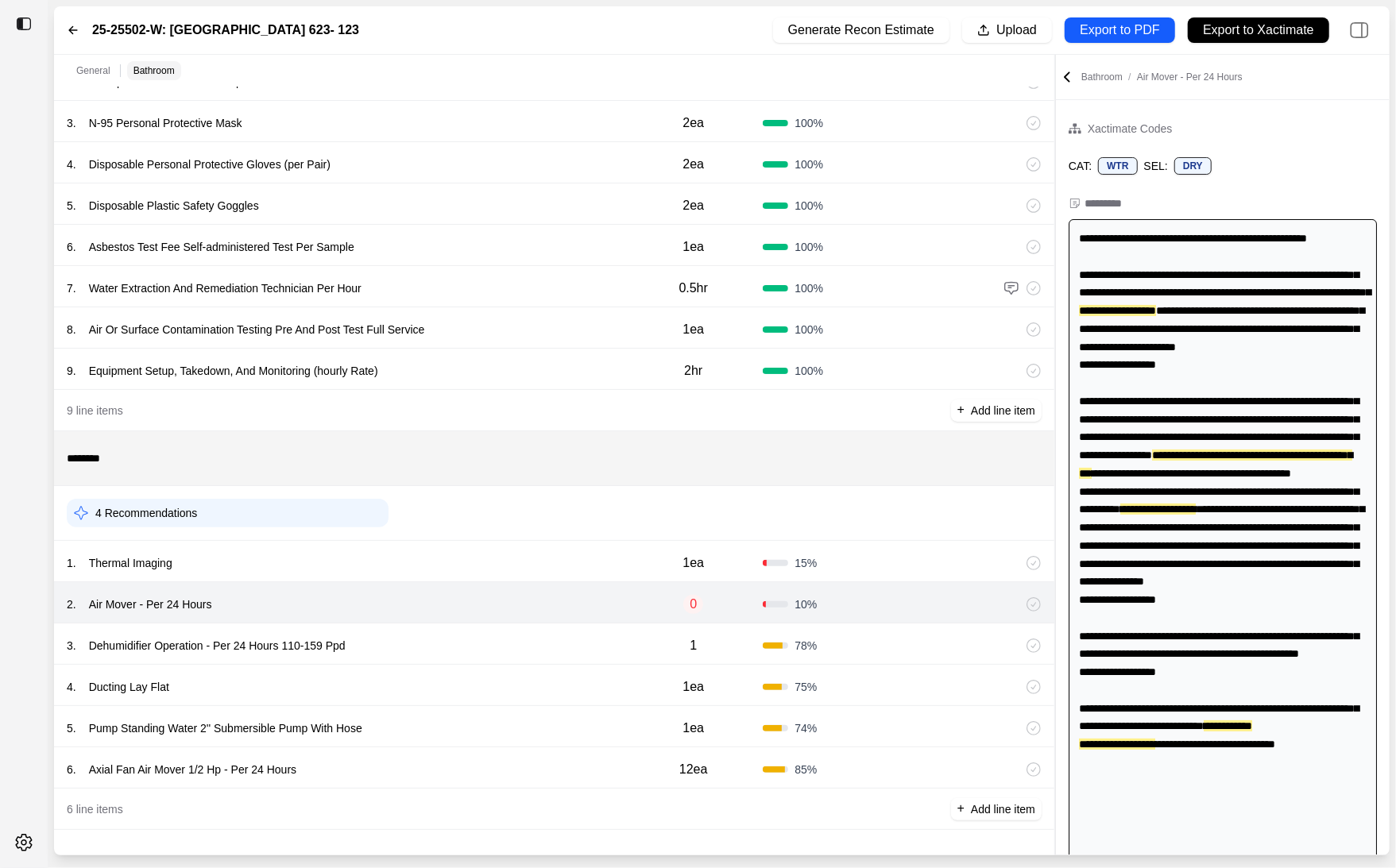
click at [486, 645] on div "3 . Dehumidifier Operation - Per 24 Hours 110-159 Ppd" at bounding box center [345, 646] width 557 height 22
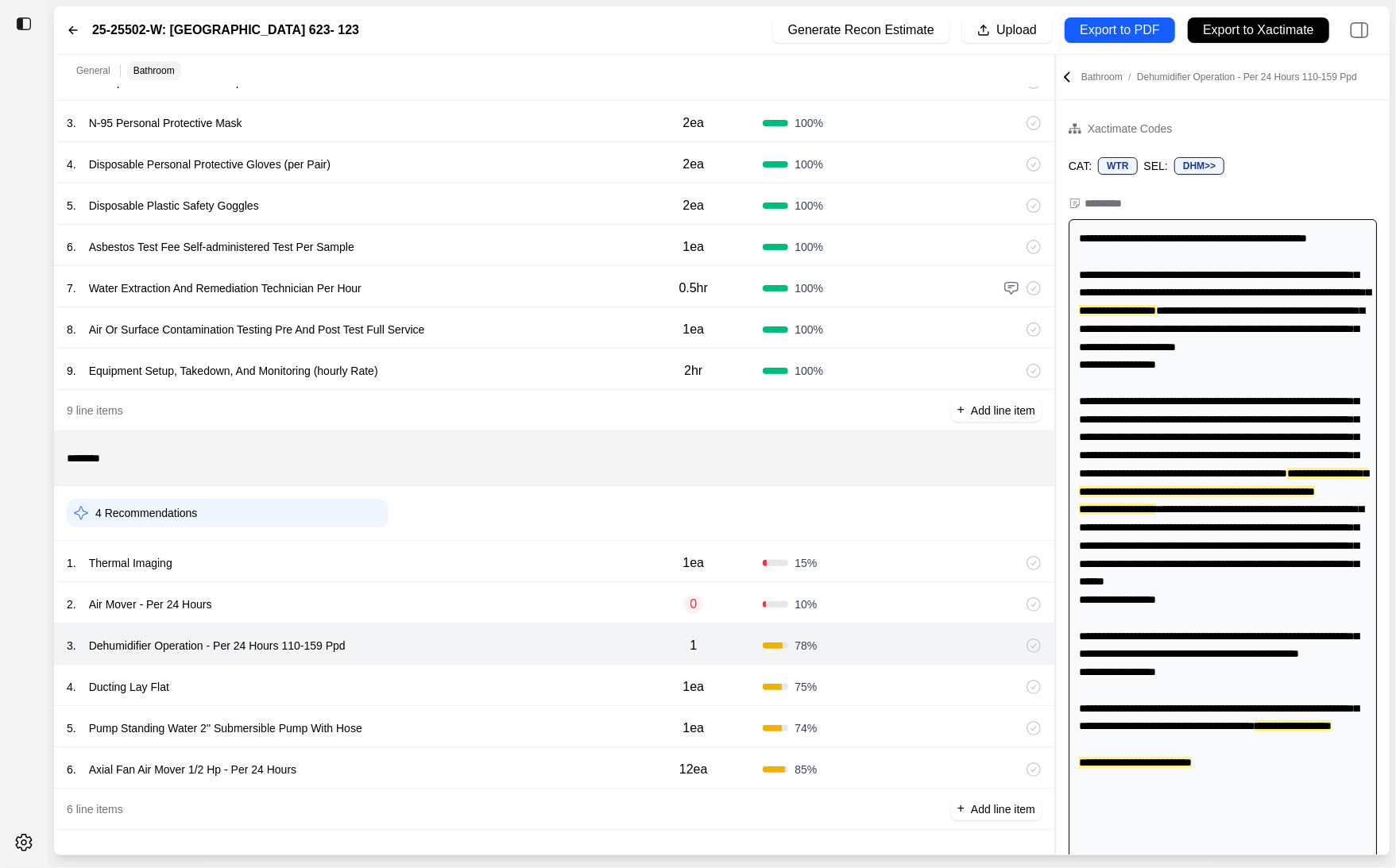
click at [475, 683] on div "4 . Ducting Lay Flat" at bounding box center [345, 687] width 557 height 22
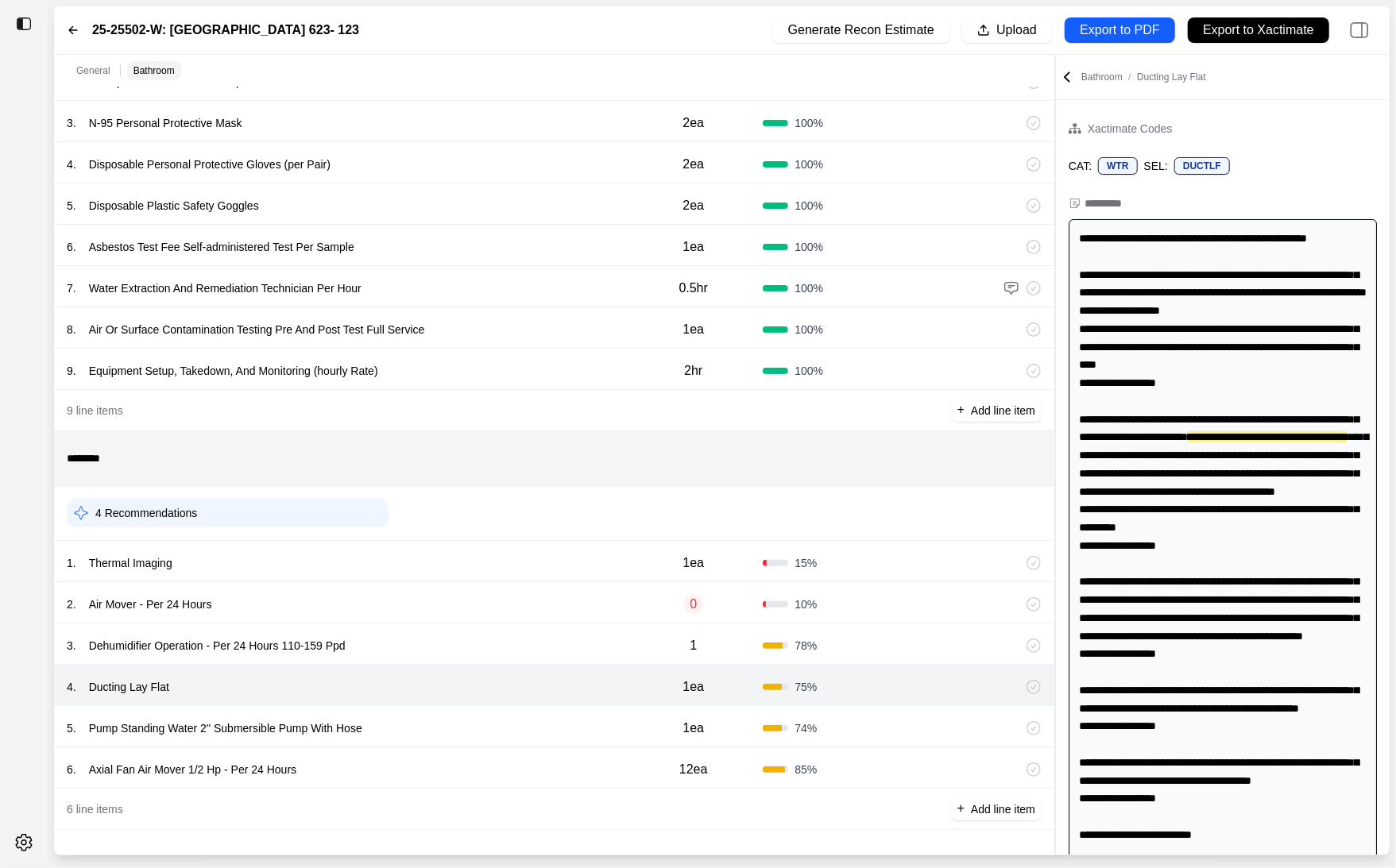
click at [482, 735] on div "5 . Pump Standing Water 2'' Submersible Pump With Hose" at bounding box center [345, 728] width 557 height 22
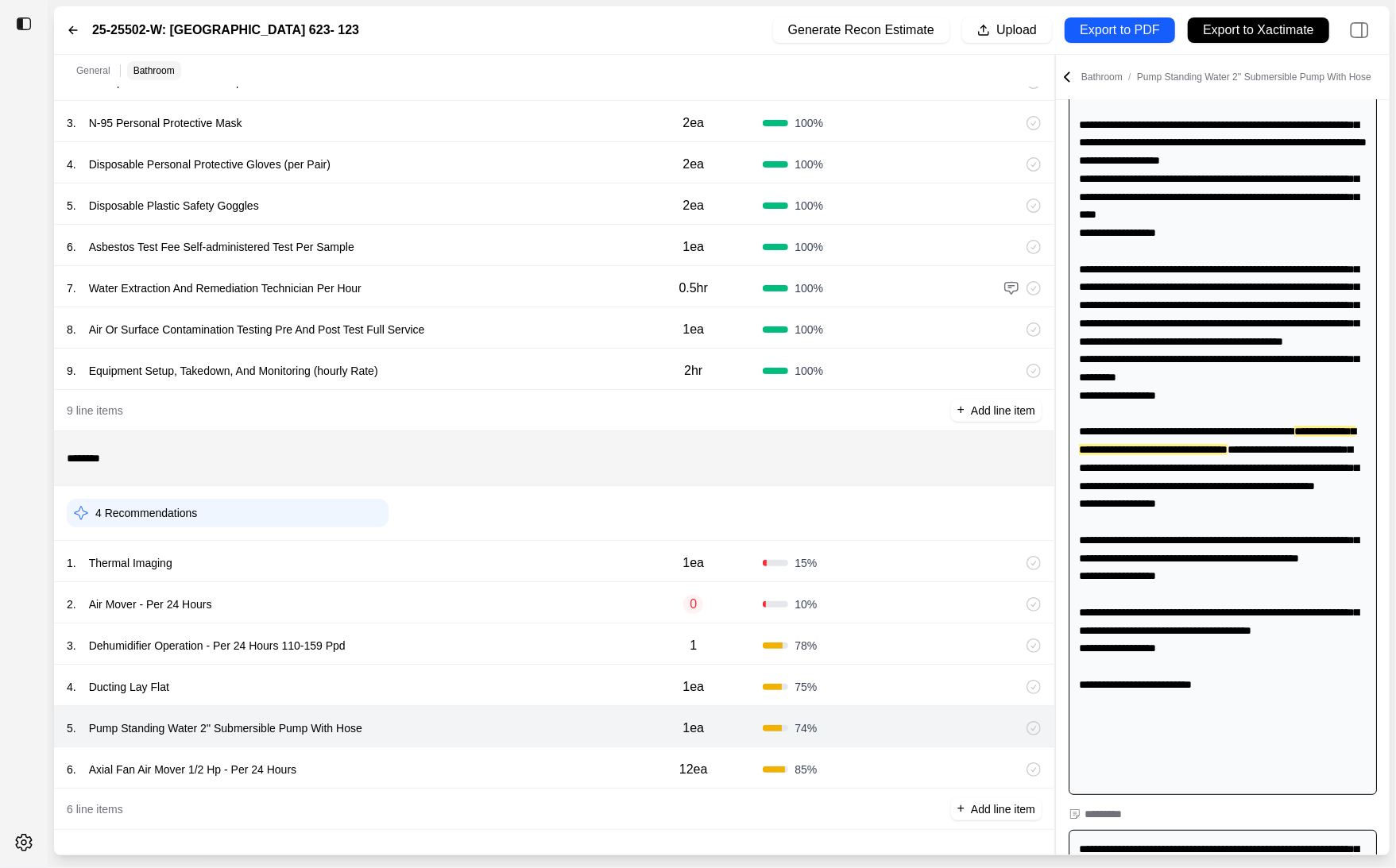
click at [490, 760] on div "6 . Axial Fan Air Mover 1/2 Hp - Per 24 Hours" at bounding box center [345, 770] width 557 height 22
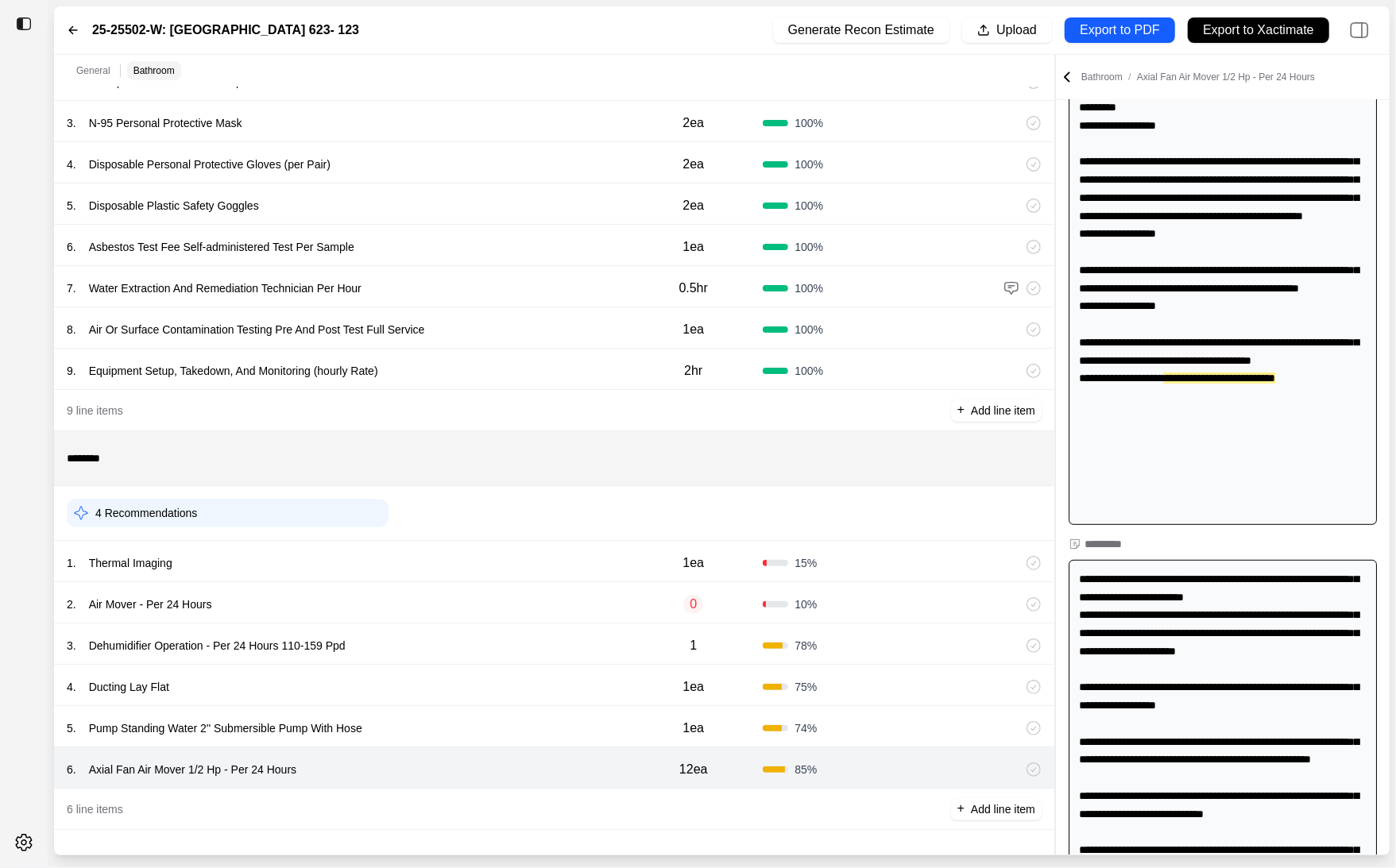
scroll to position [448, 0]
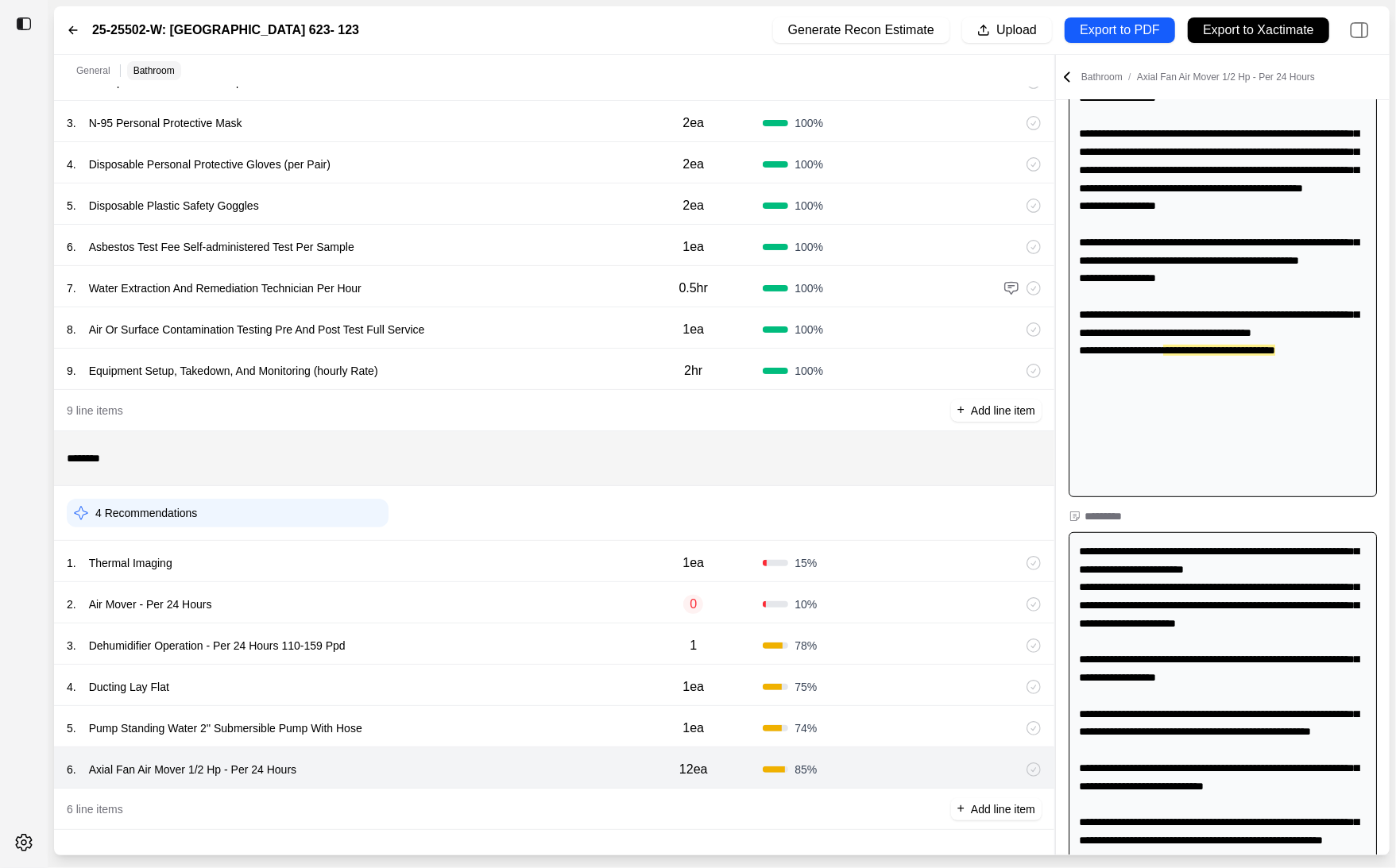
click at [476, 676] on div "4 . Ducting Lay Flat" at bounding box center [345, 687] width 557 height 22
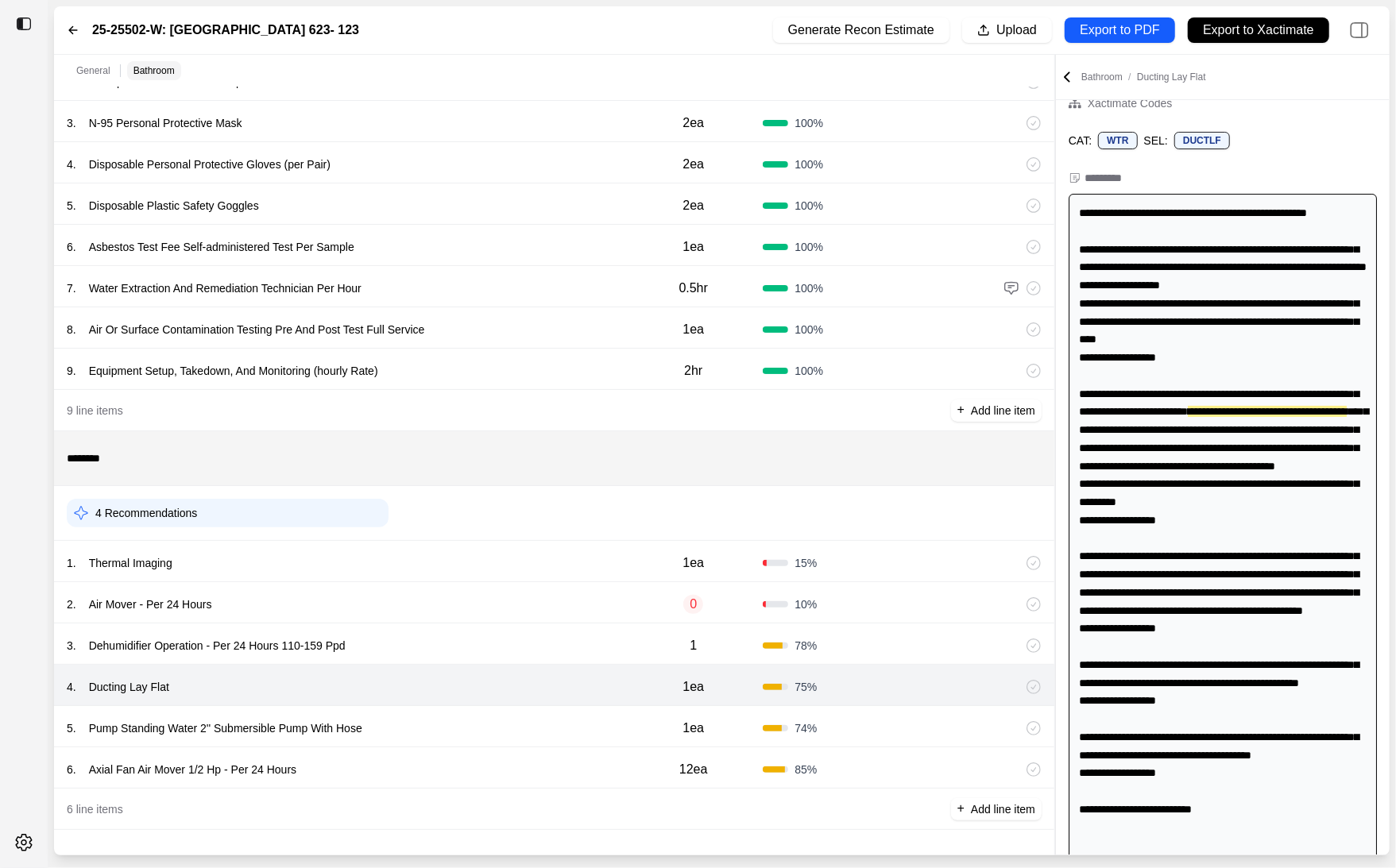
scroll to position [0, 0]
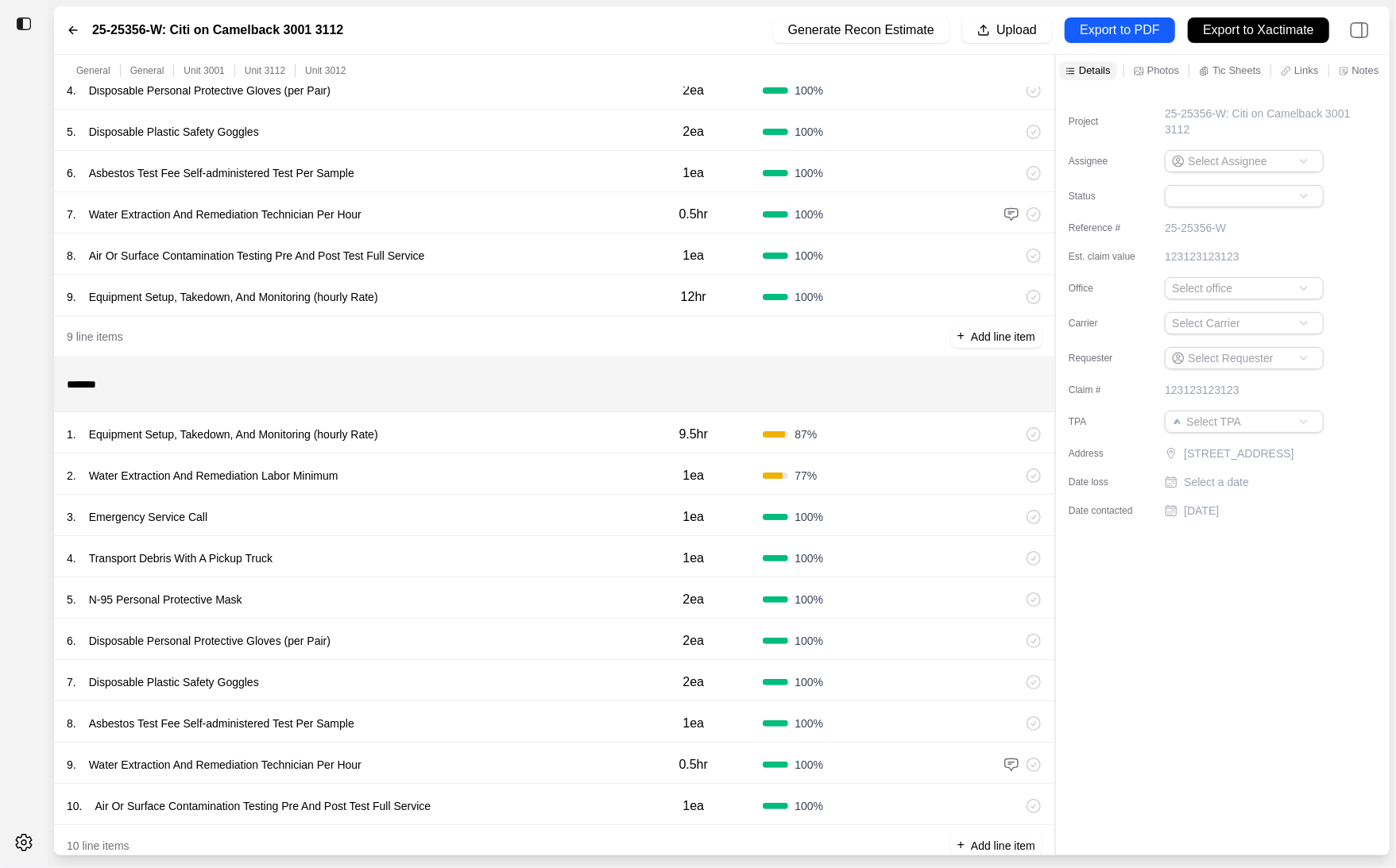
scroll to position [341, 0]
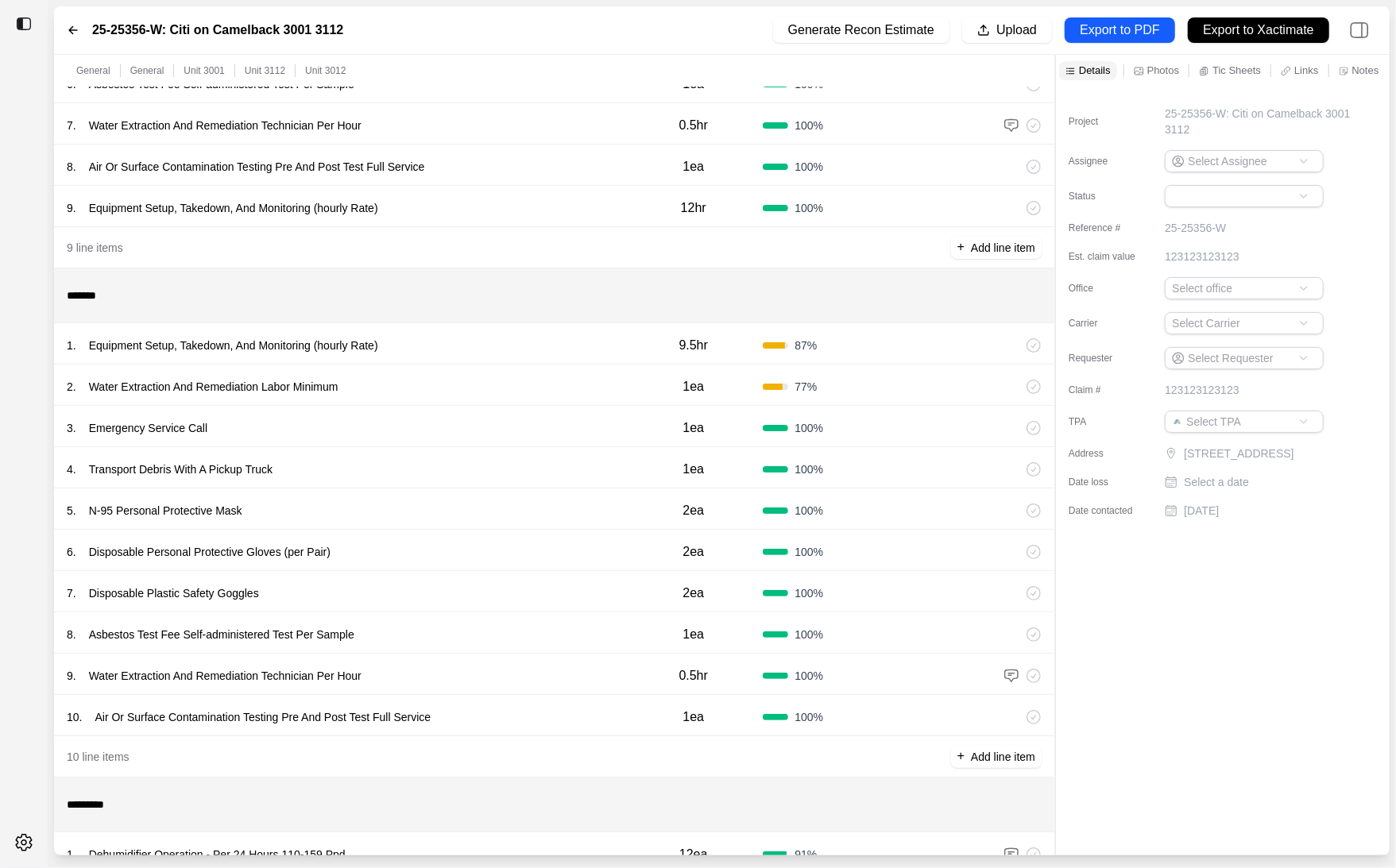
click at [459, 352] on div "1 . Equipment Setup, Takedown, And Monitoring (hourly Rate)" at bounding box center [345, 346] width 557 height 22
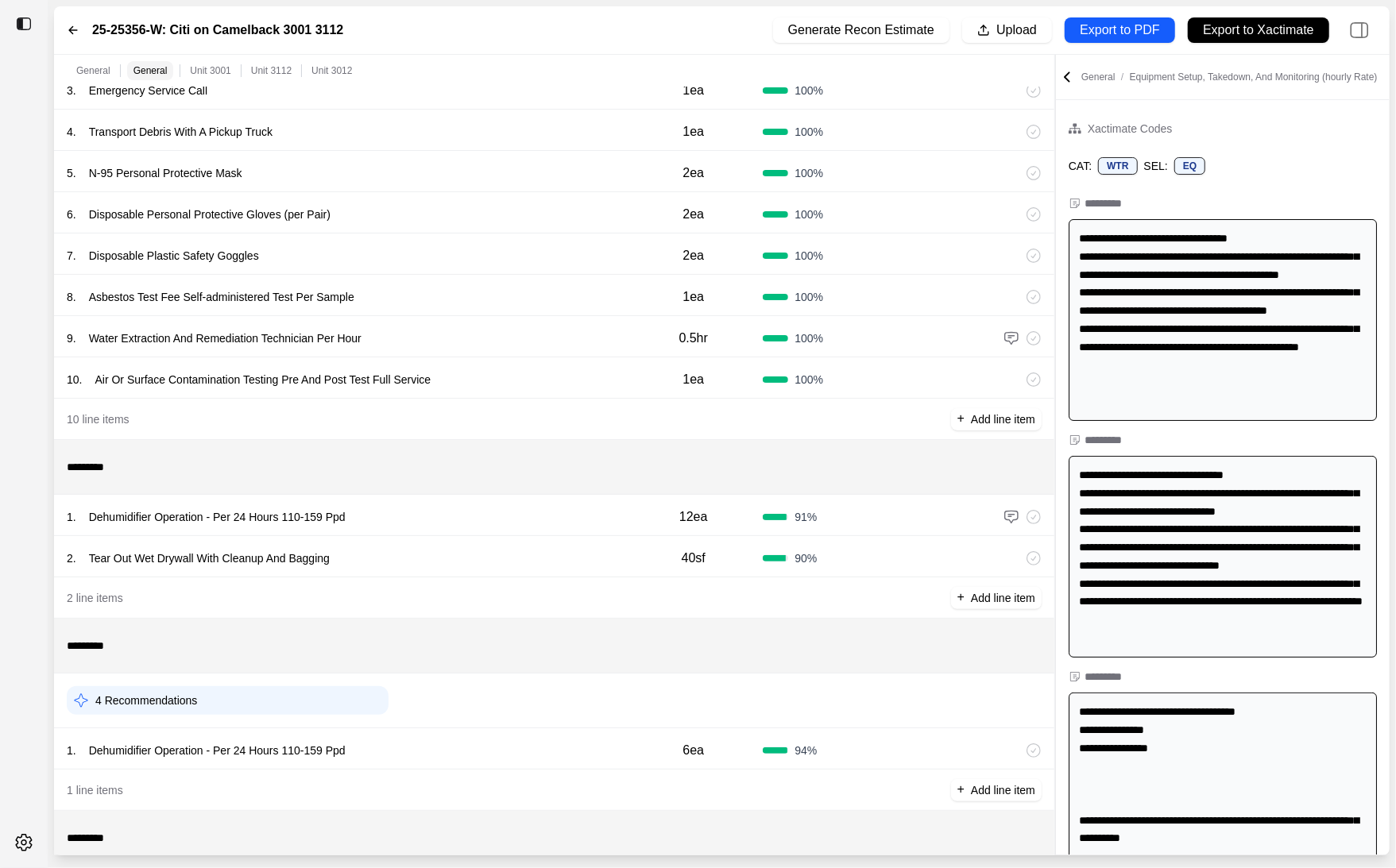
scroll to position [807, 0]
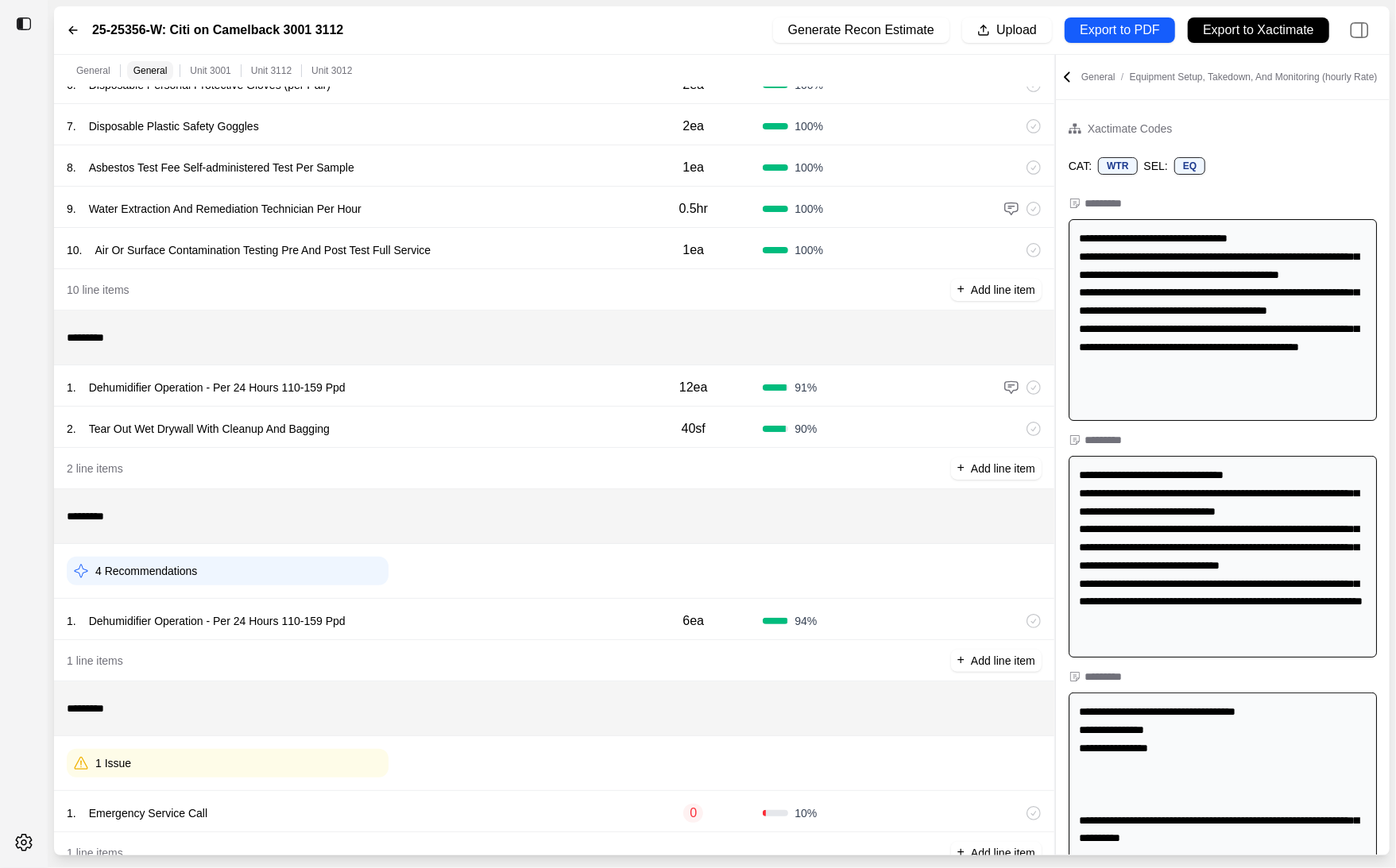
click at [462, 387] on div "1 . Dehumidifier Operation - Per 24 Hours 110-159 Ppd" at bounding box center [345, 387] width 557 height 22
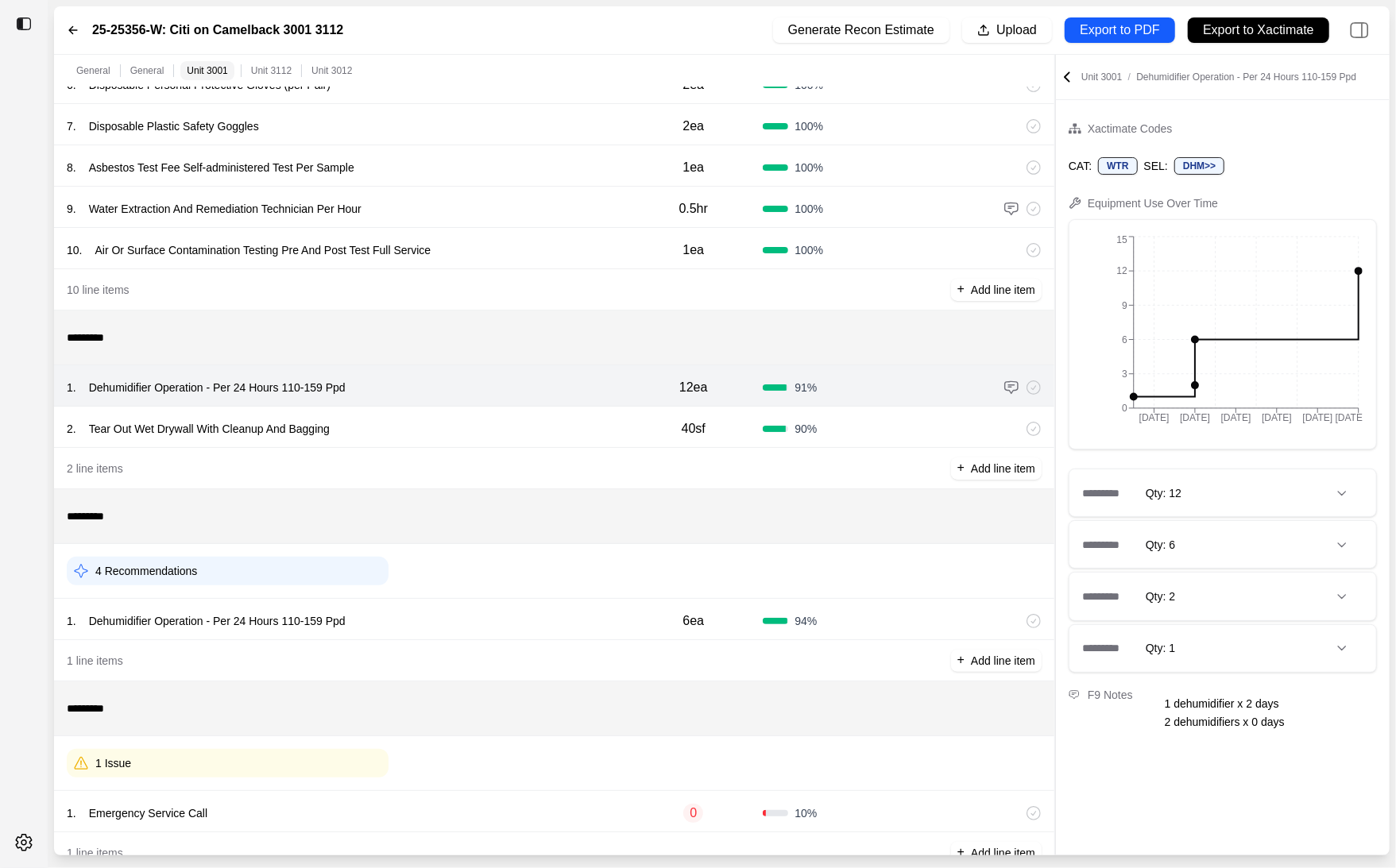
click at [463, 439] on div "2 . Tear Out Wet Drywall With Cleanup And Bagging" at bounding box center [345, 429] width 557 height 22
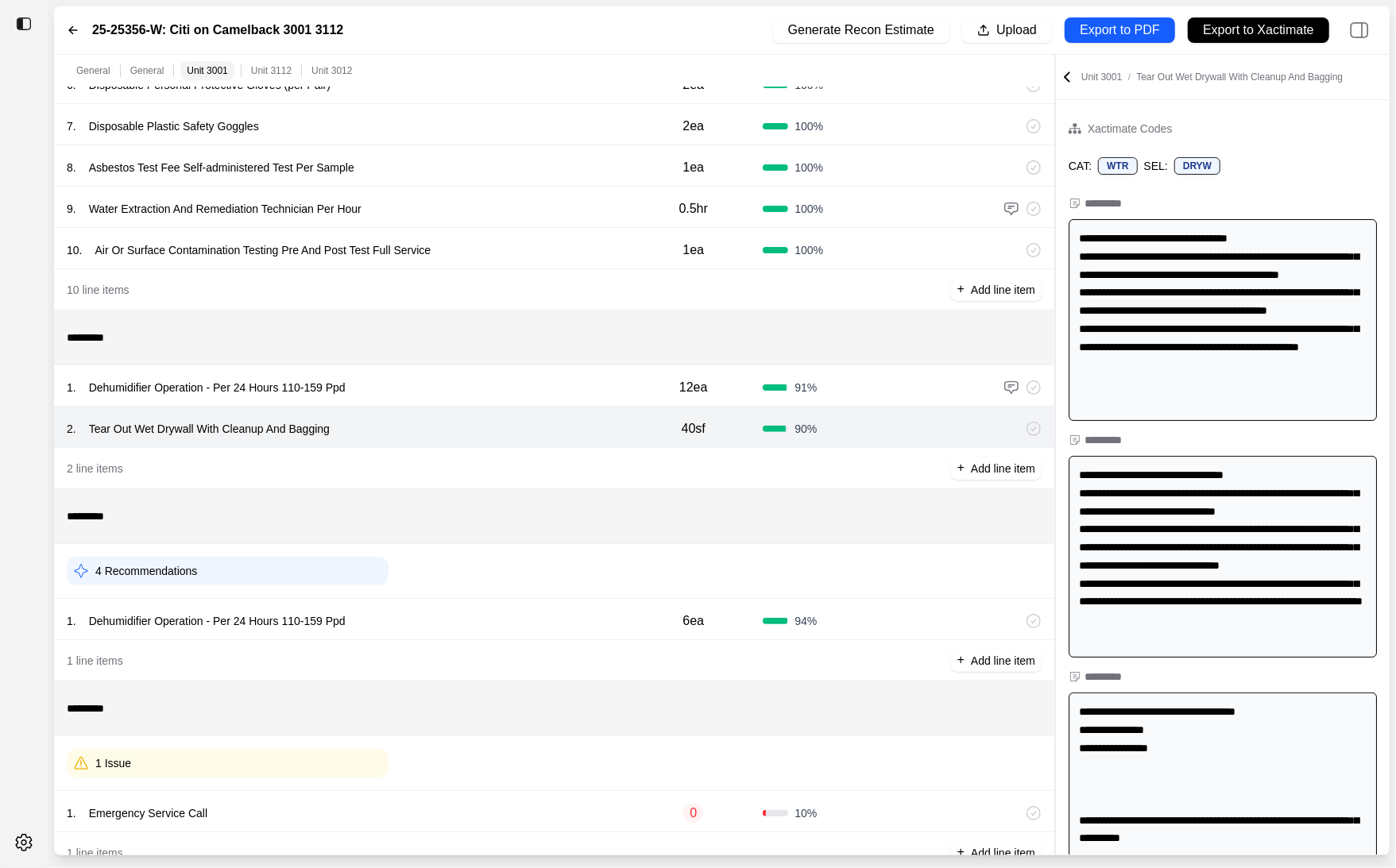
click at [471, 393] on div "1 . Dehumidifier Operation - Per 24 Hours 110-159 Ppd" at bounding box center [345, 387] width 557 height 22
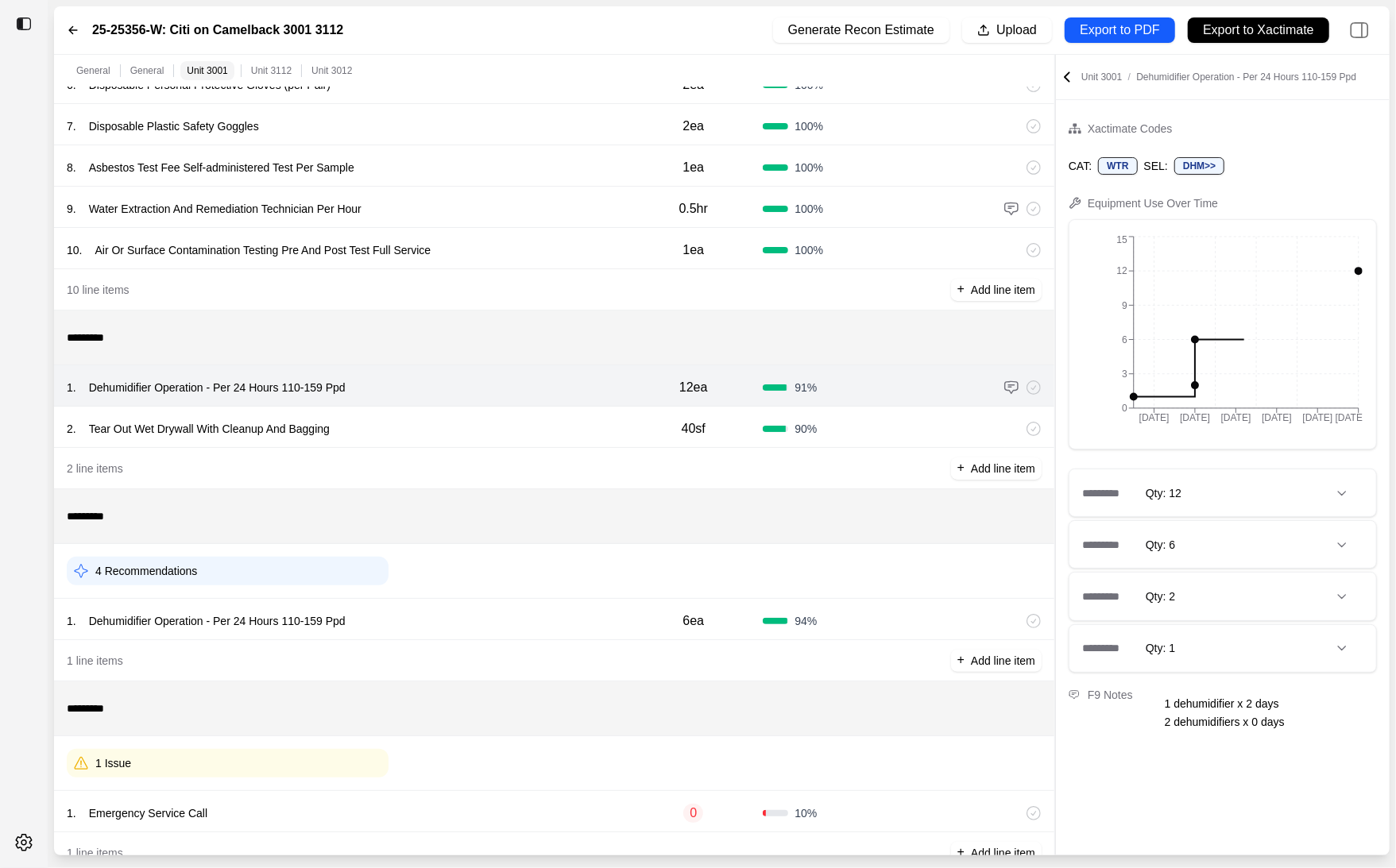
click at [467, 616] on div "1 . Dehumidifier Operation - Per 24 Hours 110-159 Ppd" at bounding box center [345, 621] width 557 height 22
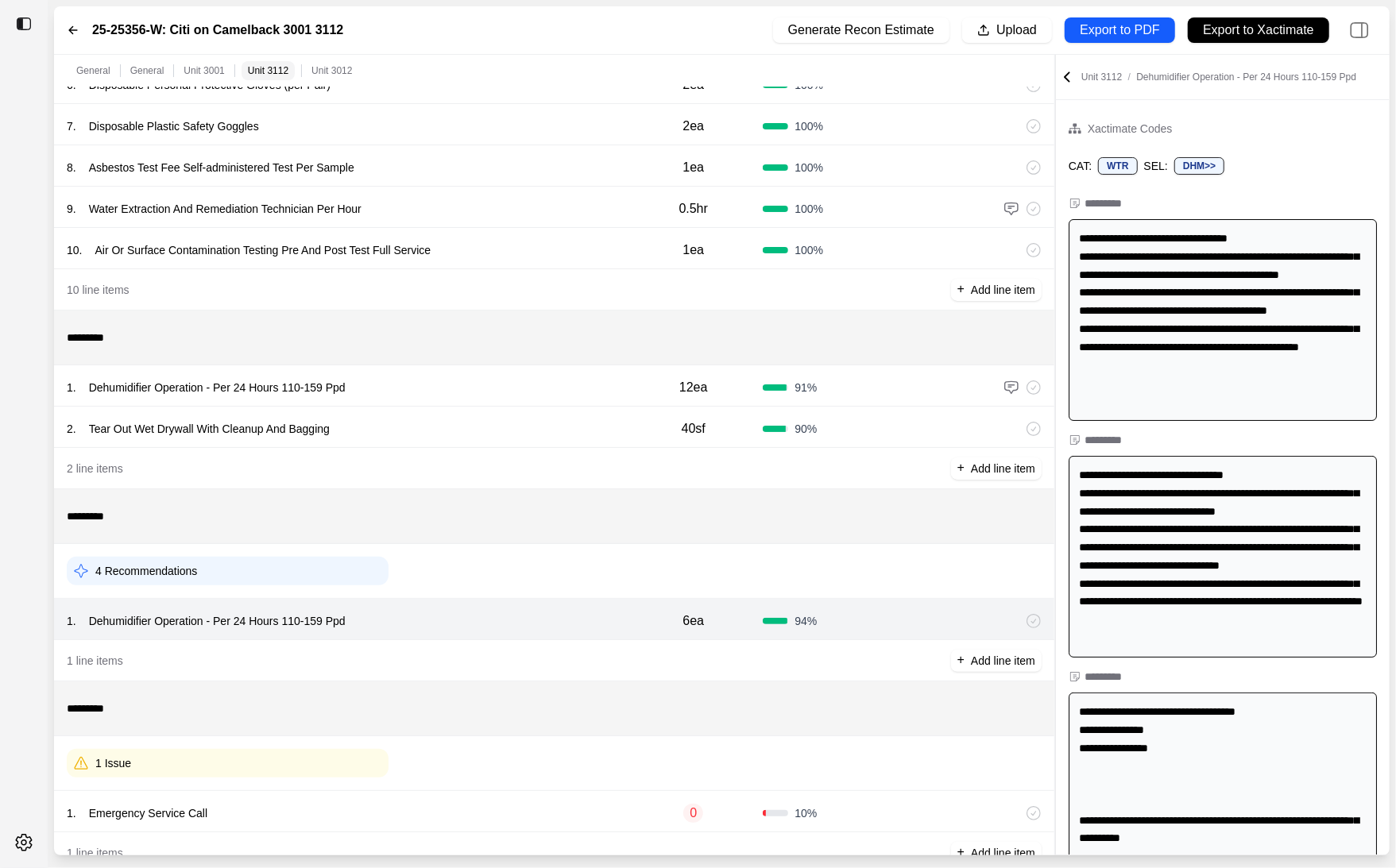
scroll to position [853, 0]
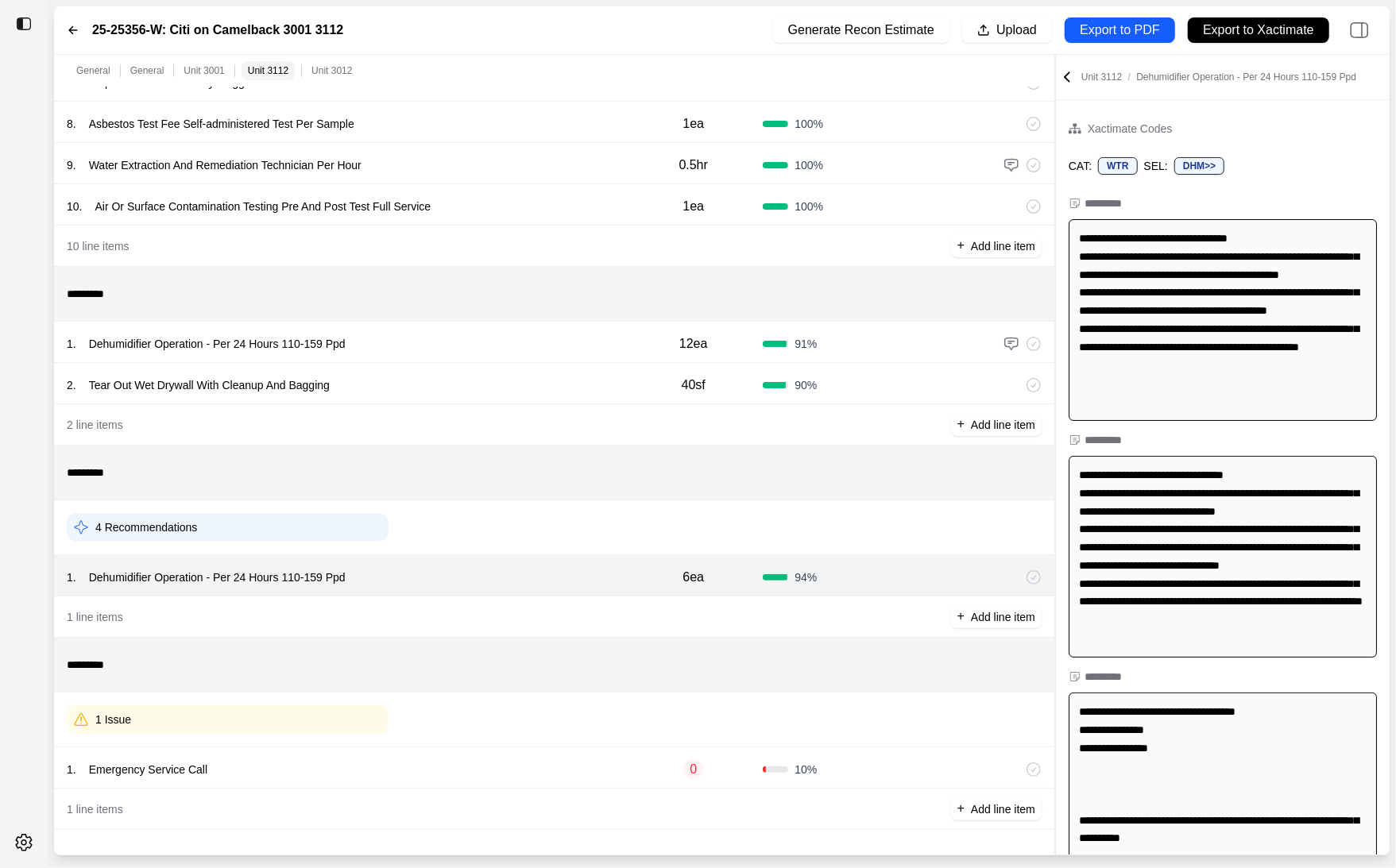
click at [418, 751] on div "1 . Emergency Service Call 0 10 %" at bounding box center [553, 769] width 1001 height 42
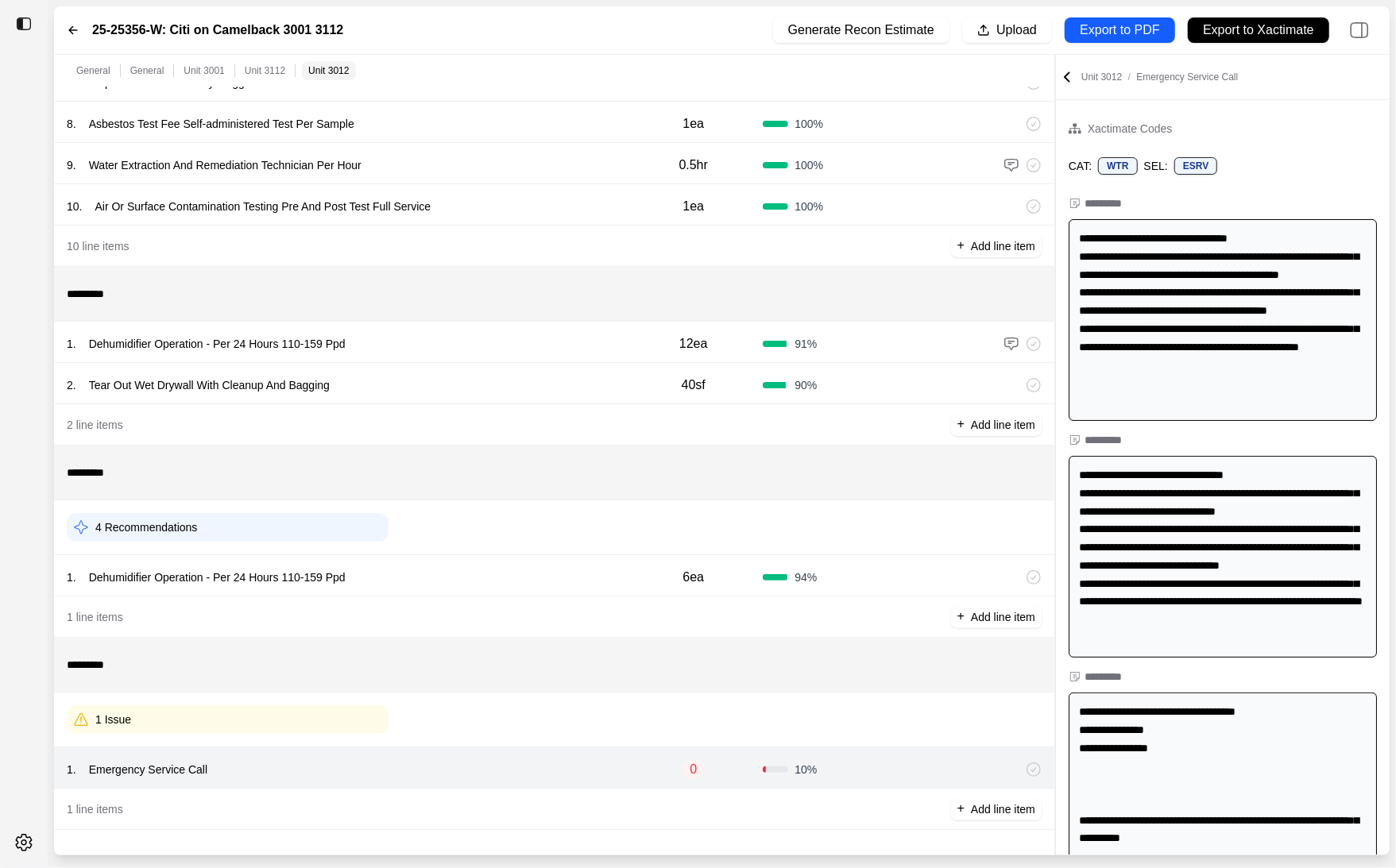
click at [419, 770] on div "1 . Emergency Service Call" at bounding box center [345, 770] width 557 height 22
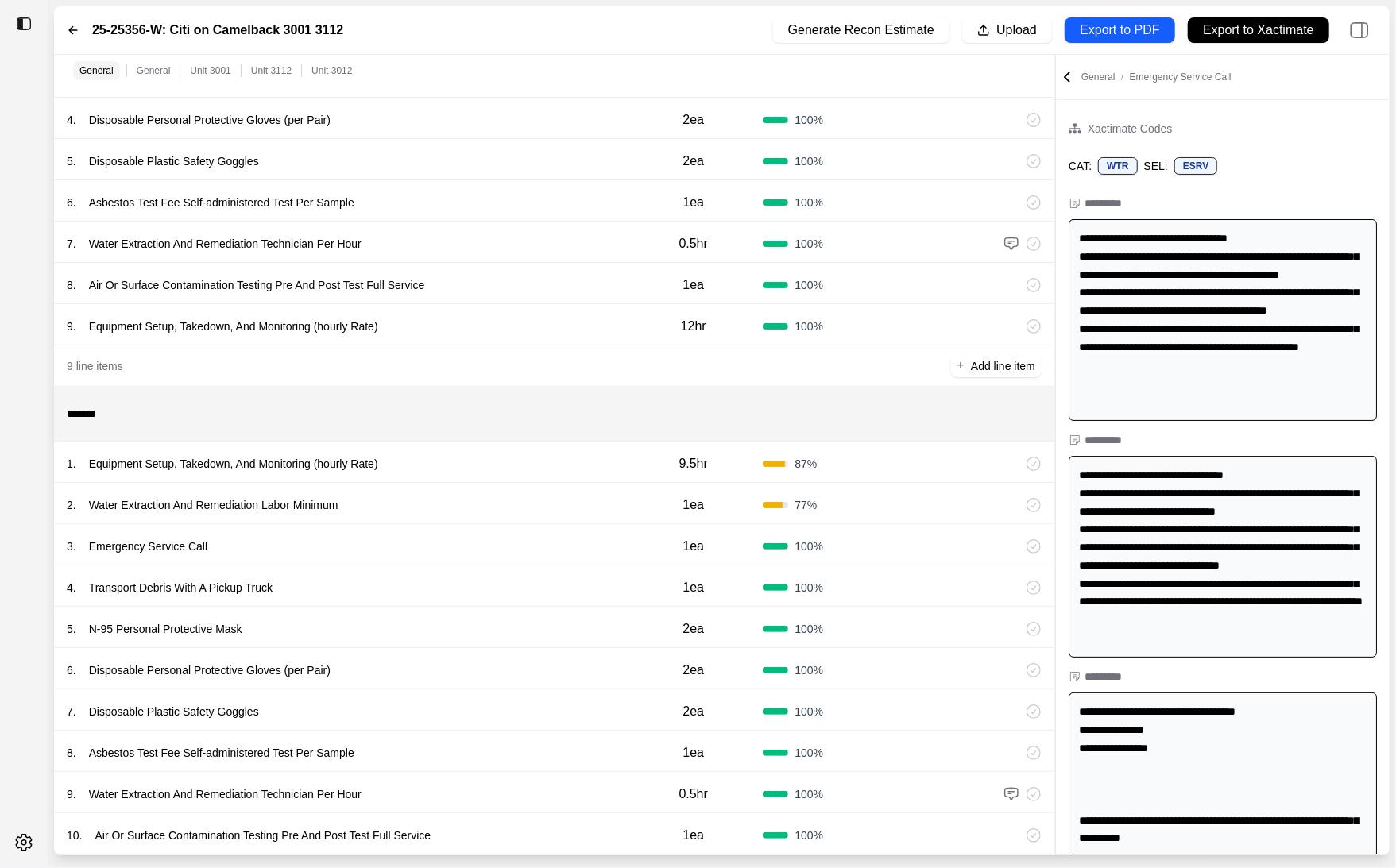
scroll to position [201, 0]
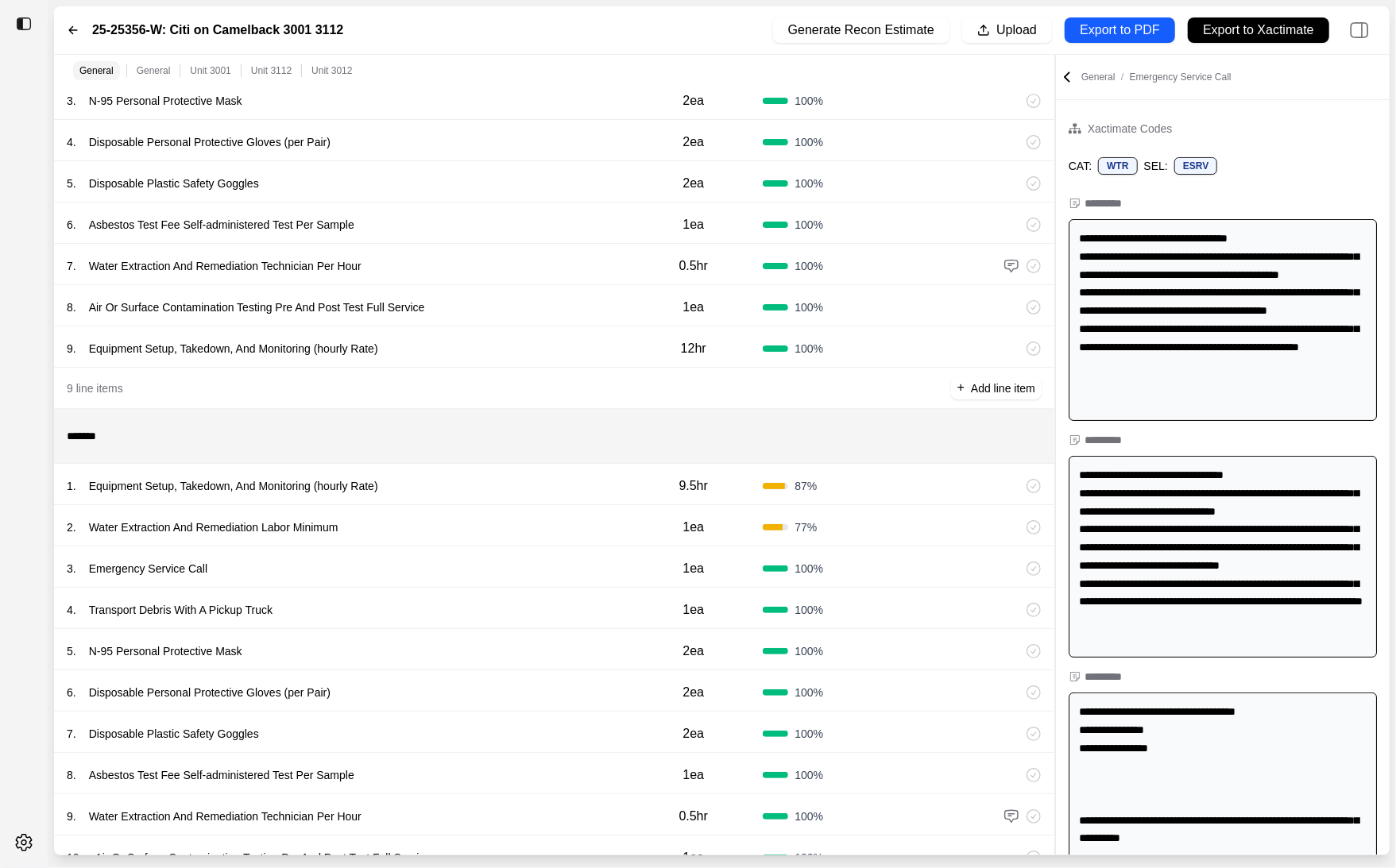
click at [470, 476] on div "1 . Equipment Setup, Takedown, And Monitoring (hourly Rate)" at bounding box center [345, 486] width 557 height 22
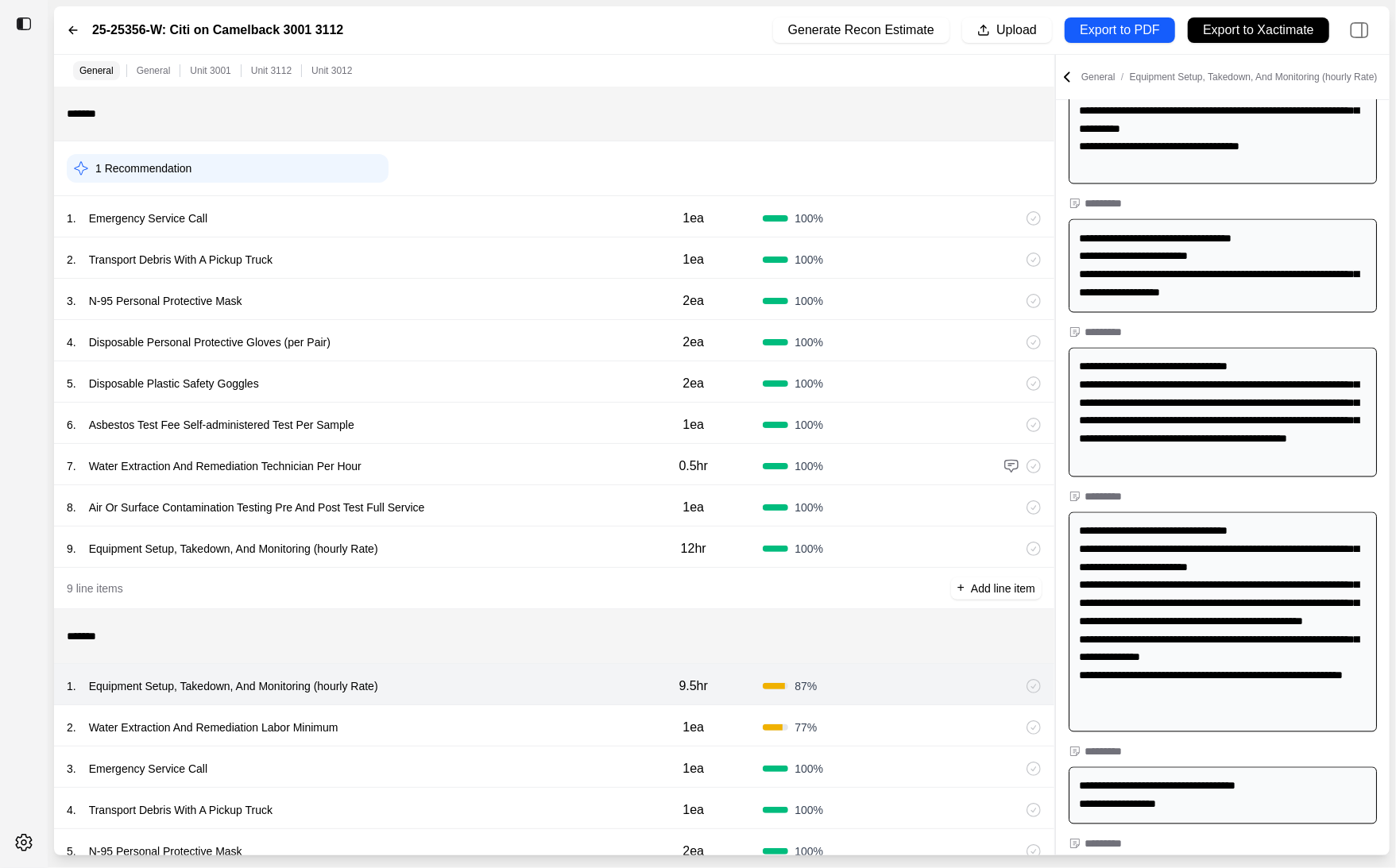
scroll to position [2090, 0]
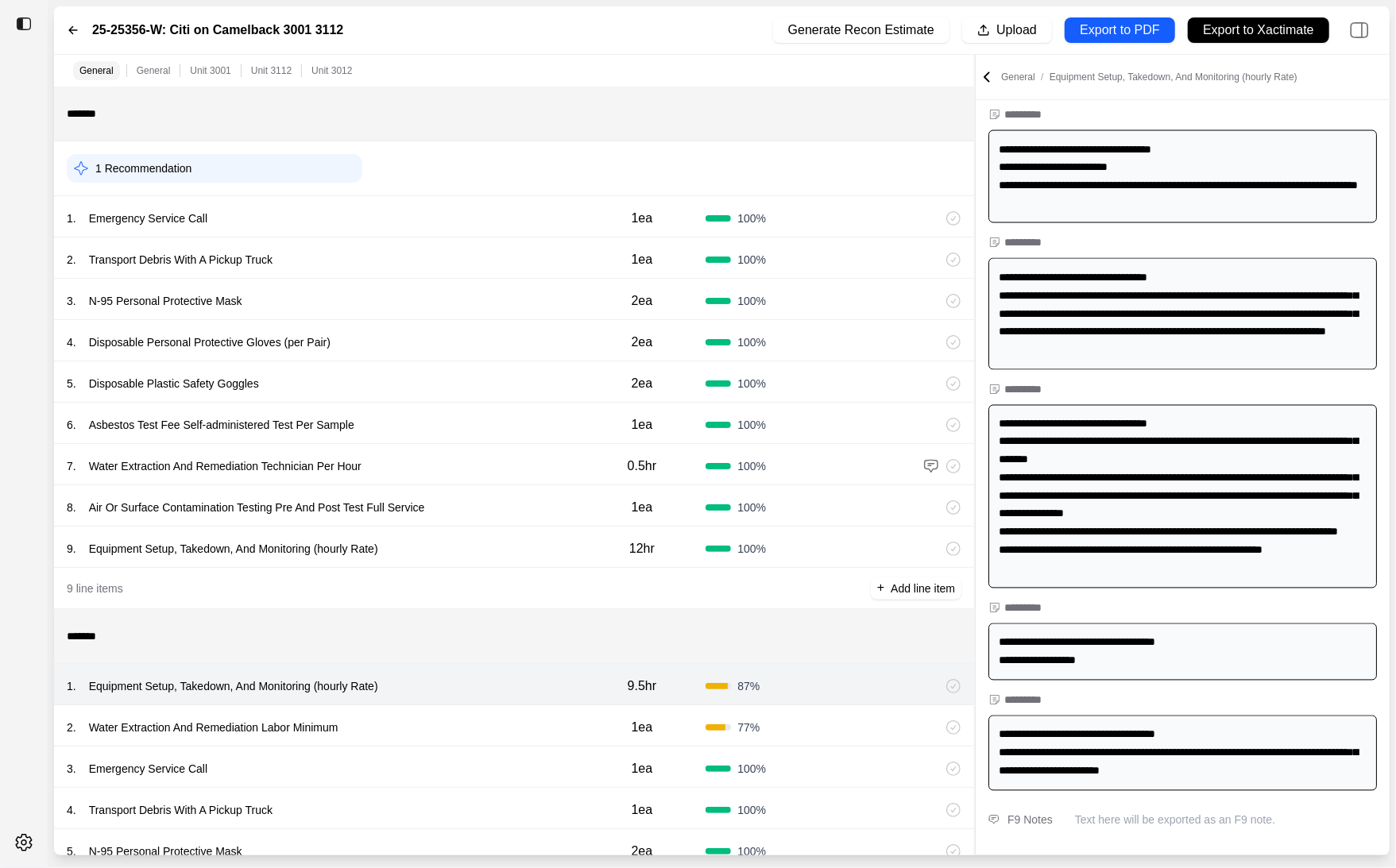
click at [978, 630] on div "General General [STREET_ADDRESS] ******* 1 Recommendation 1 . Emergency Service…" at bounding box center [721, 455] width 1336 height 800
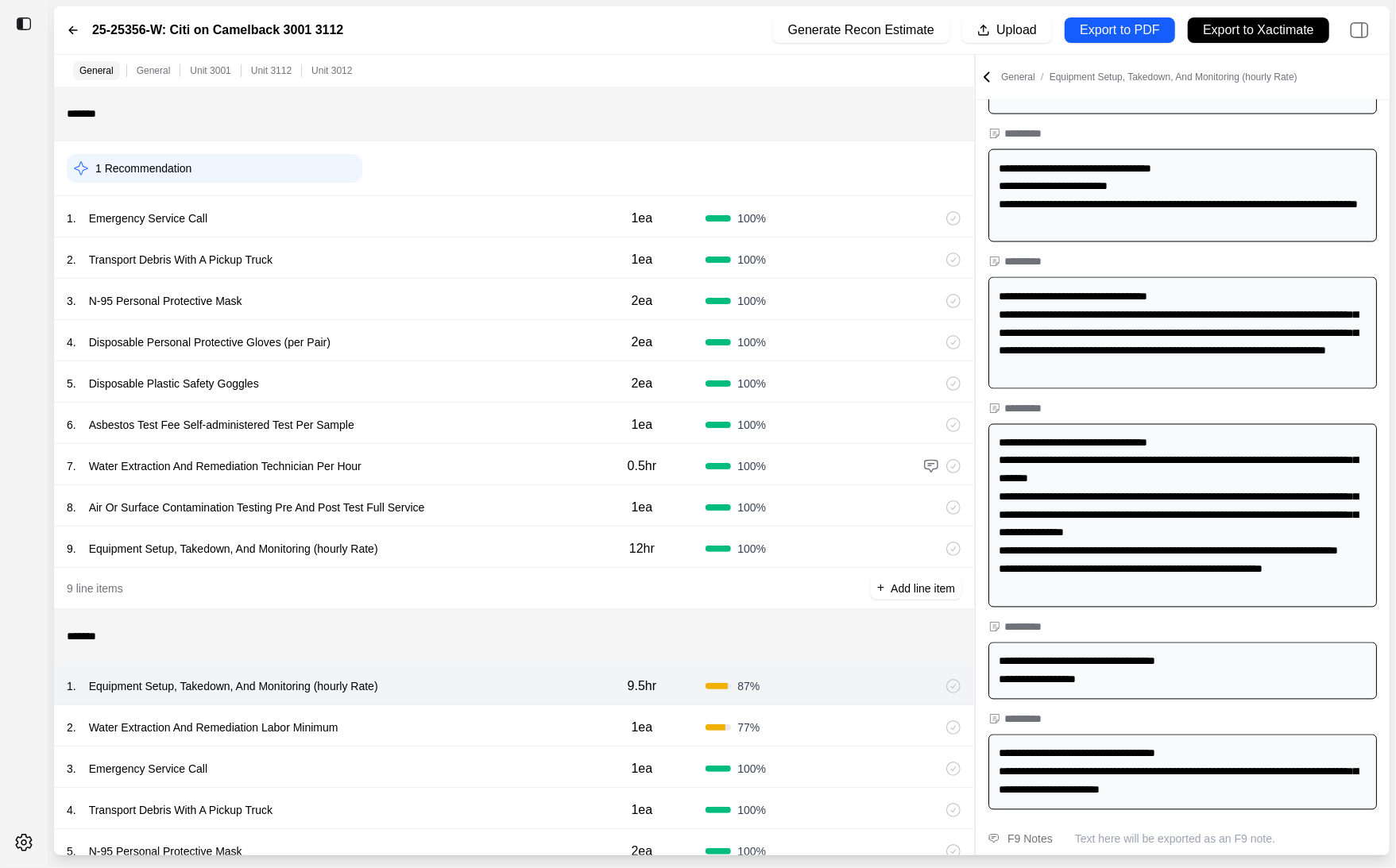
scroll to position [1872, 0]
